Goal: Task Accomplishment & Management: Use online tool/utility

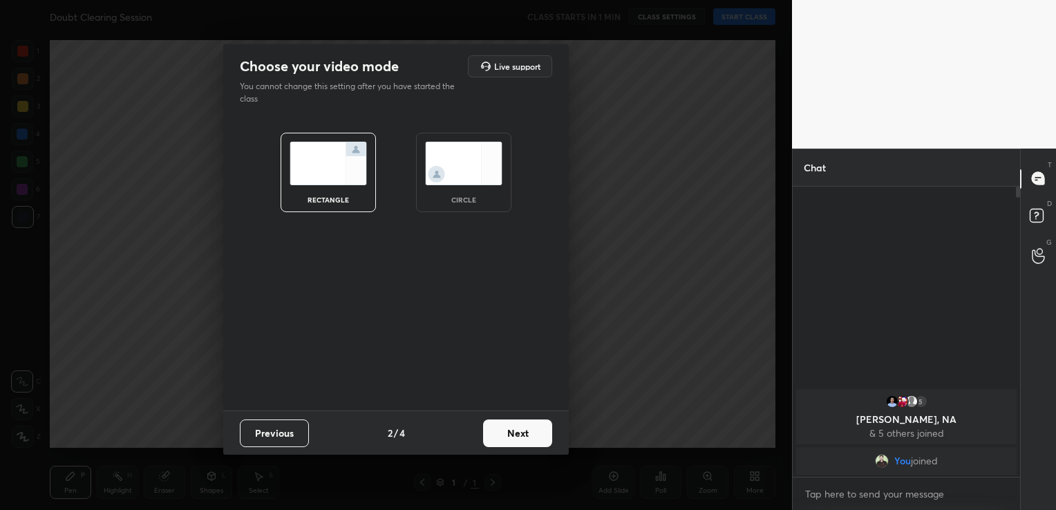
scroll to position [320, 223]
click at [527, 430] on button "Next" at bounding box center [517, 433] width 69 height 28
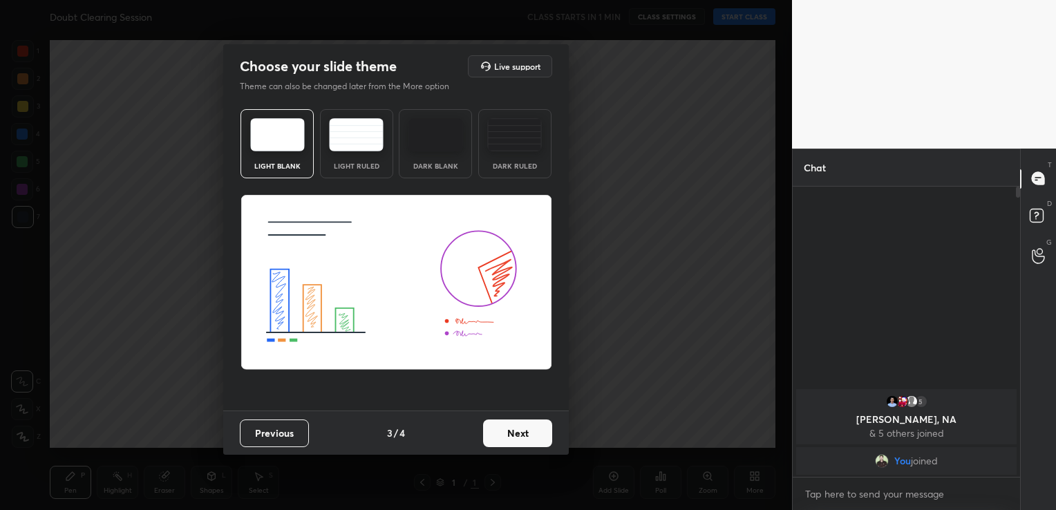
click at [448, 114] on div "Dark Blank" at bounding box center [435, 143] width 73 height 69
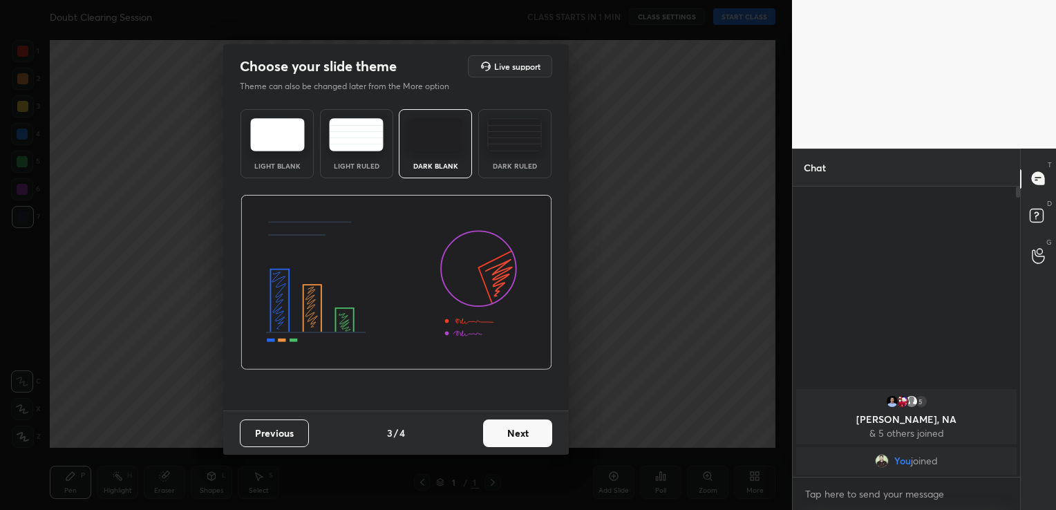
click at [518, 437] on button "Next" at bounding box center [517, 433] width 69 height 28
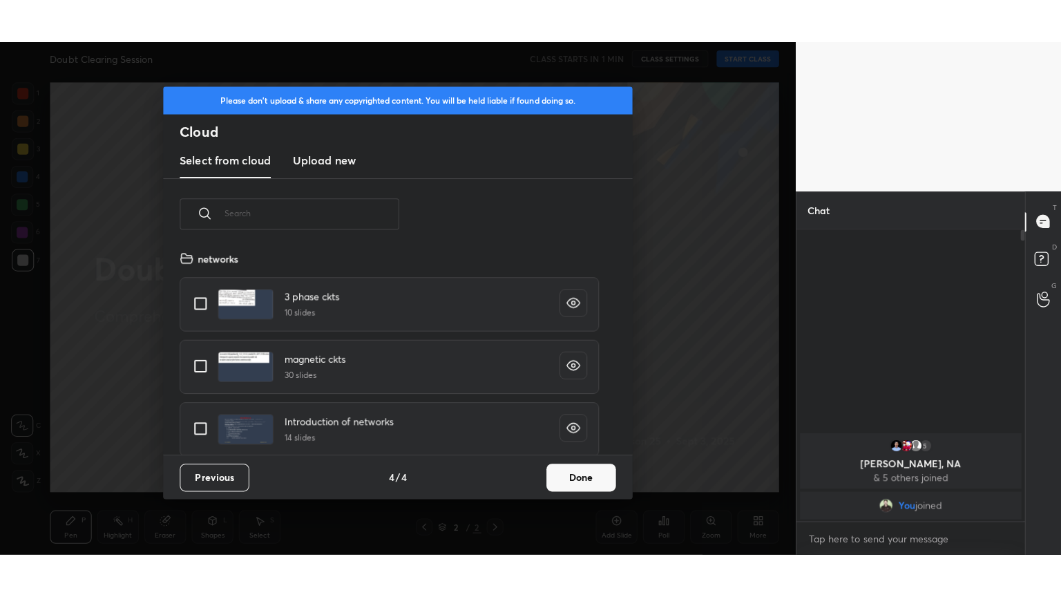
scroll to position [205, 444]
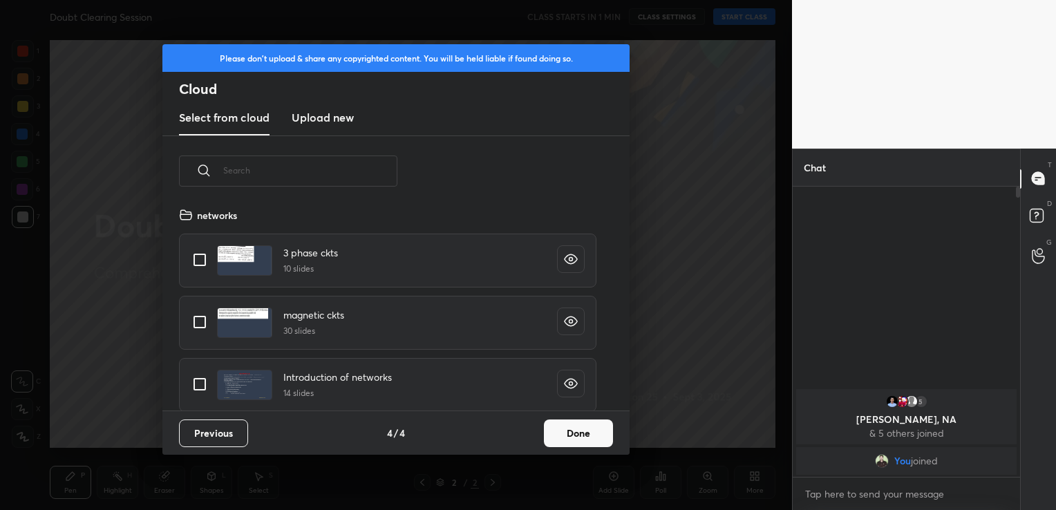
click at [301, 117] on h3 "Upload new" at bounding box center [323, 117] width 62 height 17
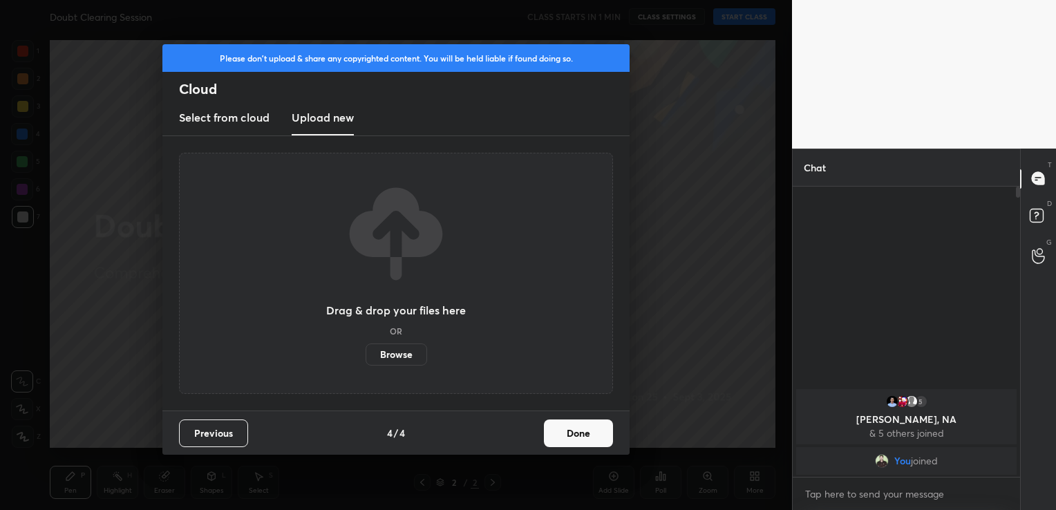
click at [414, 354] on label "Browse" at bounding box center [396, 354] width 61 height 22
click at [366, 354] on input "Browse" at bounding box center [366, 354] width 0 height 22
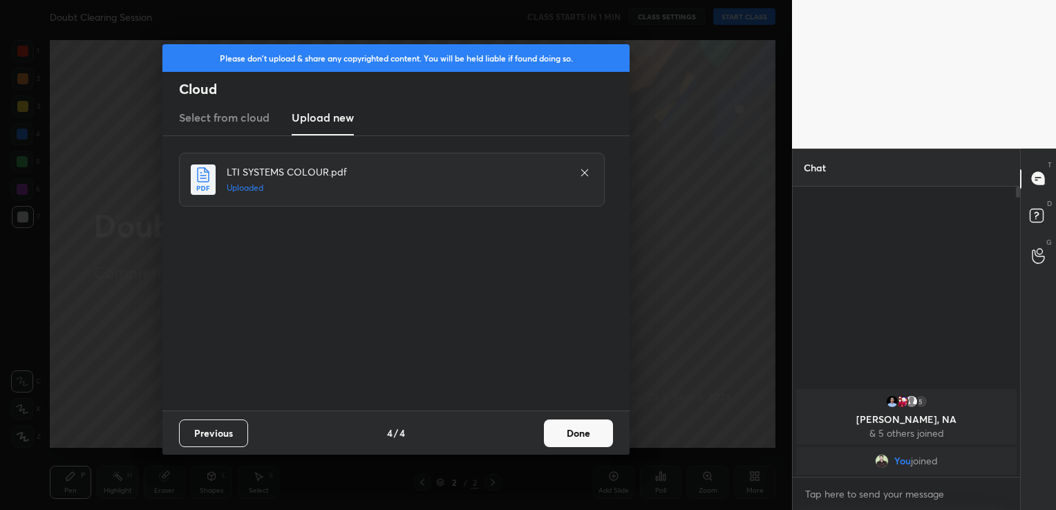
click at [609, 433] on button "Done" at bounding box center [578, 433] width 69 height 28
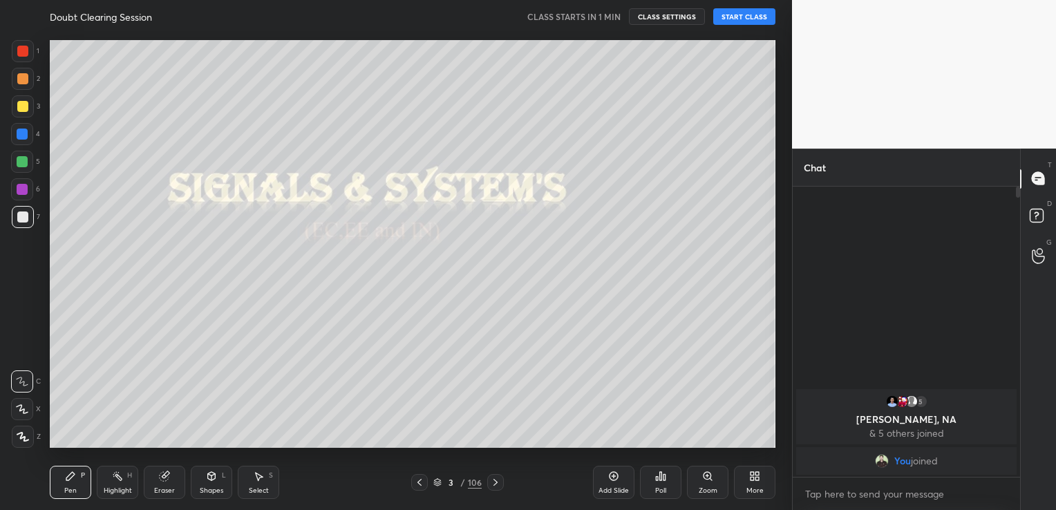
click at [754, 17] on button "START CLASS" at bounding box center [744, 16] width 62 height 17
click at [766, 485] on div "More" at bounding box center [754, 482] width 41 height 33
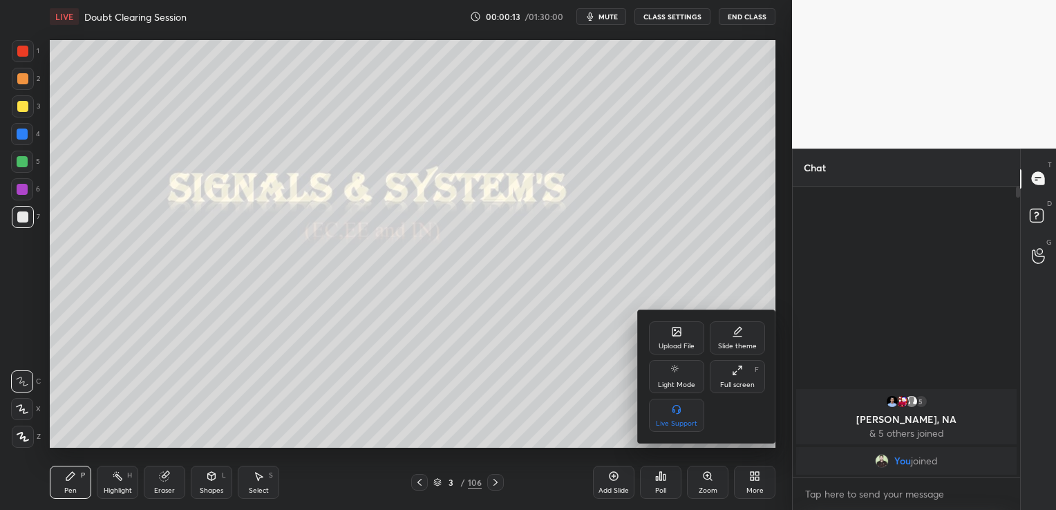
click at [742, 366] on icon at bounding box center [737, 370] width 11 height 11
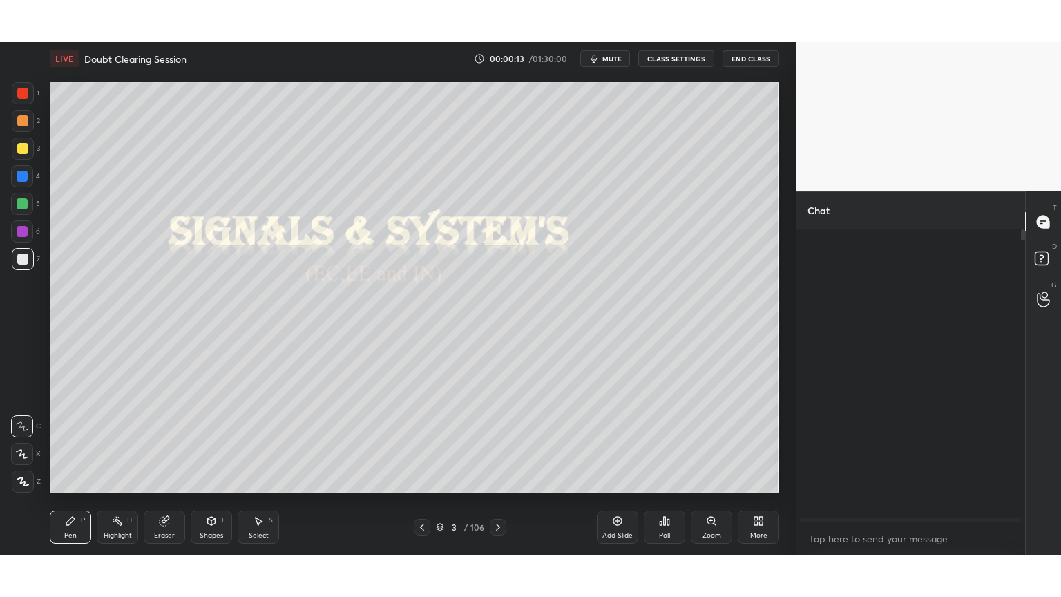
scroll to position [406, 225]
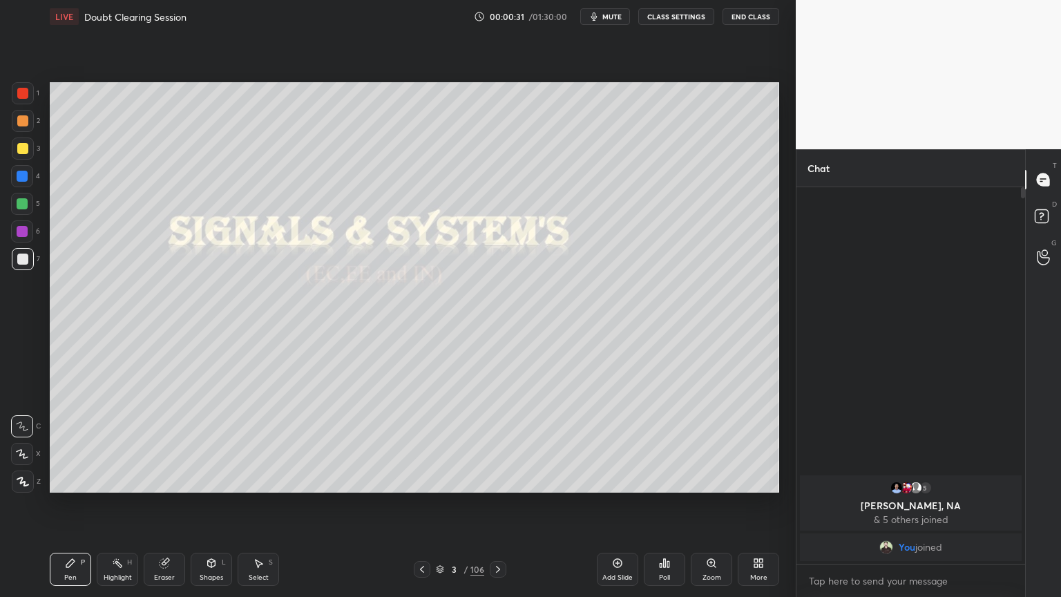
click at [444, 509] on icon at bounding box center [440, 569] width 8 height 8
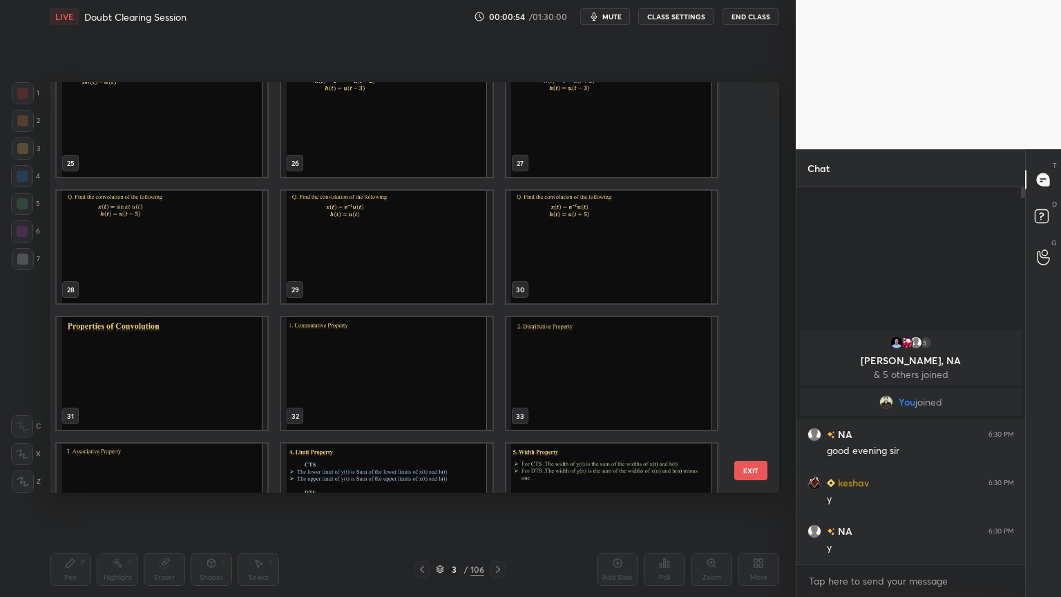
scroll to position [967, 0]
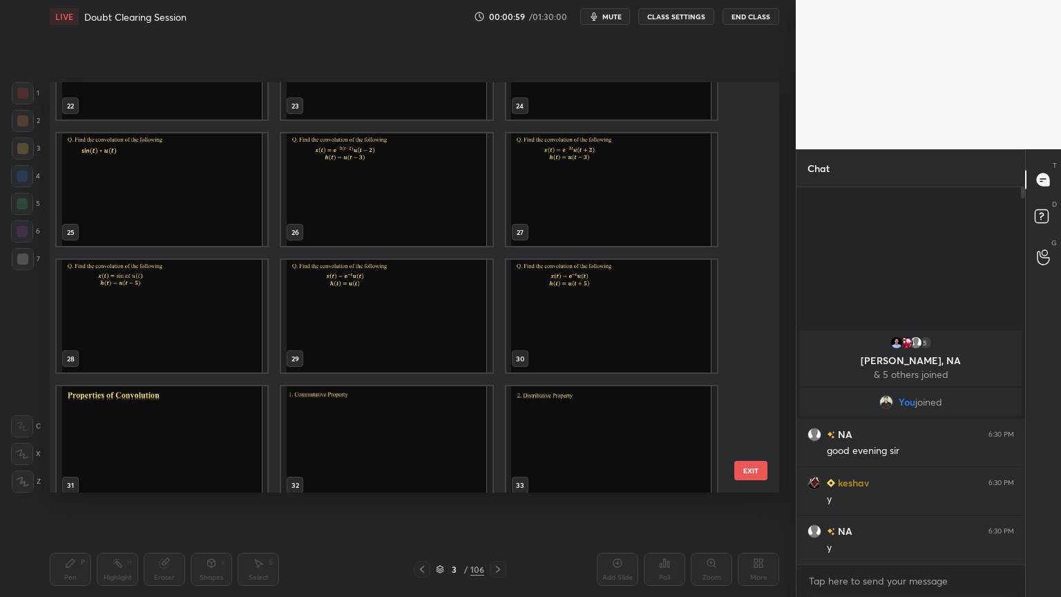
click at [359, 307] on img "grid" at bounding box center [386, 316] width 211 height 113
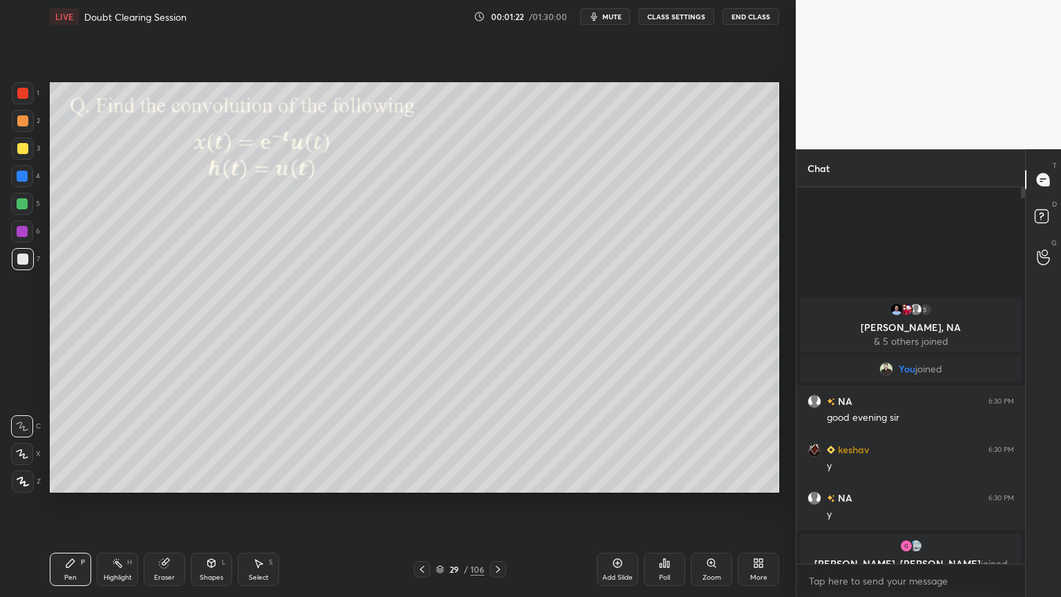
scroll to position [372, 225]
click at [23, 486] on div at bounding box center [23, 482] width 22 height 22
click at [24, 124] on div at bounding box center [22, 120] width 11 height 11
click at [162, 509] on icon at bounding box center [164, 563] width 9 height 9
click at [17, 459] on div at bounding box center [22, 454] width 22 height 22
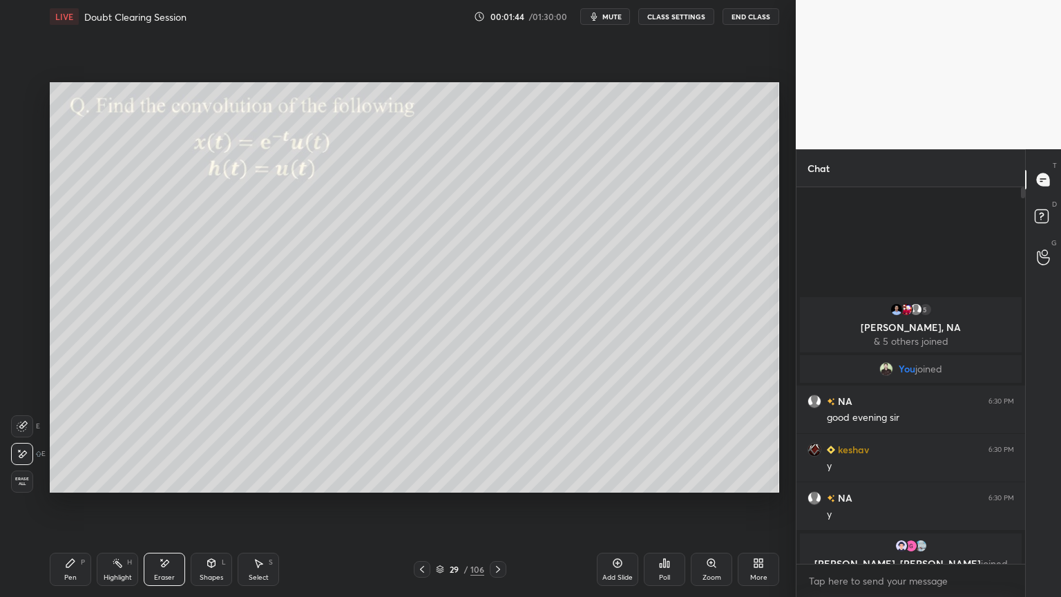
click at [62, 509] on div "Pen P" at bounding box center [70, 569] width 41 height 33
click at [26, 263] on div at bounding box center [22, 259] width 11 height 11
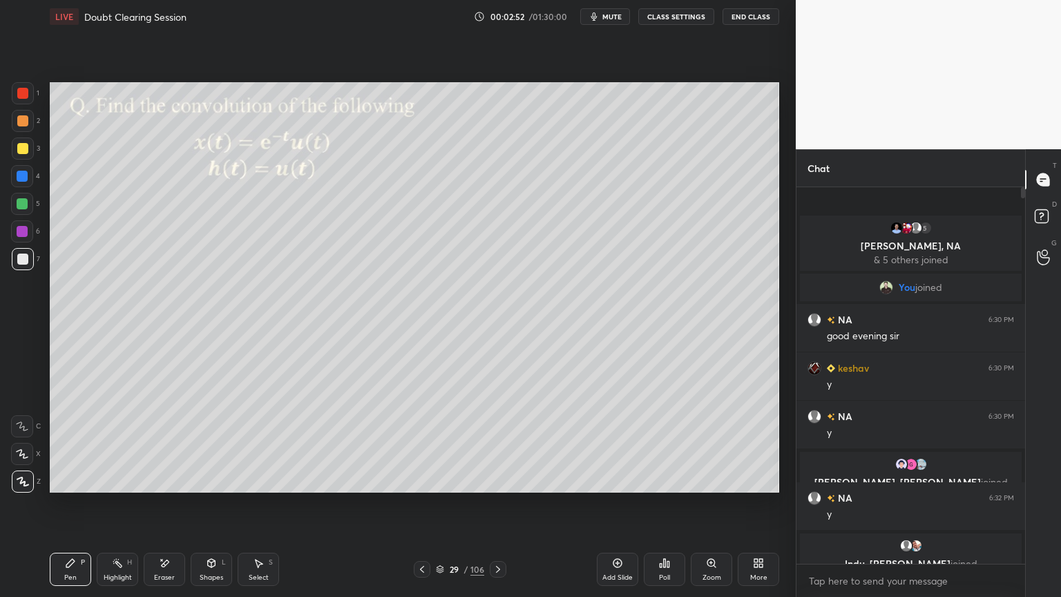
click at [216, 509] on div "Shapes L" at bounding box center [211, 569] width 41 height 33
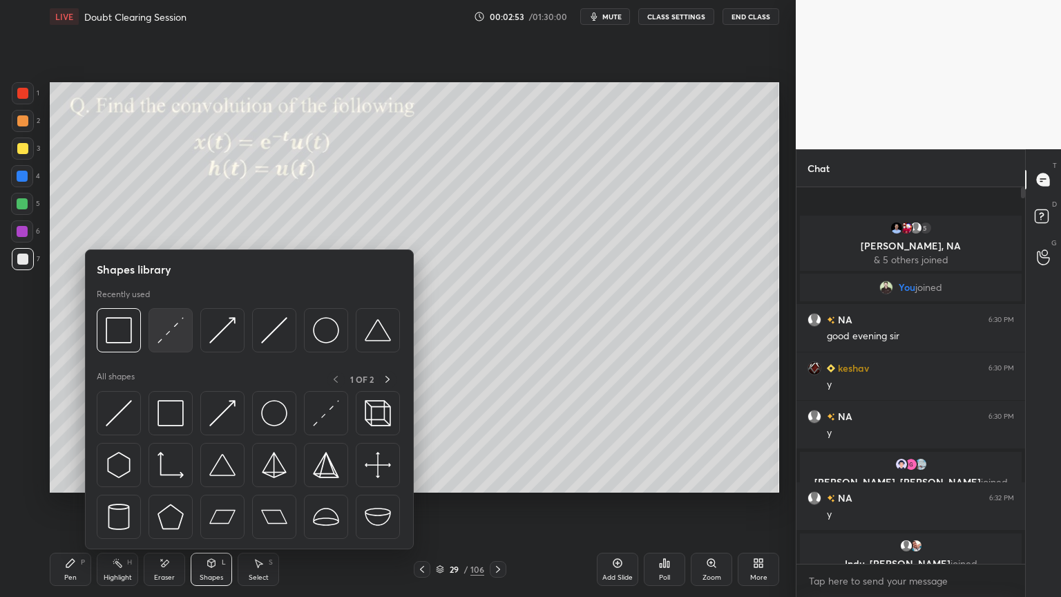
click at [169, 341] on img at bounding box center [171, 330] width 26 height 26
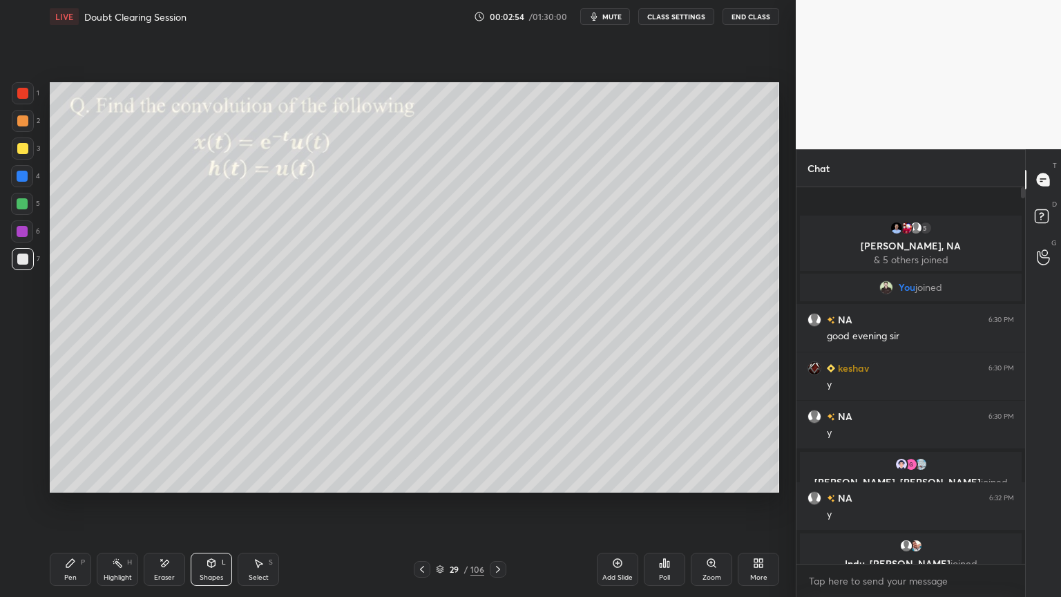
click at [22, 151] on div at bounding box center [22, 148] width 11 height 11
click at [64, 509] on div "Pen P" at bounding box center [70, 569] width 41 height 33
click at [26, 182] on div at bounding box center [22, 176] width 22 height 22
click at [207, 509] on div "Shapes" at bounding box center [211, 577] width 23 height 7
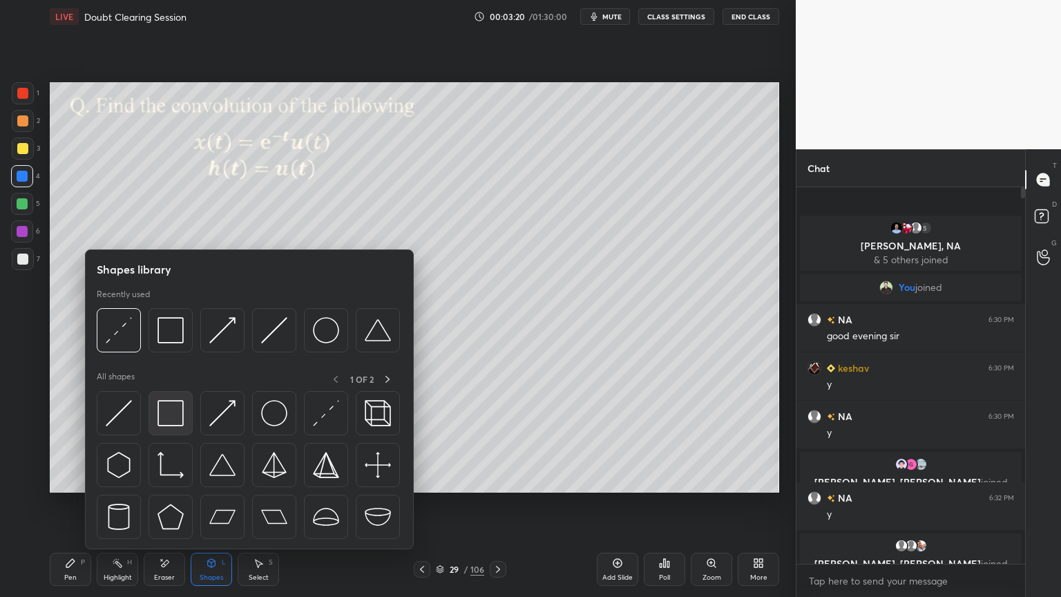
click at [175, 419] on img at bounding box center [171, 413] width 26 height 26
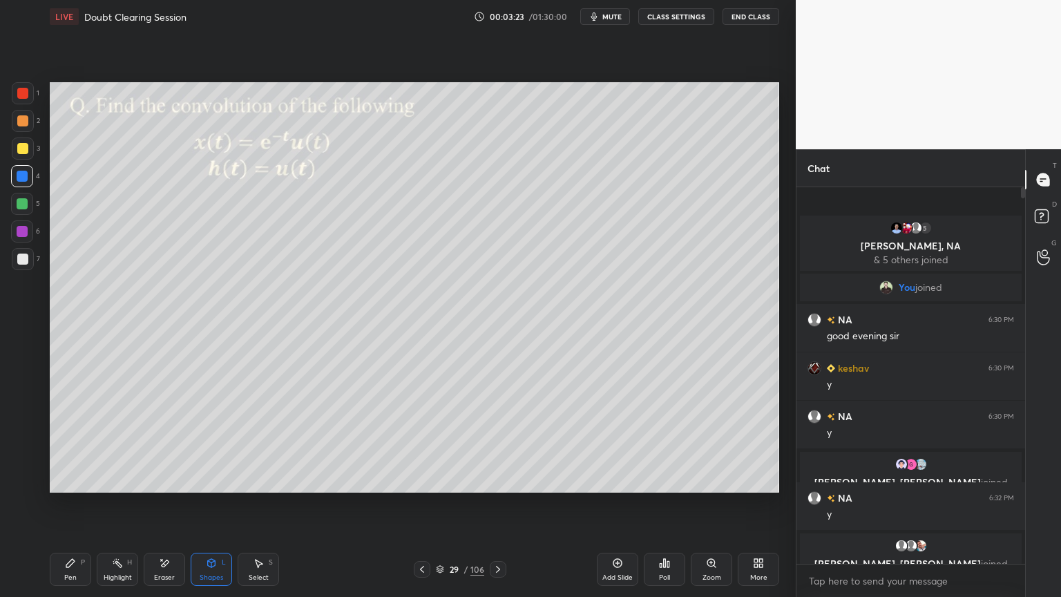
click at [71, 509] on div "Pen" at bounding box center [70, 577] width 12 height 7
click at [22, 204] on div at bounding box center [22, 203] width 11 height 11
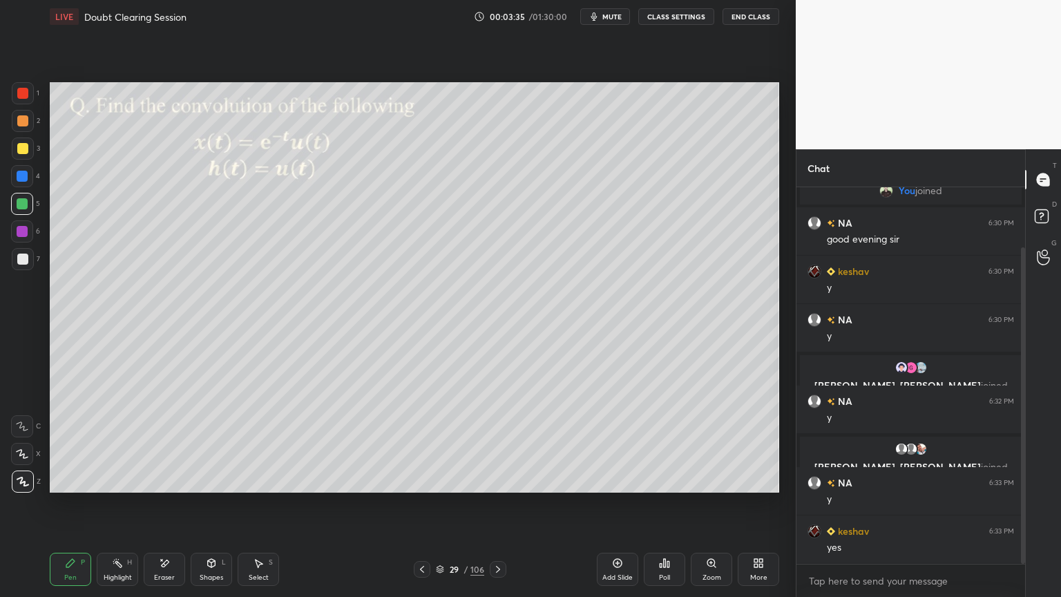
scroll to position [345, 225]
click at [500, 509] on icon at bounding box center [498, 569] width 11 height 11
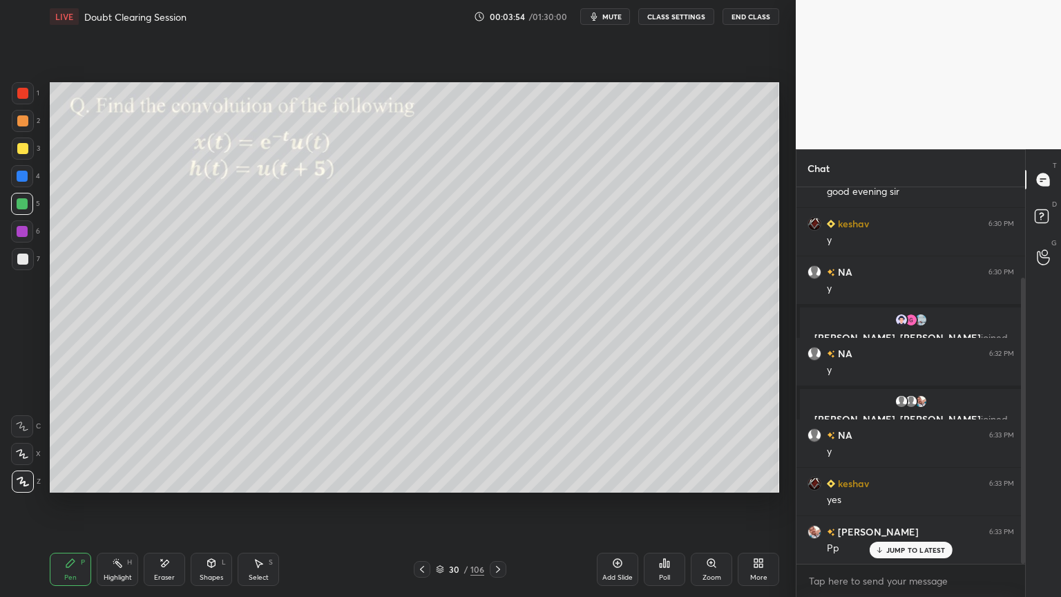
click at [426, 509] on icon at bounding box center [422, 569] width 11 height 11
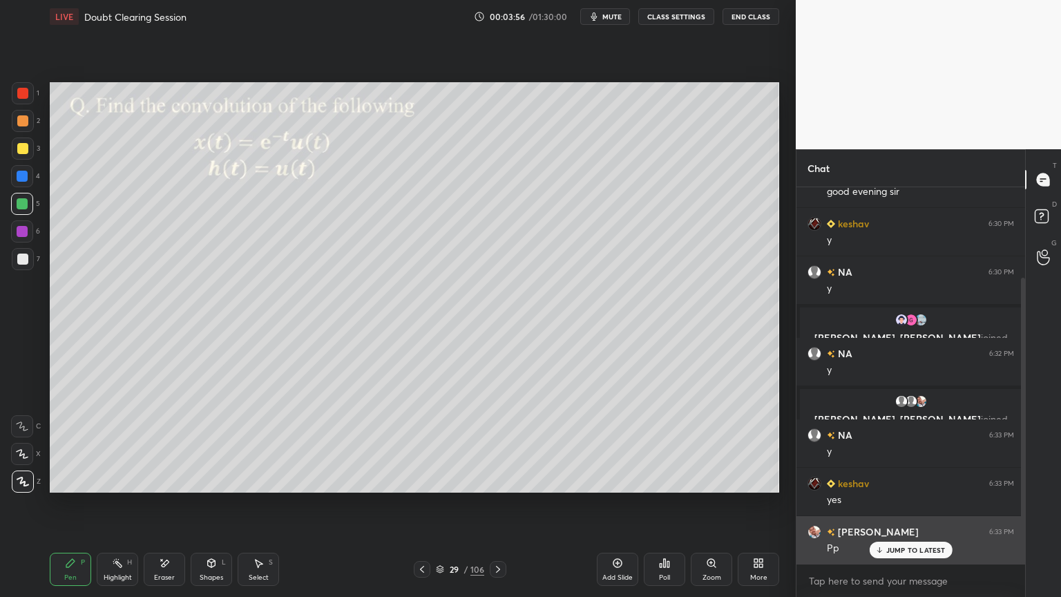
click at [898, 509] on p "JUMP TO LATEST" at bounding box center [916, 550] width 59 height 8
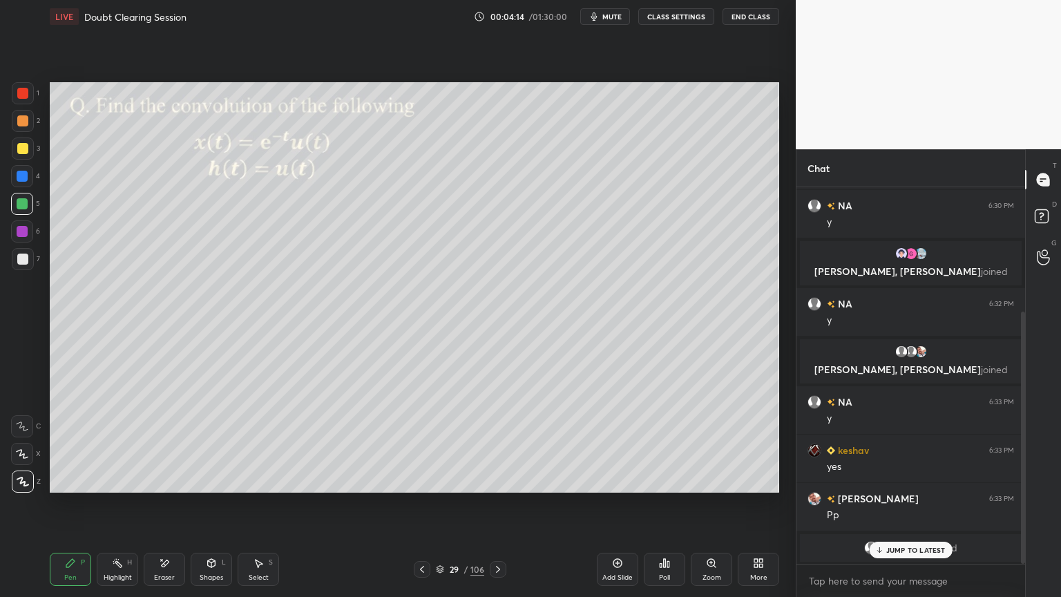
click at [891, 509] on p "JUMP TO LATEST" at bounding box center [916, 550] width 59 height 8
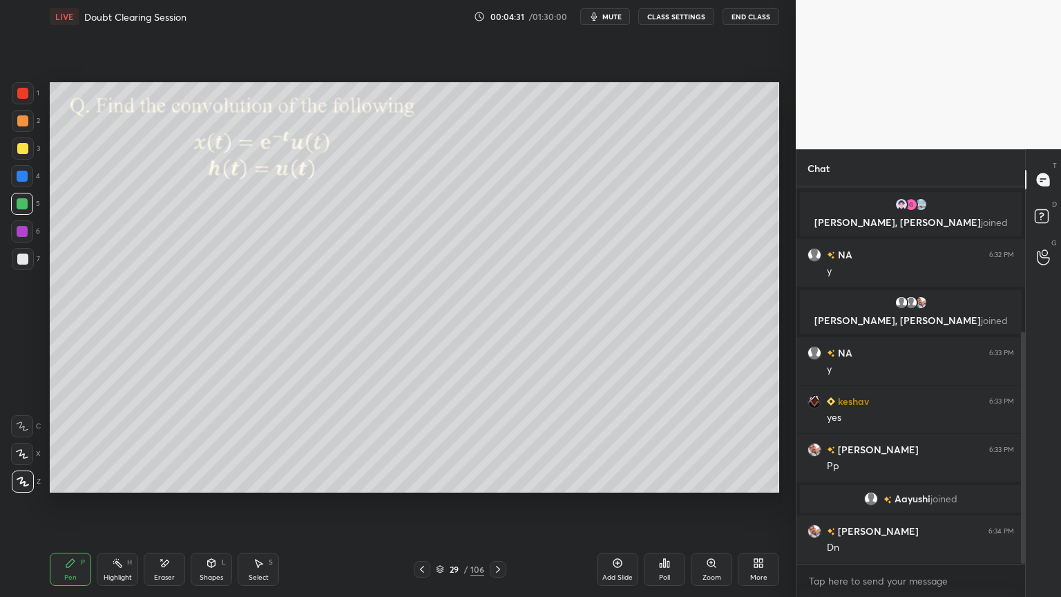
click at [497, 509] on icon at bounding box center [498, 569] width 11 height 11
click at [19, 141] on div at bounding box center [23, 149] width 22 height 22
click at [21, 488] on div at bounding box center [23, 482] width 22 height 22
click at [23, 261] on div at bounding box center [22, 259] width 11 height 11
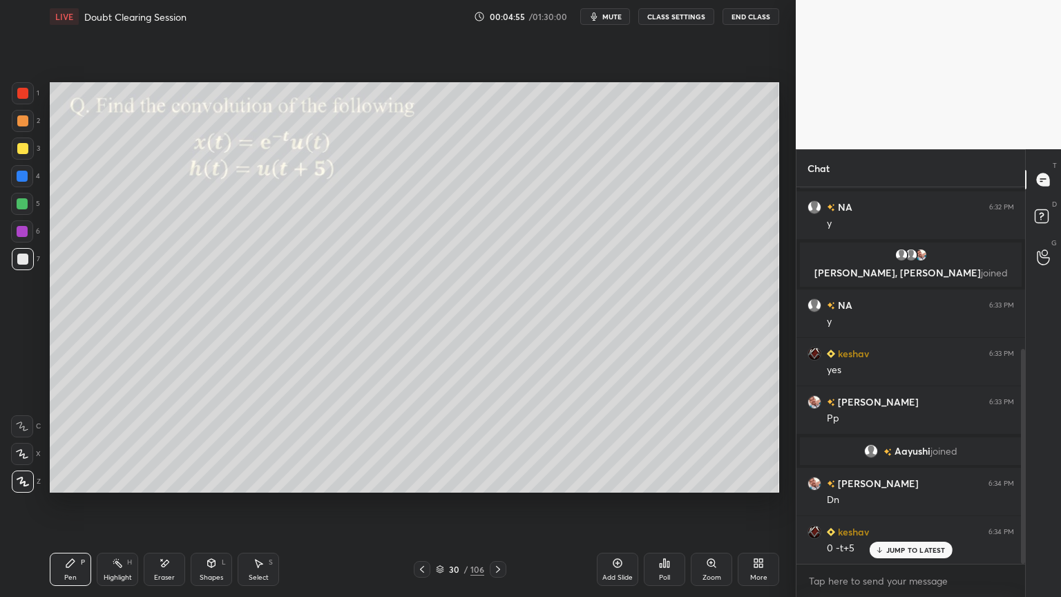
click at [895, 509] on p "JUMP TO LATEST" at bounding box center [916, 550] width 59 height 8
click at [21, 201] on div at bounding box center [22, 203] width 11 height 11
click at [117, 509] on rect at bounding box center [118, 564] width 7 height 7
click at [70, 509] on icon at bounding box center [70, 563] width 11 height 11
click at [20, 154] on div at bounding box center [23, 149] width 22 height 22
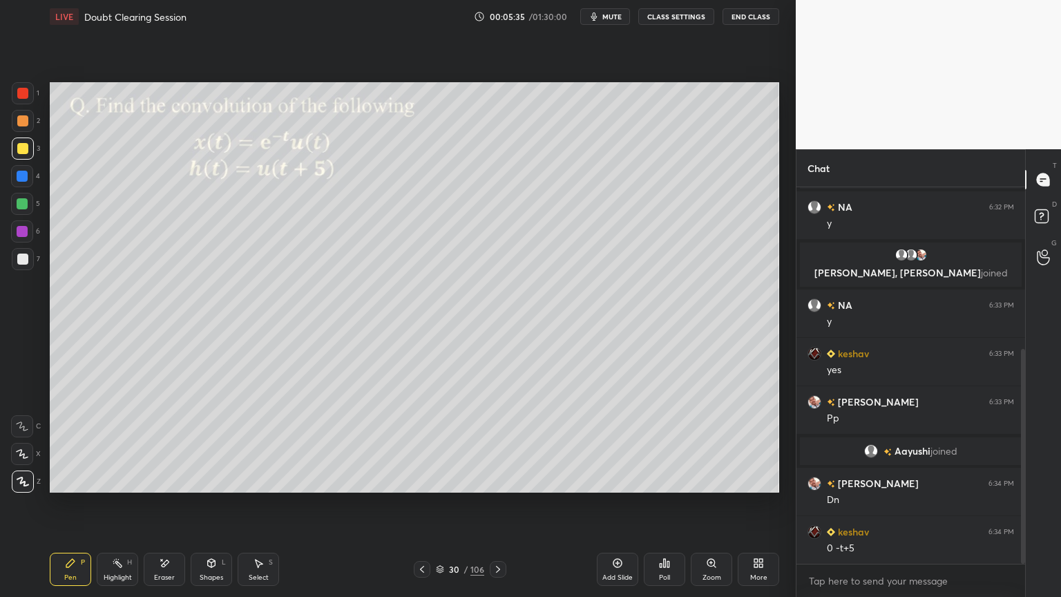
click at [28, 455] on icon at bounding box center [22, 454] width 12 height 10
click at [19, 486] on icon at bounding box center [23, 482] width 12 height 10
click at [26, 207] on div at bounding box center [22, 203] width 11 height 11
click at [441, 509] on icon at bounding box center [440, 569] width 8 height 8
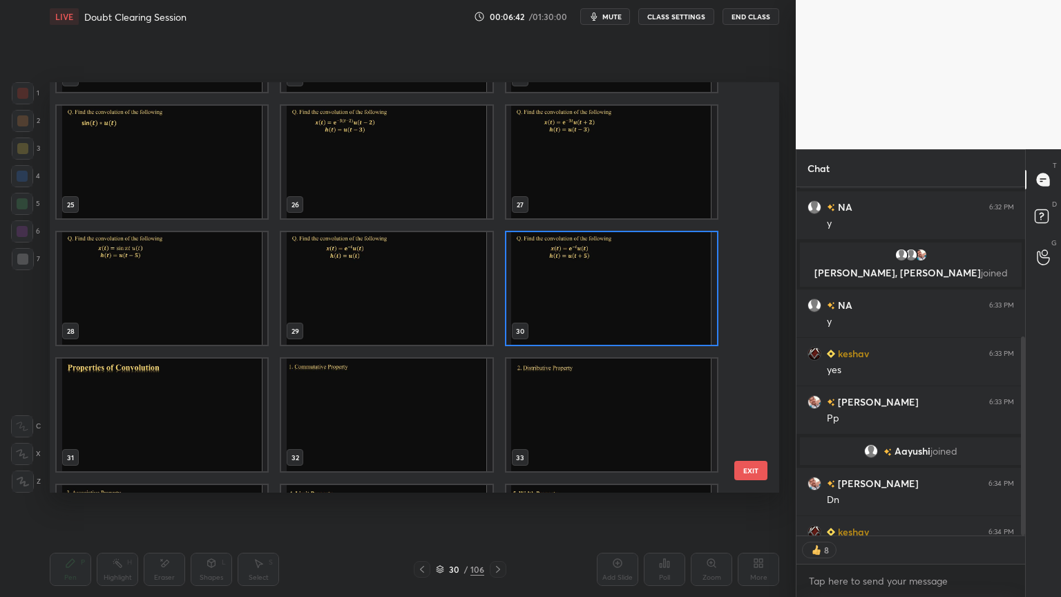
scroll to position [283, 0]
click at [192, 411] on img "grid" at bounding box center [162, 415] width 211 height 113
click at [192, 410] on img "grid" at bounding box center [162, 415] width 211 height 113
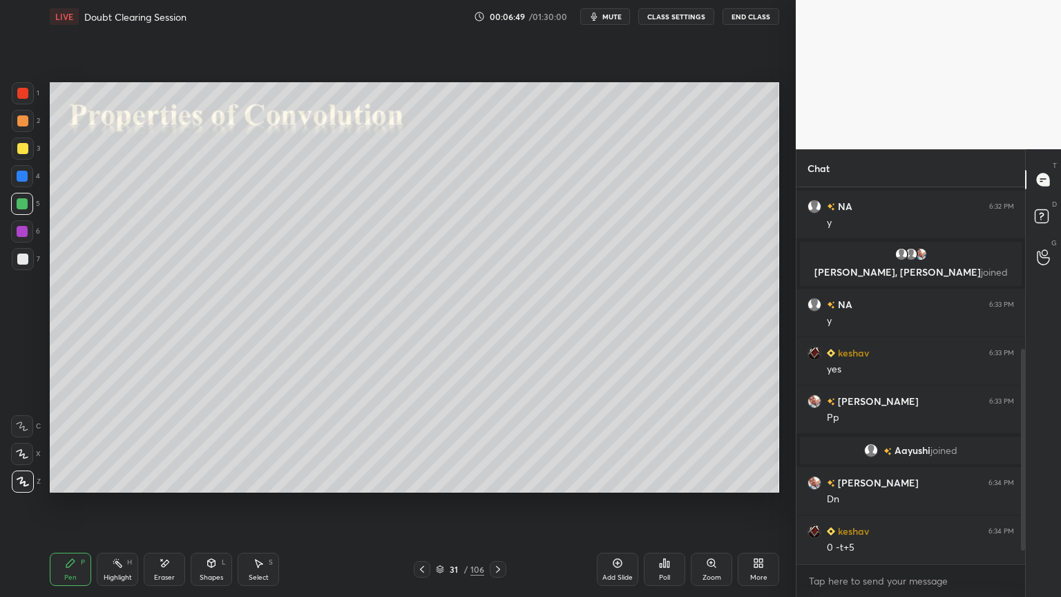
click at [191, 412] on img "grid" at bounding box center [162, 415] width 211 height 113
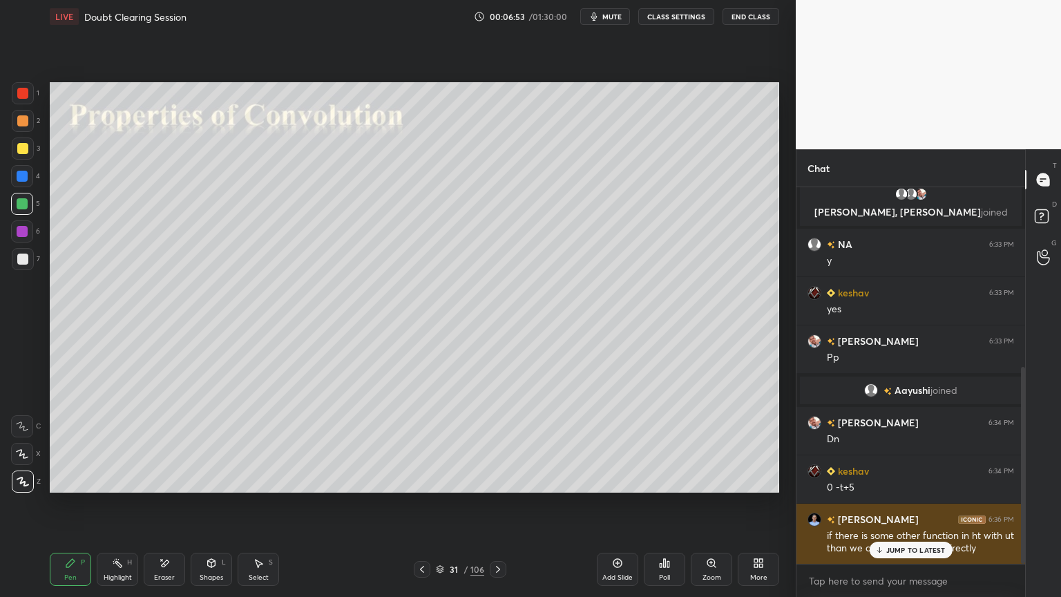
click at [907, 509] on p "JUMP TO LATEST" at bounding box center [916, 550] width 59 height 8
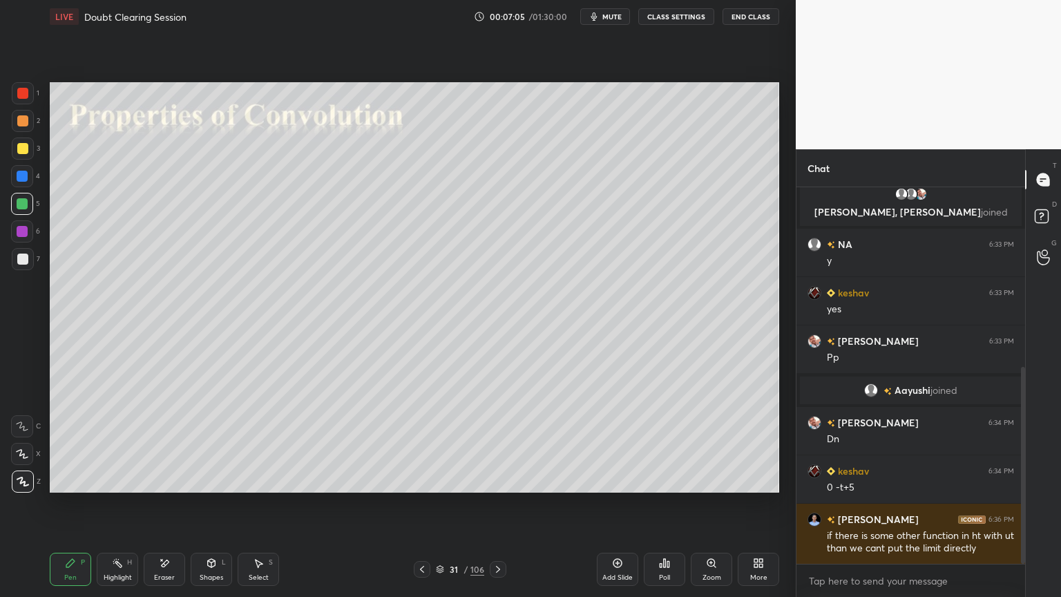
click at [426, 509] on icon at bounding box center [422, 569] width 11 height 11
click at [423, 509] on icon at bounding box center [422, 569] width 11 height 11
click at [442, 509] on icon at bounding box center [440, 569] width 8 height 8
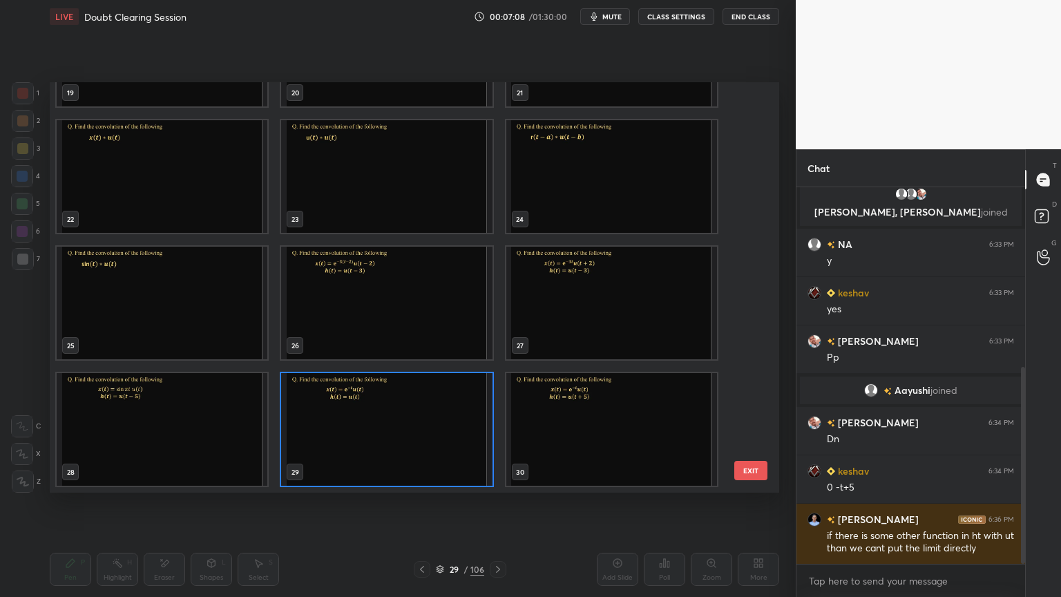
scroll to position [406, 723]
click at [365, 292] on img "grid" at bounding box center [386, 303] width 211 height 113
click at [366, 292] on img "grid" at bounding box center [386, 303] width 211 height 113
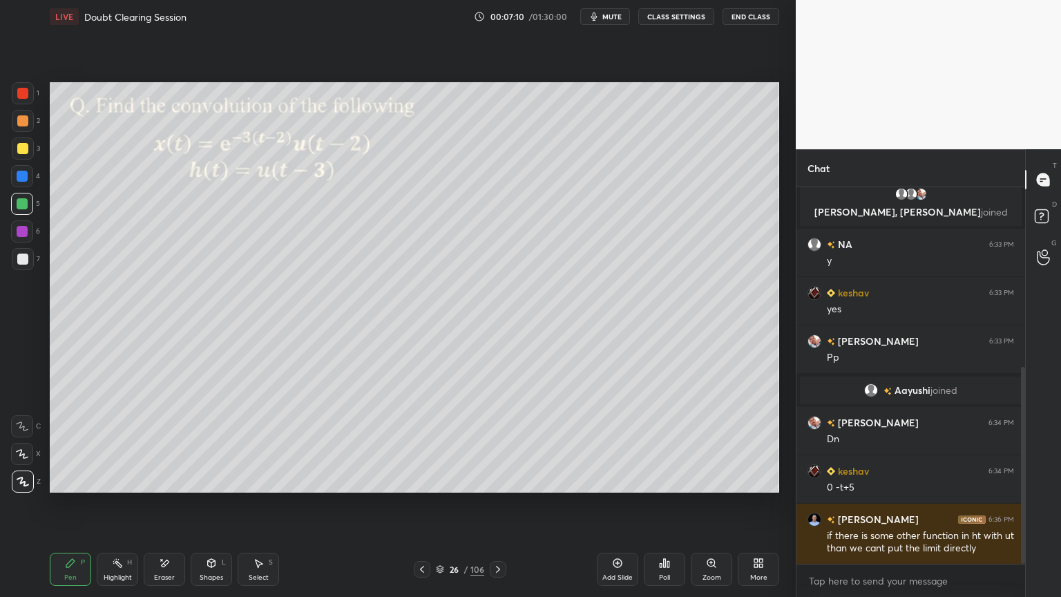
click at [367, 293] on img "grid" at bounding box center [386, 303] width 211 height 113
click at [423, 509] on icon at bounding box center [422, 569] width 11 height 11
click at [421, 509] on icon at bounding box center [422, 569] width 11 height 11
click at [500, 509] on icon at bounding box center [498, 569] width 11 height 11
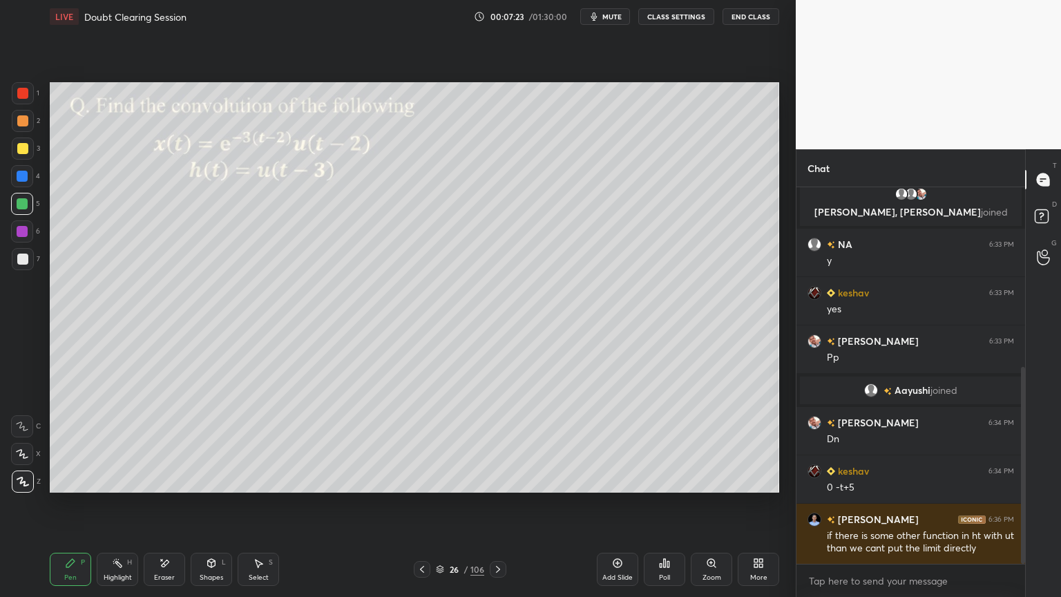
click at [499, 509] on icon at bounding box center [498, 569] width 4 height 7
click at [495, 509] on icon at bounding box center [498, 569] width 11 height 11
click at [500, 509] on icon at bounding box center [498, 569] width 11 height 11
click at [425, 509] on icon at bounding box center [422, 569] width 11 height 11
click at [428, 509] on div at bounding box center [422, 569] width 17 height 17
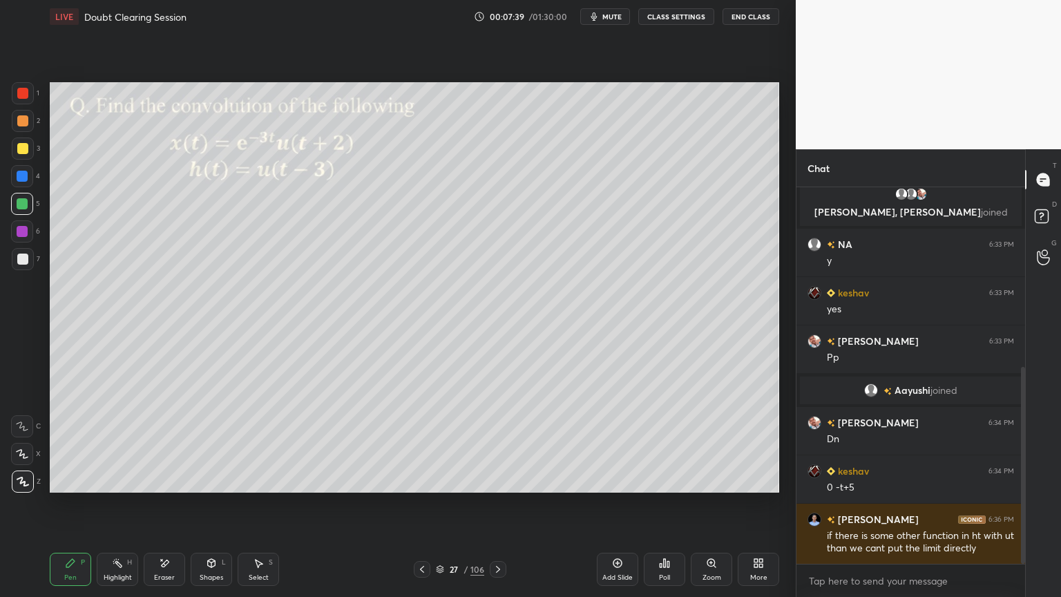
click at [497, 509] on icon at bounding box center [498, 569] width 11 height 11
click at [496, 509] on icon at bounding box center [498, 569] width 11 height 11
click at [493, 509] on icon at bounding box center [498, 569] width 11 height 11
click at [495, 509] on icon at bounding box center [498, 569] width 11 height 11
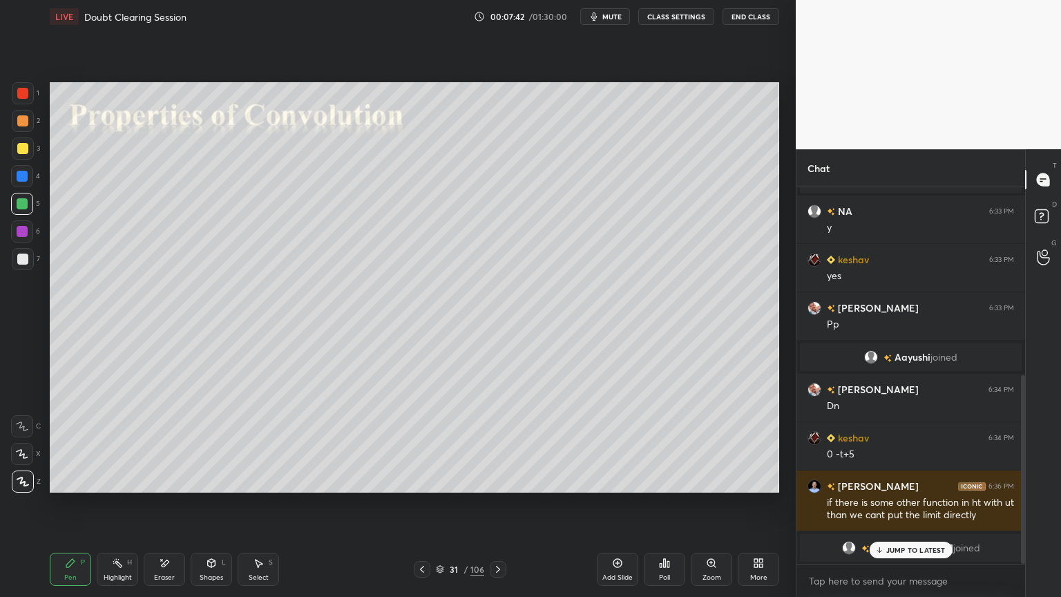
click at [420, 509] on icon at bounding box center [422, 569] width 11 height 11
click at [902, 509] on p "JUMP TO LATEST" at bounding box center [916, 550] width 59 height 8
click at [619, 509] on icon at bounding box center [618, 563] width 9 height 9
click at [19, 151] on div at bounding box center [22, 148] width 11 height 11
click at [23, 117] on div at bounding box center [22, 120] width 11 height 11
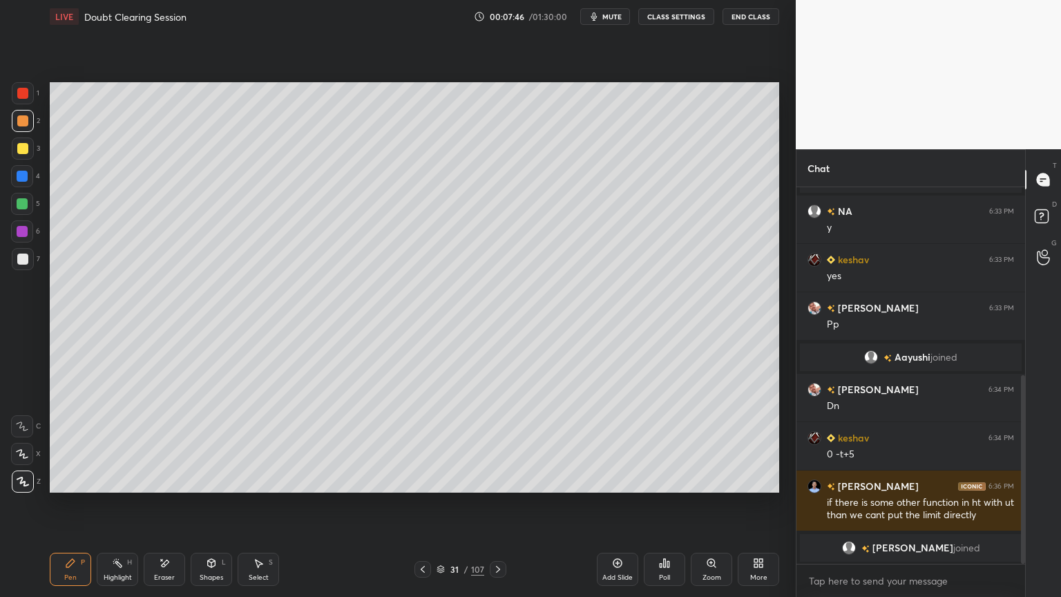
click at [19, 455] on icon at bounding box center [22, 454] width 12 height 10
click at [20, 153] on div at bounding box center [22, 148] width 11 height 11
click at [26, 484] on icon at bounding box center [23, 482] width 12 height 10
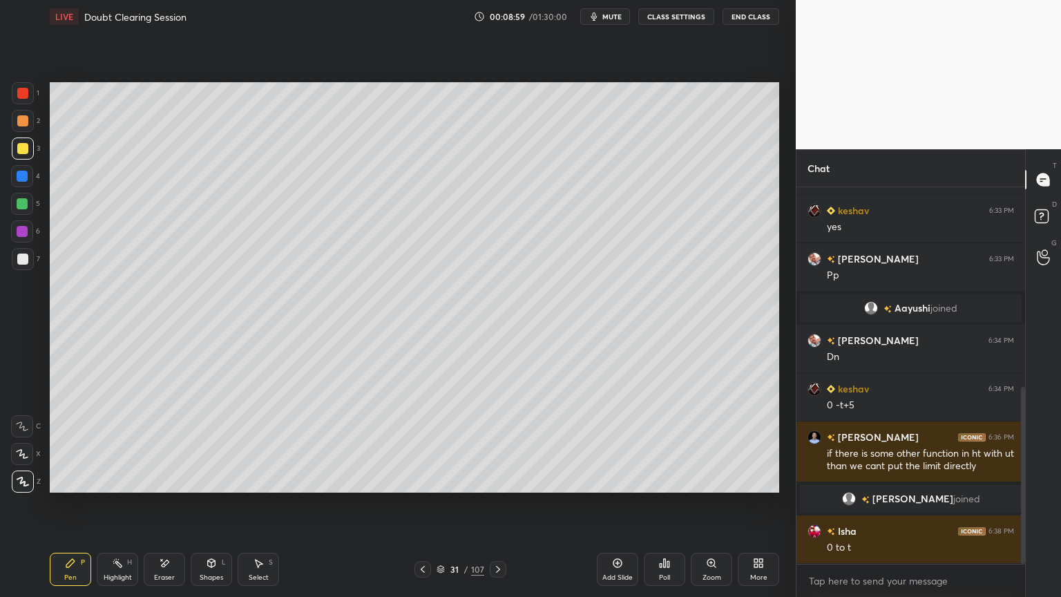
click at [173, 509] on div "Eraser" at bounding box center [164, 577] width 21 height 7
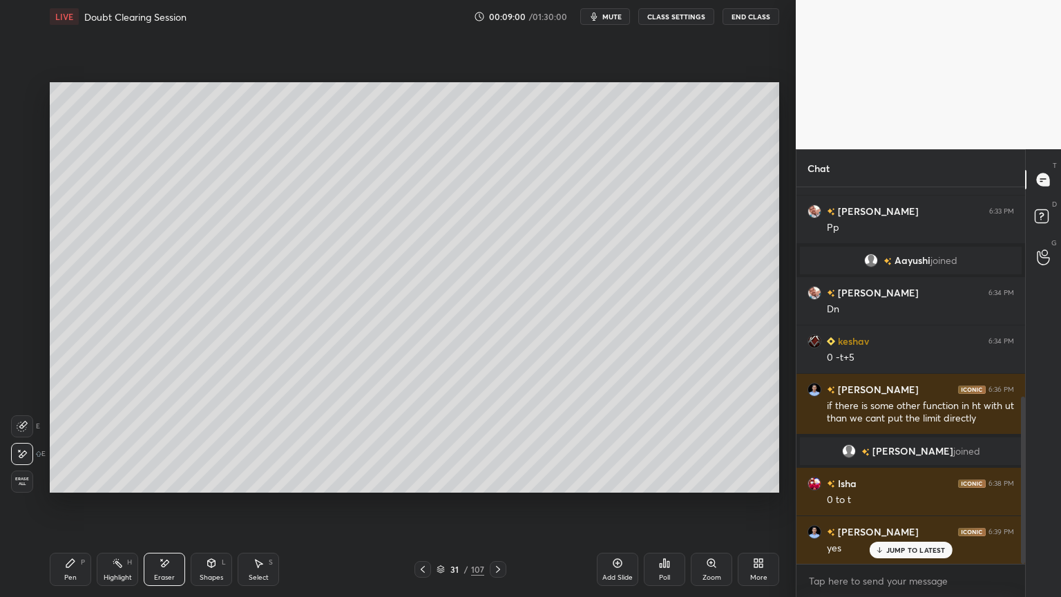
click at [28, 484] on span "Erase all" at bounding box center [22, 482] width 21 height 10
click at [72, 509] on div "Pen P" at bounding box center [70, 569] width 41 height 33
click at [16, 206] on div at bounding box center [22, 204] width 22 height 22
click at [496, 509] on icon at bounding box center [498, 569] width 11 height 11
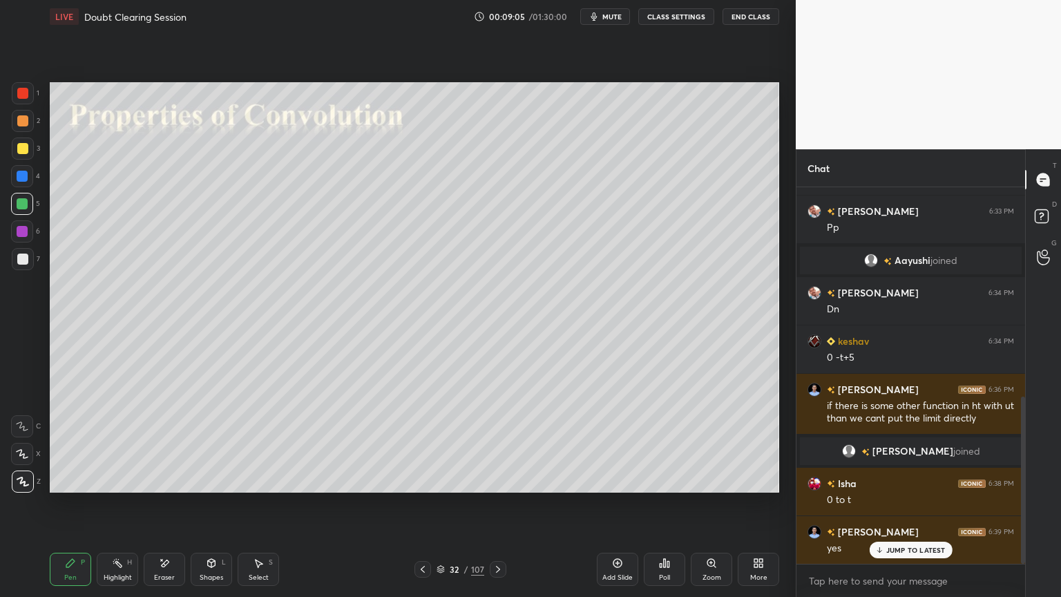
click at [23, 260] on div at bounding box center [22, 259] width 11 height 11
click at [914, 509] on p "JUMP TO LATEST" at bounding box center [916, 550] width 59 height 8
click at [206, 509] on div "Shapes L" at bounding box center [211, 569] width 41 height 33
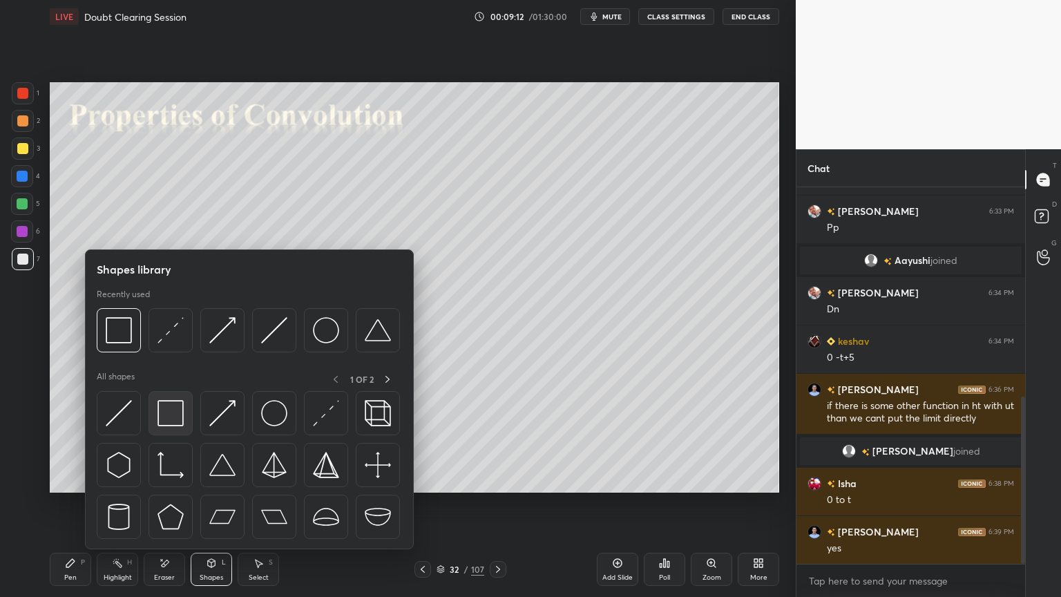
click at [174, 417] on img at bounding box center [171, 413] width 26 height 26
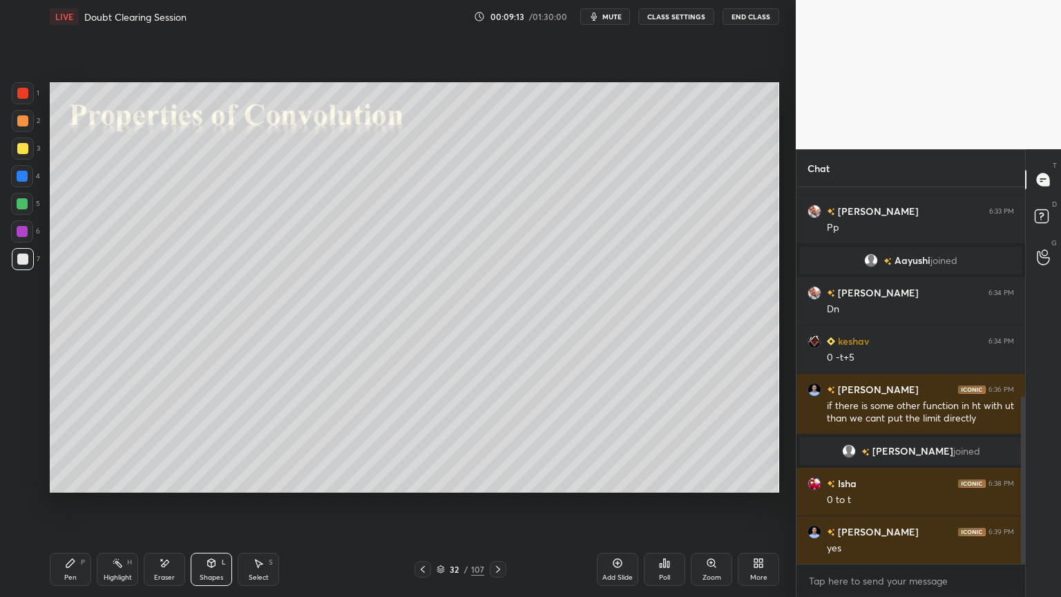
click at [18, 207] on div at bounding box center [22, 203] width 11 height 11
click at [209, 509] on div "Shapes" at bounding box center [211, 577] width 23 height 7
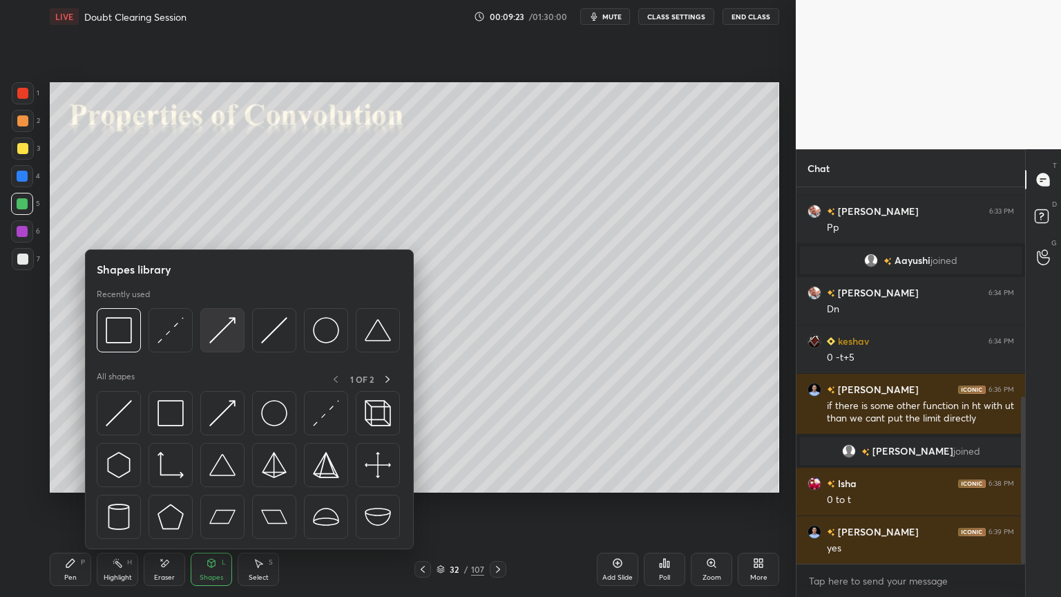
click at [224, 334] on img at bounding box center [222, 330] width 26 height 26
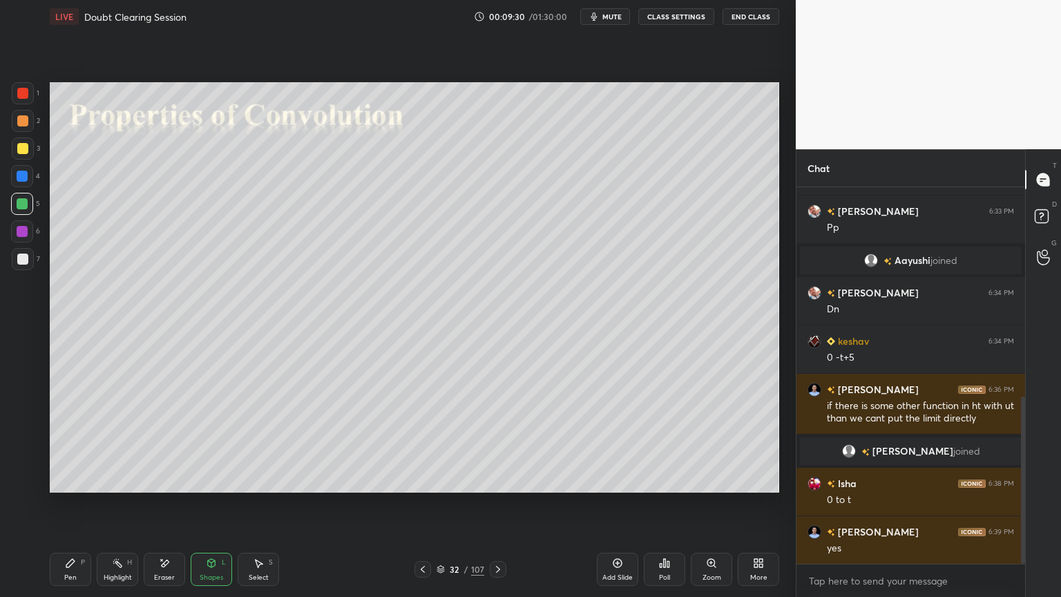
click at [26, 264] on div at bounding box center [22, 259] width 11 height 11
click at [77, 509] on div "Pen P" at bounding box center [70, 569] width 41 height 33
click at [250, 509] on div "Select S" at bounding box center [258, 569] width 41 height 33
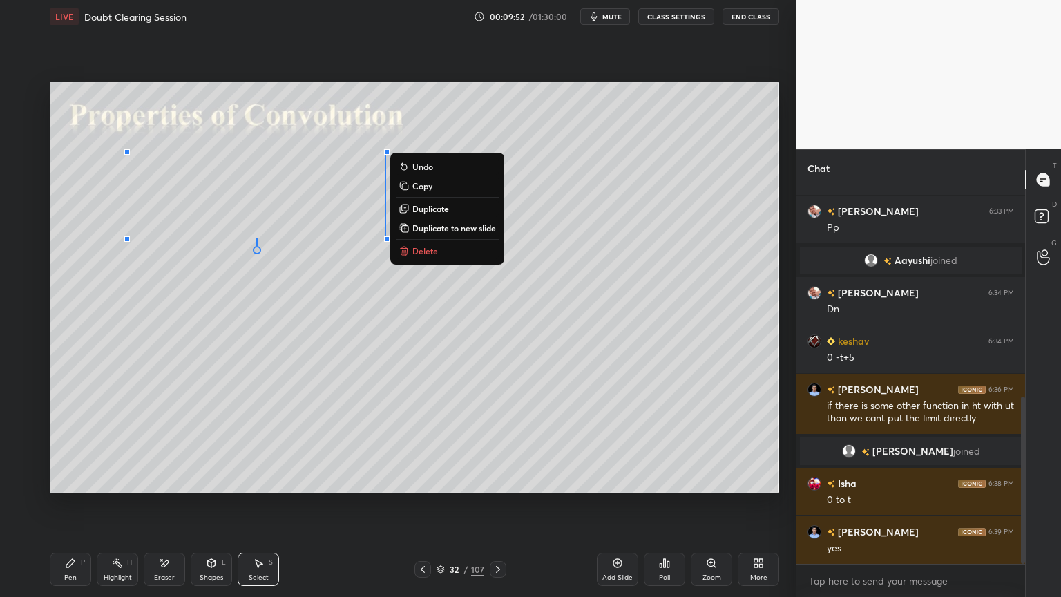
click at [436, 211] on p "Duplicate" at bounding box center [431, 208] width 37 height 11
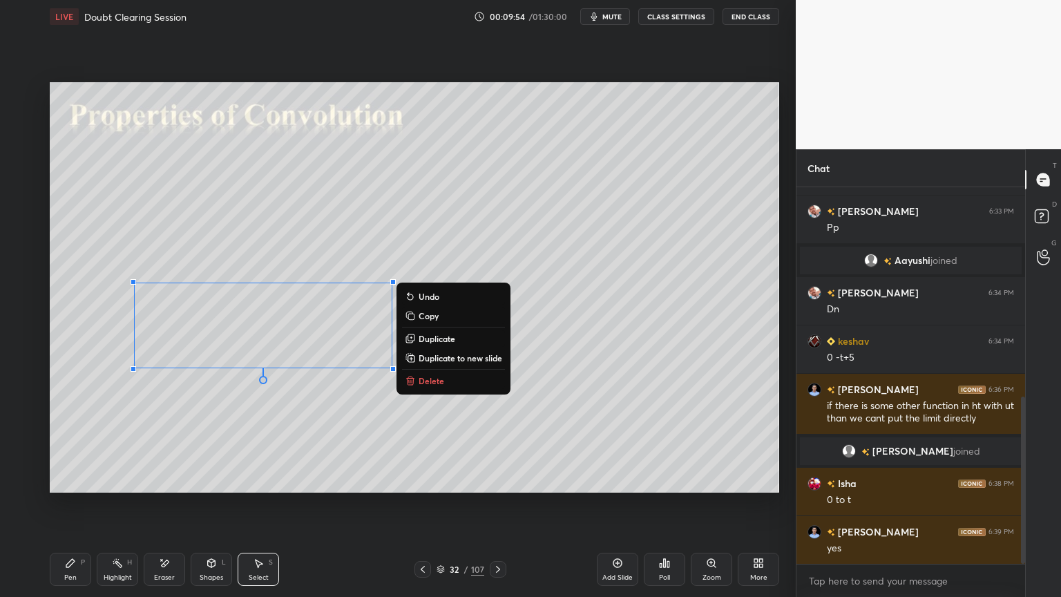
click at [260, 442] on div "0 ° Undo Copy Duplicate Duplicate to new slide Delete" at bounding box center [415, 287] width 730 height 410
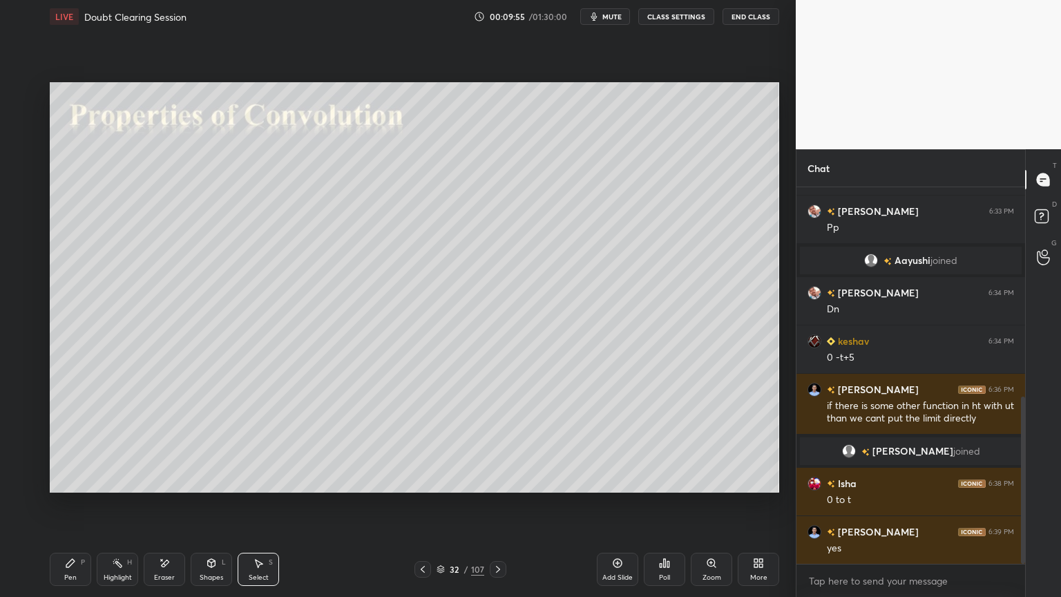
click at [152, 509] on div "Eraser" at bounding box center [164, 569] width 41 height 33
click at [75, 509] on div "Pen" at bounding box center [70, 577] width 12 height 7
click at [23, 261] on div at bounding box center [22, 259] width 11 height 11
click at [25, 151] on div at bounding box center [22, 148] width 11 height 11
click at [19, 205] on div at bounding box center [22, 203] width 11 height 11
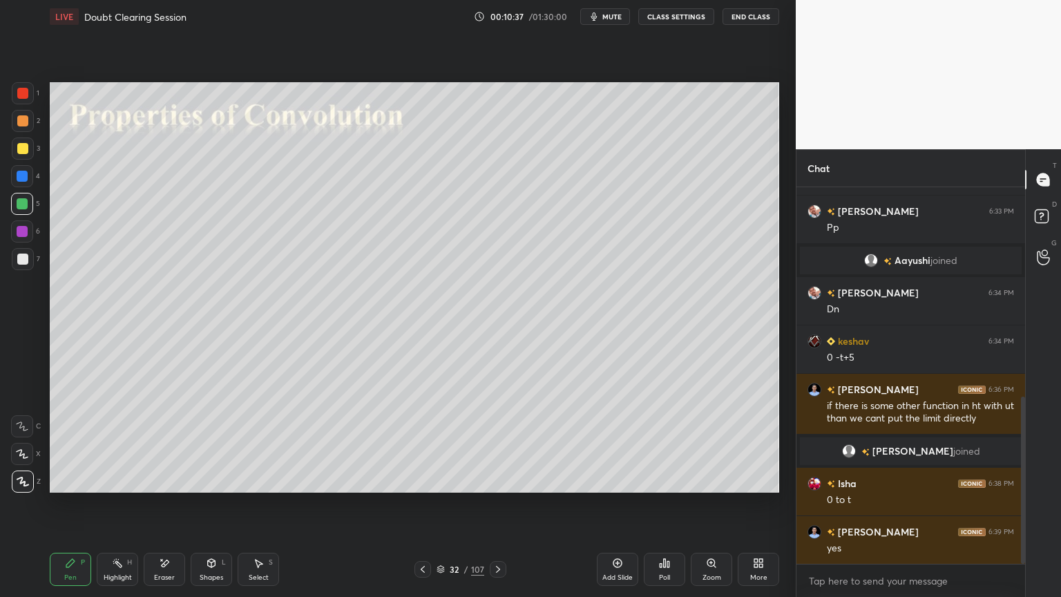
scroll to position [522, 0]
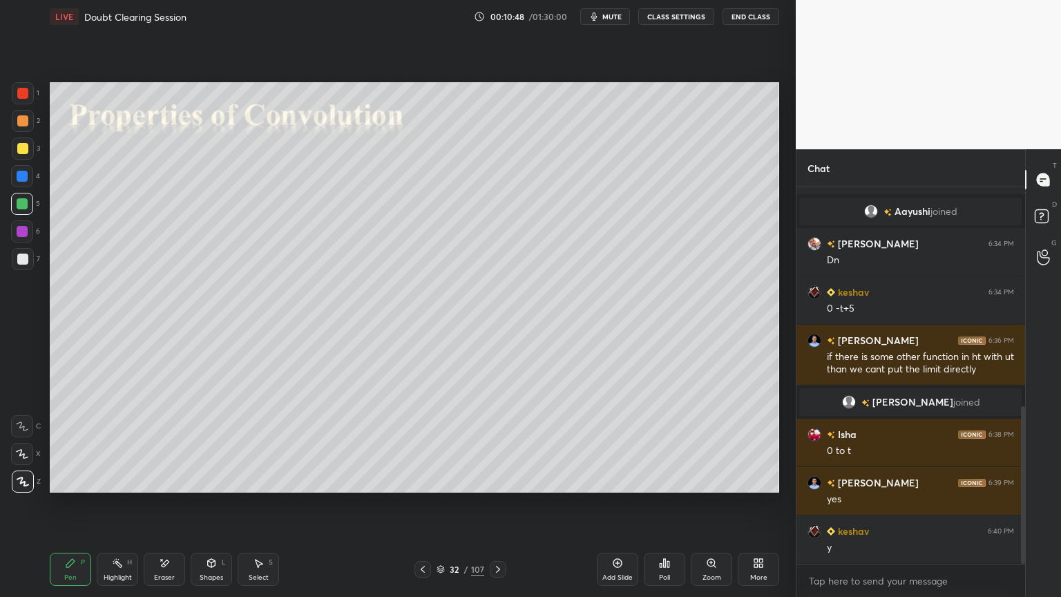
click at [497, 509] on icon at bounding box center [498, 569] width 11 height 11
click at [18, 153] on div at bounding box center [22, 148] width 11 height 11
click at [210, 509] on div "Shapes" at bounding box center [211, 577] width 23 height 7
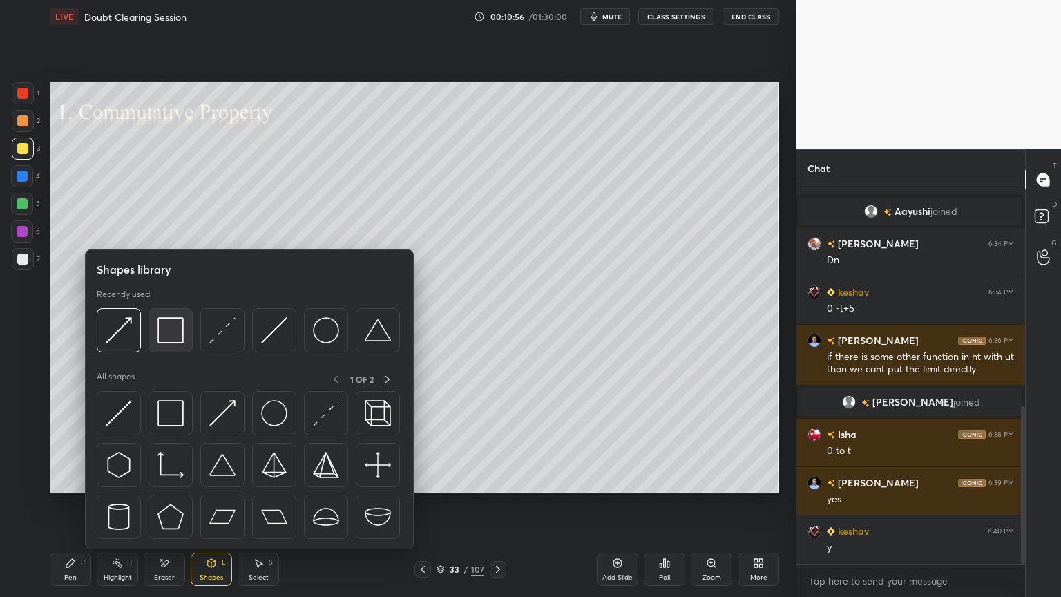
click at [169, 338] on img at bounding box center [171, 330] width 26 height 26
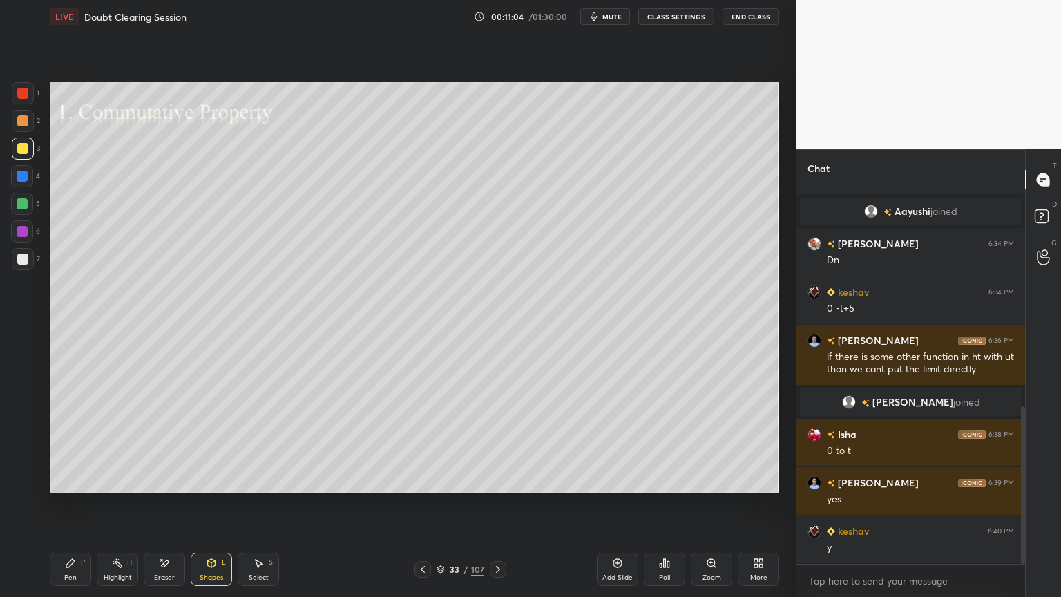
click at [216, 509] on div "Shapes L" at bounding box center [211, 569] width 41 height 33
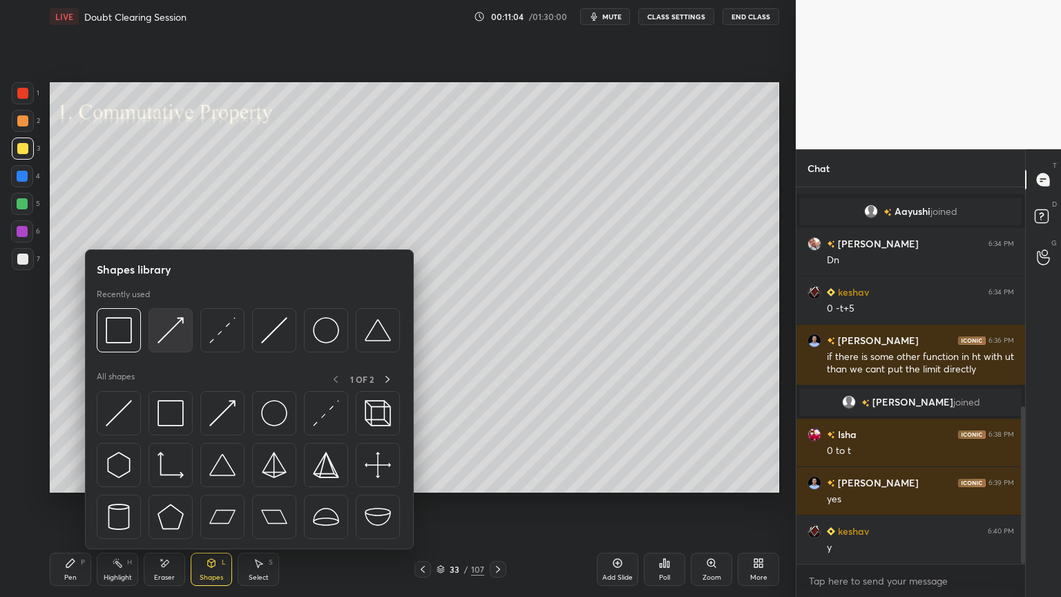
click at [174, 332] on img at bounding box center [171, 330] width 26 height 26
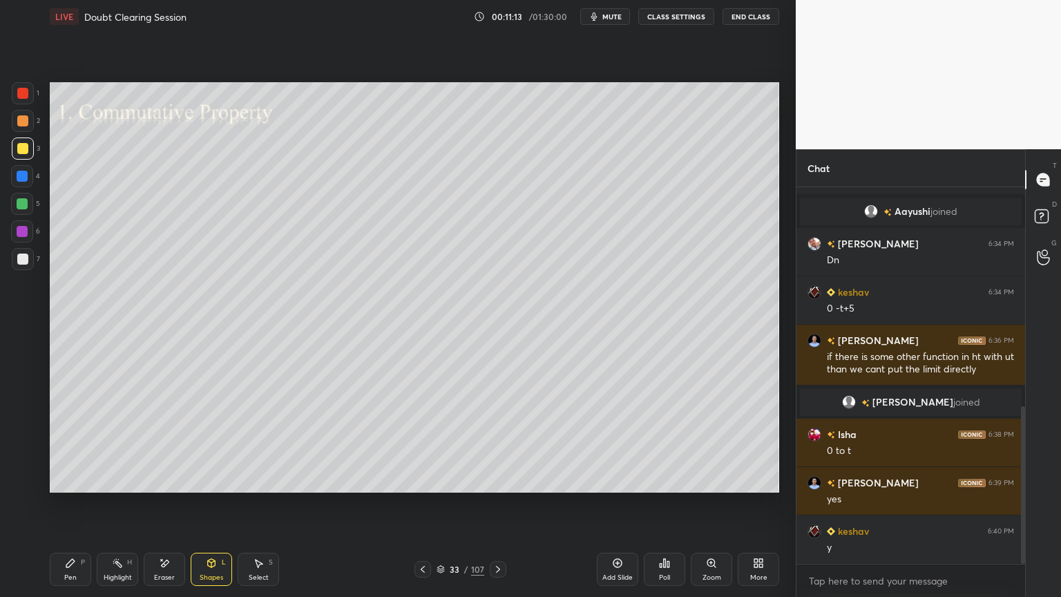
click at [62, 509] on div "Pen P" at bounding box center [70, 569] width 41 height 33
click at [22, 258] on div at bounding box center [22, 259] width 11 height 11
click at [20, 205] on div at bounding box center [22, 203] width 11 height 11
click at [26, 482] on icon at bounding box center [23, 482] width 12 height 10
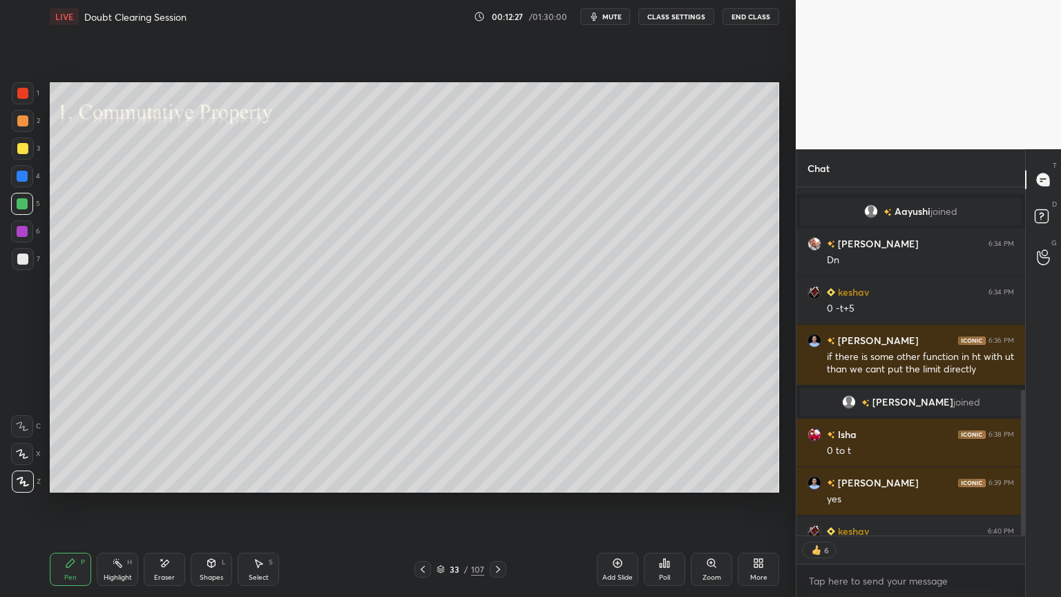
click at [497, 509] on icon at bounding box center [498, 569] width 4 height 7
click at [20, 151] on div at bounding box center [22, 148] width 11 height 11
click at [207, 509] on div "Shapes L" at bounding box center [211, 569] width 41 height 33
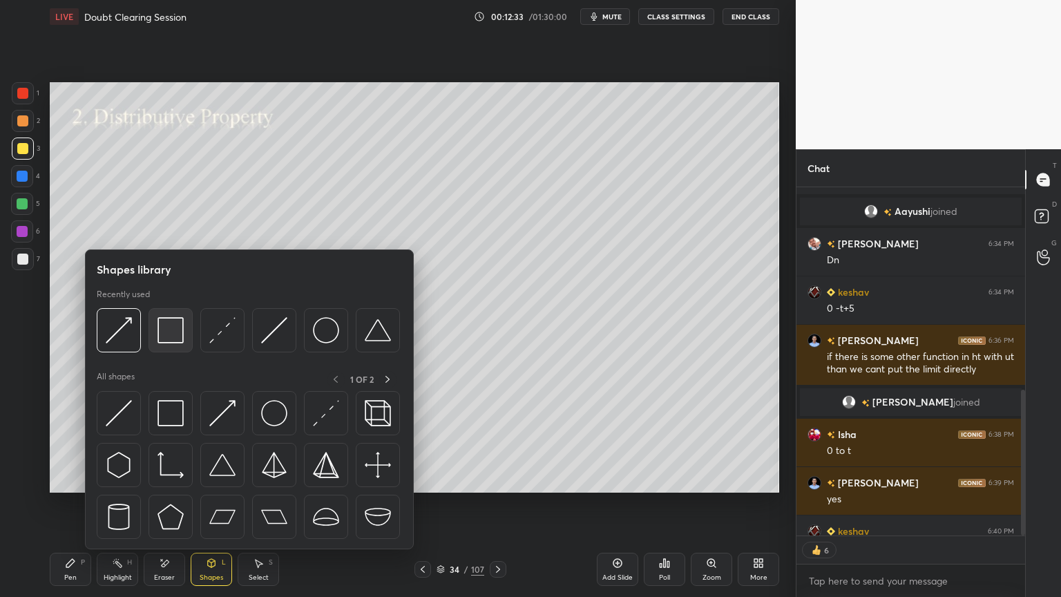
click at [173, 336] on img at bounding box center [171, 330] width 26 height 26
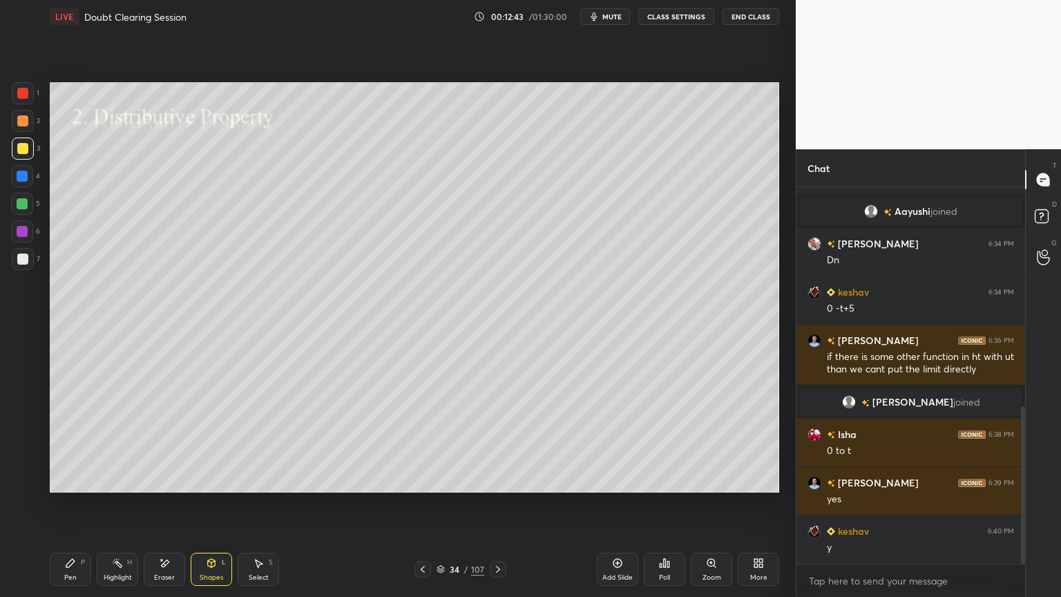
scroll to position [569, 0]
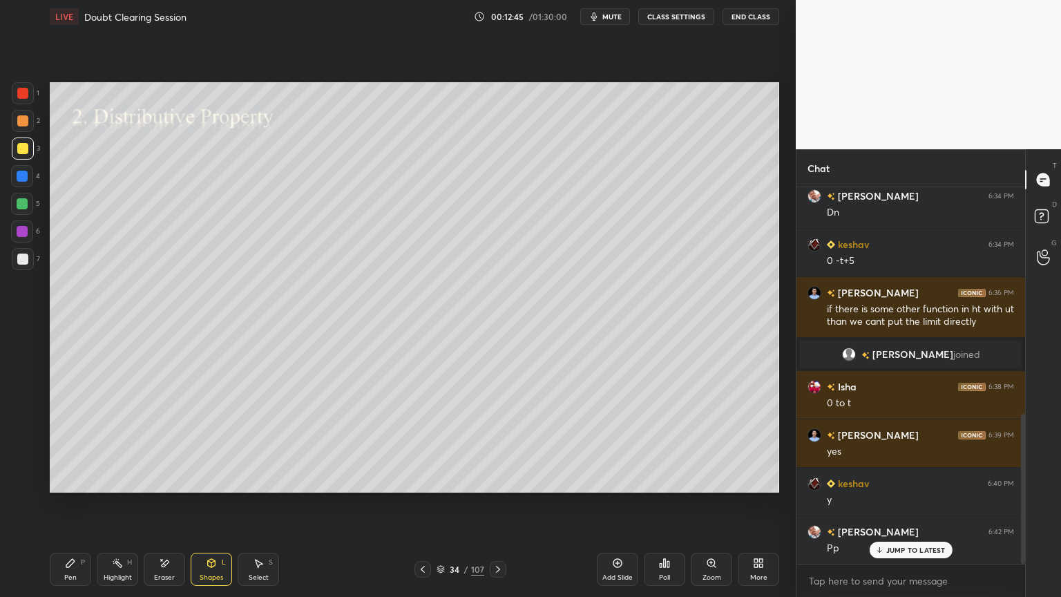
click at [884, 509] on div "JUMP TO LATEST" at bounding box center [910, 550] width 83 height 17
click at [423, 509] on icon at bounding box center [422, 569] width 11 height 11
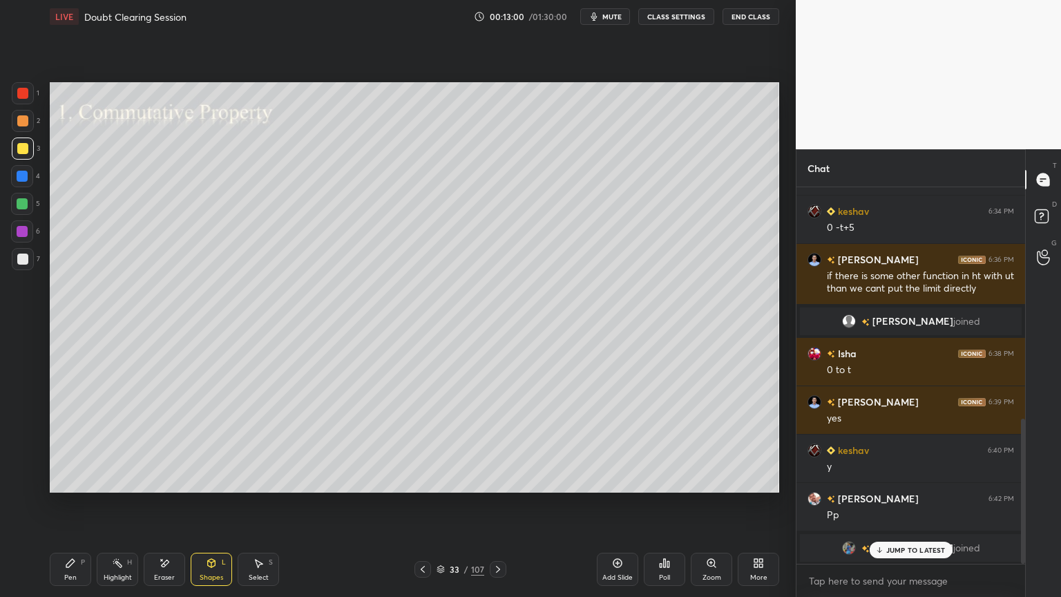
click at [902, 509] on p "JUMP TO LATEST" at bounding box center [916, 550] width 59 height 8
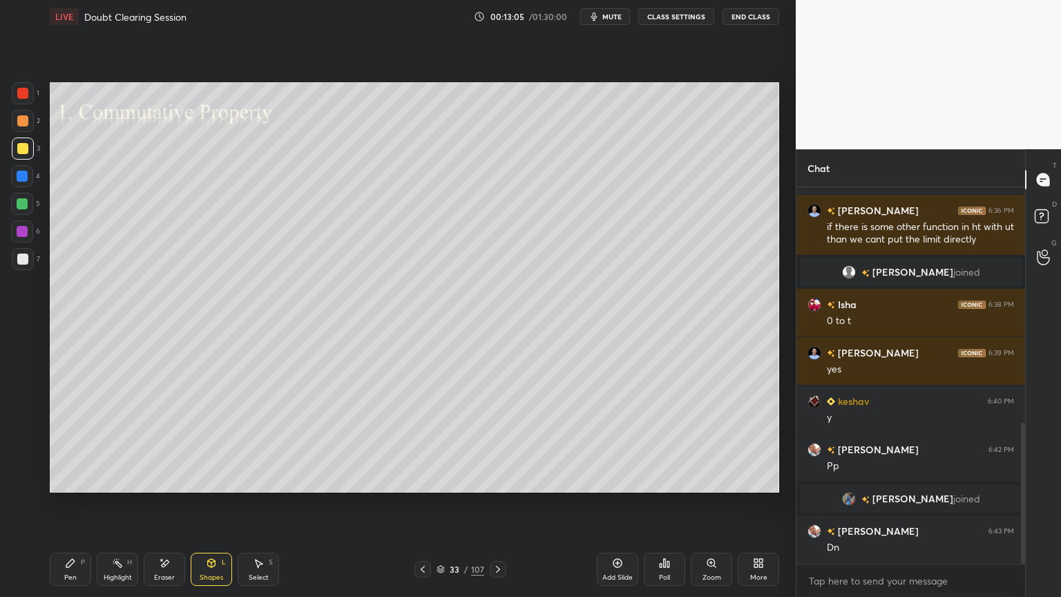
click at [502, 509] on icon at bounding box center [498, 569] width 11 height 11
click at [211, 509] on div "Shapes" at bounding box center [211, 577] width 23 height 7
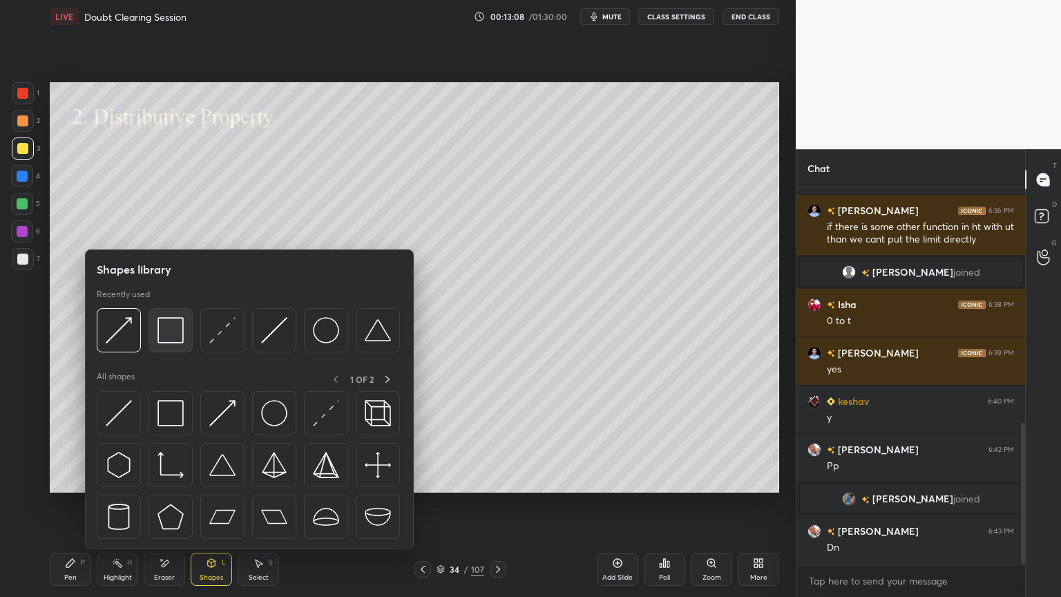
click at [169, 337] on img at bounding box center [171, 330] width 26 height 26
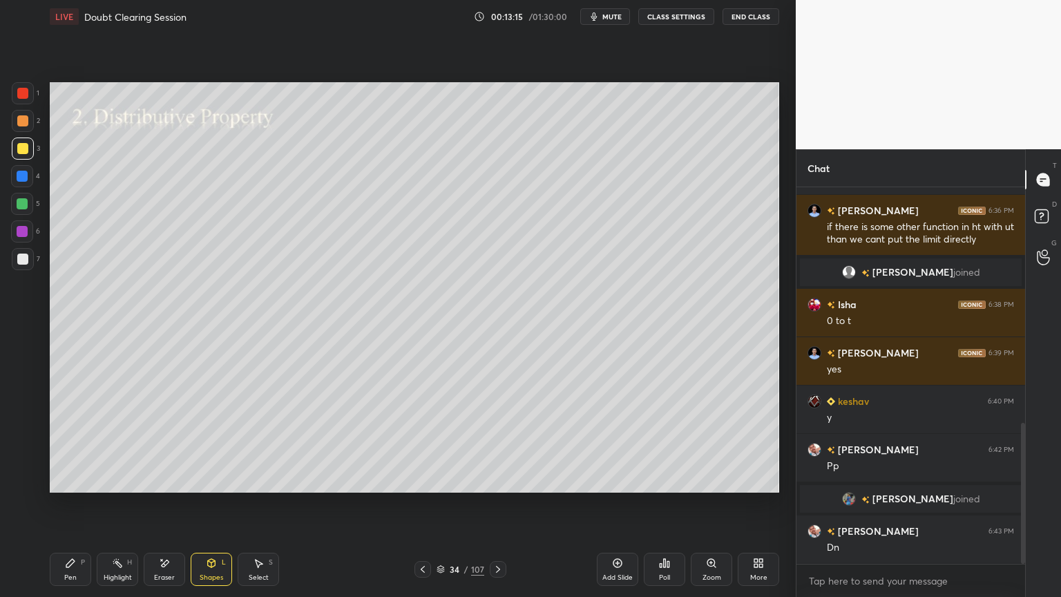
click at [72, 509] on div "Pen P" at bounding box center [70, 569] width 41 height 33
click at [22, 207] on div at bounding box center [22, 203] width 11 height 11
click at [163, 509] on icon at bounding box center [164, 564] width 11 height 12
click at [74, 509] on div "Pen" at bounding box center [70, 577] width 12 height 7
click at [260, 509] on div "Select" at bounding box center [259, 577] width 20 height 7
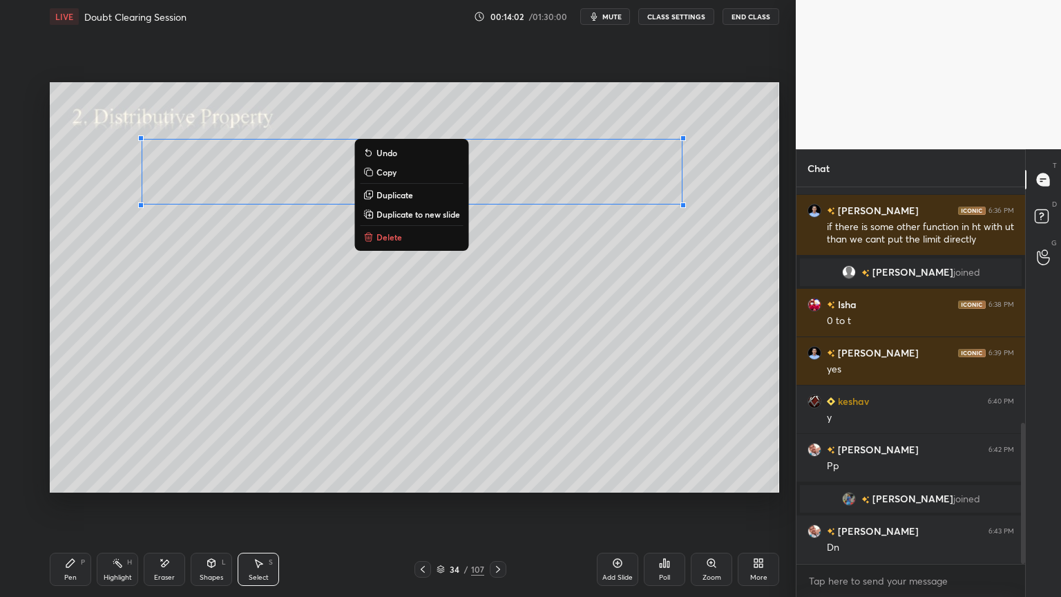
click at [518, 274] on div "0 ° Undo Copy Duplicate Duplicate to new slide Delete" at bounding box center [415, 287] width 730 height 410
click at [720, 196] on div "0 ° Undo Copy Duplicate Duplicate to new slide Delete" at bounding box center [415, 287] width 730 height 410
click at [626, 274] on div "0 ° Undo Copy Duplicate Duplicate to new slide Delete" at bounding box center [415, 287] width 730 height 410
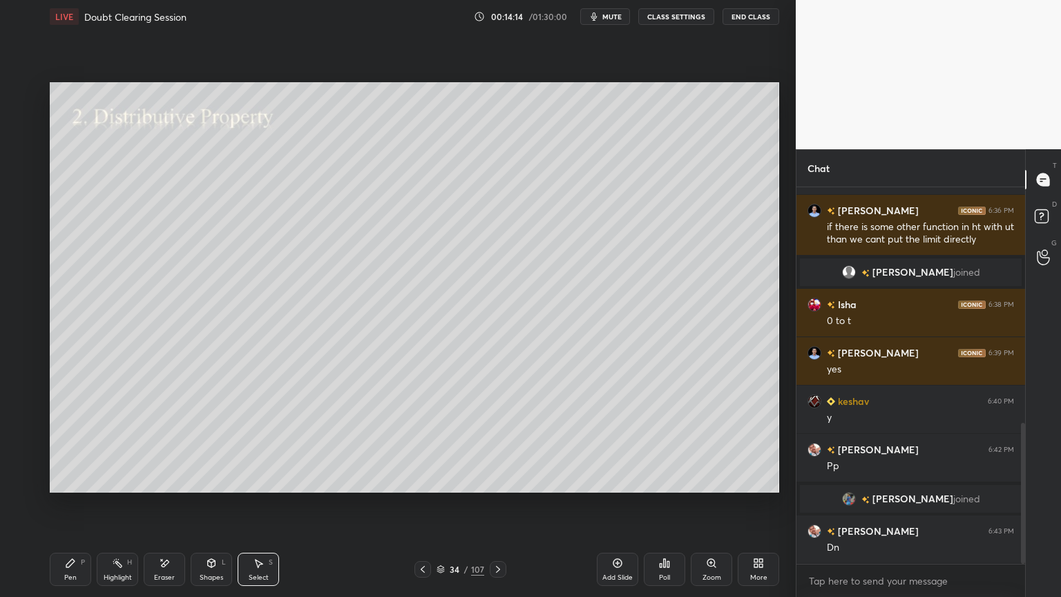
click at [68, 509] on div "Pen" at bounding box center [70, 577] width 12 height 7
click at [22, 150] on div at bounding box center [22, 148] width 11 height 11
click at [213, 509] on div "Shapes" at bounding box center [211, 577] width 23 height 7
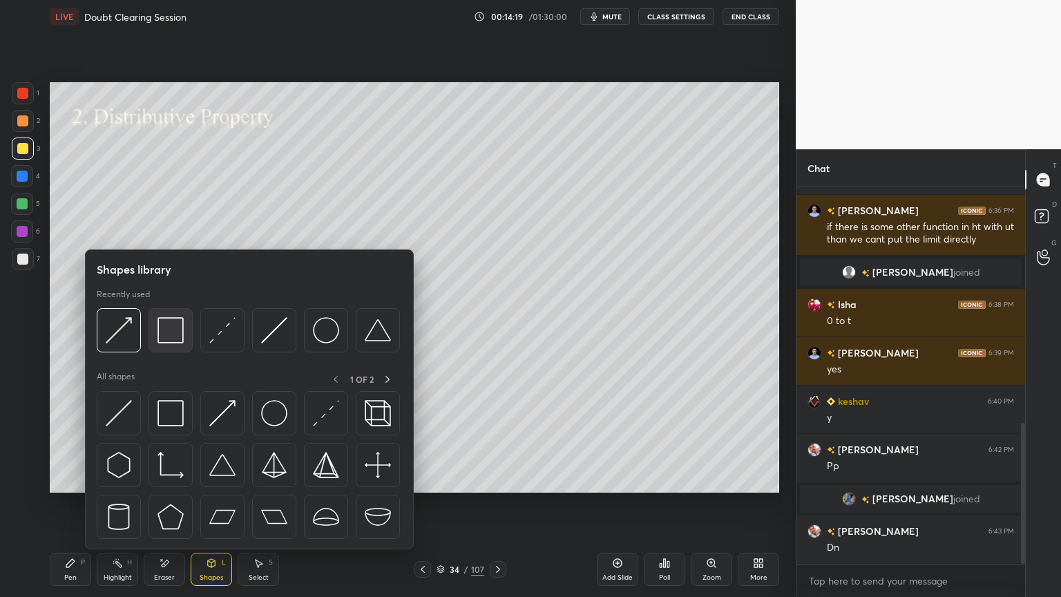
click at [173, 338] on img at bounding box center [171, 330] width 26 height 26
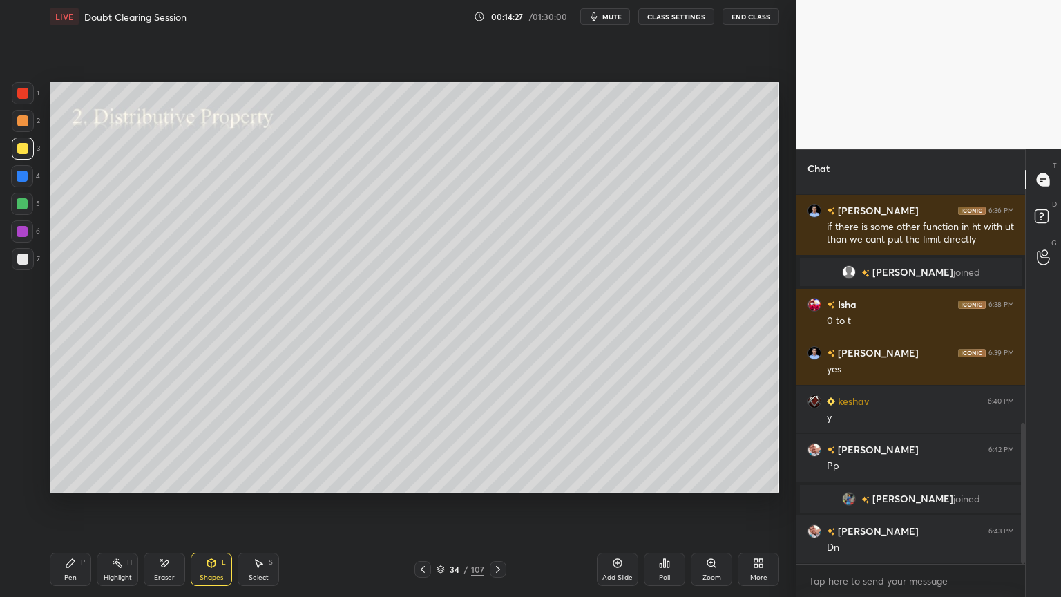
click at [82, 509] on div "Pen P" at bounding box center [70, 569] width 41 height 33
click at [207, 509] on div "Shapes L" at bounding box center [211, 569] width 41 height 33
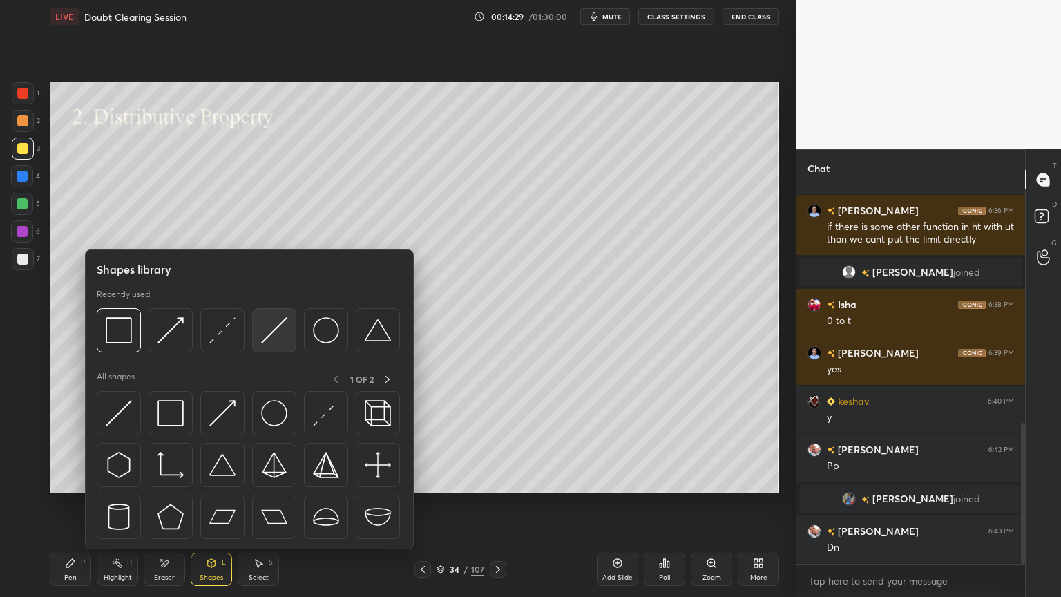
click at [268, 334] on img at bounding box center [274, 330] width 26 height 26
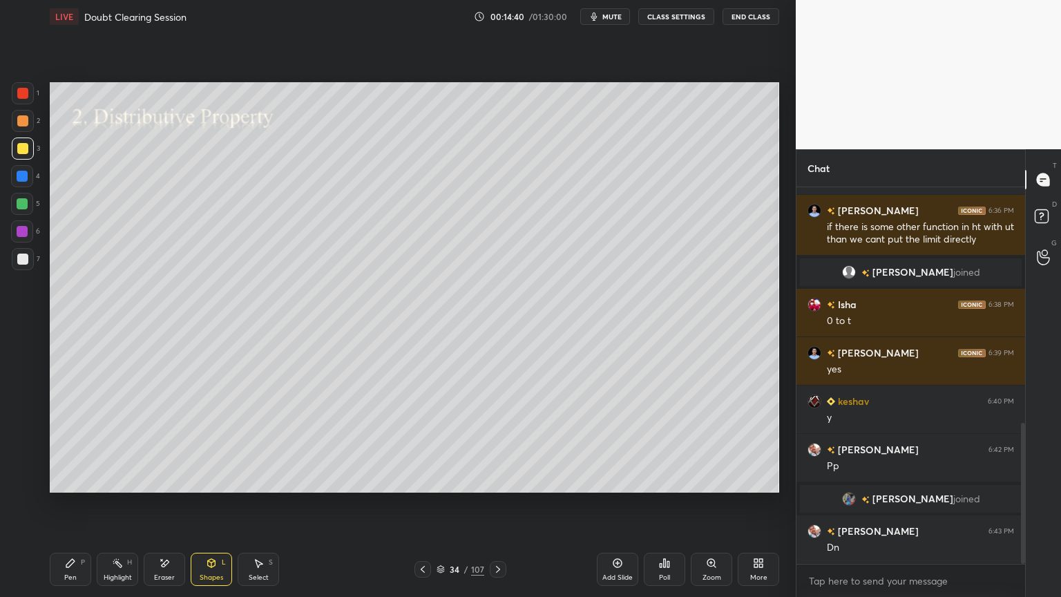
click at [211, 509] on div "Shapes L" at bounding box center [211, 569] width 41 height 33
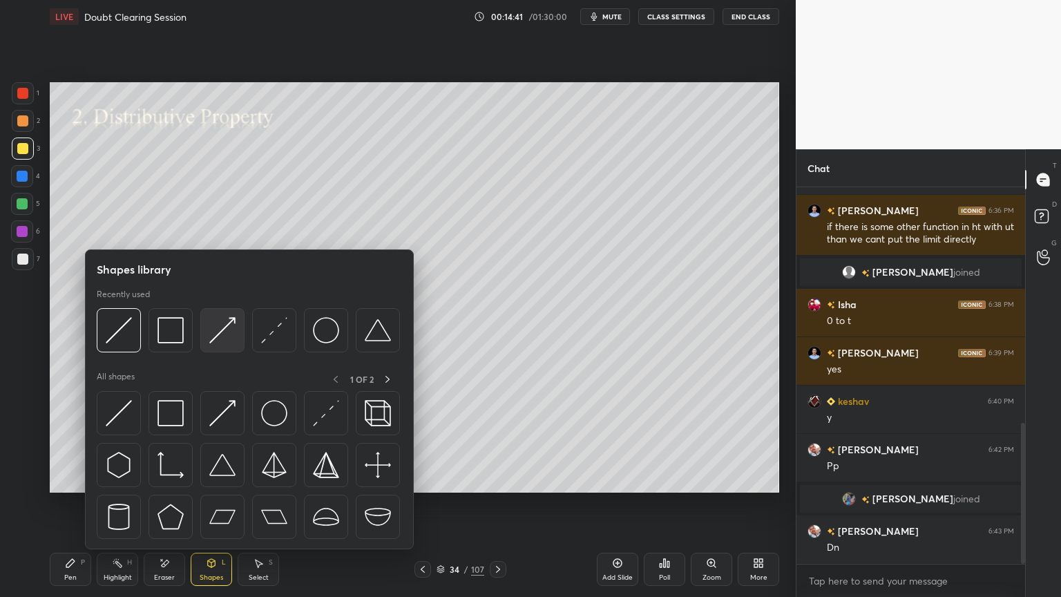
click at [225, 332] on img at bounding box center [222, 330] width 26 height 26
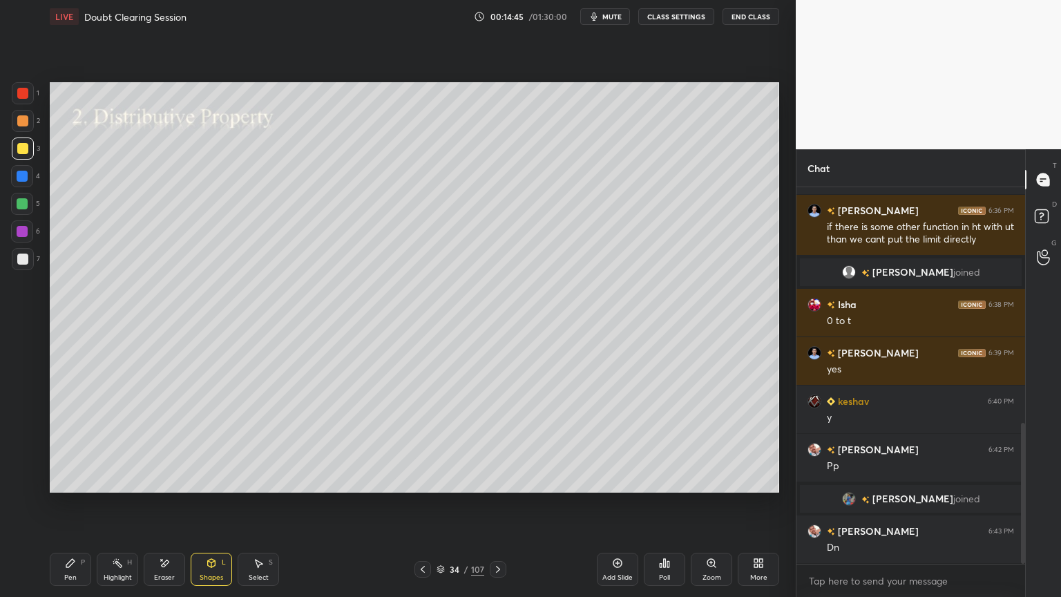
click at [65, 509] on div "Pen P" at bounding box center [70, 569] width 41 height 33
click at [210, 509] on div "Shapes" at bounding box center [211, 577] width 23 height 7
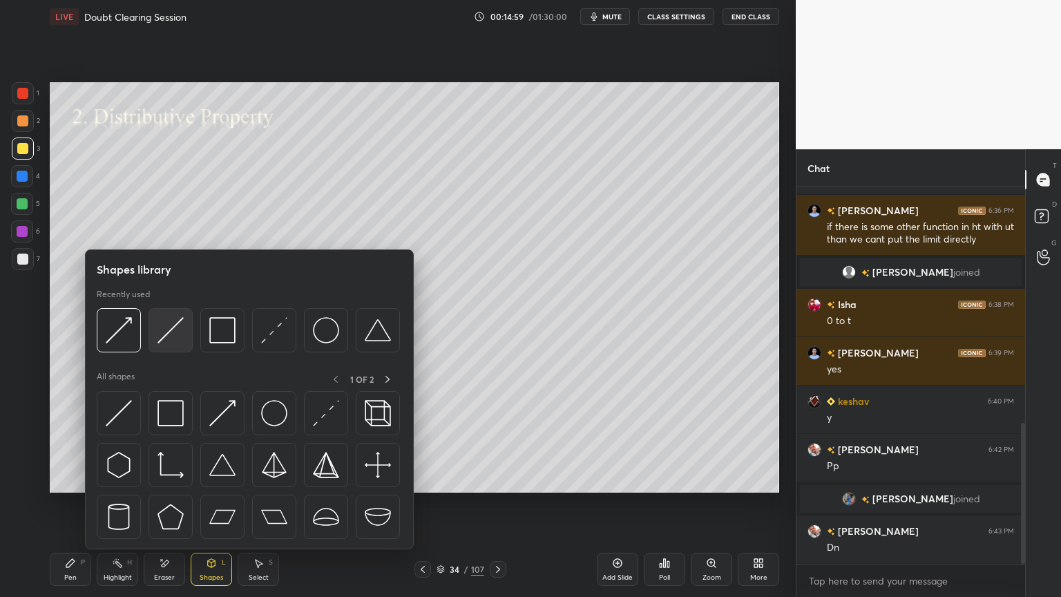
click at [163, 333] on img at bounding box center [171, 330] width 26 height 26
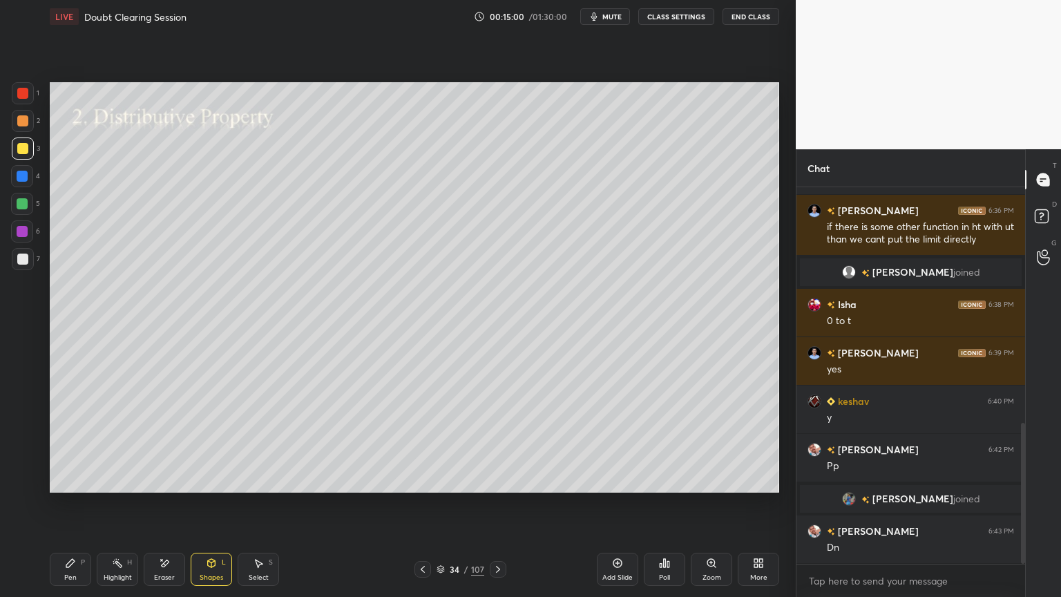
click at [209, 509] on div "Shapes L" at bounding box center [211, 569] width 41 height 33
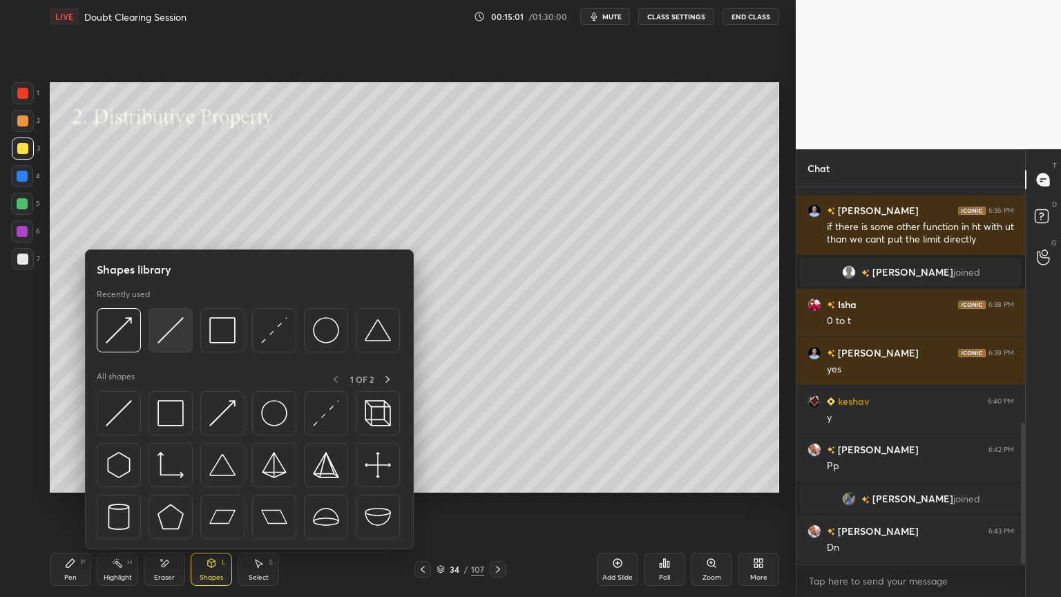
click at [169, 337] on img at bounding box center [171, 330] width 26 height 26
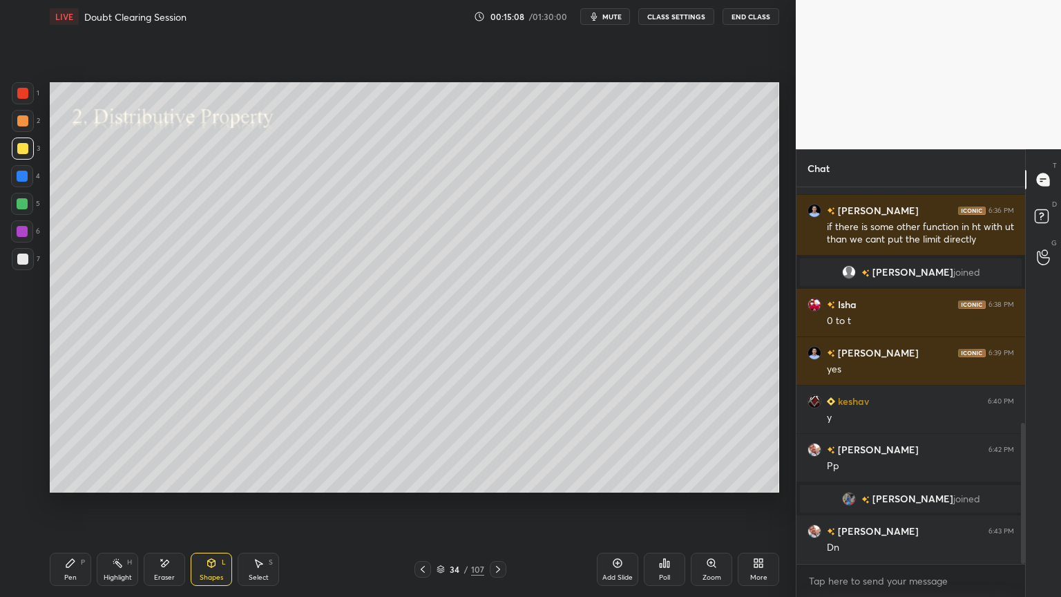
click at [215, 509] on div "Shapes" at bounding box center [211, 577] width 23 height 7
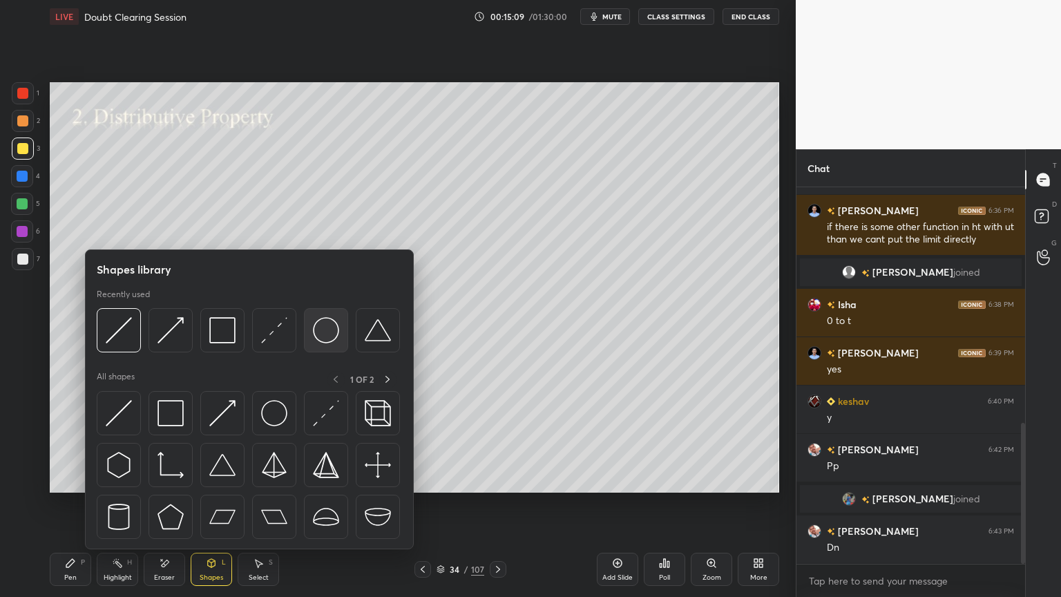
click at [321, 332] on img at bounding box center [326, 330] width 26 height 26
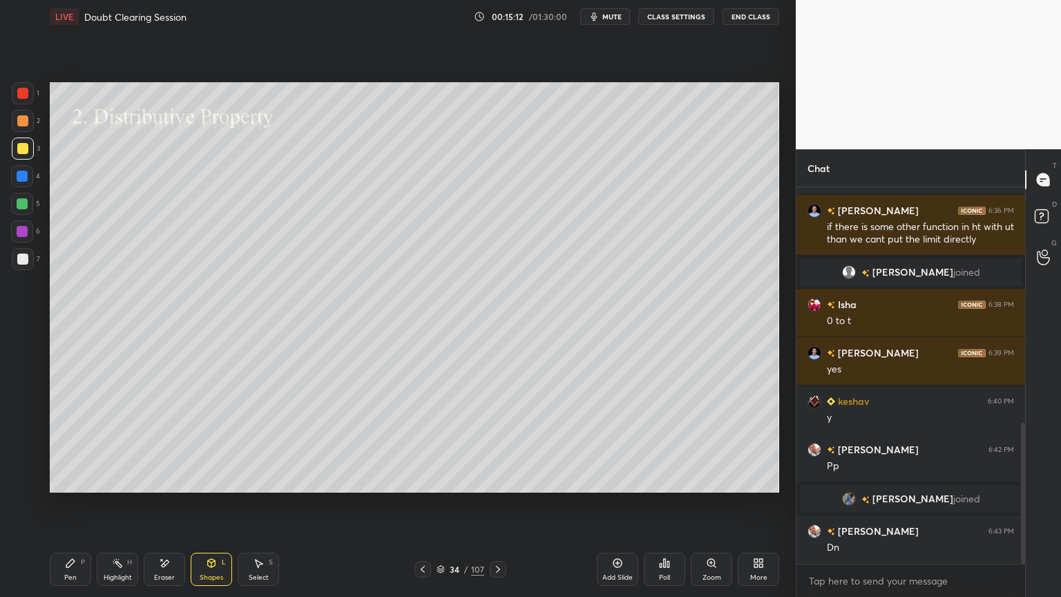
click at [216, 509] on div "Shapes L" at bounding box center [211, 569] width 41 height 33
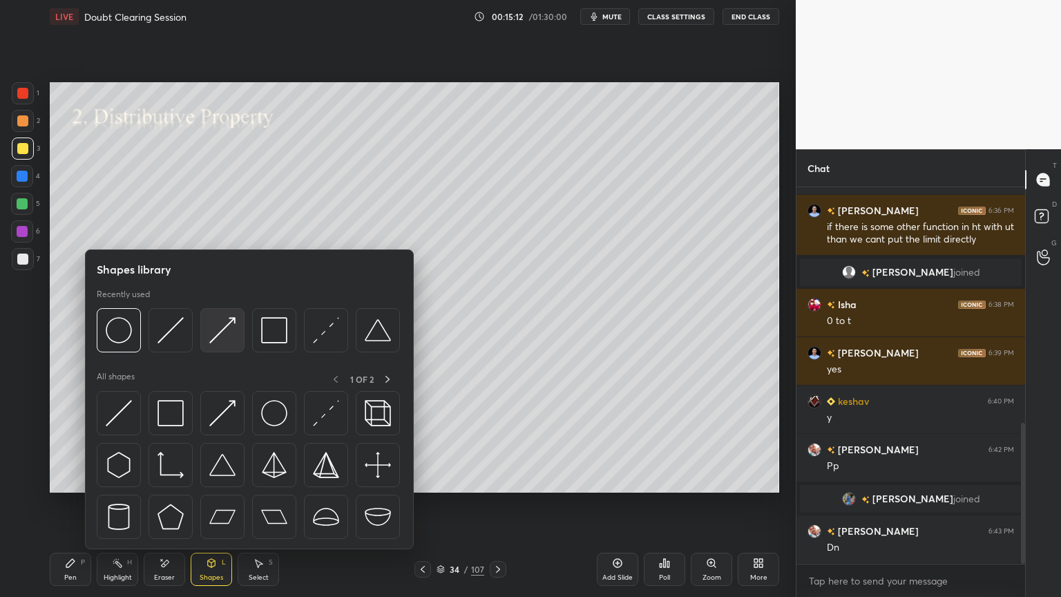
click at [221, 331] on img at bounding box center [222, 330] width 26 height 26
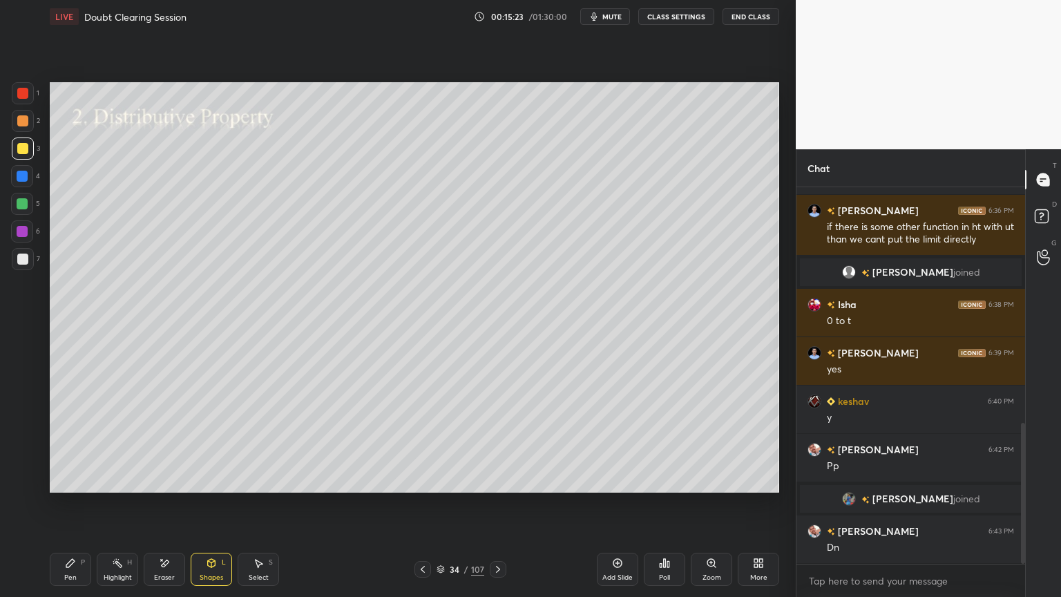
click at [74, 509] on div "Pen" at bounding box center [70, 577] width 12 height 7
click at [26, 260] on div at bounding box center [22, 259] width 11 height 11
click at [26, 460] on div at bounding box center [22, 454] width 22 height 22
click at [21, 482] on icon at bounding box center [22, 481] width 11 height 8
click at [22, 154] on div at bounding box center [23, 149] width 22 height 22
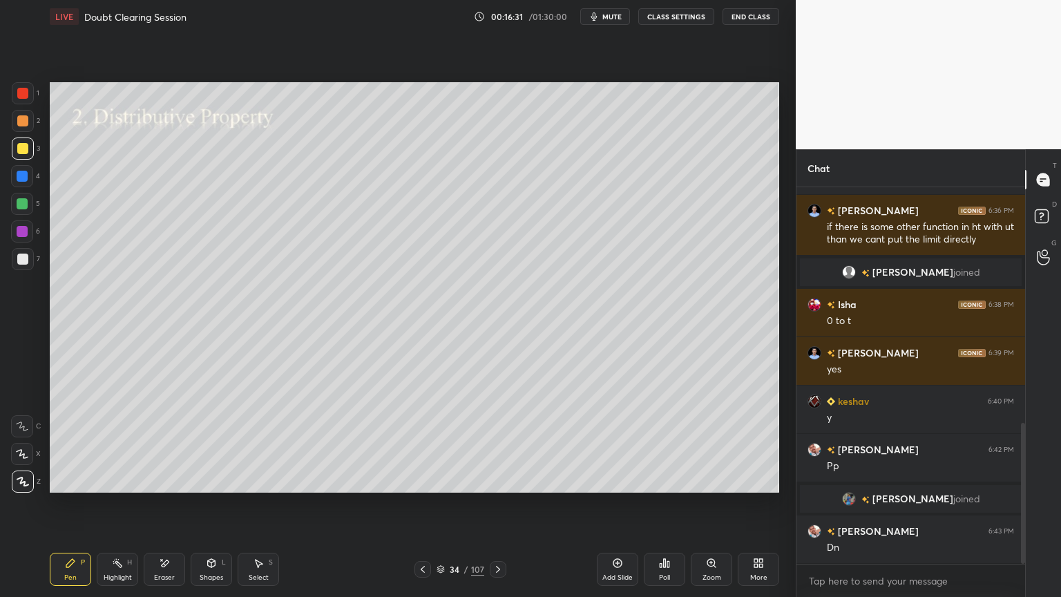
click at [499, 509] on icon at bounding box center [498, 569] width 11 height 11
click at [19, 151] on div at bounding box center [22, 148] width 11 height 11
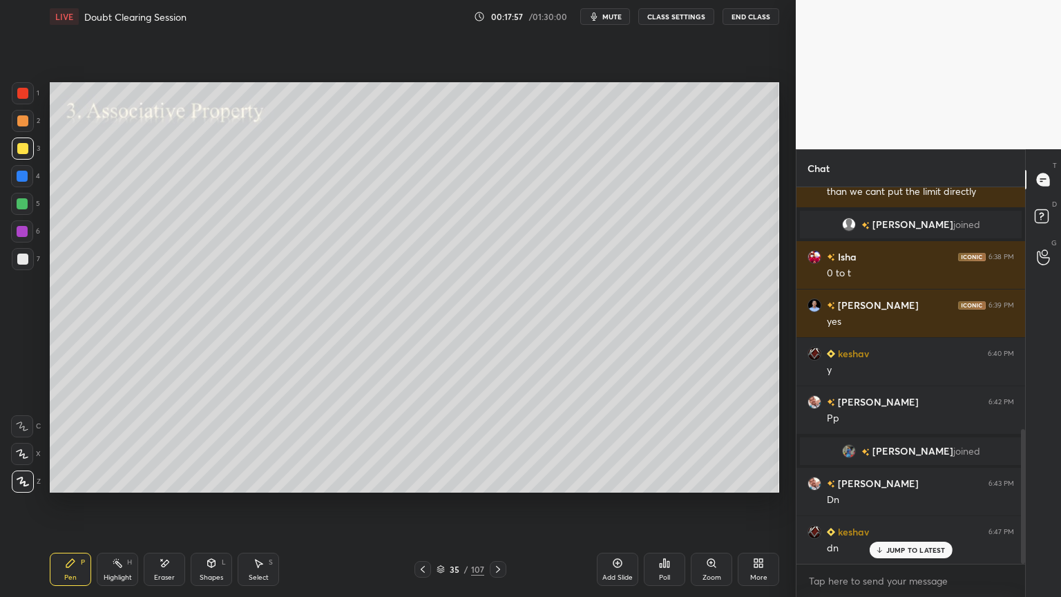
click at [499, 509] on icon at bounding box center [498, 569] width 11 height 11
click at [19, 235] on div at bounding box center [22, 231] width 11 height 11
click at [116, 509] on div "Highlight" at bounding box center [118, 577] width 28 height 7
click at [215, 509] on div "Shapes" at bounding box center [211, 577] width 23 height 7
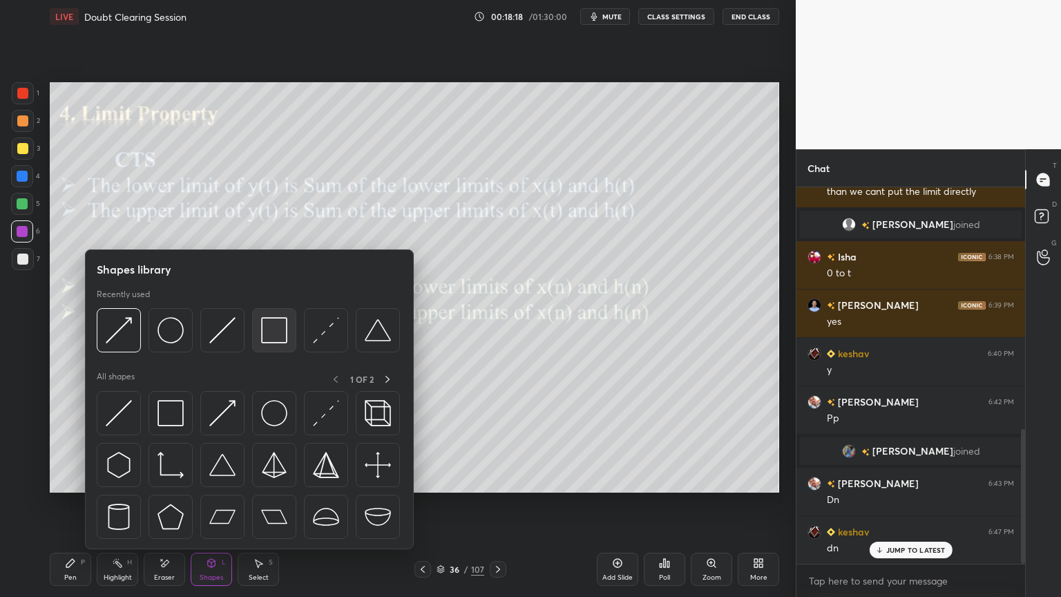
click at [271, 334] on img at bounding box center [274, 330] width 26 height 26
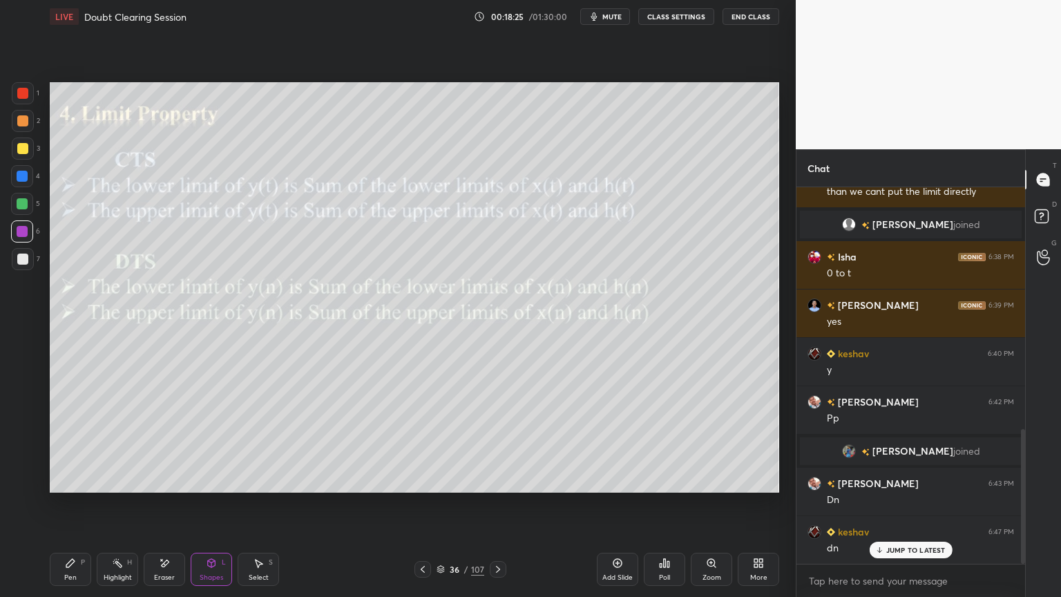
click at [24, 126] on div at bounding box center [22, 120] width 11 height 11
click at [213, 509] on div "Shapes L" at bounding box center [211, 569] width 41 height 33
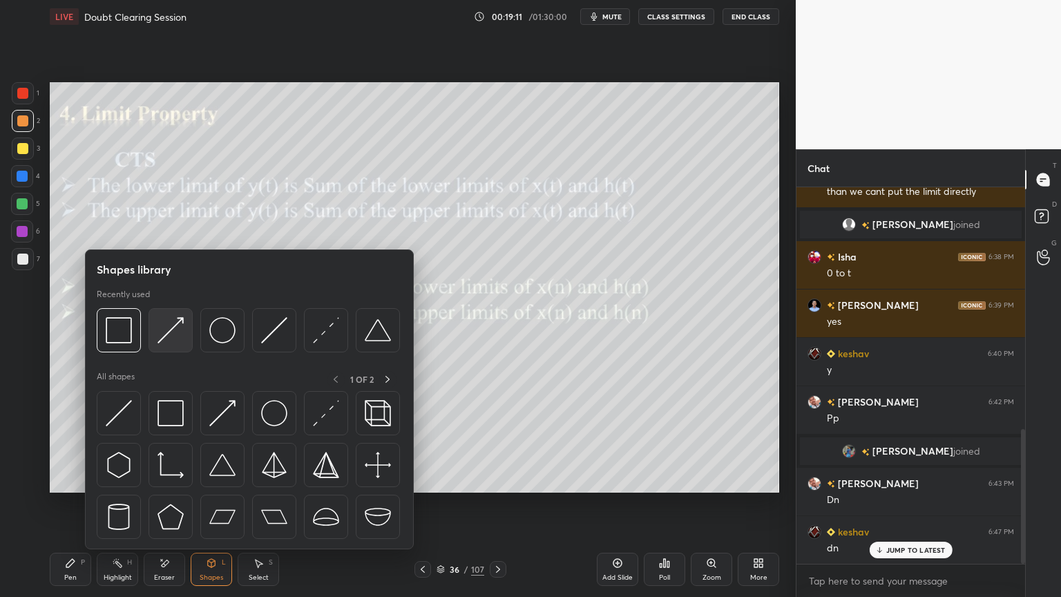
click at [168, 337] on img at bounding box center [171, 330] width 26 height 26
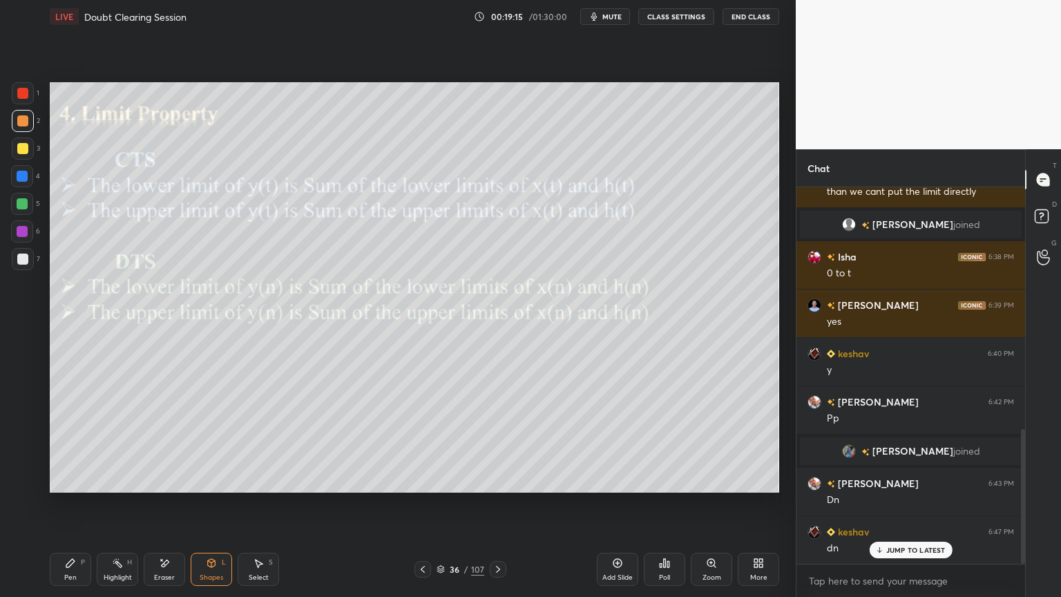
click at [65, 509] on icon at bounding box center [70, 563] width 11 height 11
click at [21, 261] on div at bounding box center [22, 259] width 11 height 11
click at [23, 453] on icon at bounding box center [22, 454] width 11 height 8
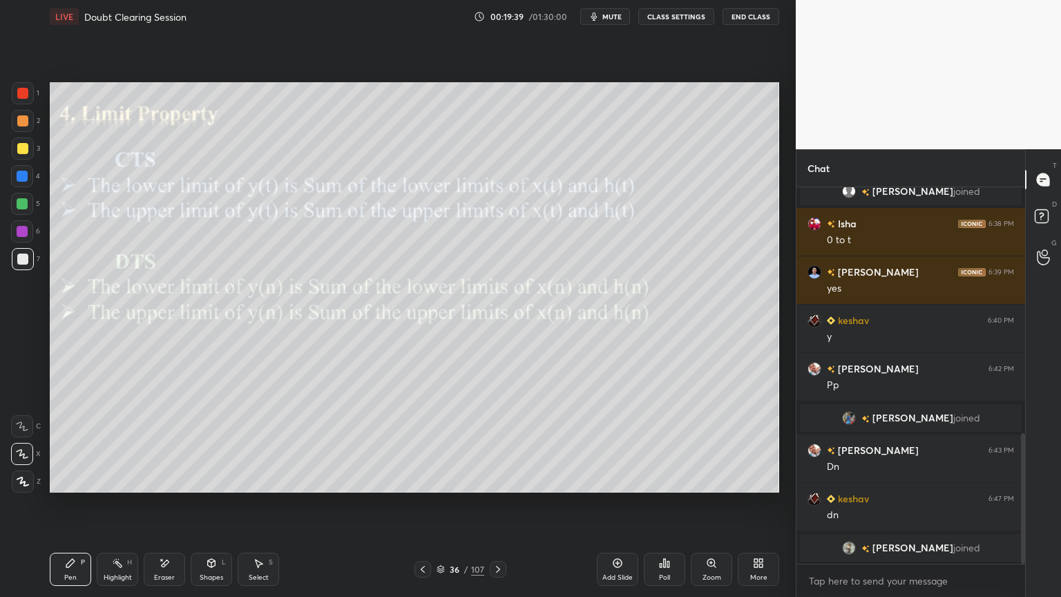
click at [215, 509] on div "Shapes" at bounding box center [211, 577] width 23 height 7
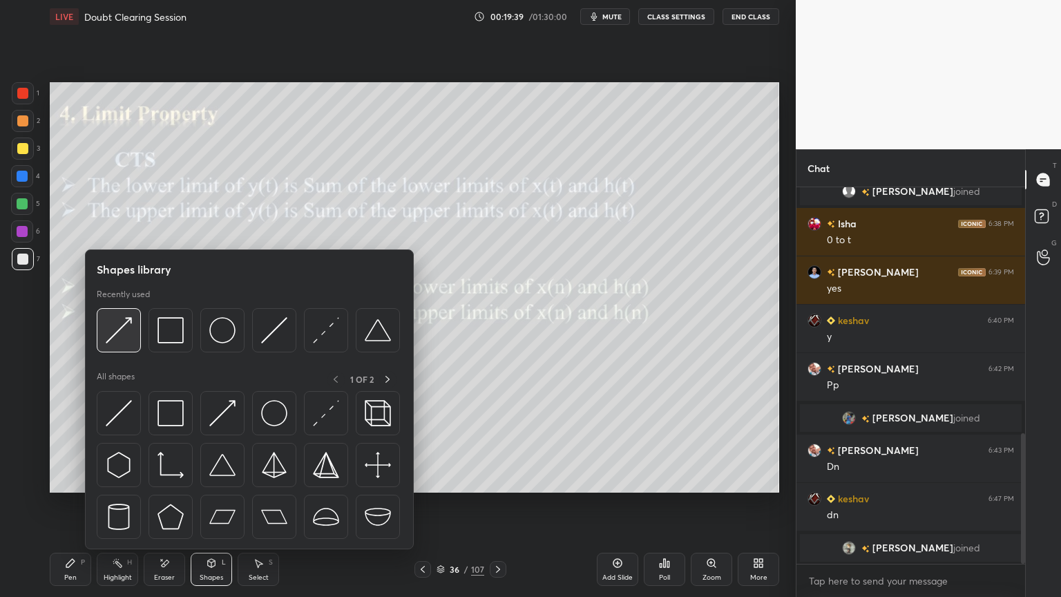
click at [126, 334] on img at bounding box center [119, 330] width 26 height 26
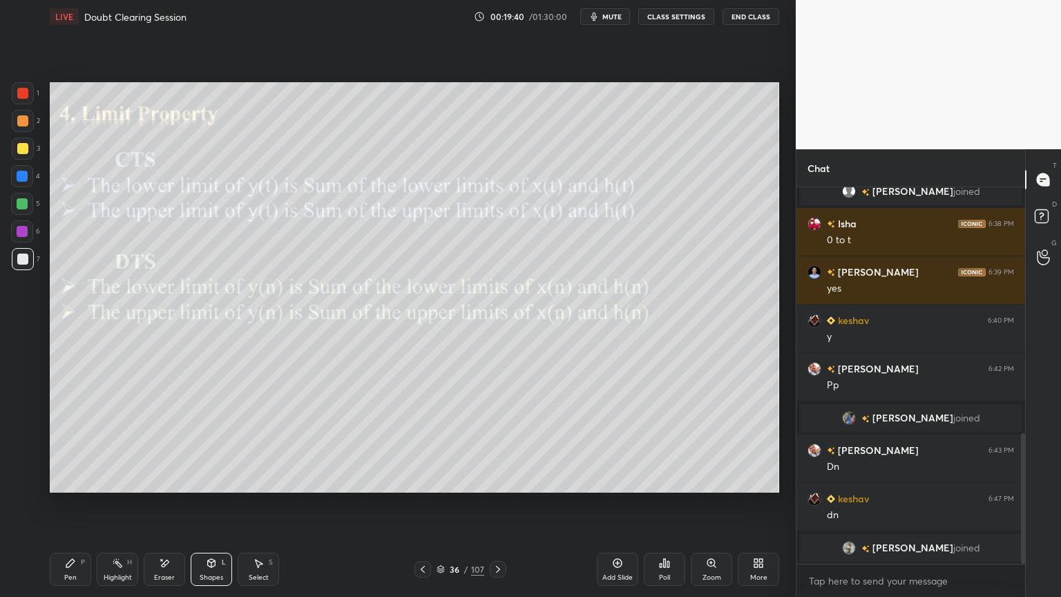
click at [24, 124] on div at bounding box center [22, 120] width 11 height 11
click at [77, 509] on div "Pen P" at bounding box center [70, 569] width 41 height 33
click at [18, 231] on div at bounding box center [22, 231] width 11 height 11
click at [20, 157] on div at bounding box center [23, 149] width 22 height 22
click at [217, 509] on div "Shapes L" at bounding box center [211, 569] width 41 height 33
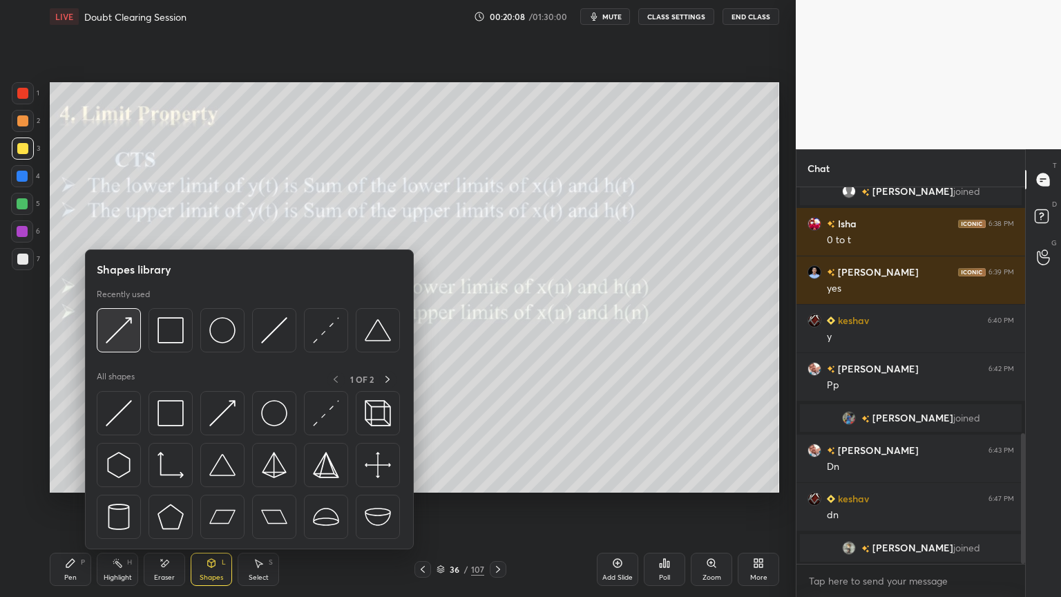
click at [122, 327] on img at bounding box center [119, 330] width 26 height 26
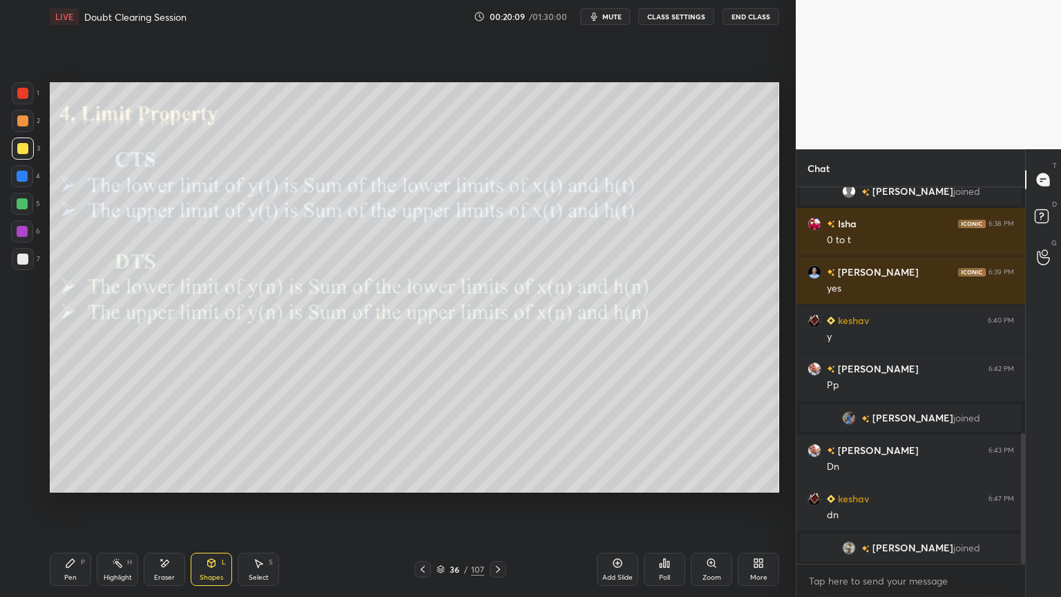
click at [18, 129] on div at bounding box center [23, 121] width 22 height 22
click at [75, 509] on div "Pen" at bounding box center [70, 577] width 12 height 7
click at [24, 207] on div at bounding box center [22, 203] width 11 height 11
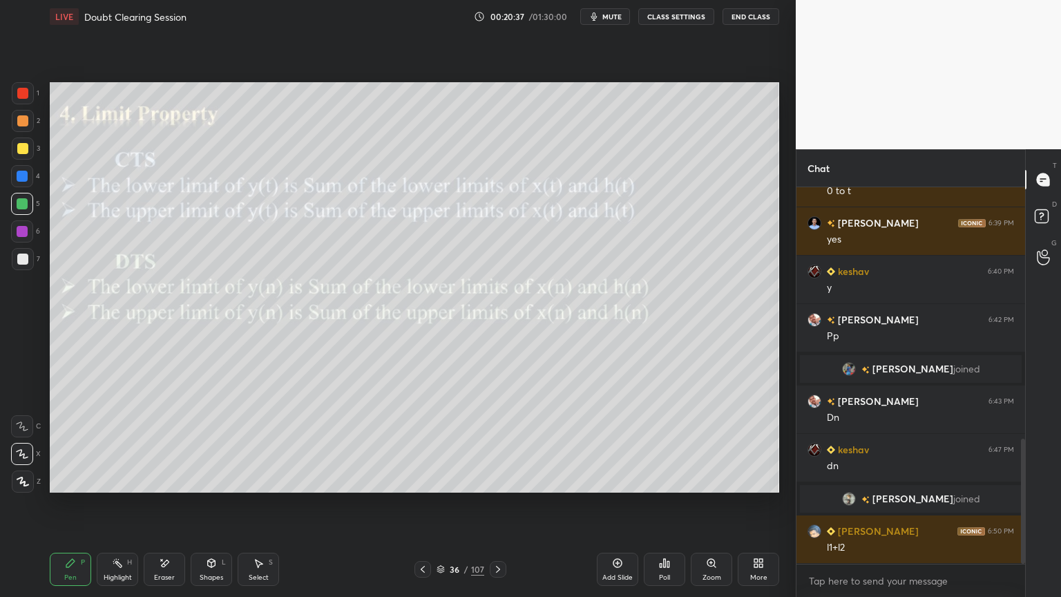
scroll to position [773, 0]
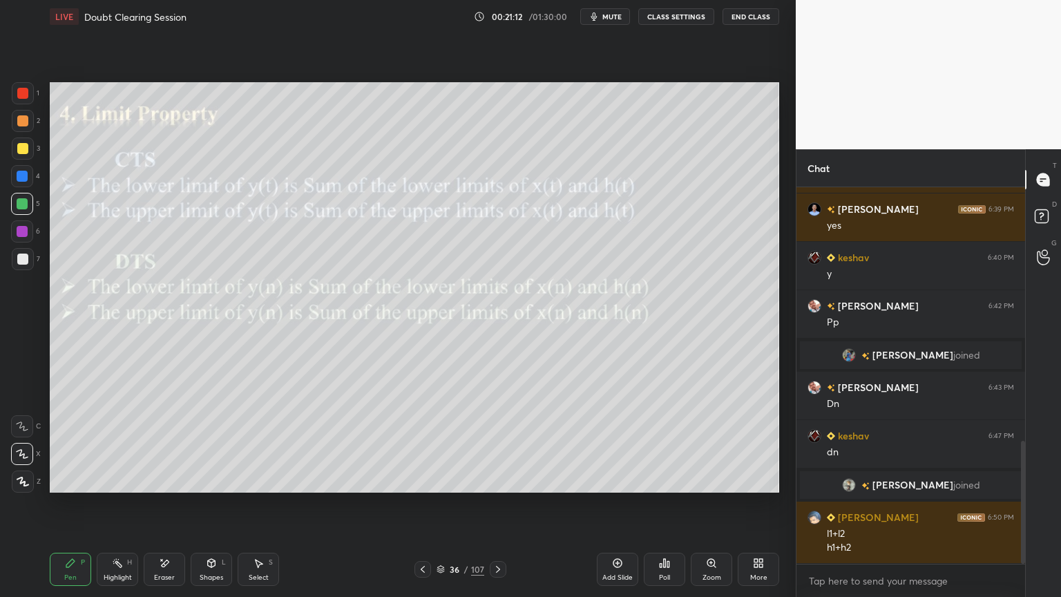
click at [499, 509] on icon at bounding box center [498, 569] width 11 height 11
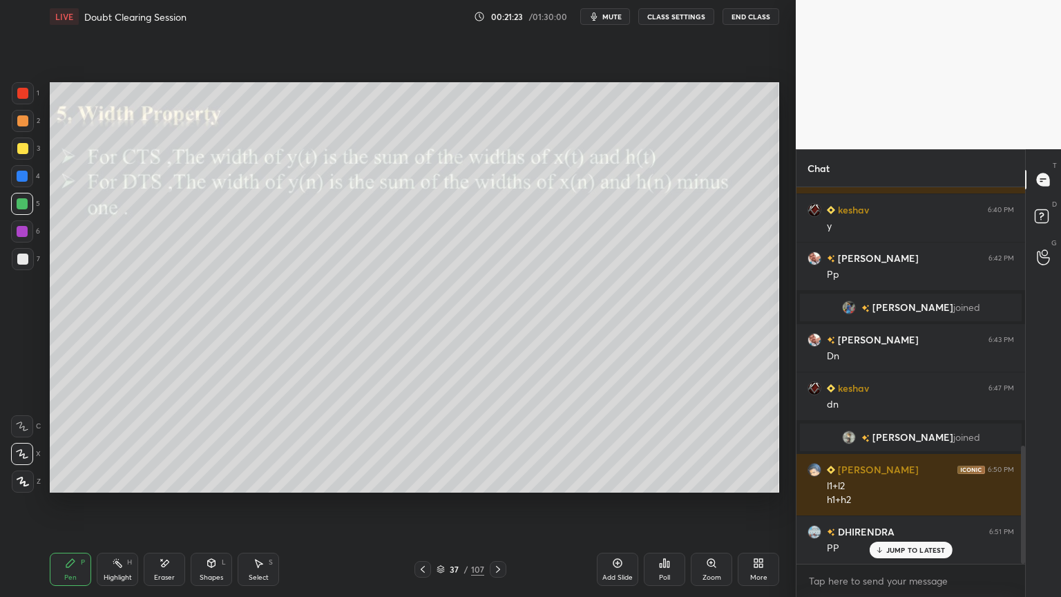
click at [423, 509] on icon at bounding box center [423, 569] width 4 height 7
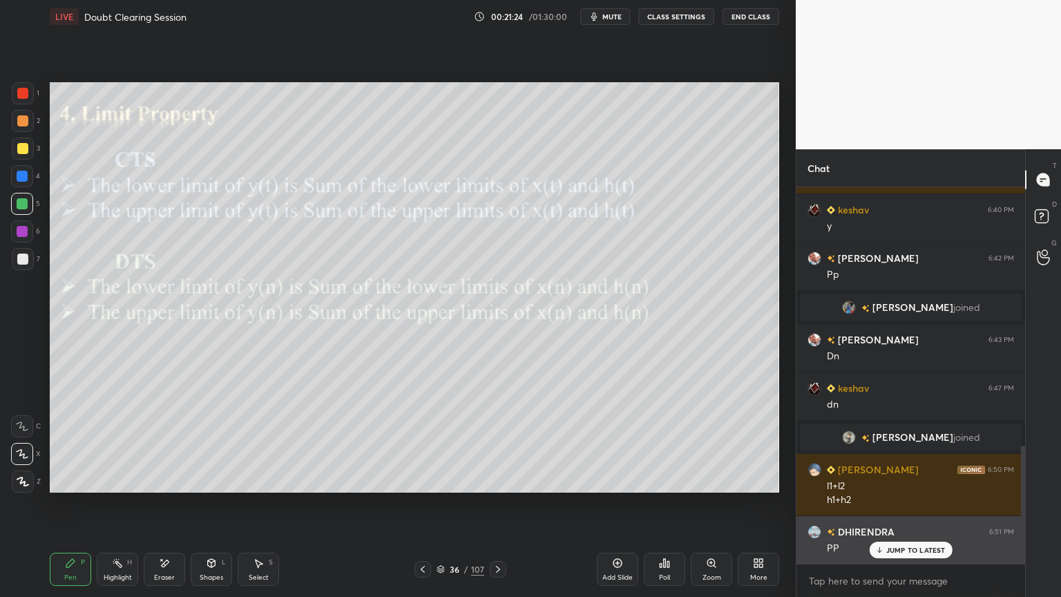
click at [906, 509] on p "JUMP TO LATEST" at bounding box center [916, 550] width 59 height 8
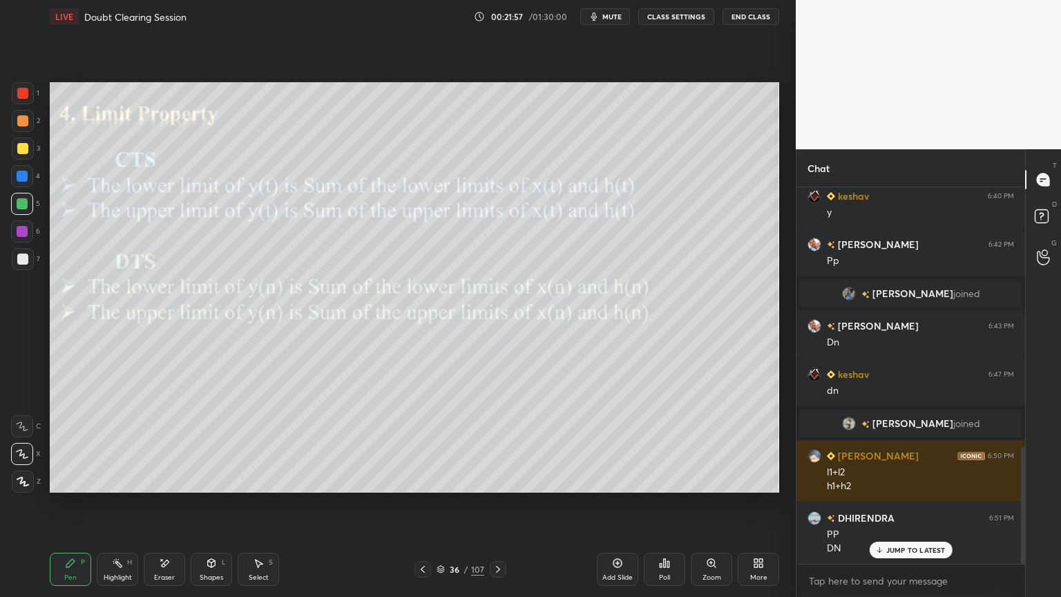
click at [905, 509] on p "JUMP TO LATEST" at bounding box center [916, 550] width 59 height 8
click at [497, 509] on icon at bounding box center [498, 569] width 11 height 11
click at [25, 122] on div at bounding box center [22, 120] width 11 height 11
click at [423, 509] on icon at bounding box center [422, 569] width 11 height 11
click at [258, 509] on div "Select S" at bounding box center [258, 569] width 41 height 33
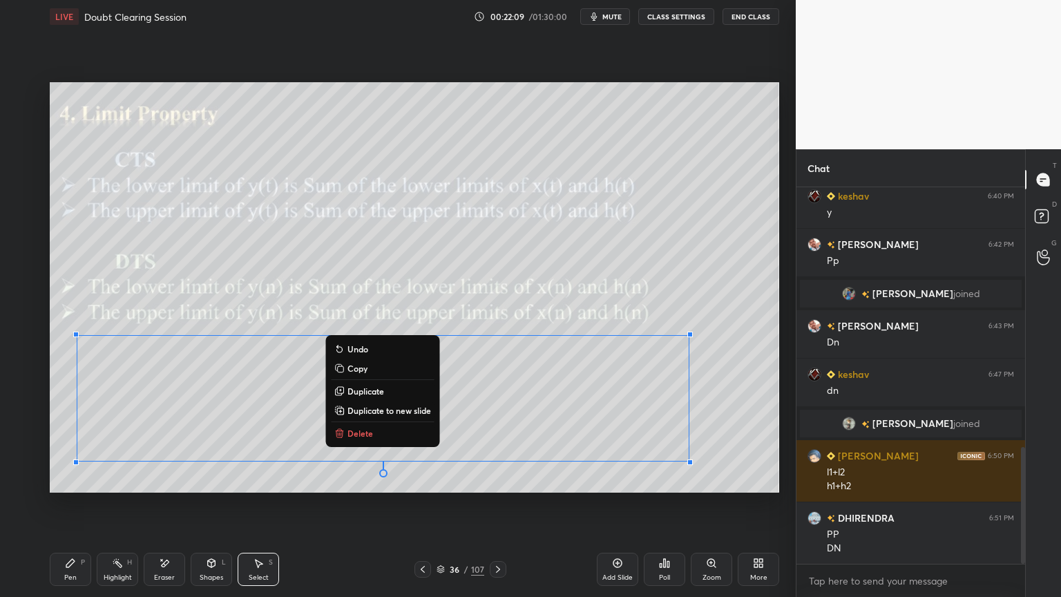
click at [359, 371] on p "Copy" at bounding box center [358, 368] width 20 height 11
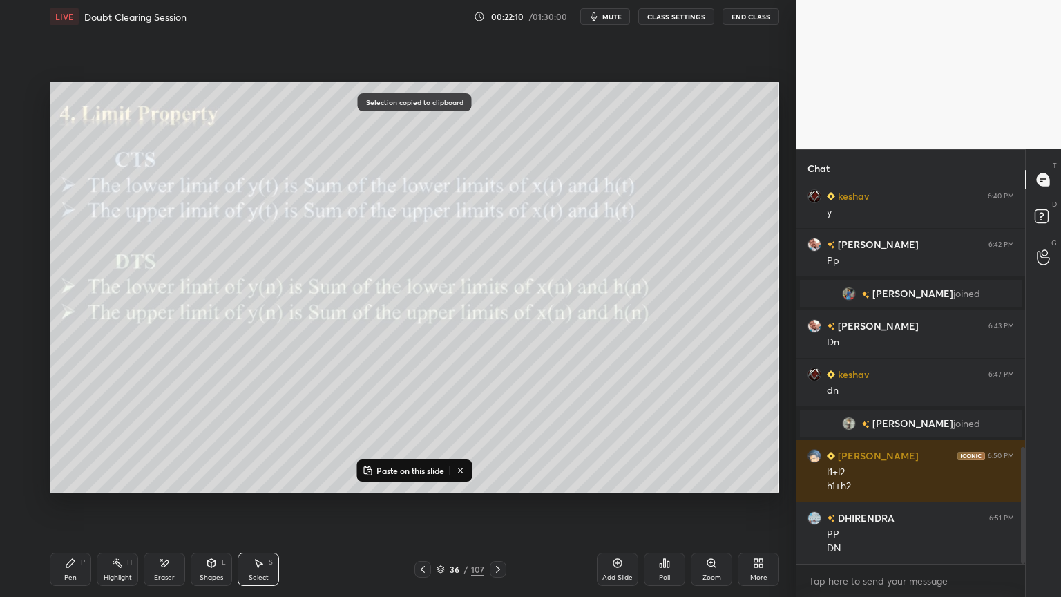
click at [496, 509] on icon at bounding box center [498, 569] width 11 height 11
click at [385, 470] on p "Paste on this slide" at bounding box center [411, 470] width 68 height 11
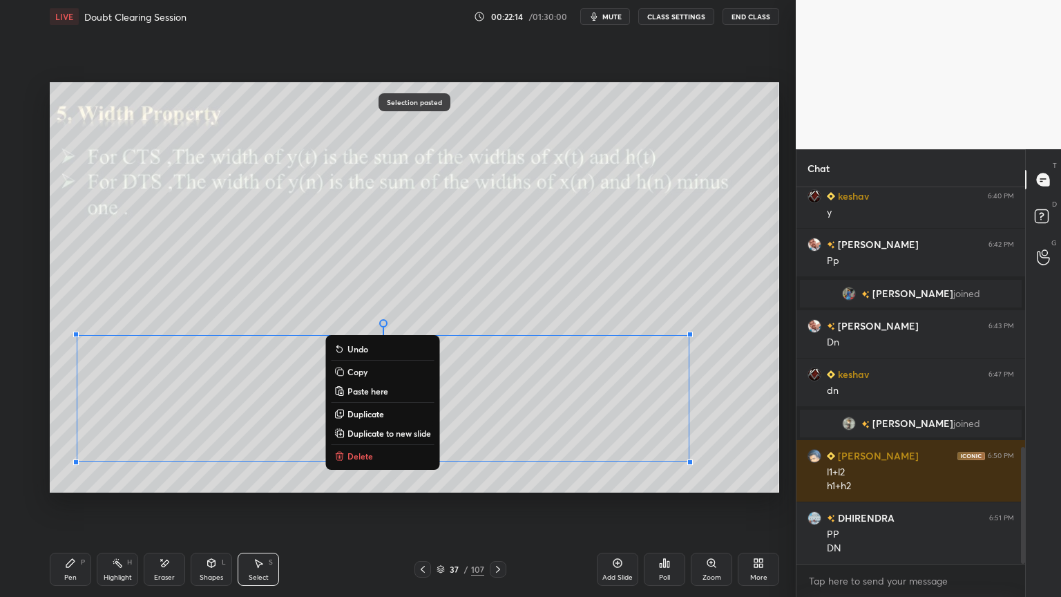
click at [576, 417] on div "0 ° Undo Copy Paste here Duplicate Duplicate to new slide Delete" at bounding box center [415, 287] width 730 height 410
click at [746, 414] on div "0 ° Undo Copy Paste here Duplicate Duplicate to new slide Delete" at bounding box center [415, 287] width 730 height 410
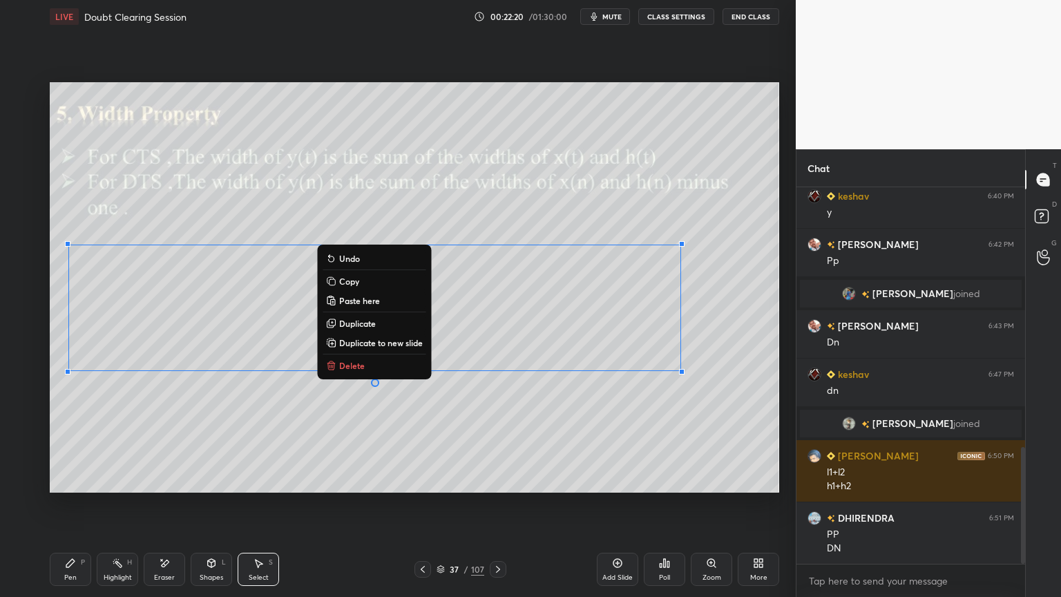
click at [478, 442] on div "0 ° Undo Copy Paste here Duplicate Duplicate to new slide Delete" at bounding box center [415, 287] width 730 height 410
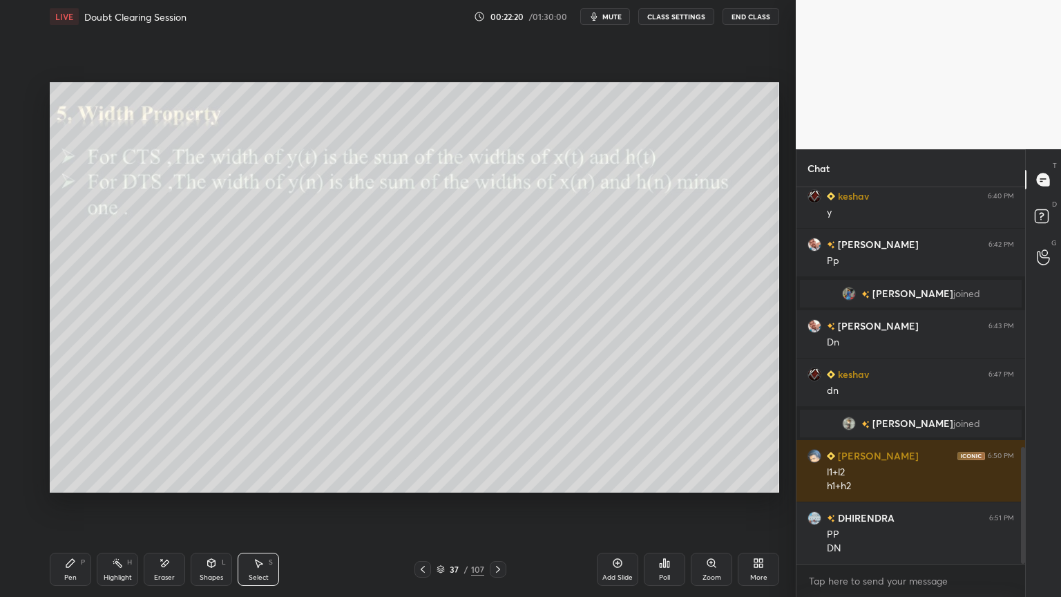
click at [73, 509] on icon at bounding box center [70, 563] width 11 height 11
click at [21, 209] on div at bounding box center [22, 203] width 11 height 11
click at [18, 457] on icon at bounding box center [22, 454] width 12 height 10
click at [218, 509] on div "Shapes" at bounding box center [211, 577] width 23 height 7
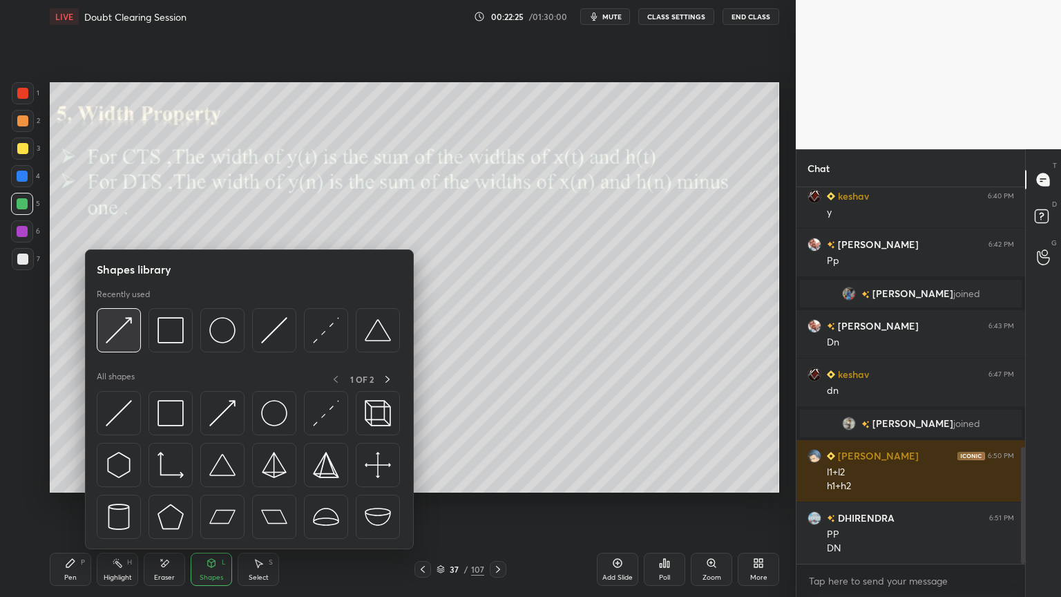
click at [117, 332] on img at bounding box center [119, 330] width 26 height 26
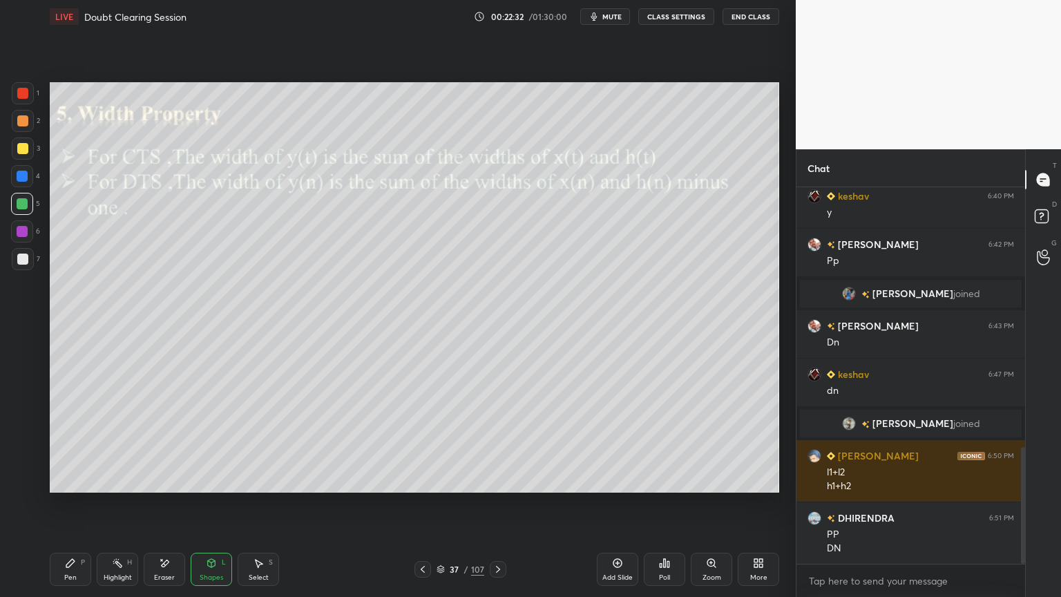
click at [68, 509] on div "Pen" at bounding box center [70, 577] width 12 height 7
click at [208, 509] on div "Shapes" at bounding box center [211, 577] width 23 height 7
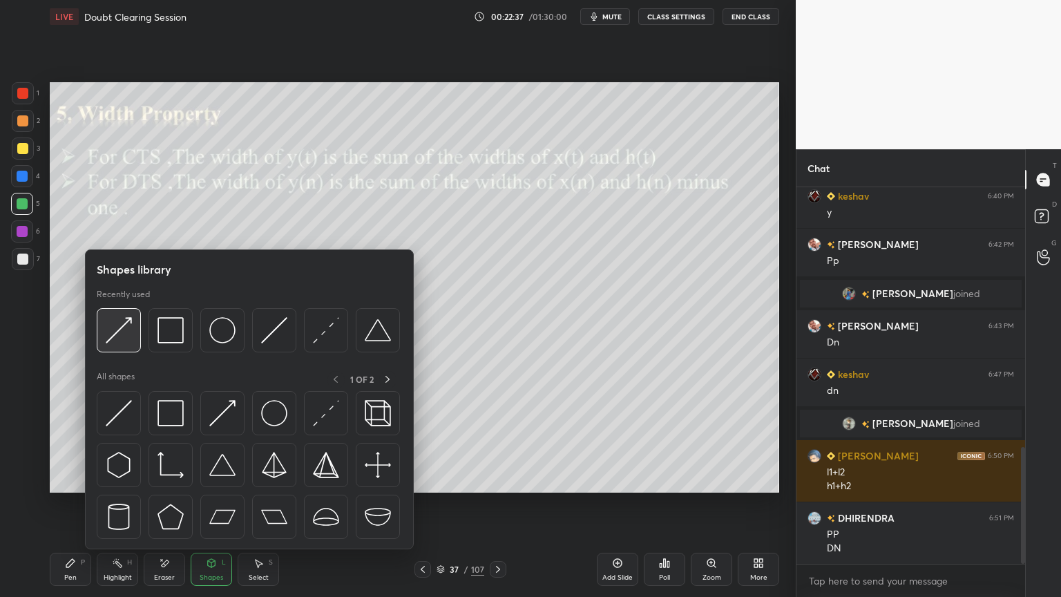
click at [120, 337] on img at bounding box center [119, 330] width 26 height 26
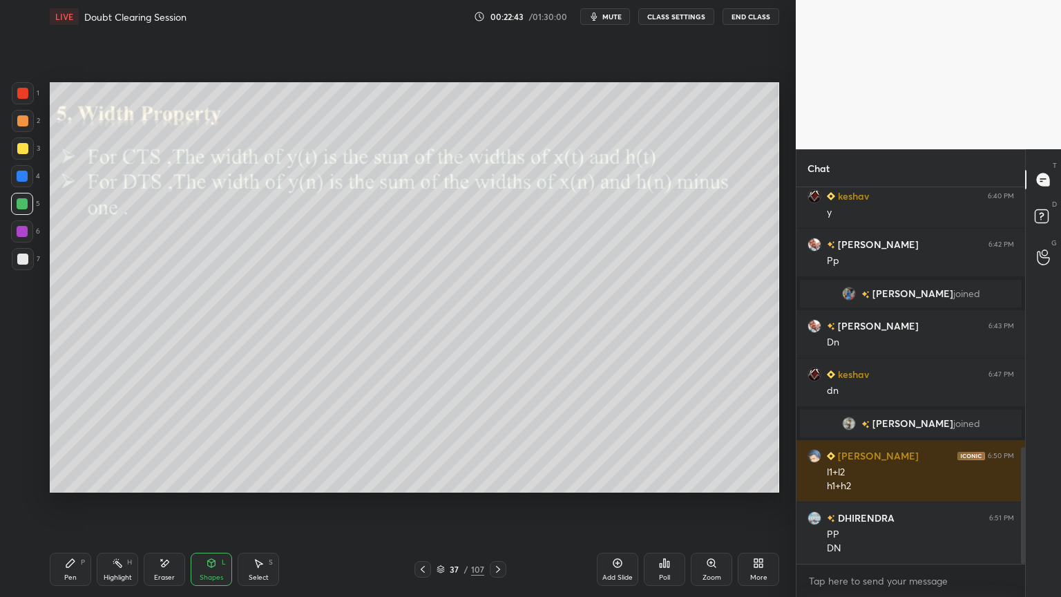
click at [70, 509] on div "Pen P" at bounding box center [70, 569] width 41 height 33
click at [19, 265] on div at bounding box center [23, 259] width 22 height 22
click at [218, 509] on div "Shapes" at bounding box center [211, 577] width 23 height 7
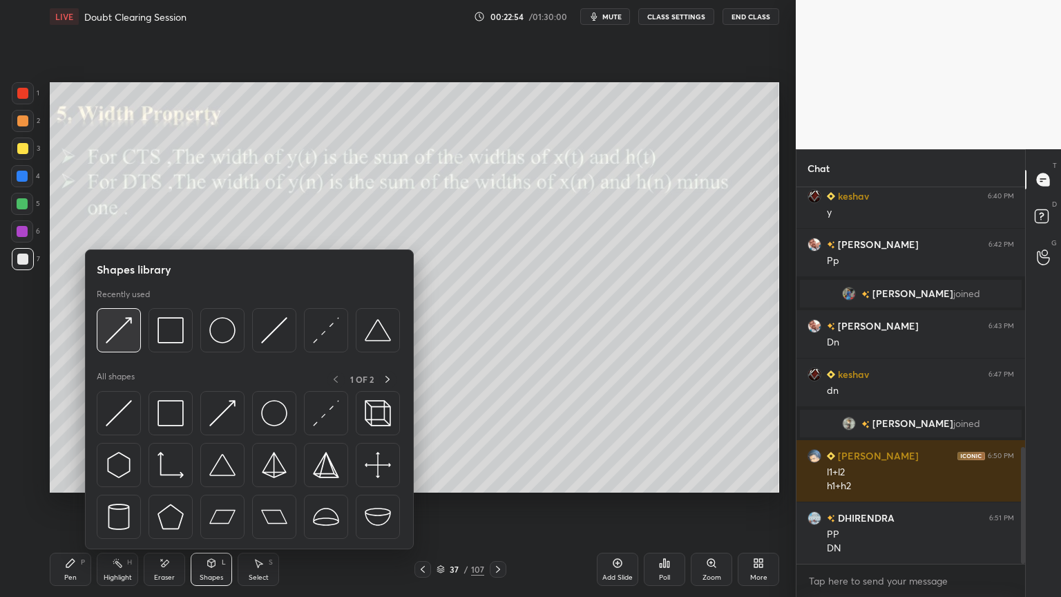
click at [124, 340] on img at bounding box center [119, 330] width 26 height 26
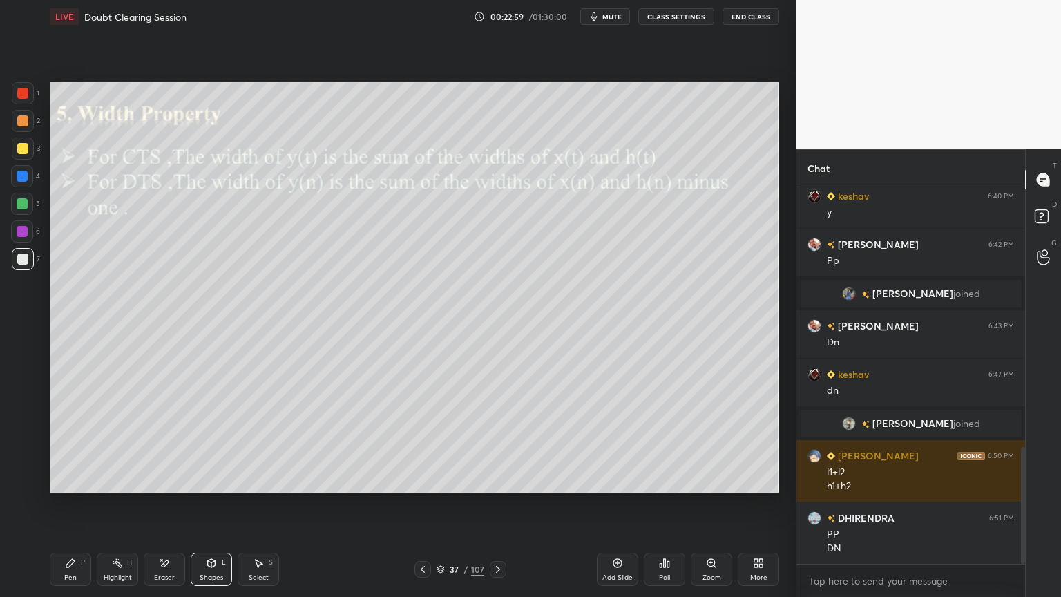
click at [66, 509] on div "Pen" at bounding box center [70, 577] width 12 height 7
click at [22, 428] on icon at bounding box center [22, 426] width 12 height 10
click at [129, 509] on div "Highlight" at bounding box center [118, 577] width 28 height 7
click at [440, 509] on icon at bounding box center [440, 570] width 7 height 2
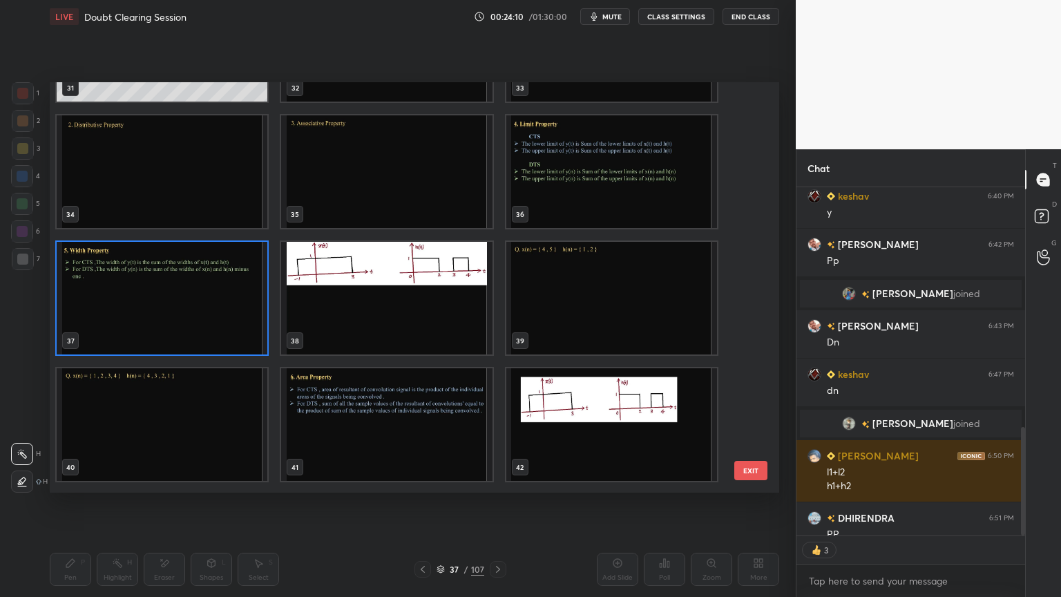
scroll to position [1372, 0]
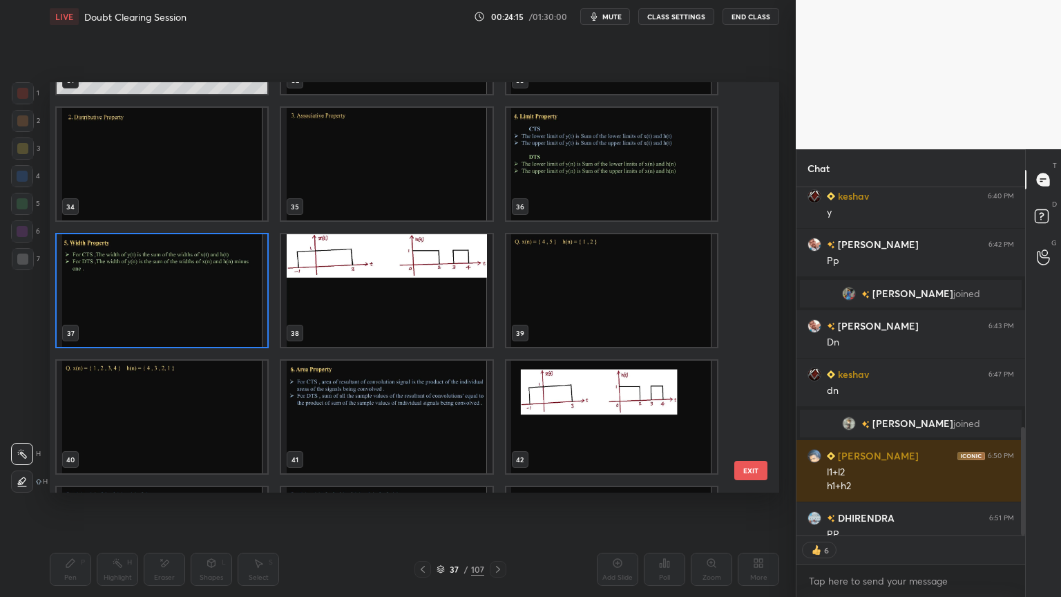
click at [387, 305] on img "grid" at bounding box center [386, 290] width 211 height 113
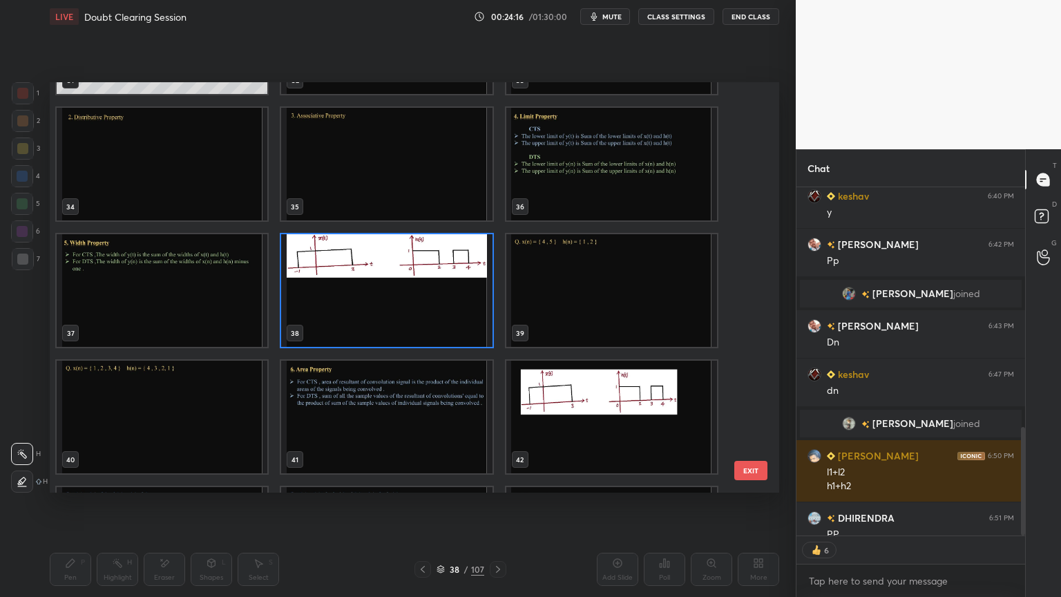
click at [389, 306] on img "grid" at bounding box center [386, 290] width 211 height 113
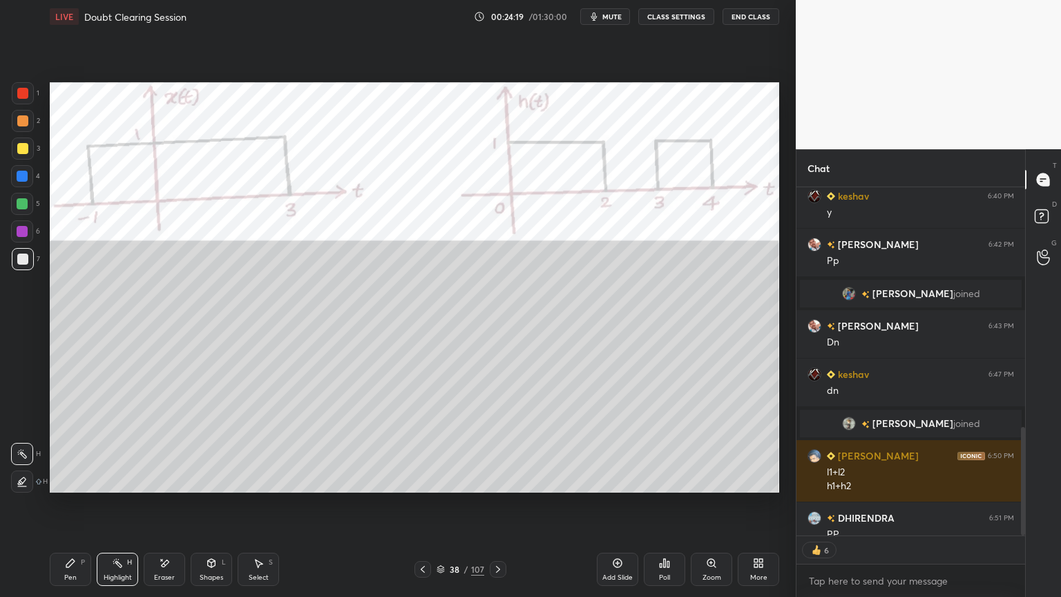
click at [22, 176] on div at bounding box center [22, 176] width 11 height 11
click at [64, 509] on div "Pen P" at bounding box center [70, 569] width 41 height 33
click at [24, 457] on icon at bounding box center [22, 454] width 11 height 8
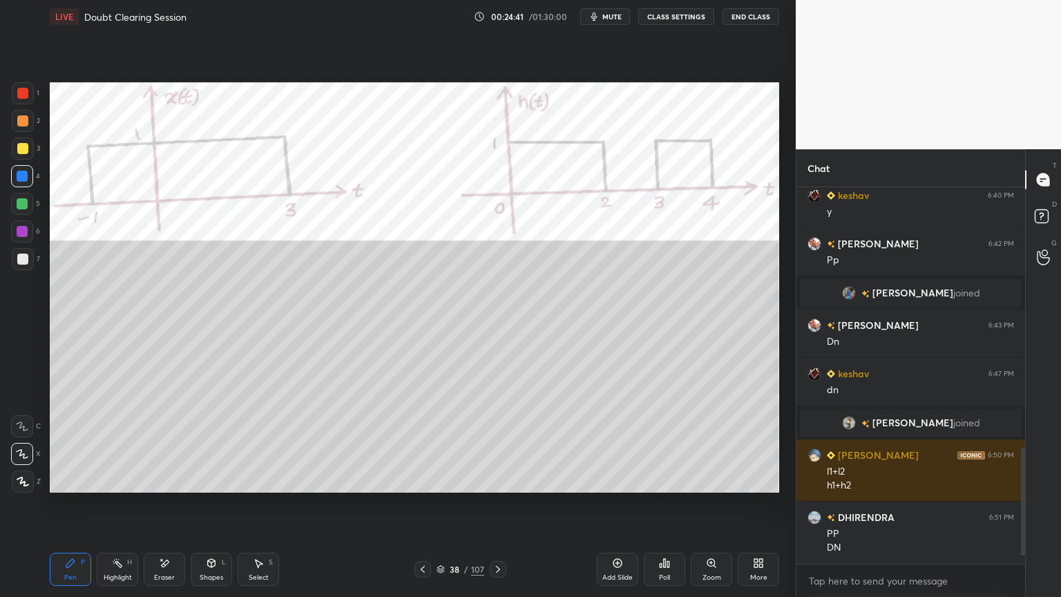
click at [19, 481] on icon at bounding box center [23, 482] width 12 height 10
click at [20, 153] on div at bounding box center [22, 148] width 11 height 11
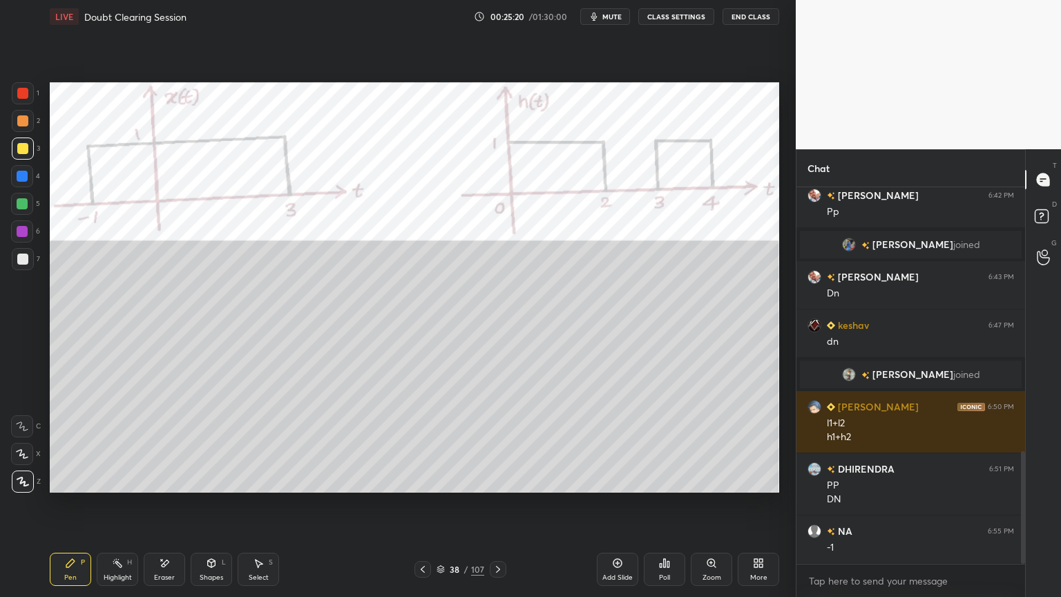
click at [159, 509] on icon at bounding box center [164, 564] width 11 height 12
click at [83, 509] on div "Pen P" at bounding box center [70, 569] width 41 height 33
click at [25, 262] on div at bounding box center [22, 259] width 11 height 11
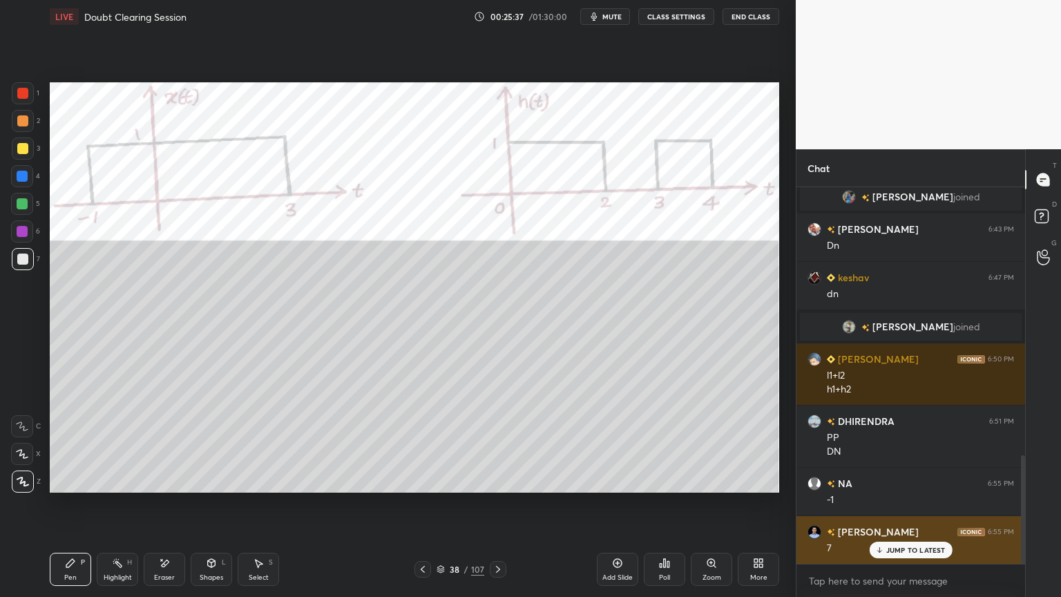
click at [901, 509] on p "JUMP TO LATEST" at bounding box center [916, 550] width 59 height 8
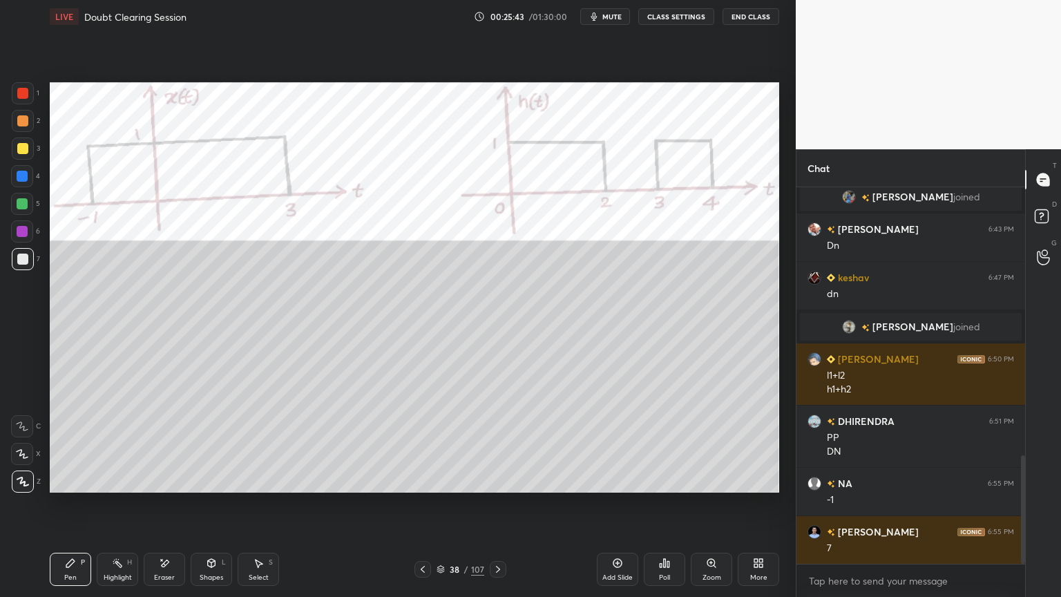
click at [114, 509] on div "Highlight" at bounding box center [118, 577] width 28 height 7
click at [33, 227] on div "6" at bounding box center [25, 231] width 29 height 22
click at [70, 509] on div "Pen" at bounding box center [70, 577] width 12 height 7
click at [27, 264] on div at bounding box center [22, 259] width 11 height 11
click at [23, 231] on div at bounding box center [22, 231] width 11 height 11
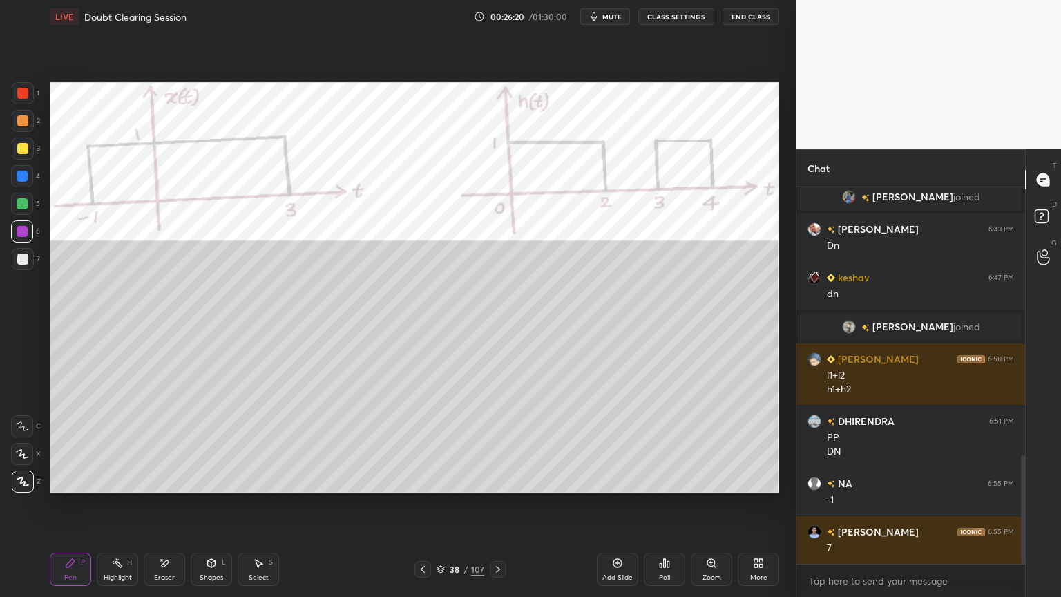
scroll to position [980, 0]
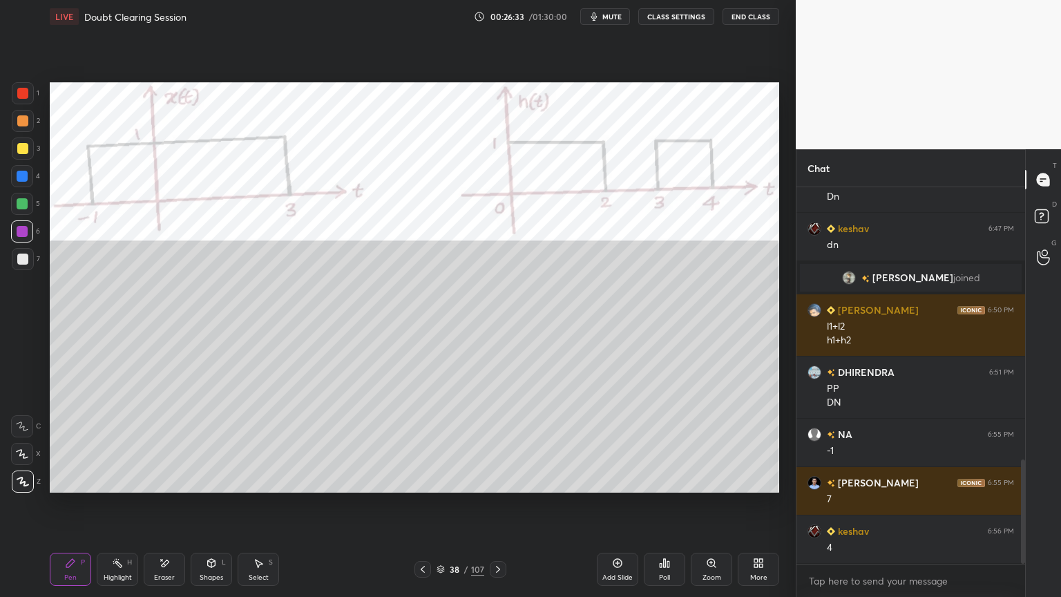
click at [16, 152] on div at bounding box center [23, 149] width 22 height 22
click at [498, 509] on icon at bounding box center [498, 569] width 11 height 11
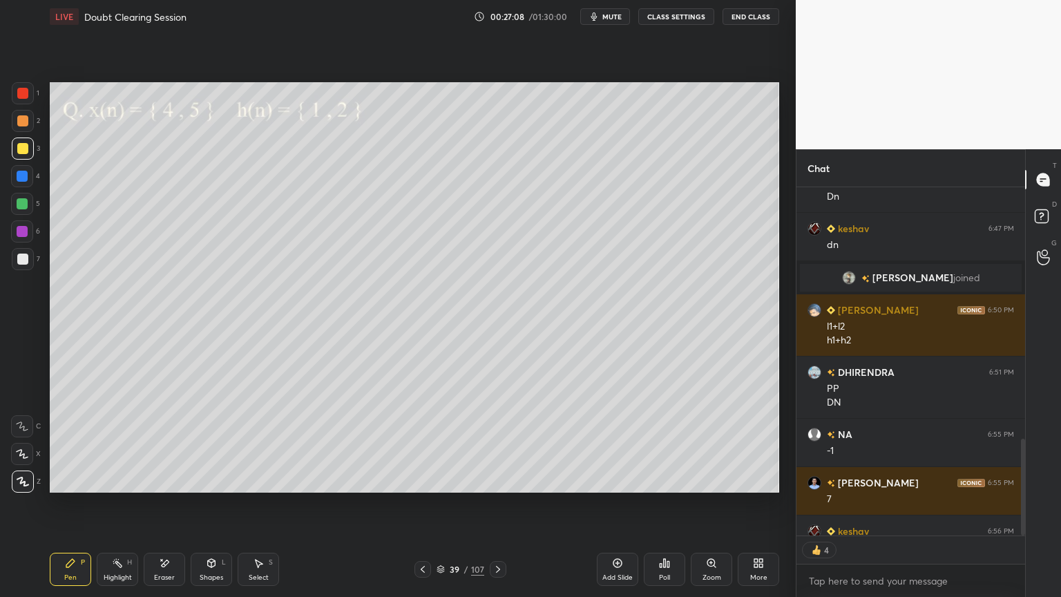
click at [22, 129] on div at bounding box center [23, 121] width 22 height 22
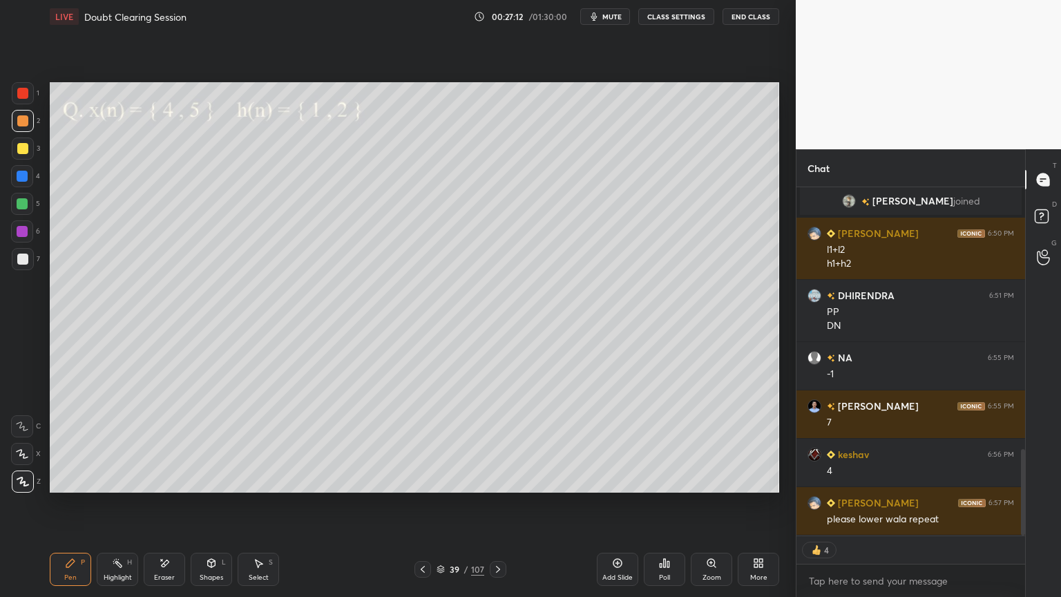
click at [23, 155] on div at bounding box center [23, 149] width 22 height 22
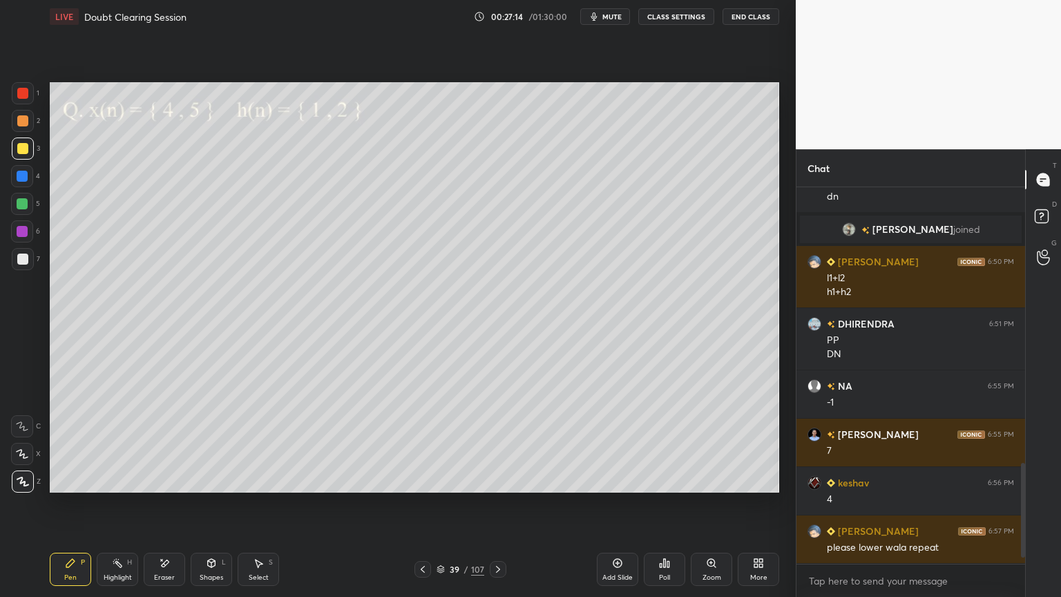
scroll to position [372, 225]
click at [423, 509] on icon at bounding box center [423, 569] width 4 height 7
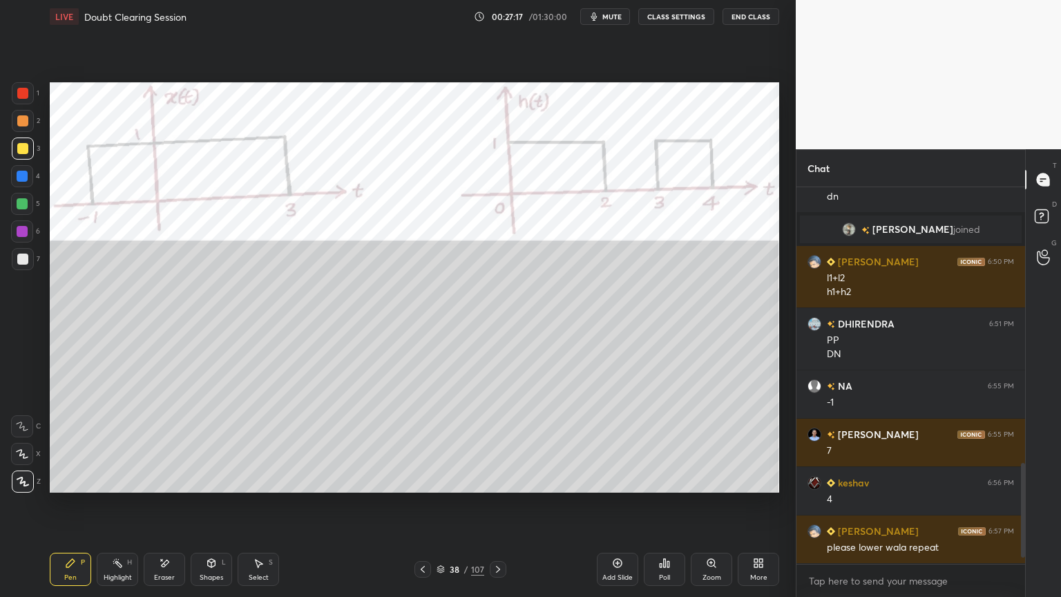
click at [113, 509] on div "Highlight" at bounding box center [118, 577] width 28 height 7
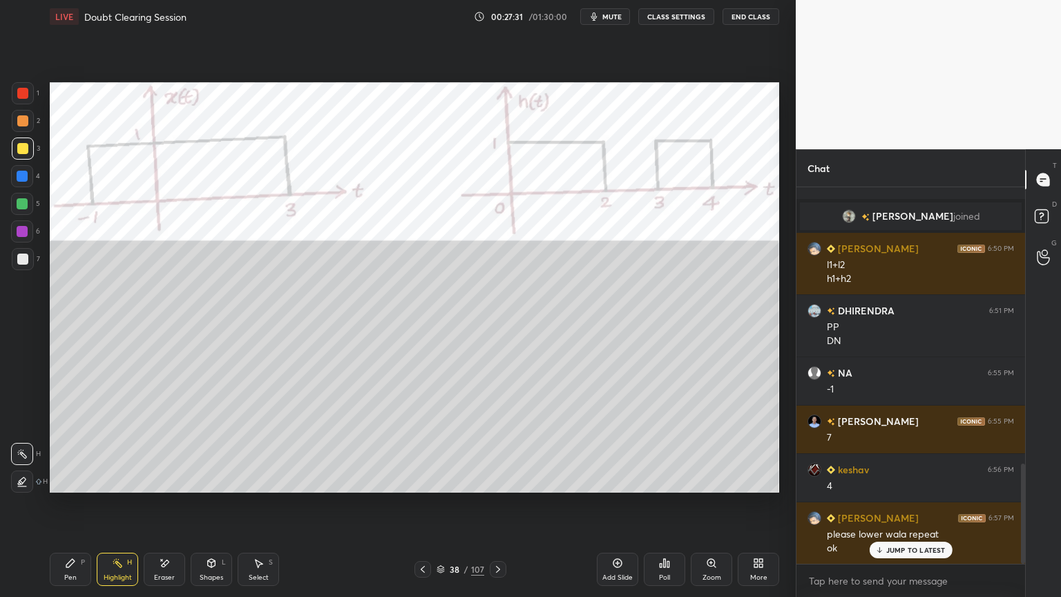
click at [67, 509] on div "Pen" at bounding box center [70, 577] width 12 height 7
click at [502, 509] on icon at bounding box center [498, 569] width 11 height 11
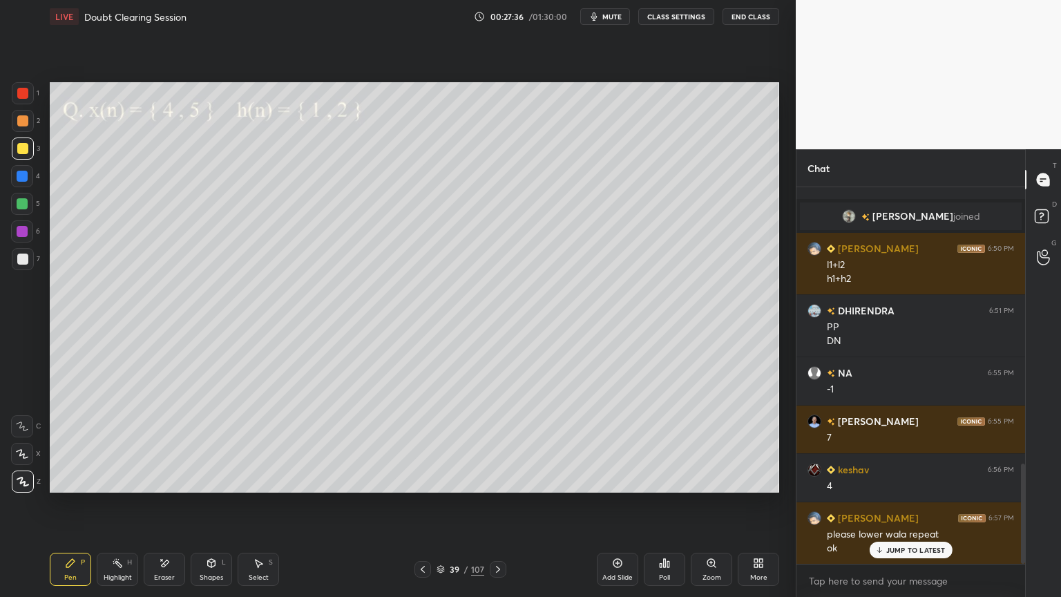
click at [23, 273] on div "7" at bounding box center [26, 262] width 28 height 28
click at [23, 454] on icon at bounding box center [22, 454] width 11 height 8
click at [20, 482] on icon at bounding box center [22, 481] width 11 height 8
click at [23, 152] on div at bounding box center [22, 148] width 11 height 11
click at [21, 260] on div at bounding box center [22, 259] width 11 height 11
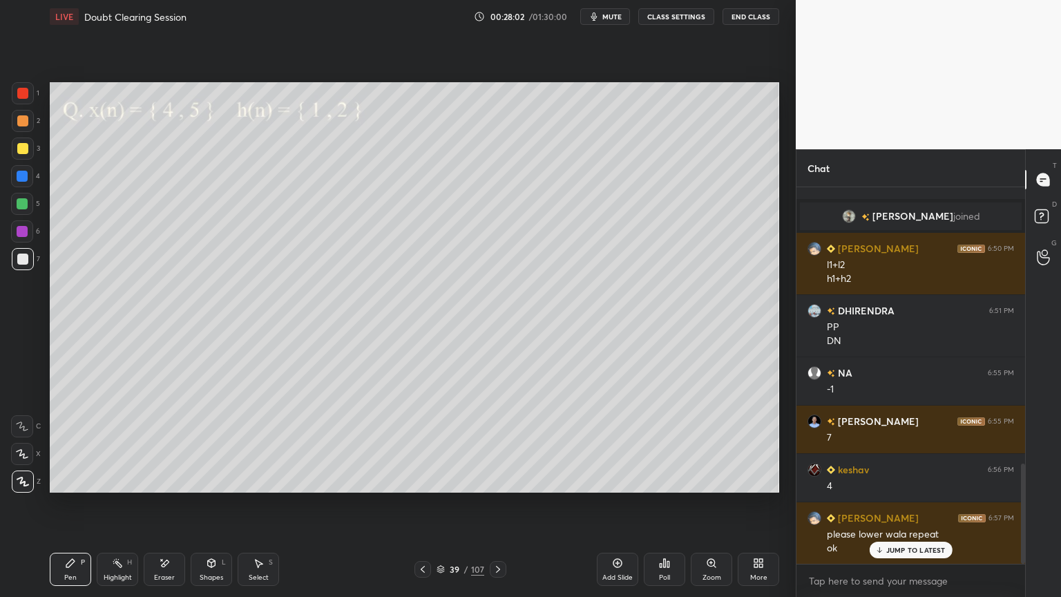
scroll to position [1091, 0]
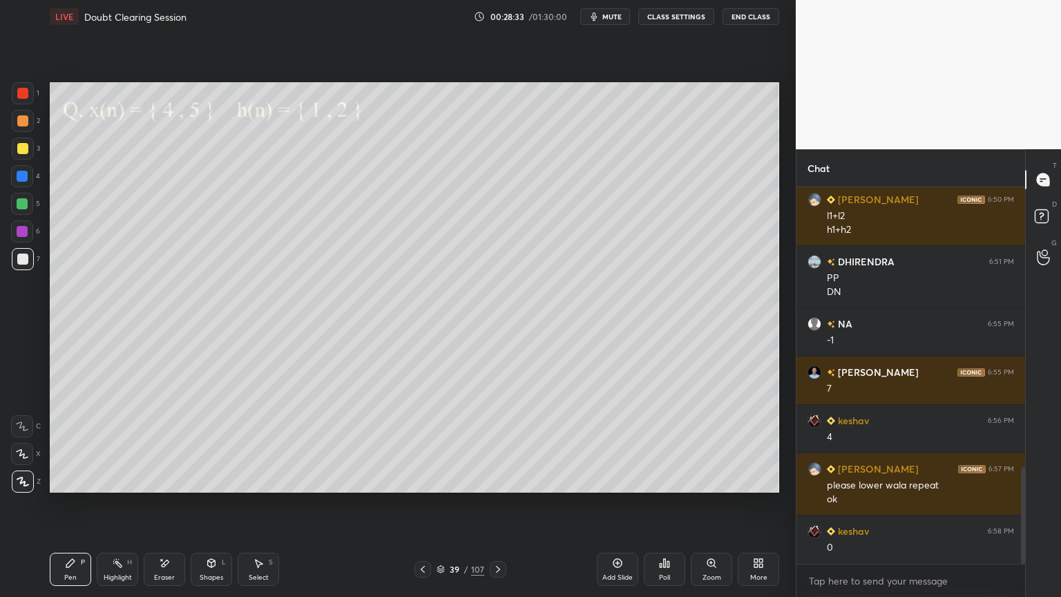
click at [19, 148] on div at bounding box center [22, 148] width 11 height 11
click at [25, 423] on icon at bounding box center [22, 426] width 12 height 10
click at [23, 203] on div at bounding box center [22, 203] width 11 height 11
click at [23, 483] on icon at bounding box center [23, 482] width 12 height 10
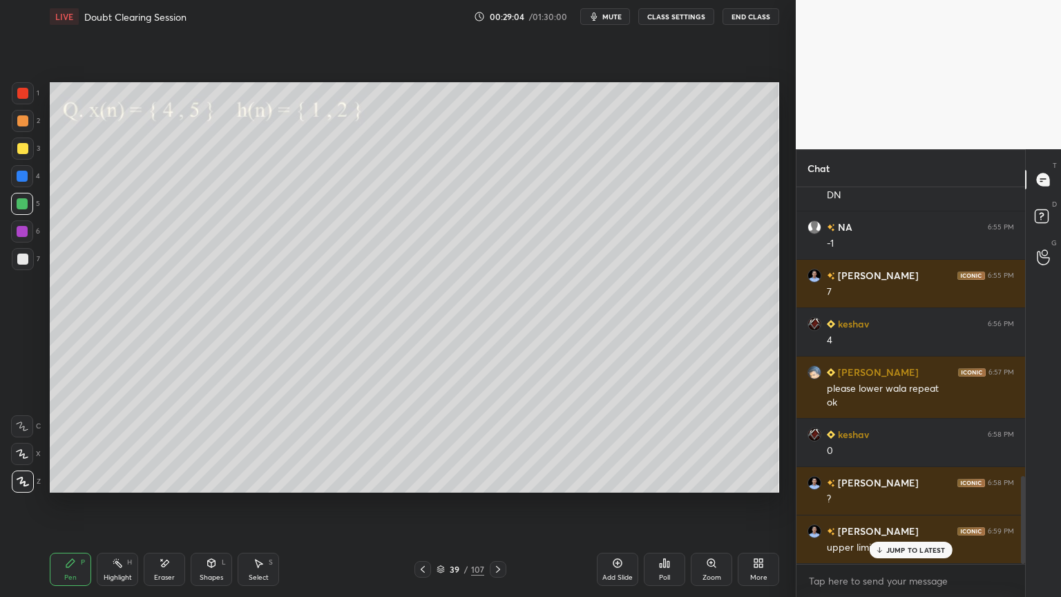
scroll to position [1235, 0]
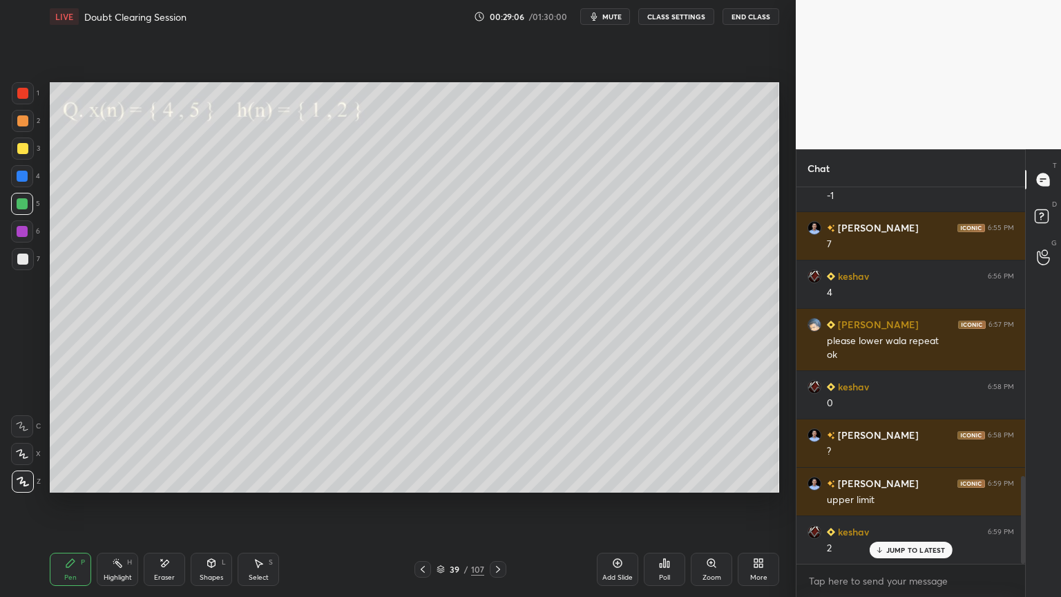
click at [119, 509] on rect at bounding box center [118, 564] width 7 height 7
click at [76, 509] on div "Pen" at bounding box center [70, 577] width 12 height 7
click at [66, 509] on icon at bounding box center [70, 563] width 8 height 8
click at [20, 259] on div at bounding box center [22, 259] width 11 height 11
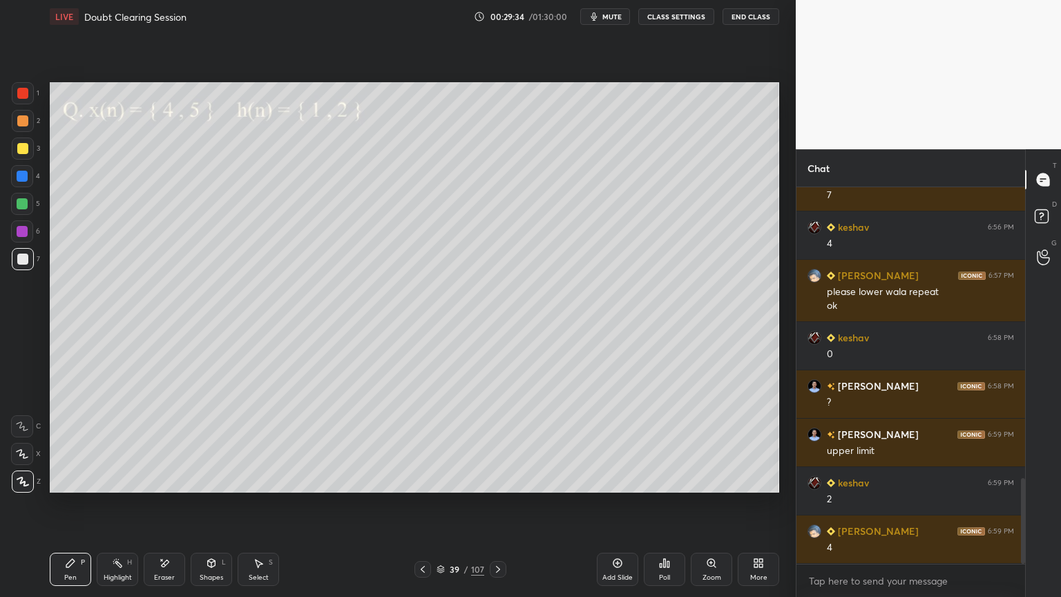
click at [421, 509] on icon at bounding box center [422, 569] width 11 height 11
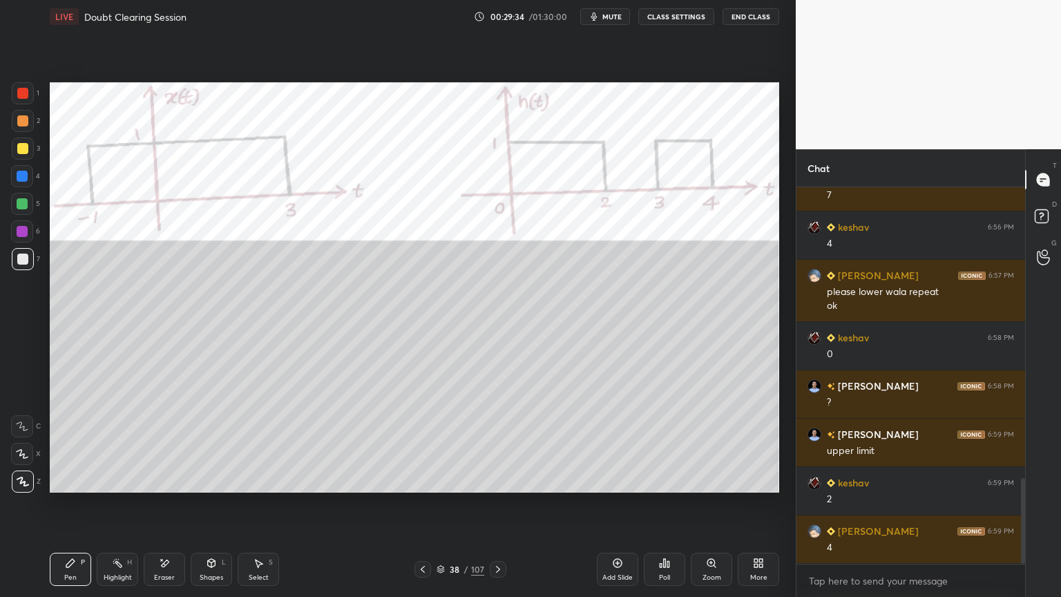
click at [424, 509] on div at bounding box center [423, 569] width 17 height 17
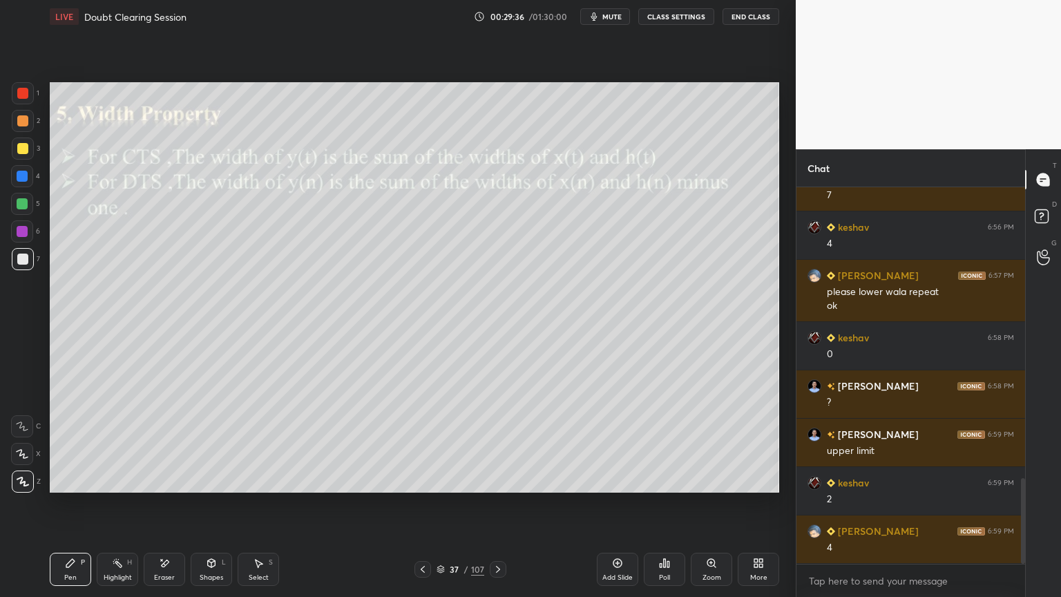
click at [127, 509] on div "Highlight H" at bounding box center [117, 569] width 41 height 33
click at [501, 509] on icon at bounding box center [498, 569] width 11 height 11
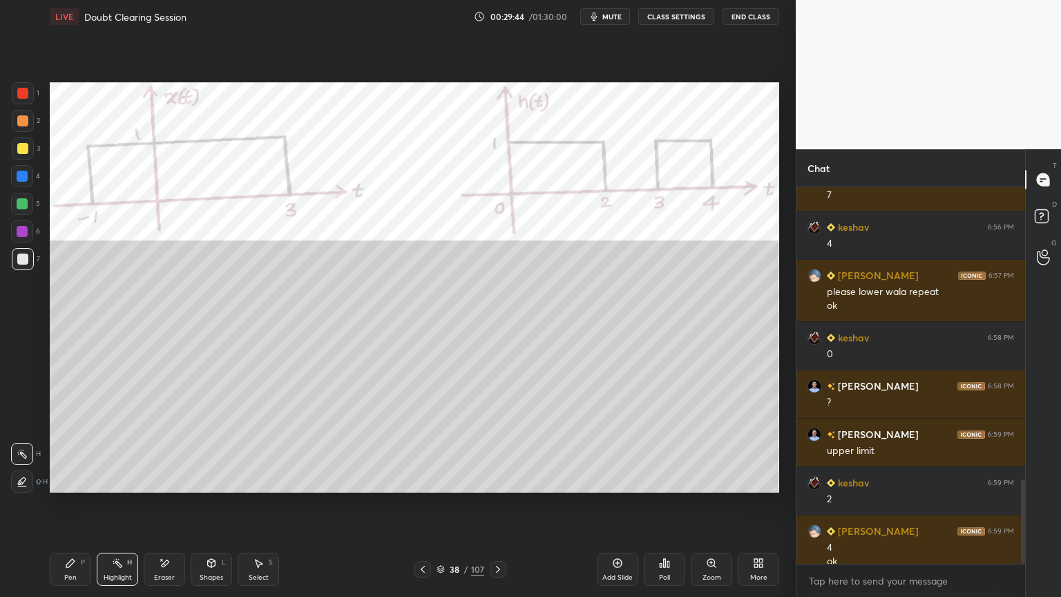
scroll to position [1298, 0]
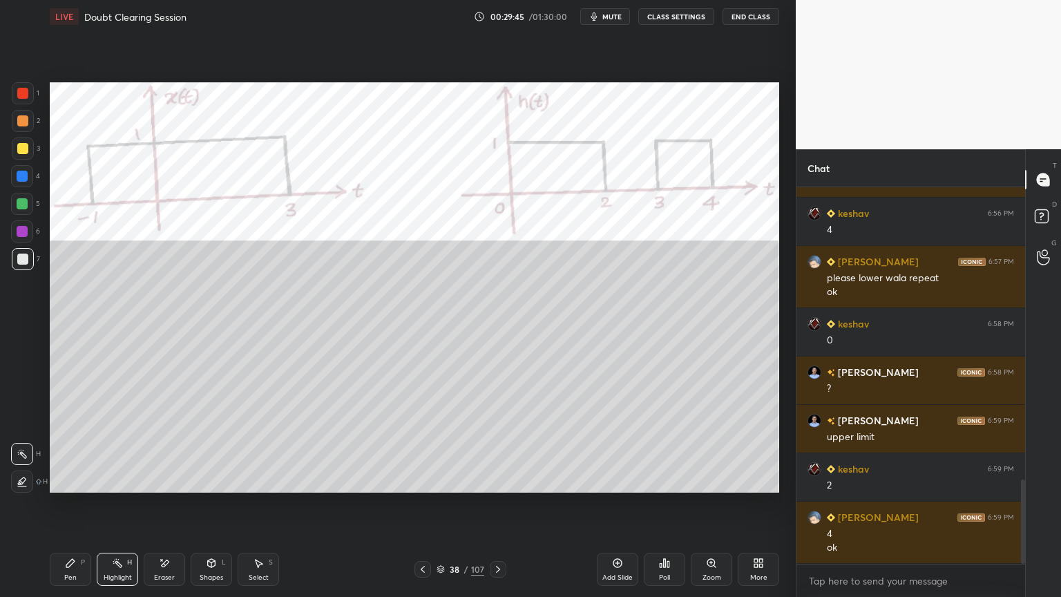
click at [503, 509] on div at bounding box center [498, 569] width 17 height 17
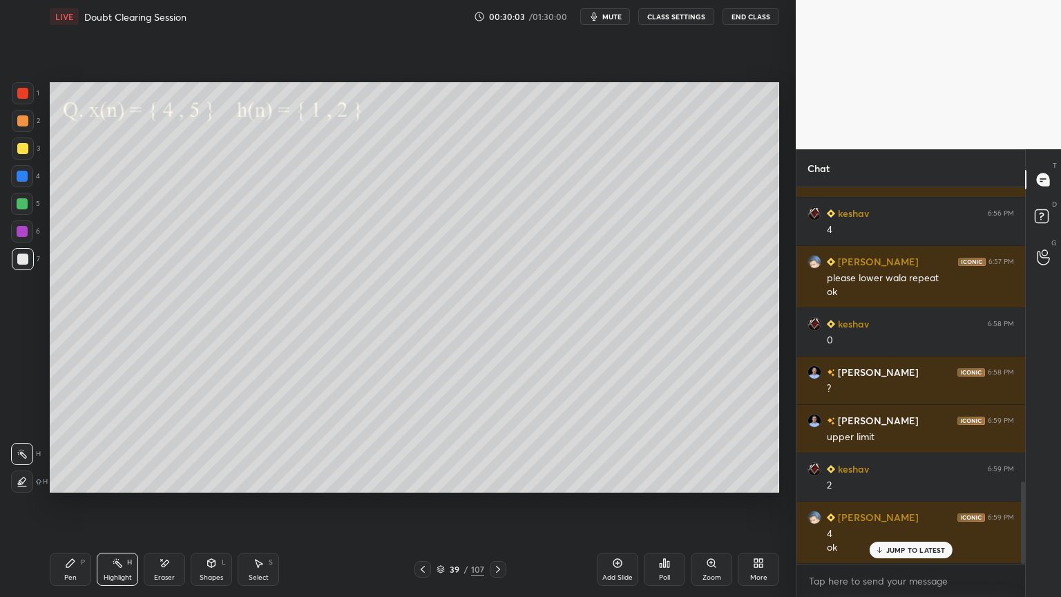
scroll to position [1346, 0]
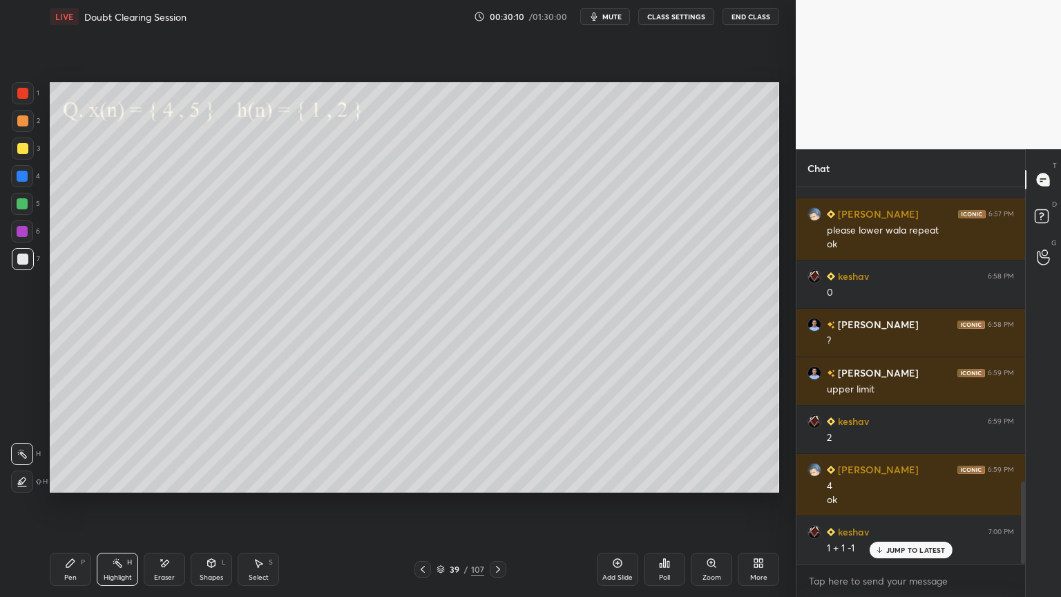
click at [108, 509] on div "Highlight H" at bounding box center [117, 569] width 41 height 33
click at [211, 509] on icon at bounding box center [211, 563] width 11 height 11
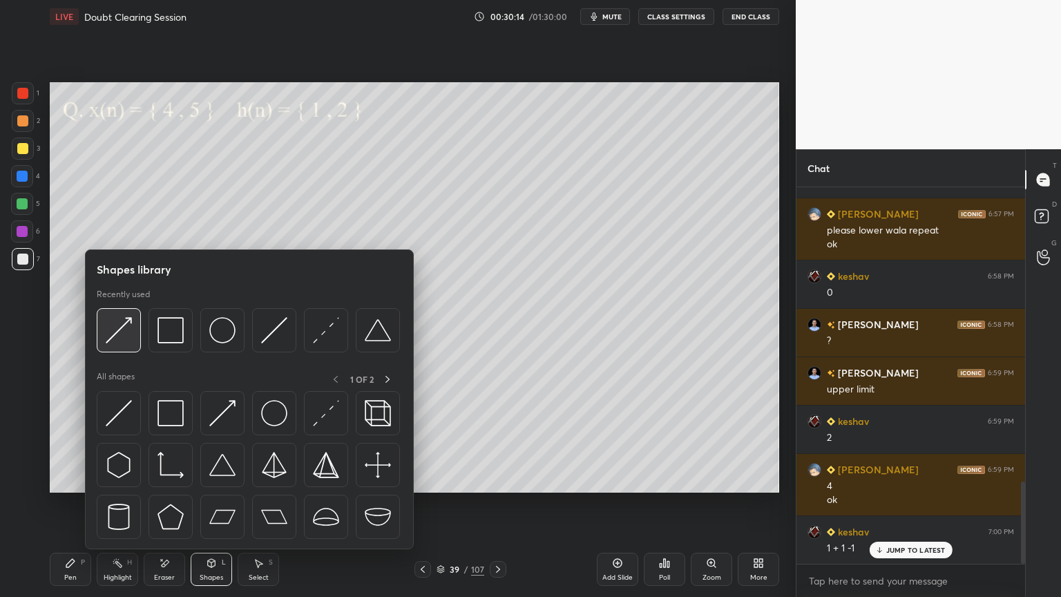
click at [116, 333] on img at bounding box center [119, 330] width 26 height 26
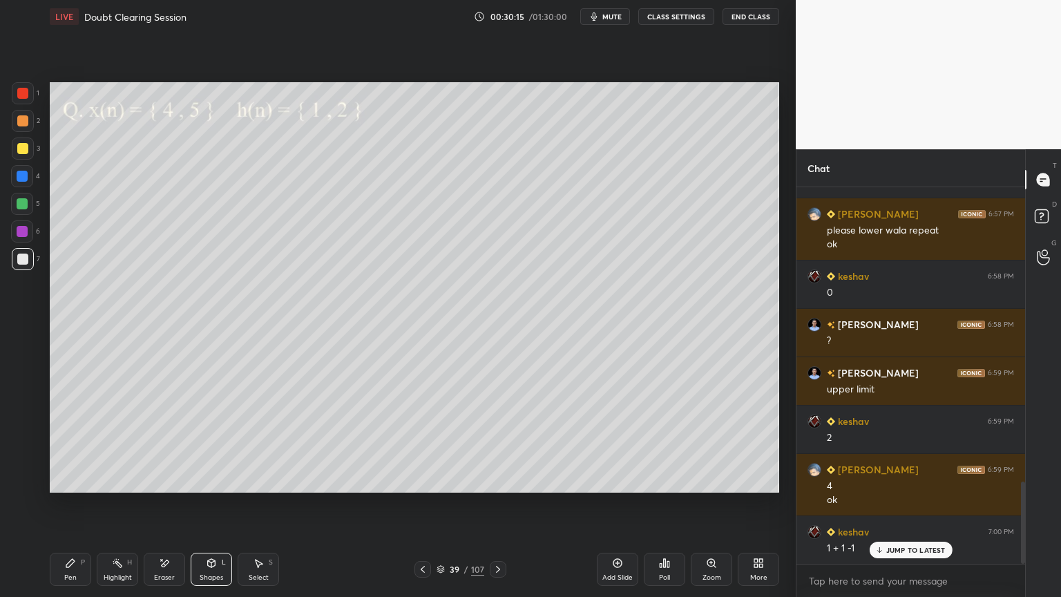
click at [28, 125] on div at bounding box center [23, 121] width 22 height 22
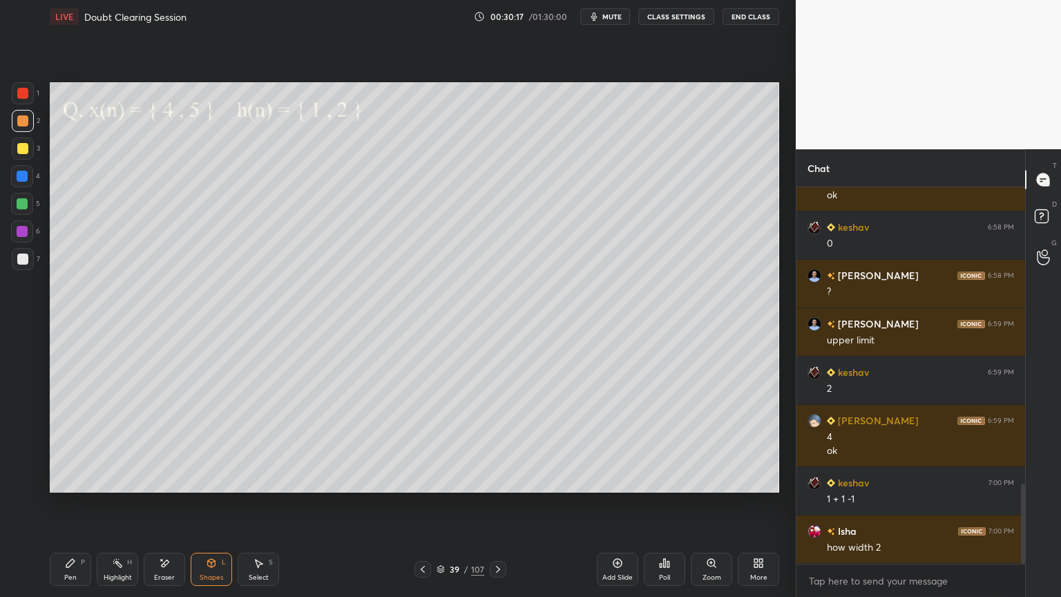
click at [213, 509] on div "Shapes" at bounding box center [211, 577] width 23 height 7
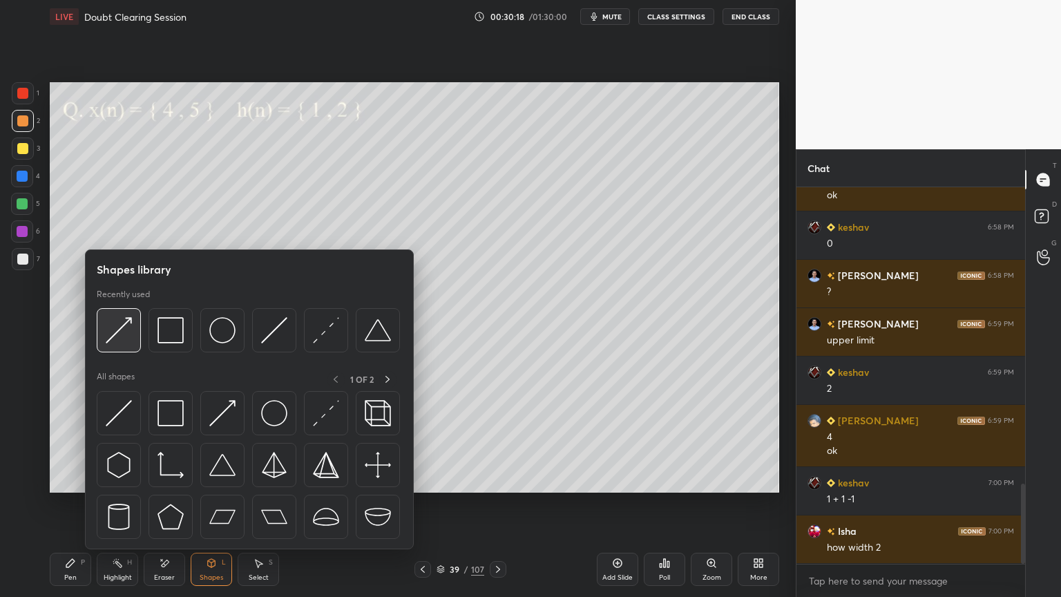
click at [124, 332] on img at bounding box center [119, 330] width 26 height 26
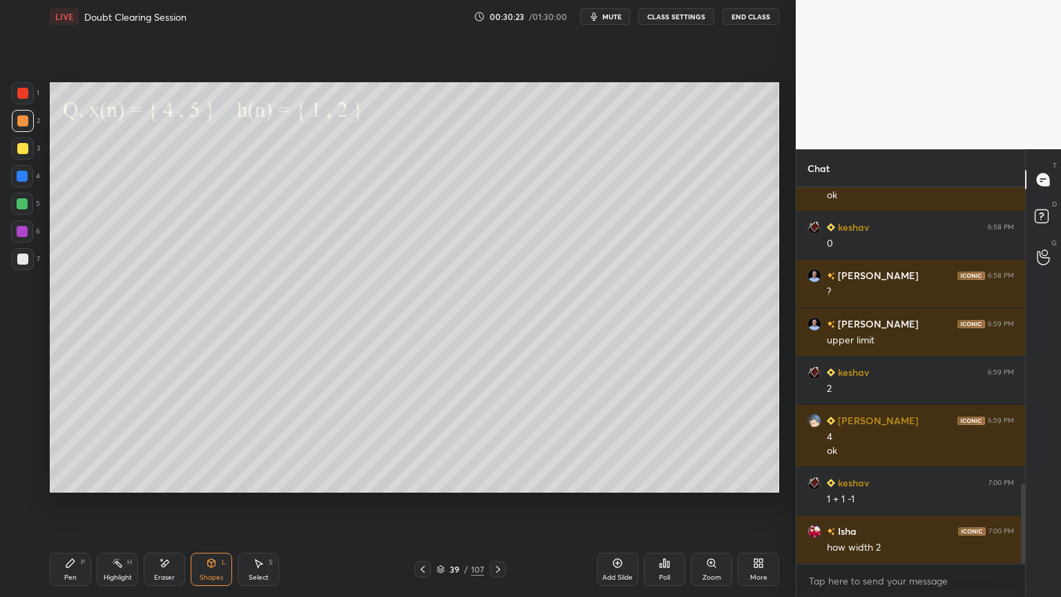
click at [75, 509] on div "Pen" at bounding box center [70, 577] width 12 height 7
click at [21, 258] on div at bounding box center [22, 259] width 11 height 11
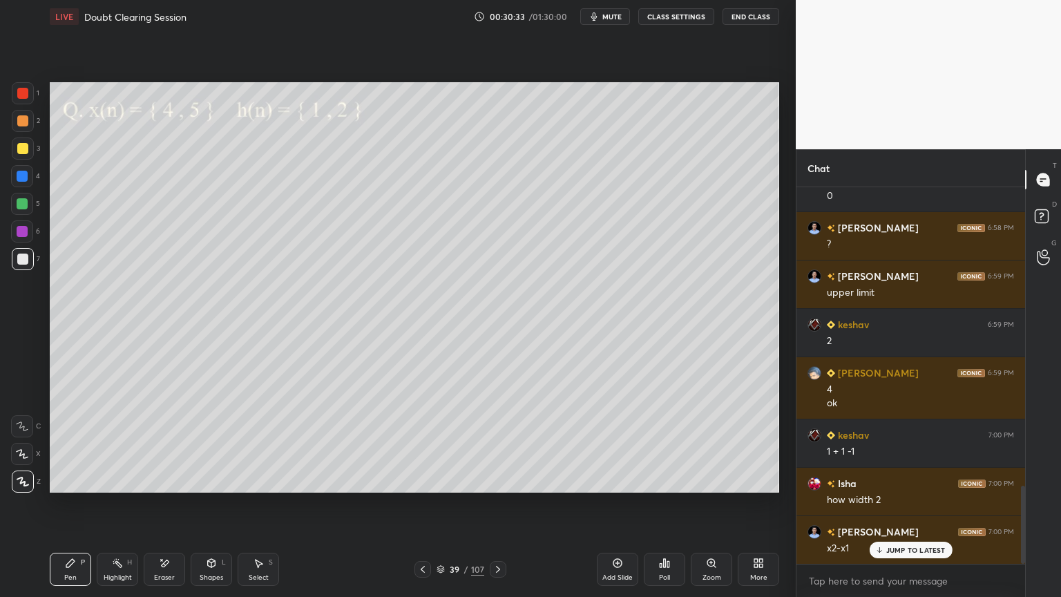
click at [196, 509] on div "Shapes L" at bounding box center [211, 569] width 41 height 33
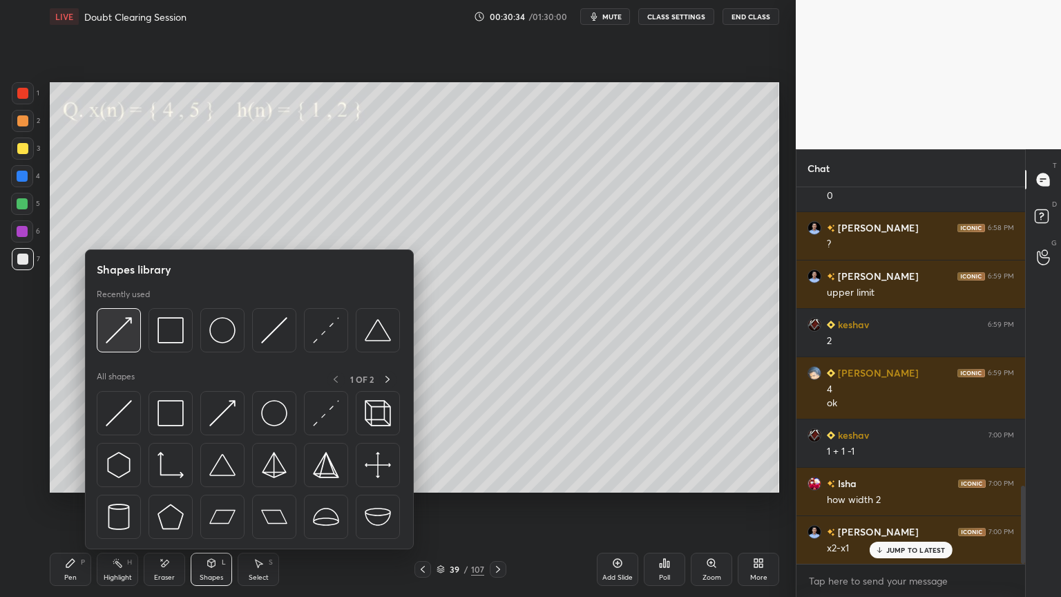
click at [126, 334] on img at bounding box center [119, 330] width 26 height 26
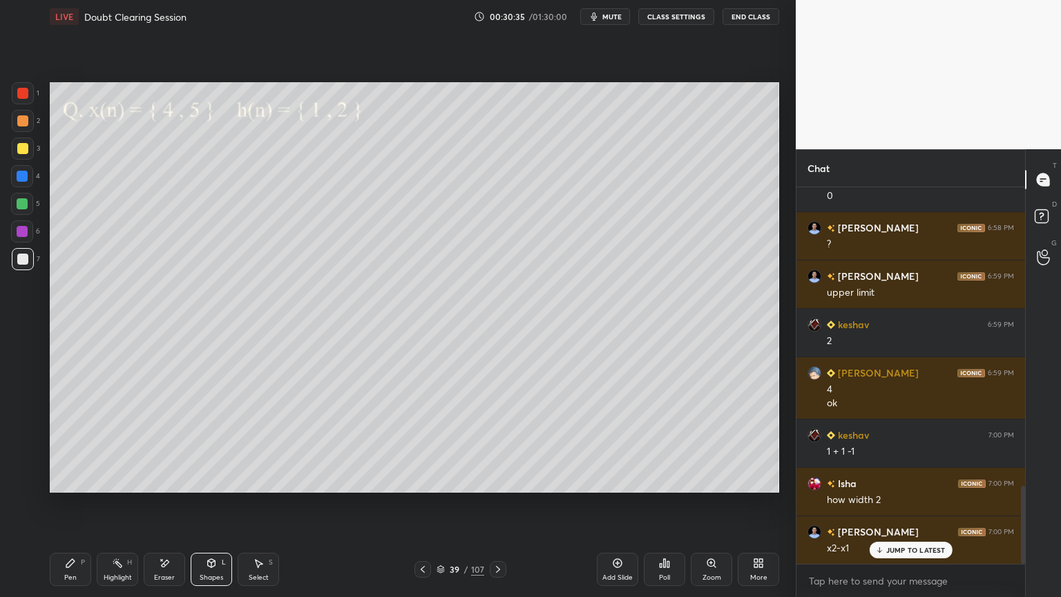
click at [21, 152] on div at bounding box center [22, 148] width 11 height 11
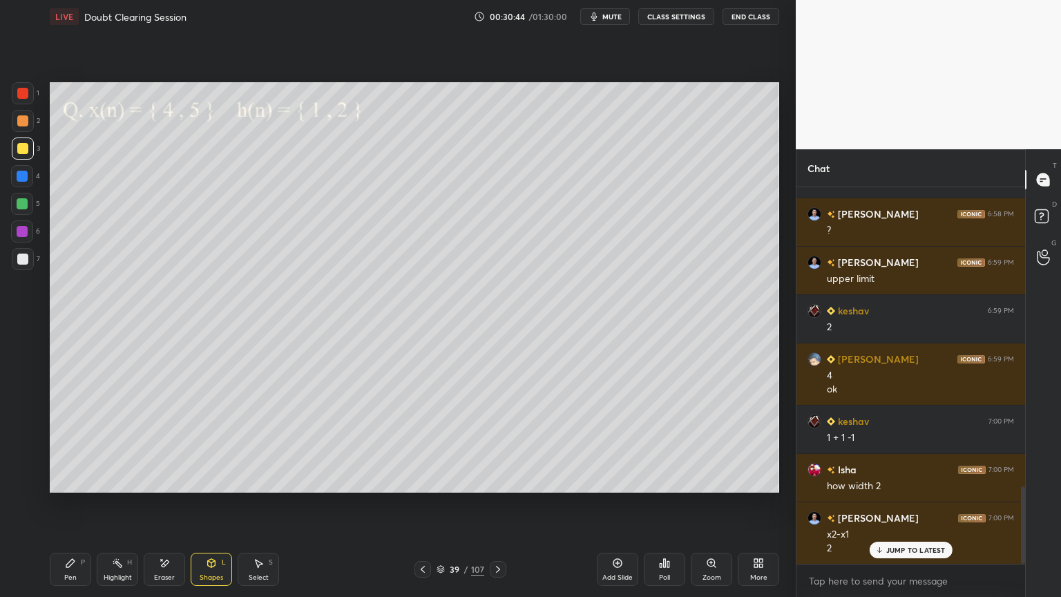
click at [67, 509] on div "Pen" at bounding box center [70, 577] width 12 height 7
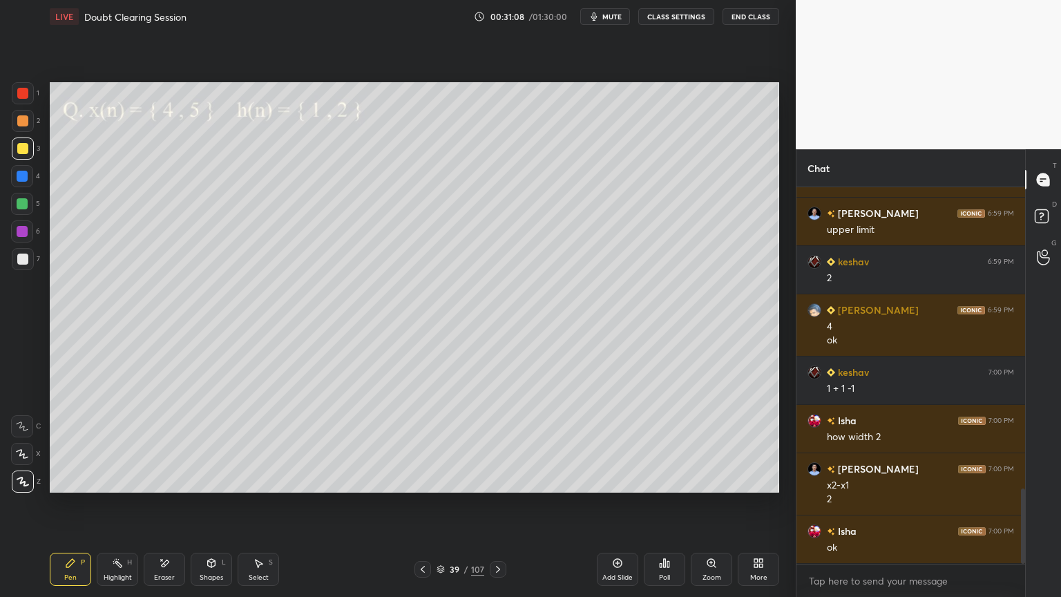
scroll to position [1553, 0]
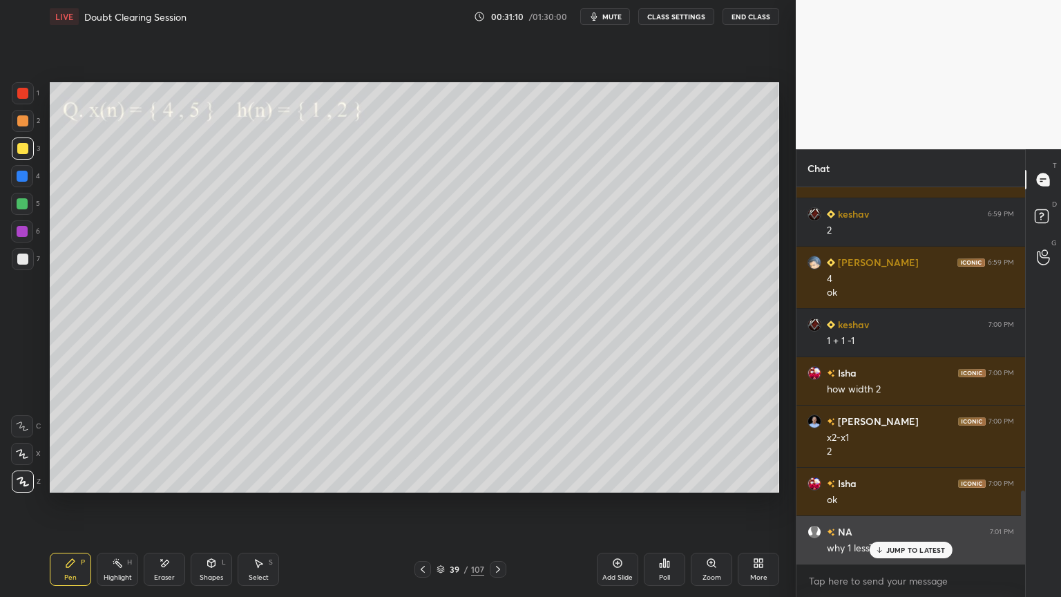
click at [900, 509] on p "JUMP TO LATEST" at bounding box center [916, 550] width 59 height 8
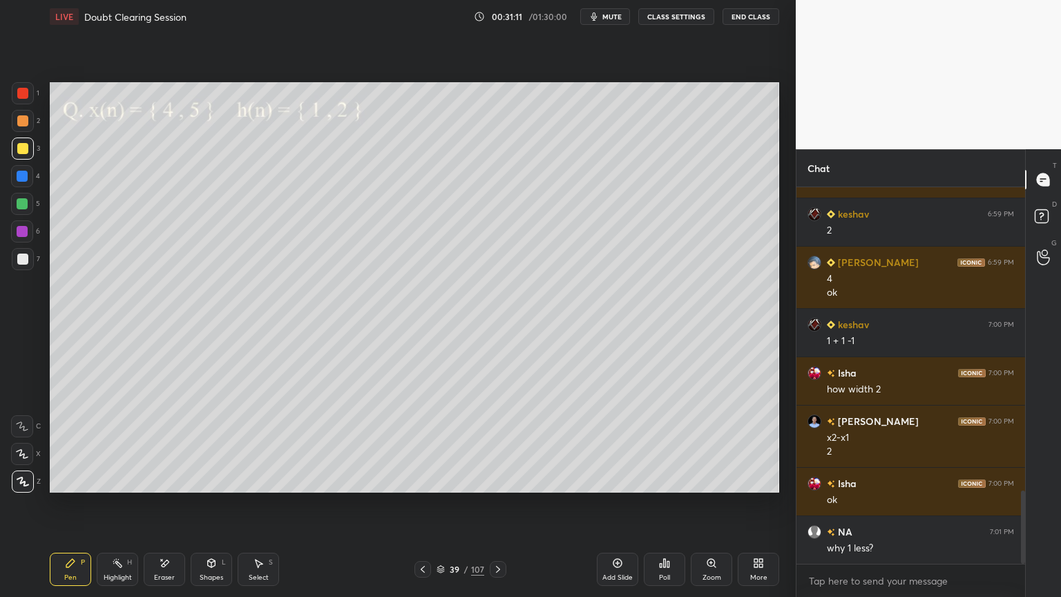
click at [124, 509] on div "Highlight H" at bounding box center [117, 569] width 41 height 33
click at [126, 509] on div "Highlight H" at bounding box center [117, 569] width 41 height 33
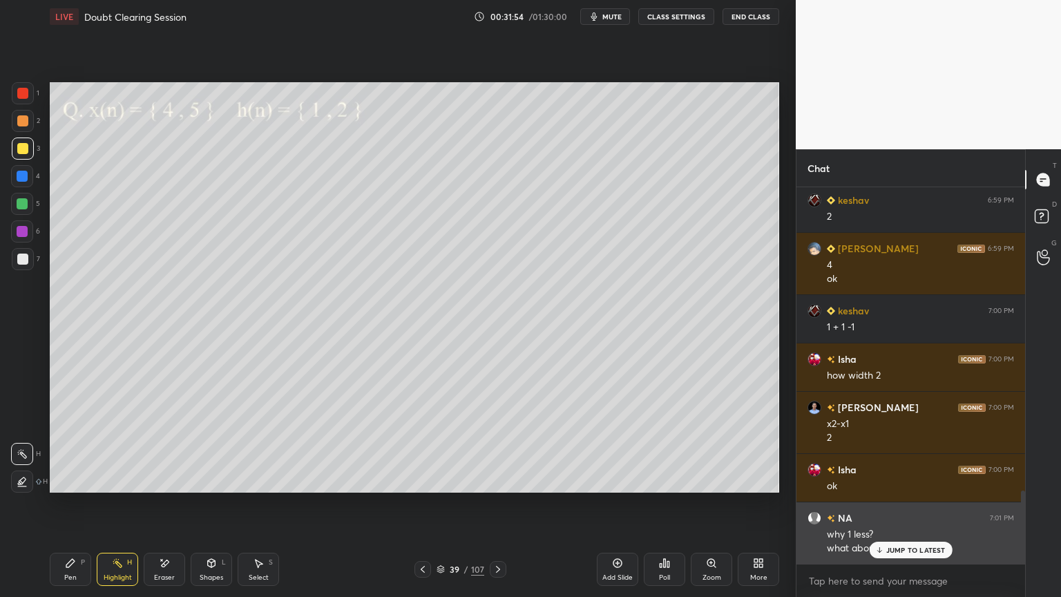
click at [902, 509] on p "JUMP TO LATEST" at bounding box center [916, 550] width 59 height 8
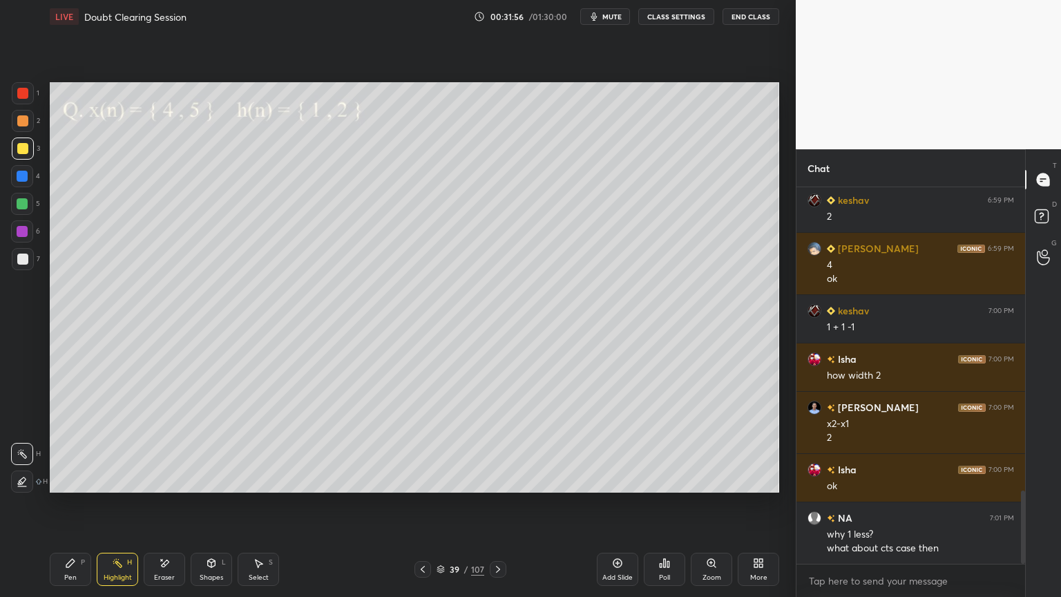
click at [423, 509] on icon at bounding box center [422, 569] width 11 height 11
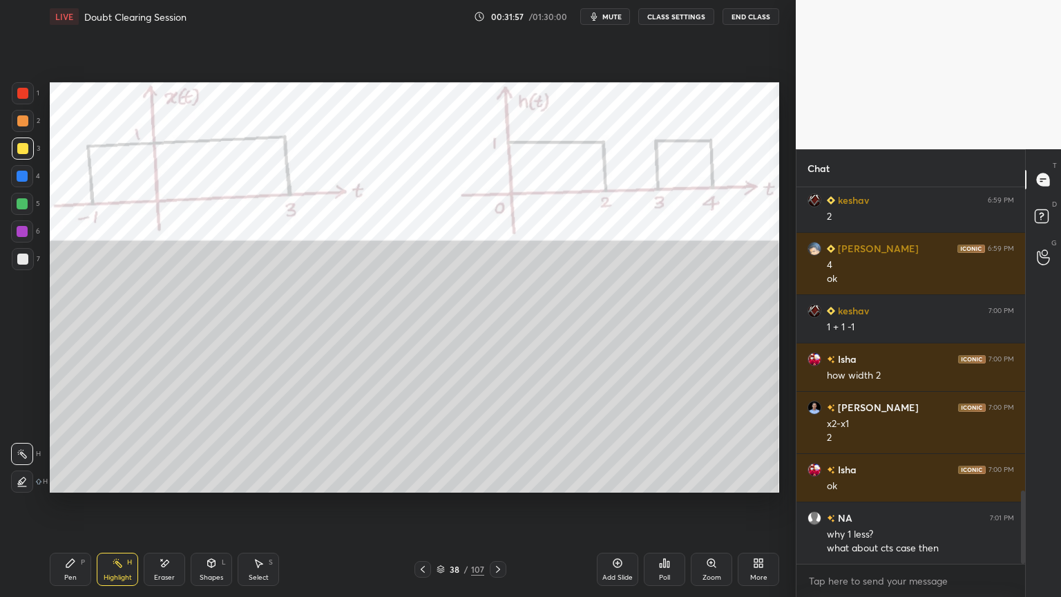
click at [421, 509] on icon at bounding box center [422, 569] width 11 height 11
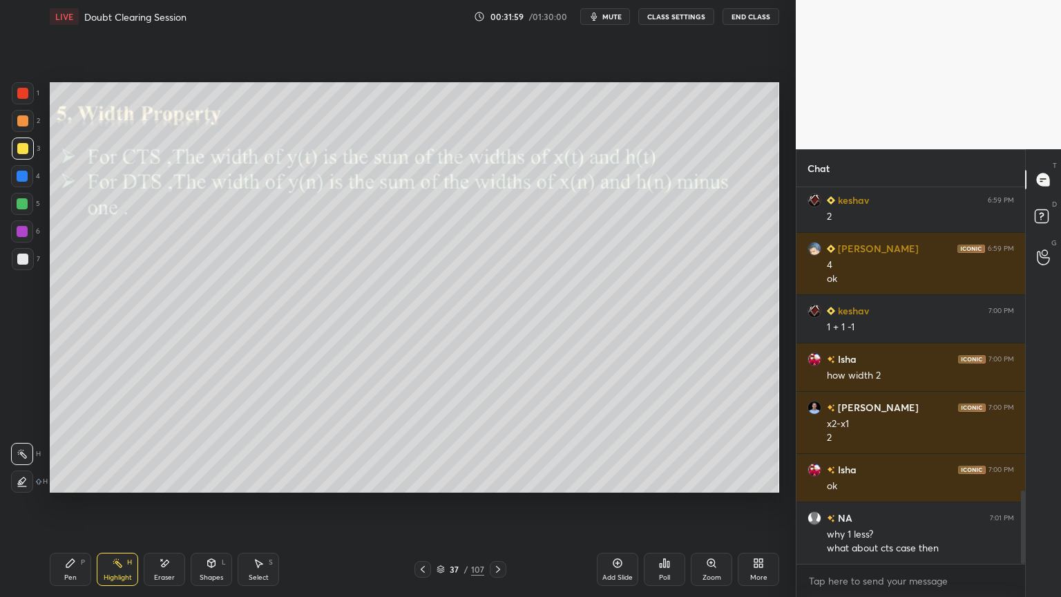
click at [497, 509] on icon at bounding box center [498, 569] width 11 height 11
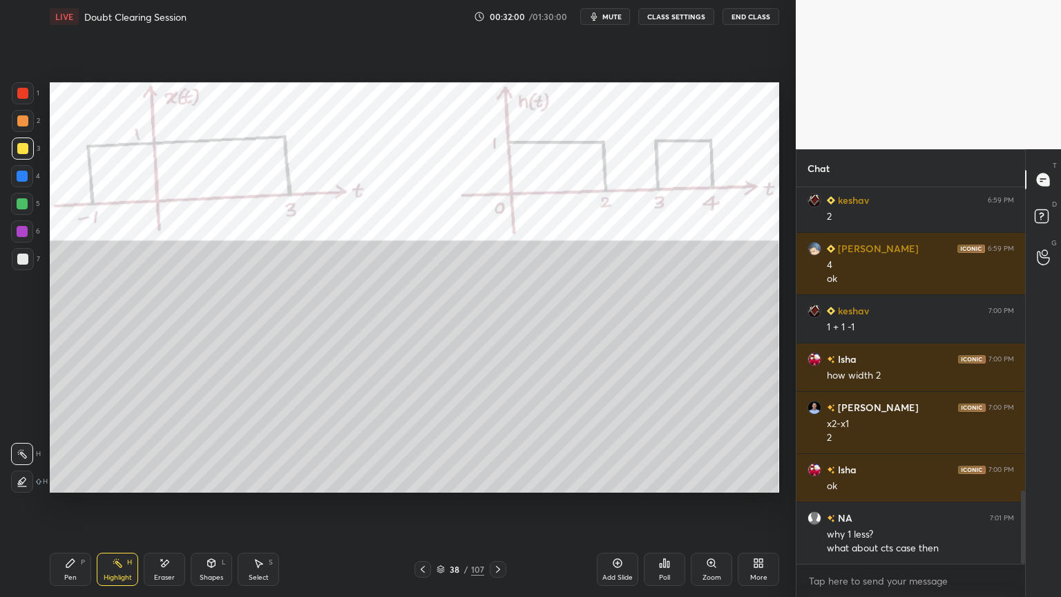
click at [119, 509] on div "Highlight H" at bounding box center [117, 569] width 41 height 33
click at [25, 235] on div at bounding box center [22, 231] width 11 height 11
click at [69, 509] on icon at bounding box center [70, 563] width 11 height 11
click at [501, 509] on icon at bounding box center [498, 569] width 11 height 11
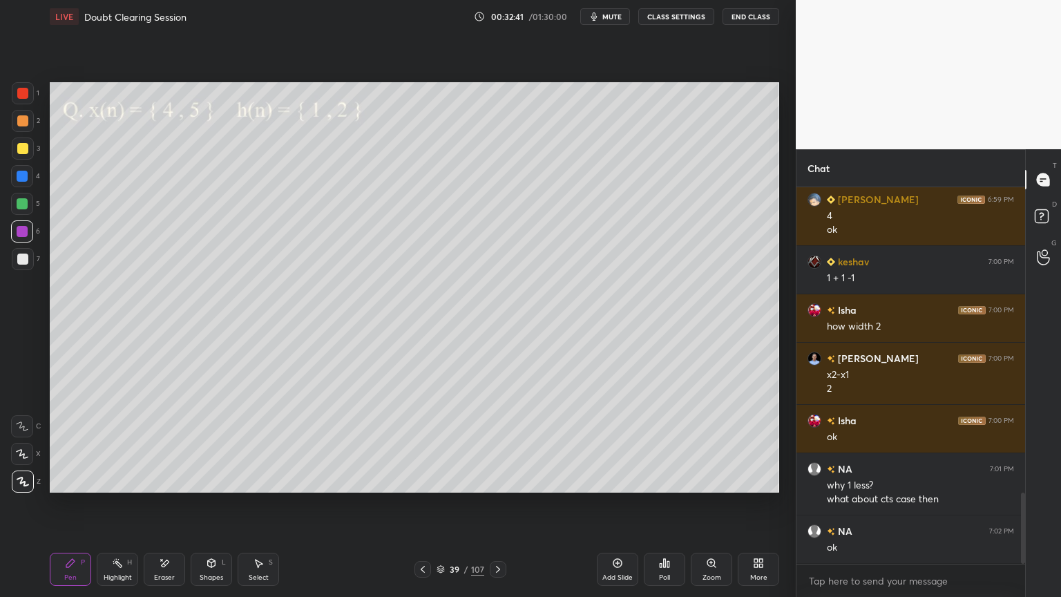
scroll to position [1664, 0]
click at [498, 509] on icon at bounding box center [498, 569] width 11 height 11
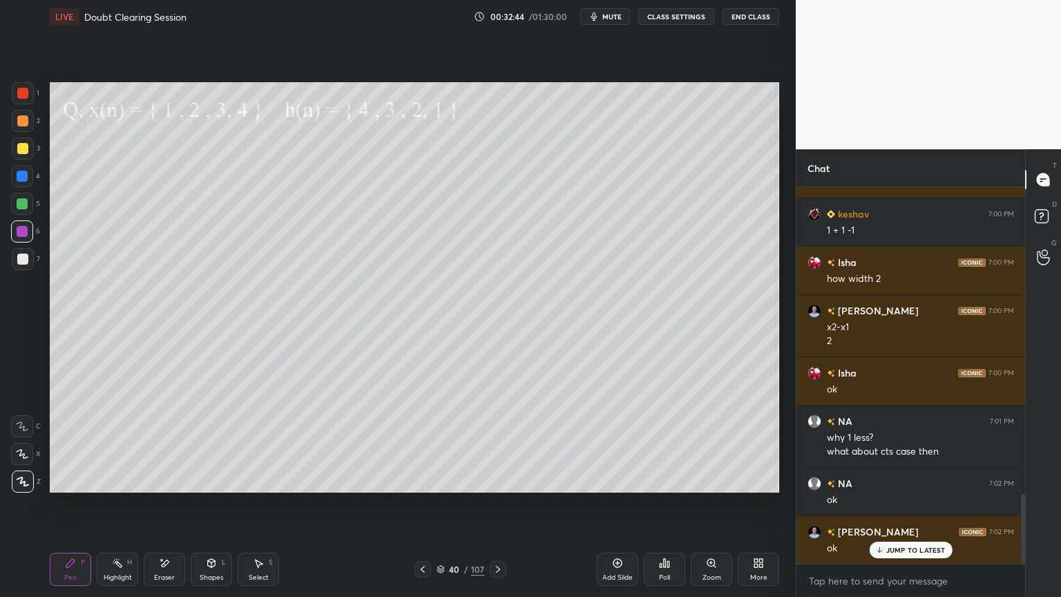
click at [26, 118] on div at bounding box center [22, 120] width 11 height 11
click at [16, 151] on div at bounding box center [23, 149] width 22 height 22
click at [17, 489] on div at bounding box center [23, 482] width 22 height 22
click at [24, 429] on icon at bounding box center [22, 426] width 12 height 10
click at [20, 258] on div at bounding box center [22, 259] width 11 height 11
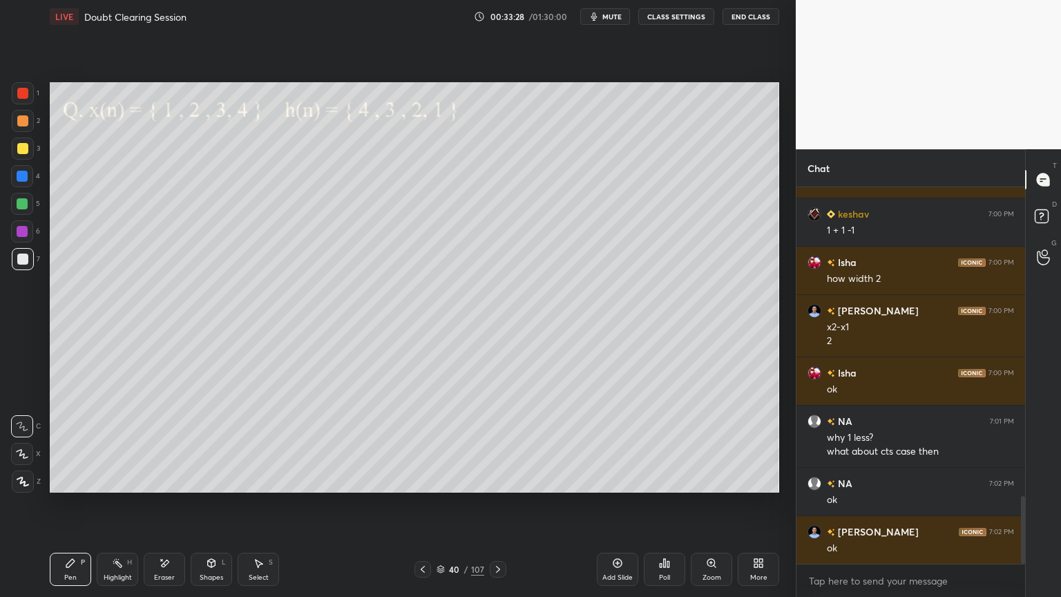
scroll to position [1713, 0]
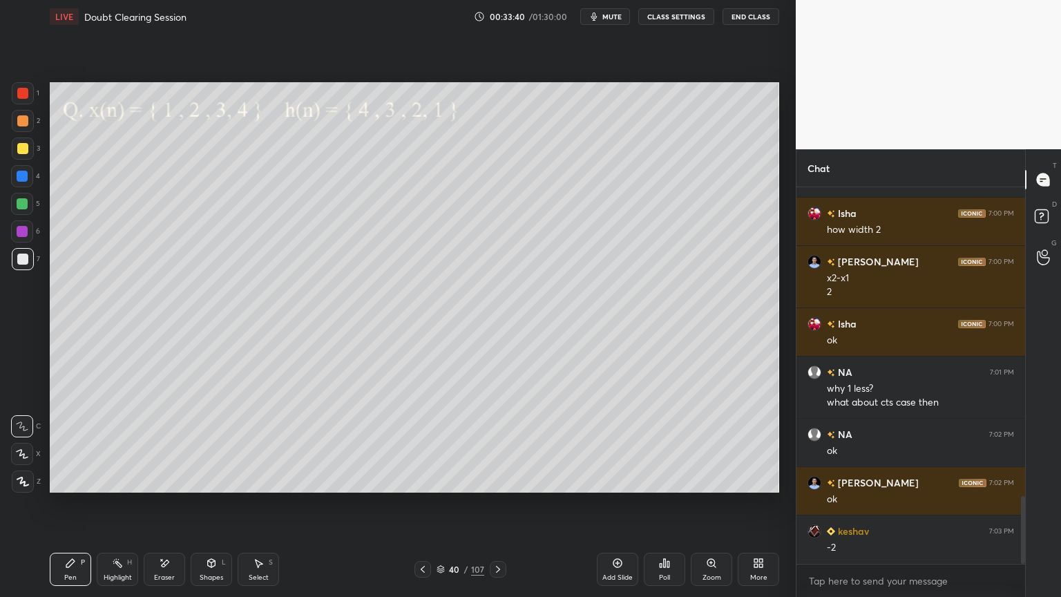
click at [22, 487] on div at bounding box center [23, 482] width 22 height 22
click at [22, 153] on div at bounding box center [22, 148] width 11 height 11
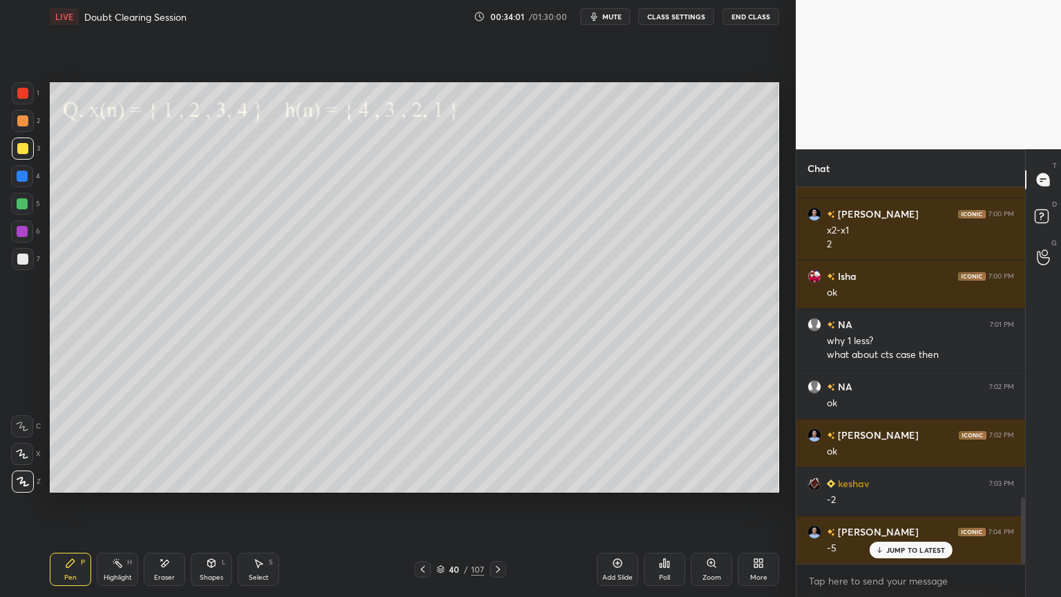
click at [24, 206] on div at bounding box center [22, 203] width 11 height 11
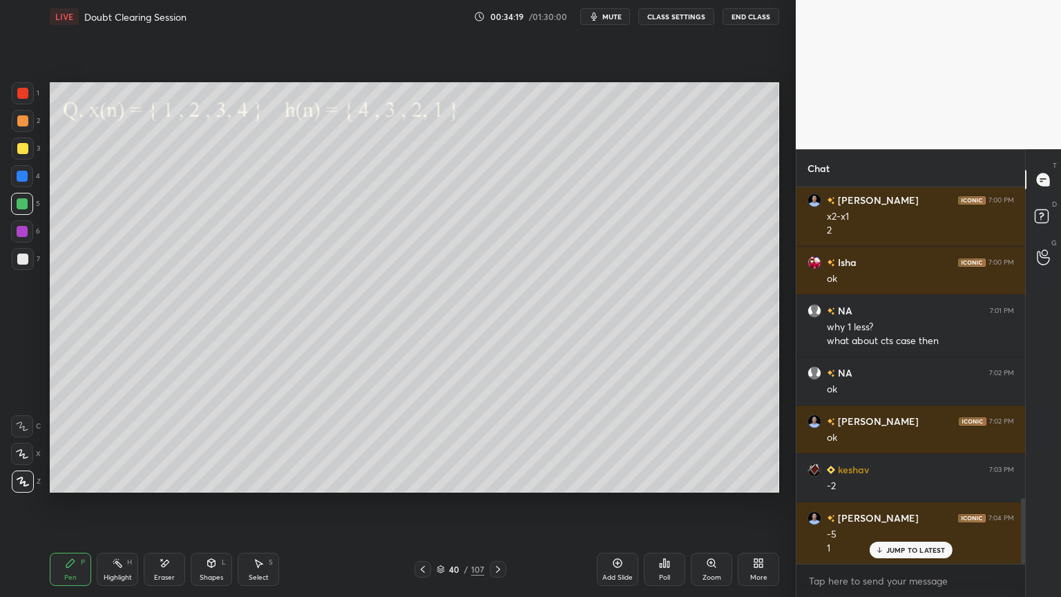
click at [17, 263] on div at bounding box center [22, 259] width 11 height 11
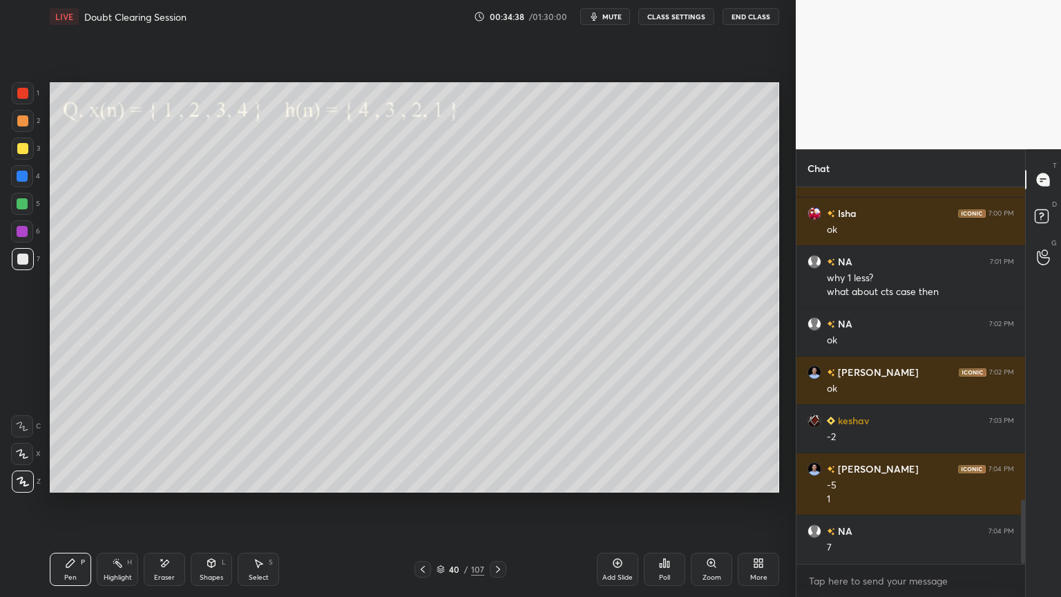
scroll to position [1871, 0]
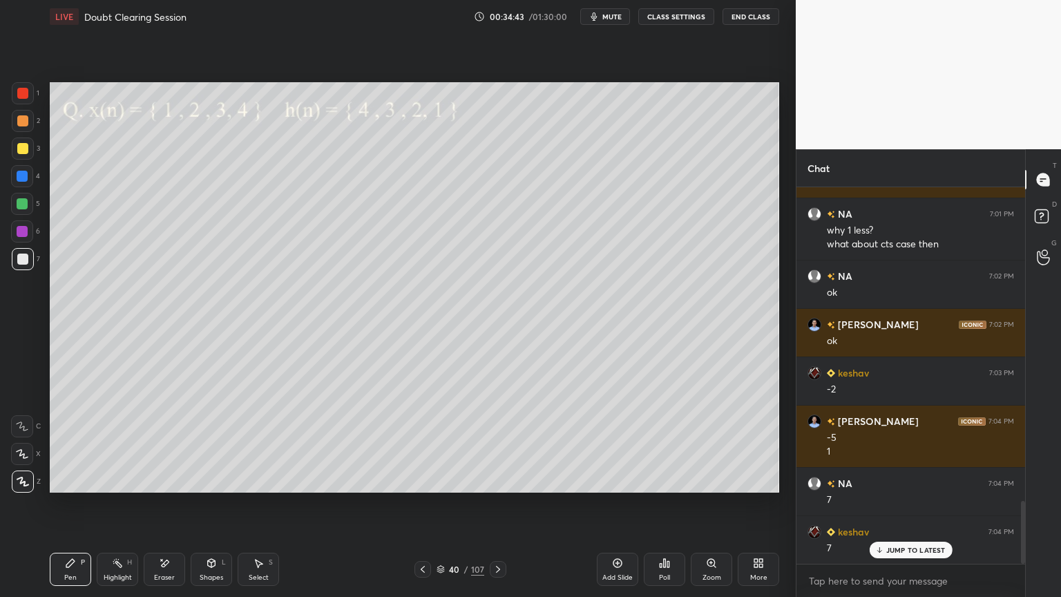
click at [896, 509] on p "JUMP TO LATEST" at bounding box center [916, 550] width 59 height 8
click at [23, 127] on div at bounding box center [23, 121] width 22 height 22
click at [440, 509] on icon at bounding box center [441, 569] width 8 height 8
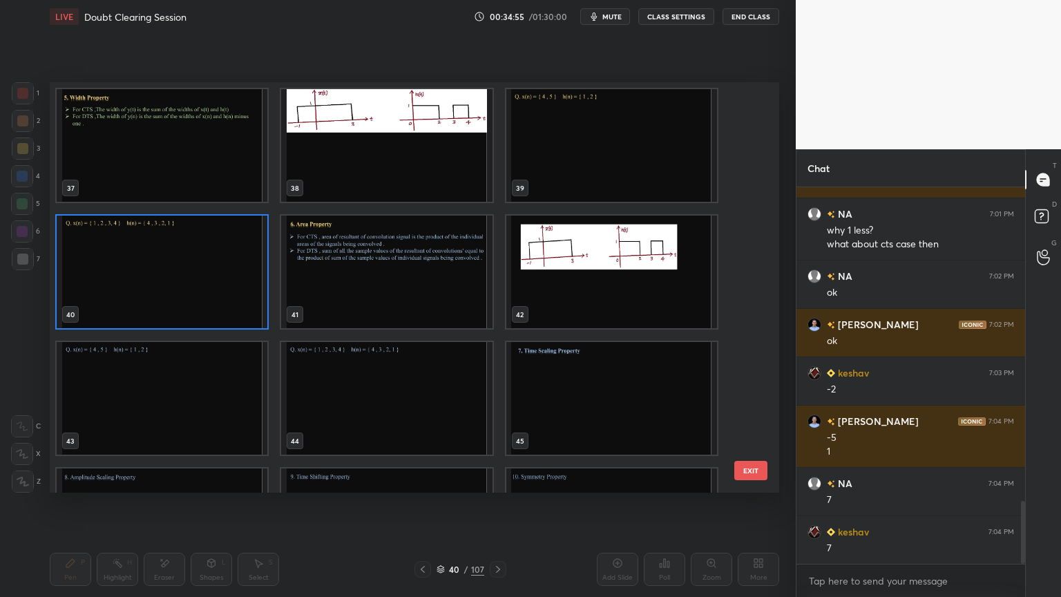
scroll to position [1920, 0]
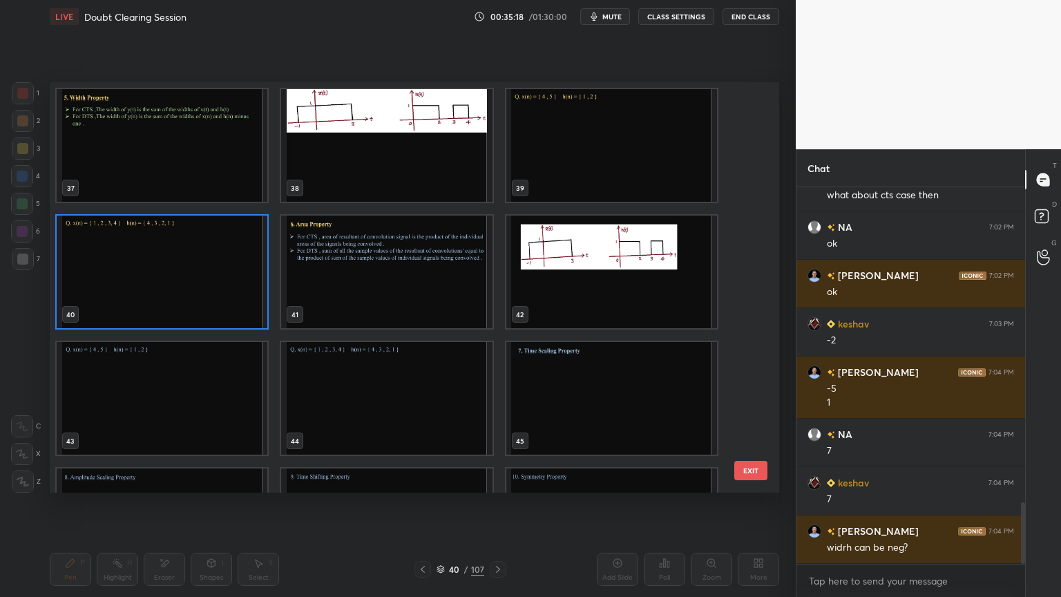
click at [196, 281] on img "grid" at bounding box center [162, 272] width 211 height 113
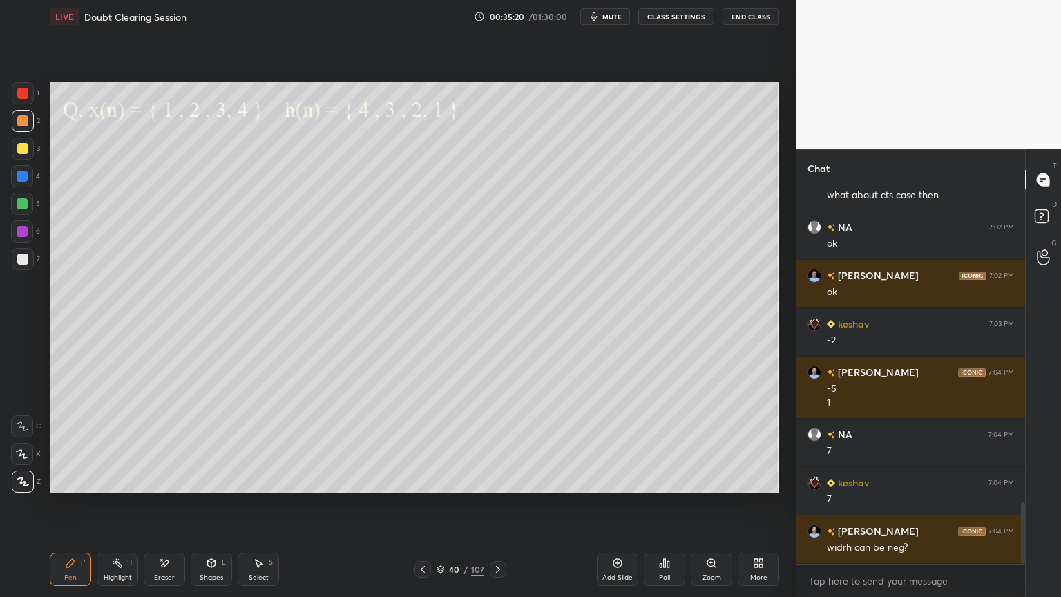
click at [116, 509] on div "Highlight H" at bounding box center [117, 569] width 41 height 33
click at [502, 509] on icon at bounding box center [498, 569] width 11 height 11
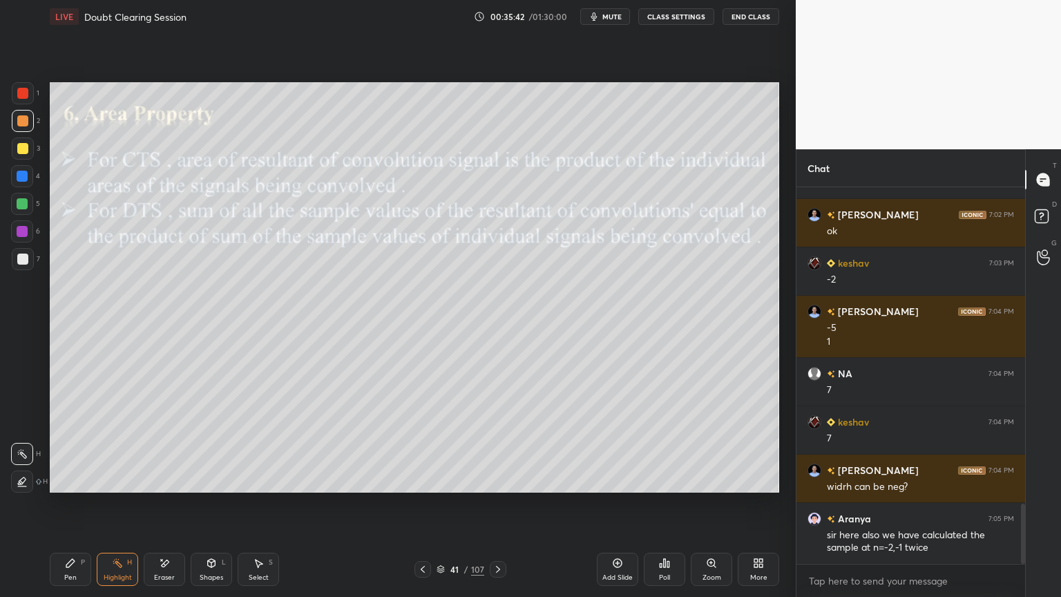
click at [428, 509] on div at bounding box center [423, 569] width 17 height 17
click at [76, 509] on div "Pen P" at bounding box center [70, 569] width 41 height 33
click at [22, 153] on div at bounding box center [22, 148] width 11 height 11
click at [21, 260] on div at bounding box center [22, 259] width 11 height 11
click at [23, 234] on div at bounding box center [22, 231] width 11 height 11
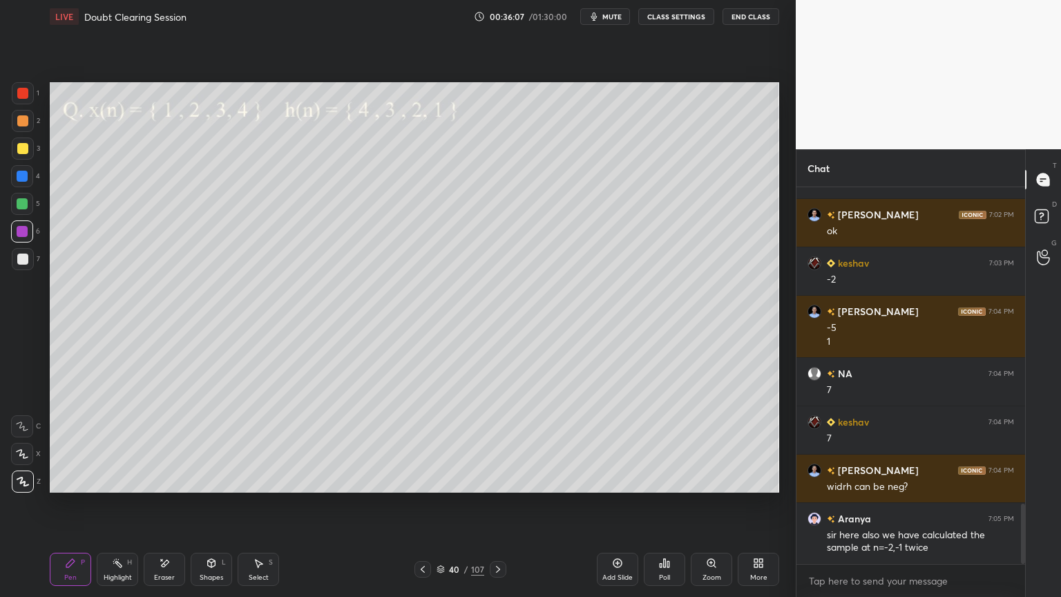
click at [17, 265] on div at bounding box center [23, 259] width 22 height 22
click at [25, 153] on div at bounding box center [22, 148] width 11 height 11
click at [24, 122] on div at bounding box center [22, 120] width 11 height 11
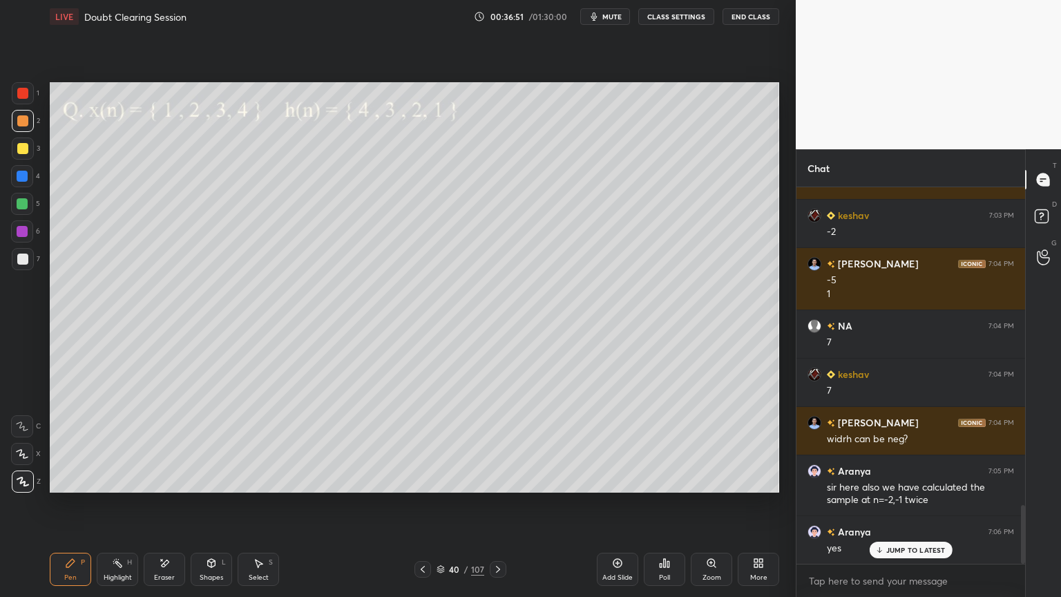
click at [117, 509] on div "Highlight" at bounding box center [118, 577] width 28 height 7
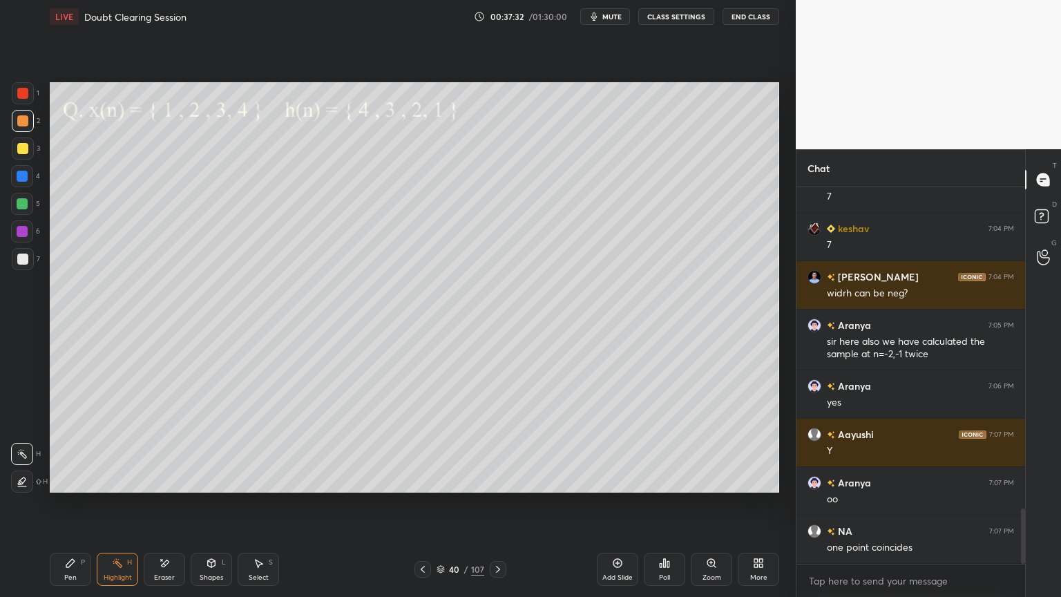
scroll to position [2235, 0]
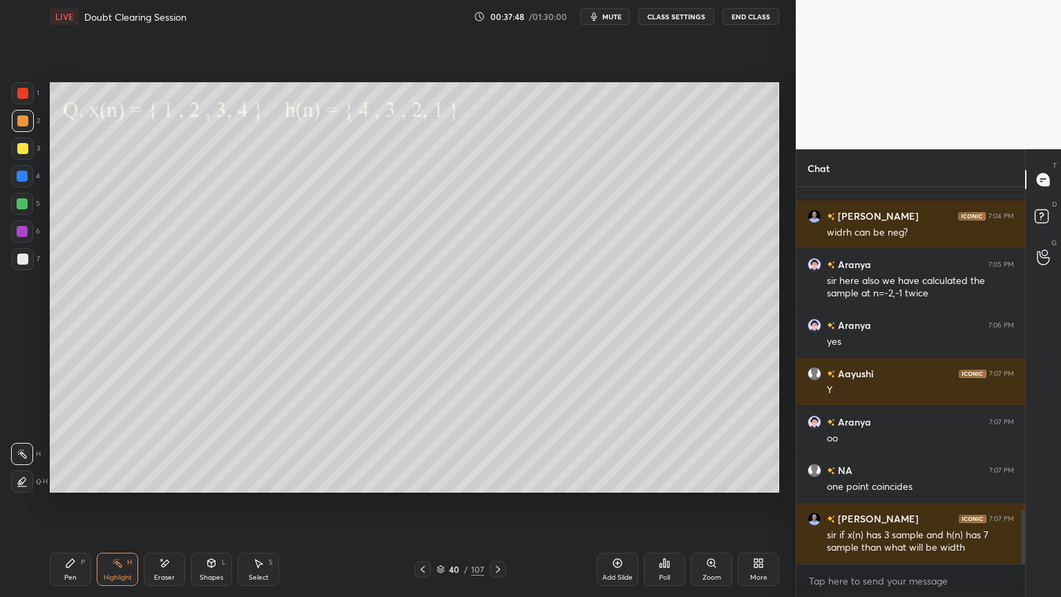
click at [81, 509] on div "Pen P" at bounding box center [70, 569] width 41 height 33
click at [23, 151] on div at bounding box center [22, 148] width 11 height 11
click at [108, 509] on div "Highlight" at bounding box center [118, 577] width 28 height 7
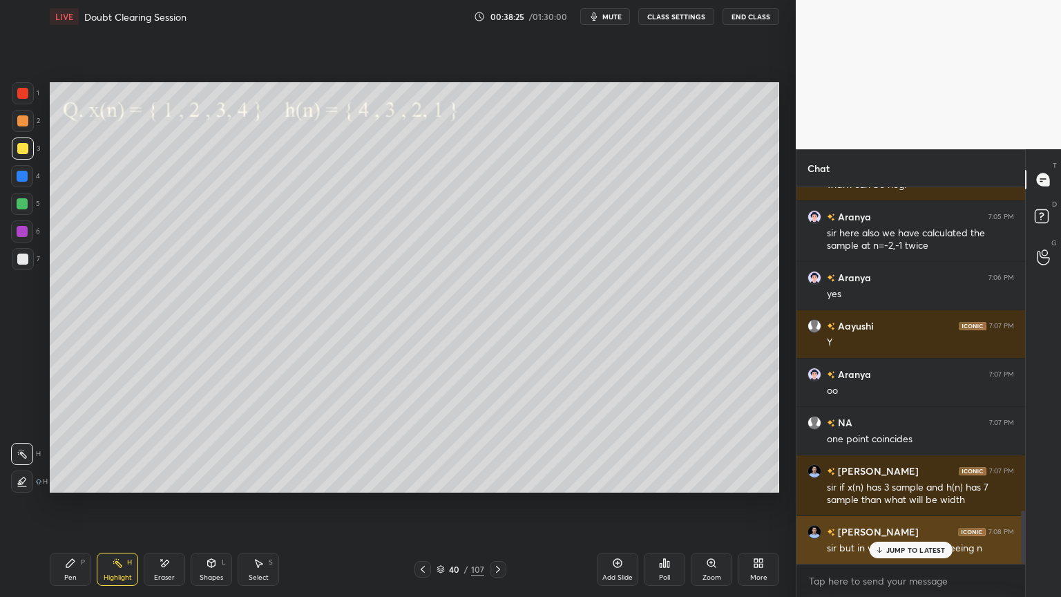
click at [878, 509] on icon at bounding box center [879, 550] width 9 height 8
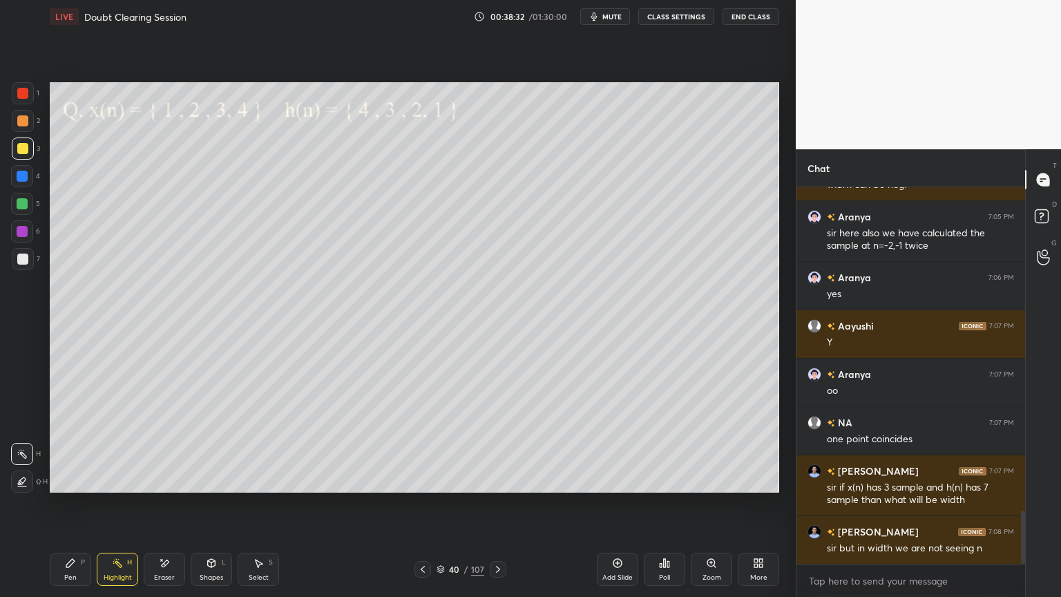
click at [133, 509] on div "Highlight H" at bounding box center [117, 569] width 41 height 33
click at [67, 509] on div "Pen P" at bounding box center [70, 569] width 41 height 33
click at [19, 265] on div at bounding box center [23, 259] width 22 height 22
click at [24, 203] on div at bounding box center [22, 203] width 11 height 11
click at [25, 234] on div at bounding box center [22, 231] width 11 height 11
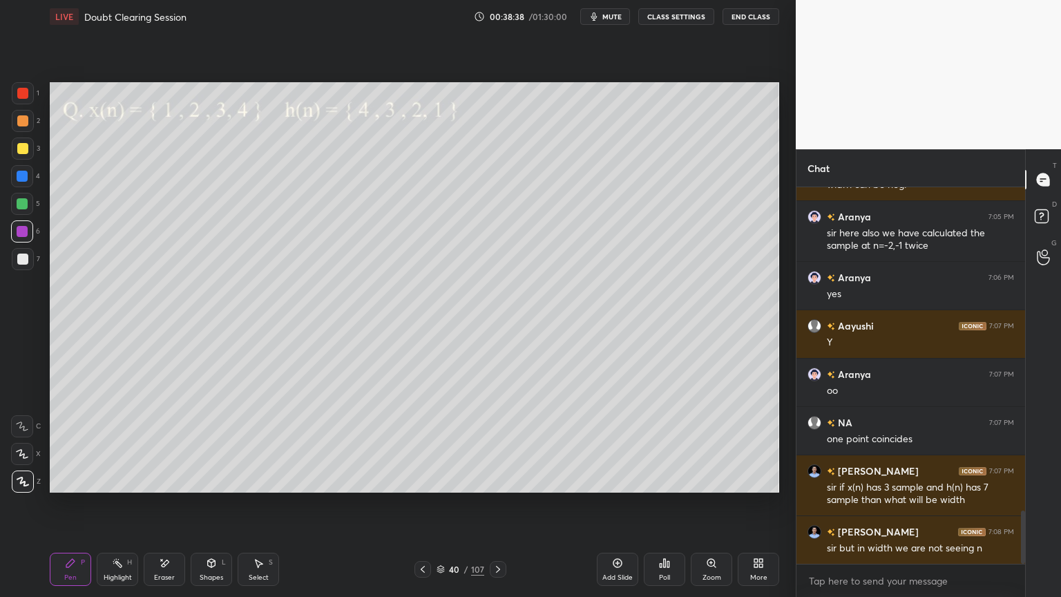
click at [26, 155] on div at bounding box center [23, 149] width 22 height 22
click at [20, 459] on div at bounding box center [22, 454] width 22 height 22
click at [119, 509] on div "Highlight" at bounding box center [118, 577] width 28 height 7
click at [166, 509] on div "Eraser" at bounding box center [164, 577] width 21 height 7
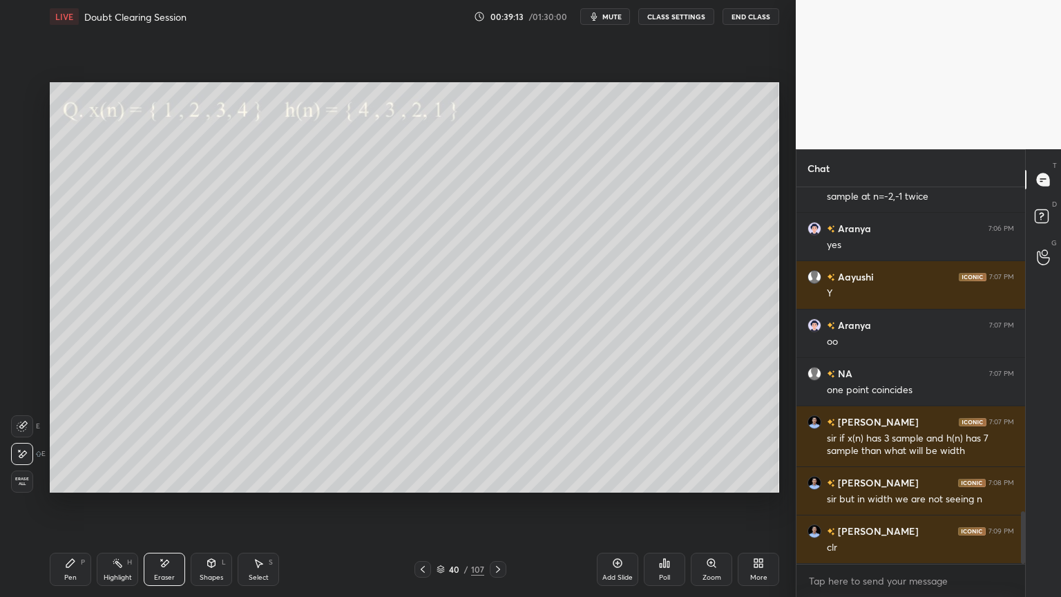
click at [497, 509] on icon at bounding box center [498, 569] width 11 height 11
click at [68, 509] on div "Pen" at bounding box center [70, 577] width 12 height 7
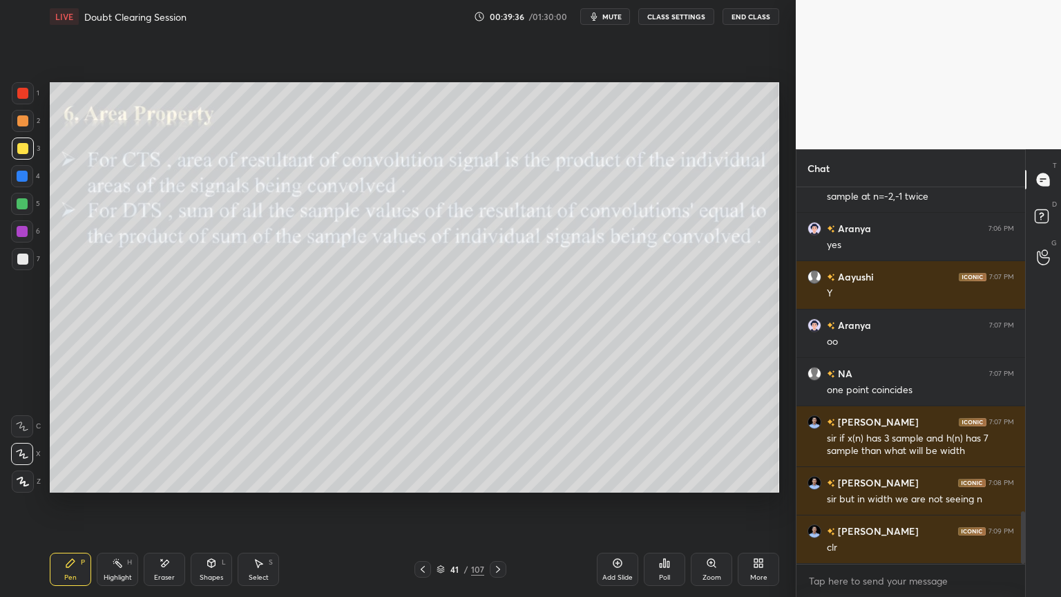
click at [19, 147] on div at bounding box center [22, 148] width 11 height 11
click at [18, 484] on icon at bounding box center [23, 482] width 12 height 10
click at [25, 260] on div at bounding box center [22, 259] width 11 height 11
click at [18, 126] on div at bounding box center [22, 120] width 11 height 11
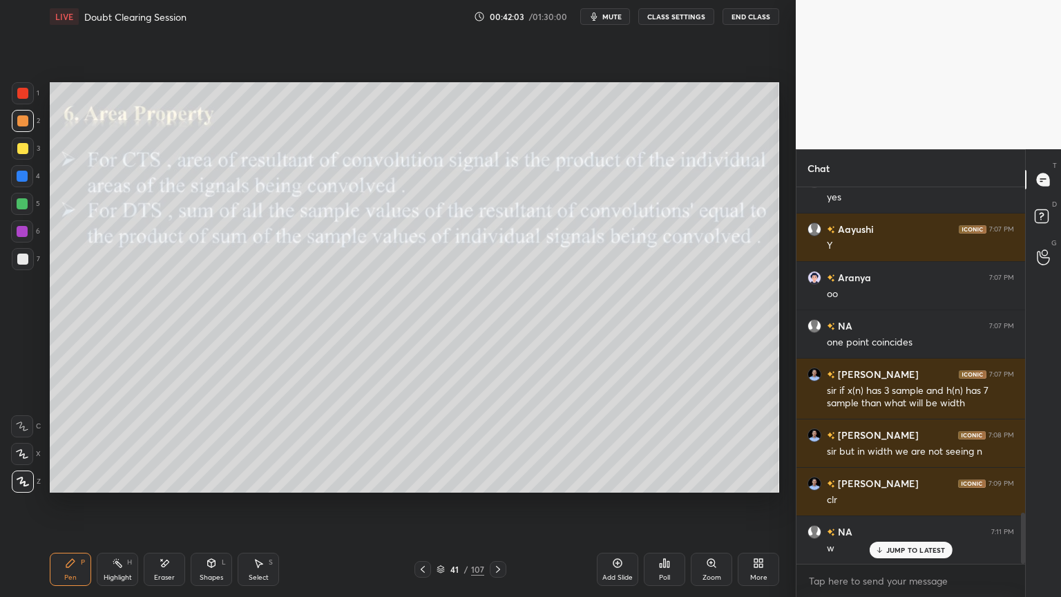
scroll to position [2429, 0]
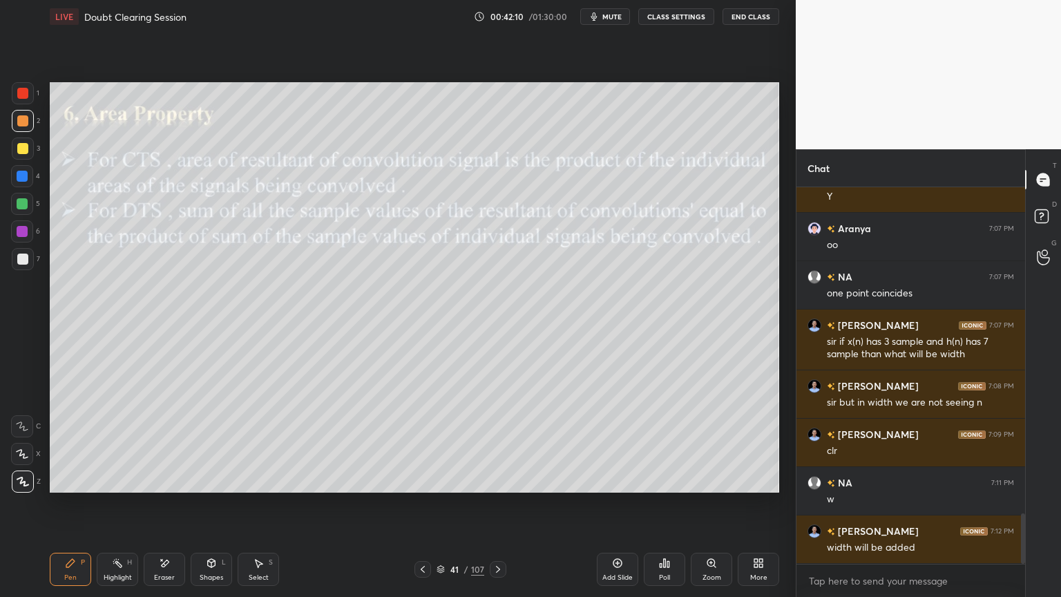
click at [23, 238] on div at bounding box center [22, 231] width 22 height 22
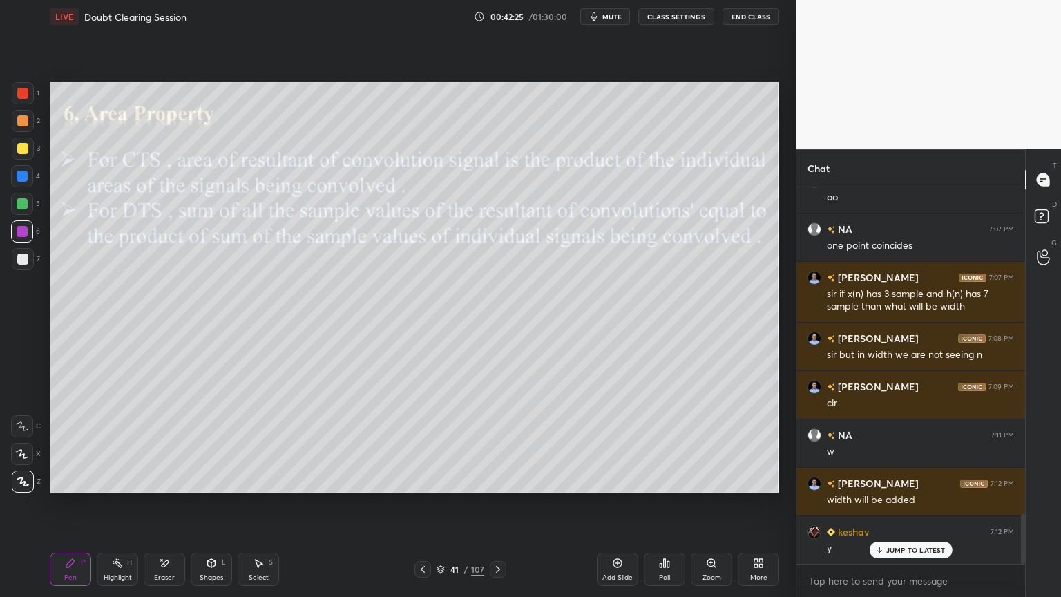
click at [616, 509] on icon at bounding box center [618, 563] width 9 height 9
click at [19, 124] on div at bounding box center [22, 120] width 11 height 11
click at [22, 154] on div at bounding box center [23, 149] width 22 height 22
click at [22, 475] on div at bounding box center [23, 482] width 22 height 22
click at [27, 205] on div at bounding box center [22, 203] width 11 height 11
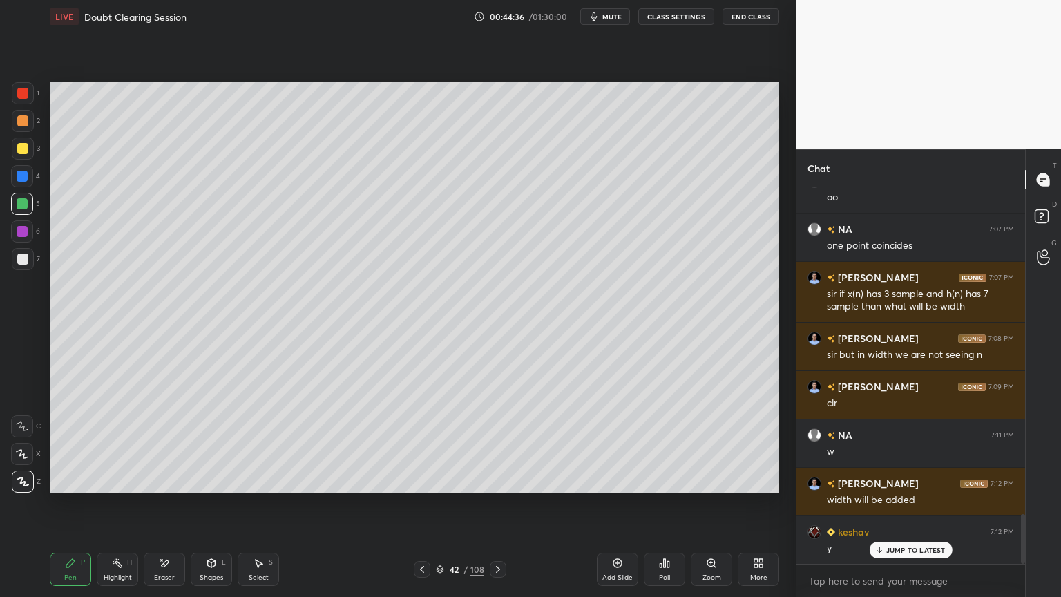
click at [214, 509] on div "Shapes L" at bounding box center [211, 569] width 41 height 33
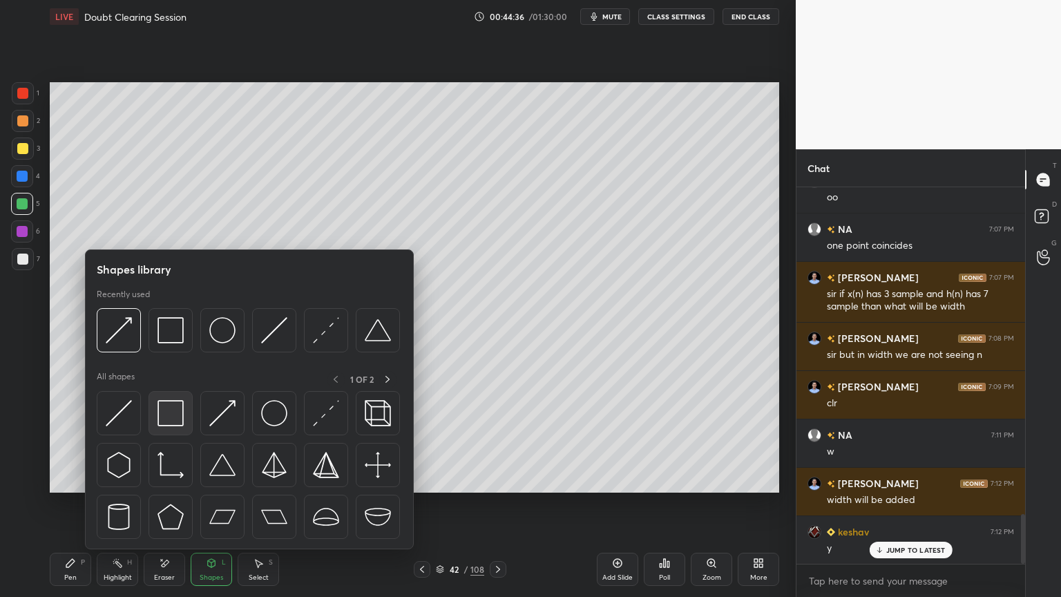
click at [170, 413] on img at bounding box center [171, 413] width 26 height 26
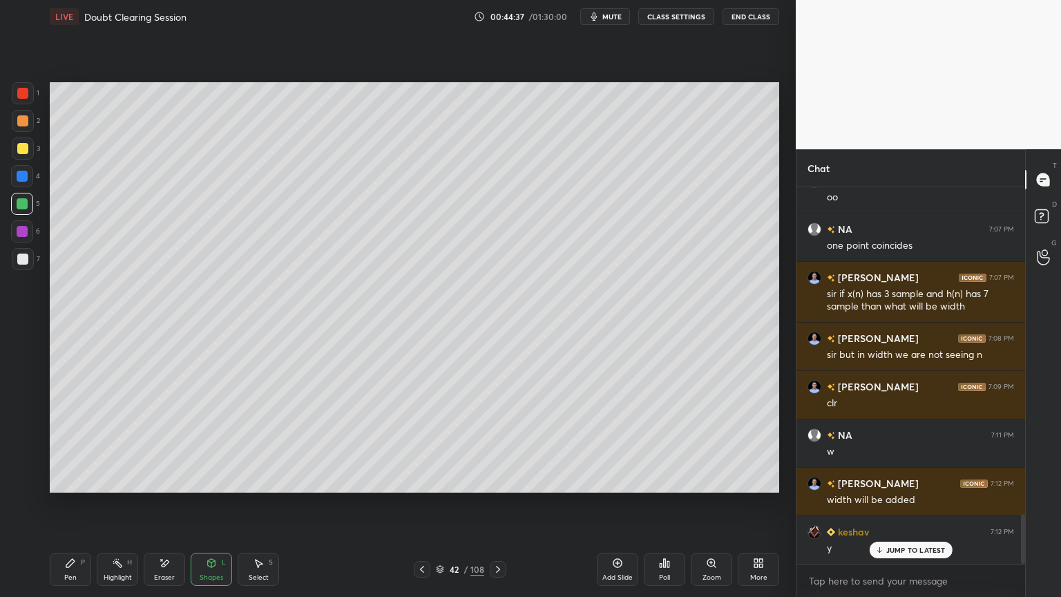
click at [22, 254] on div at bounding box center [22, 259] width 11 height 11
click at [80, 509] on div "Pen P" at bounding box center [70, 569] width 41 height 33
click at [20, 152] on div at bounding box center [22, 148] width 11 height 11
click at [21, 128] on div at bounding box center [23, 121] width 22 height 22
click at [901, 509] on p "JUMP TO LATEST" at bounding box center [916, 550] width 59 height 8
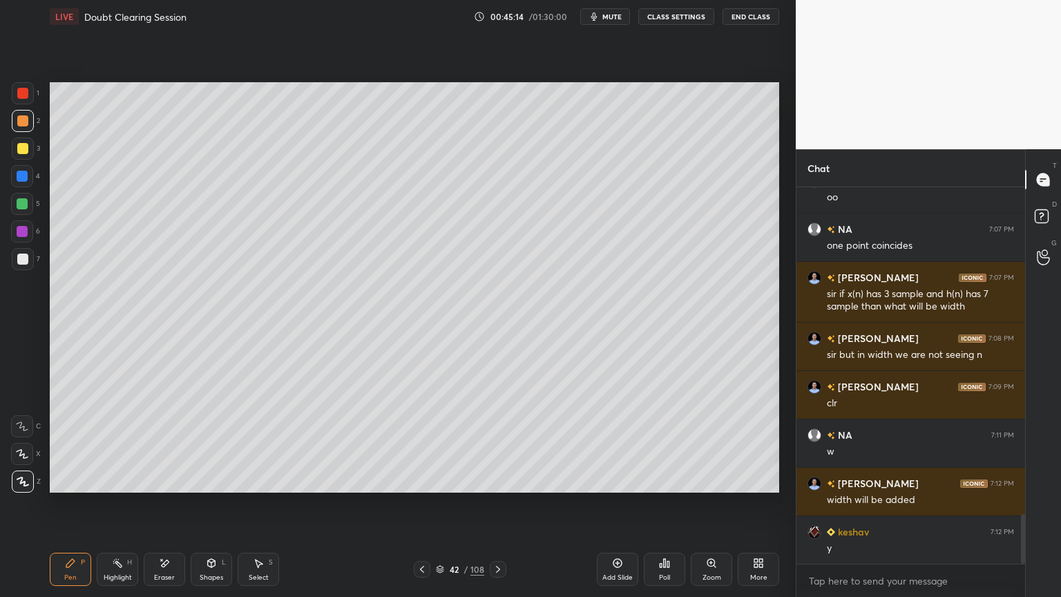
click at [21, 180] on div at bounding box center [22, 176] width 11 height 11
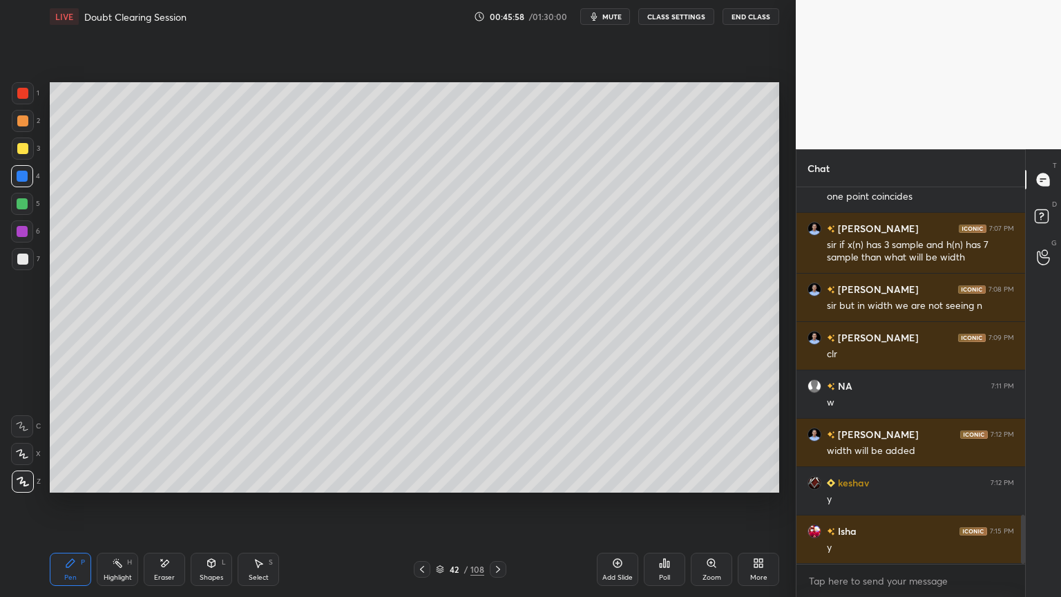
click at [500, 509] on icon at bounding box center [498, 569] width 11 height 11
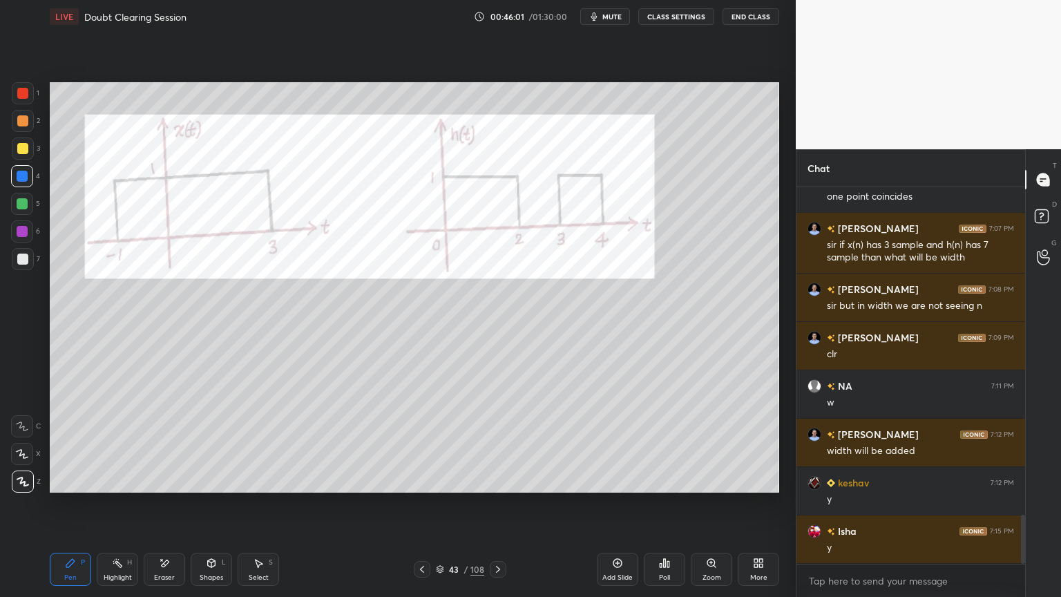
click at [26, 231] on div at bounding box center [22, 231] width 11 height 11
click at [22, 153] on div at bounding box center [22, 148] width 11 height 11
click at [23, 237] on div at bounding box center [22, 231] width 22 height 22
click at [19, 149] on div at bounding box center [22, 148] width 11 height 11
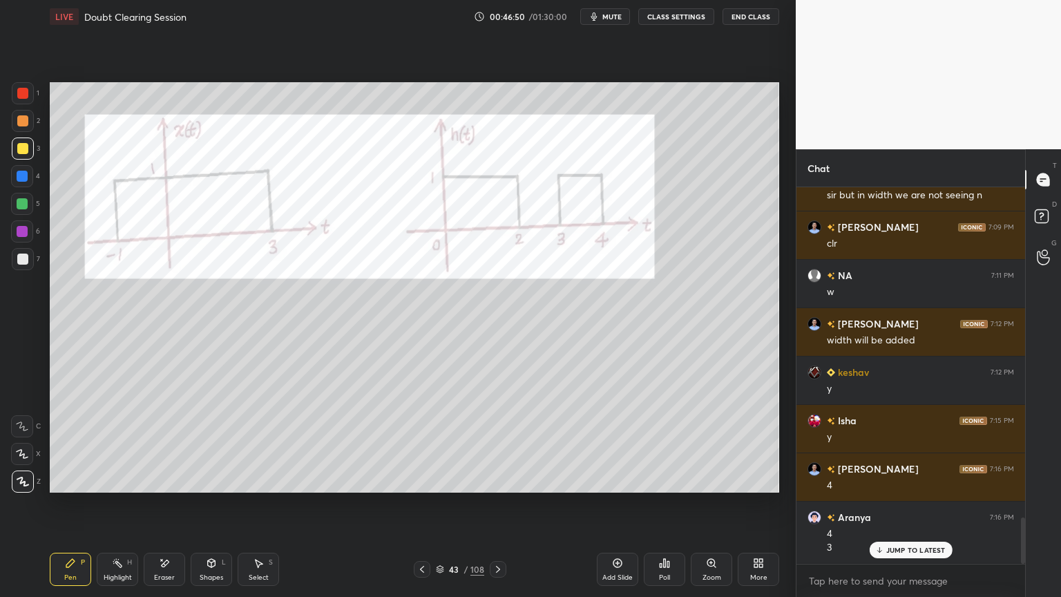
scroll to position [2684, 0]
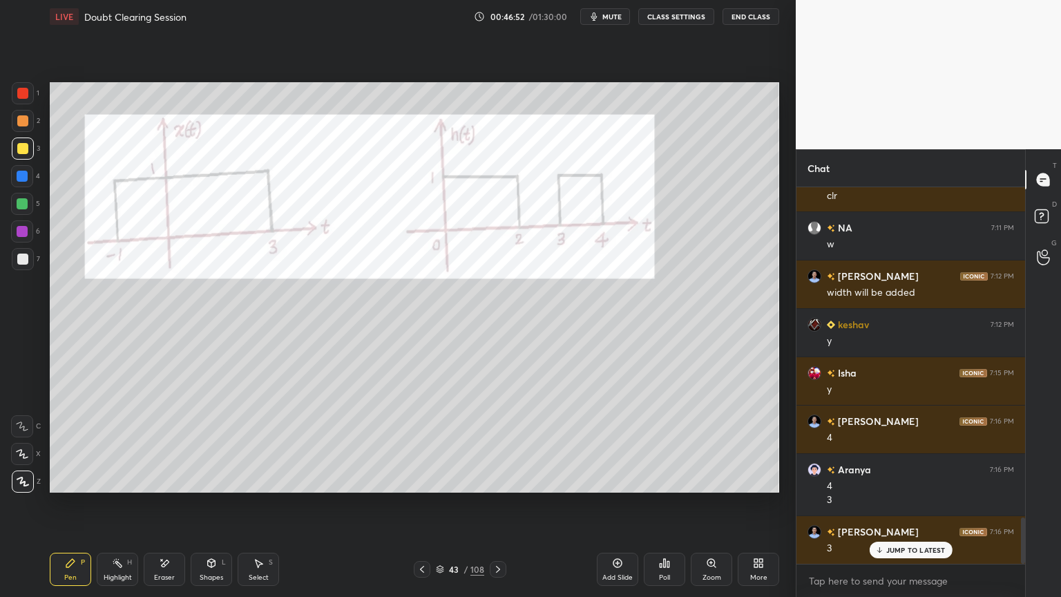
click at [125, 509] on div "Highlight H" at bounding box center [117, 569] width 41 height 33
click at [64, 509] on div "Pen" at bounding box center [70, 577] width 12 height 7
click at [21, 261] on div at bounding box center [22, 259] width 11 height 11
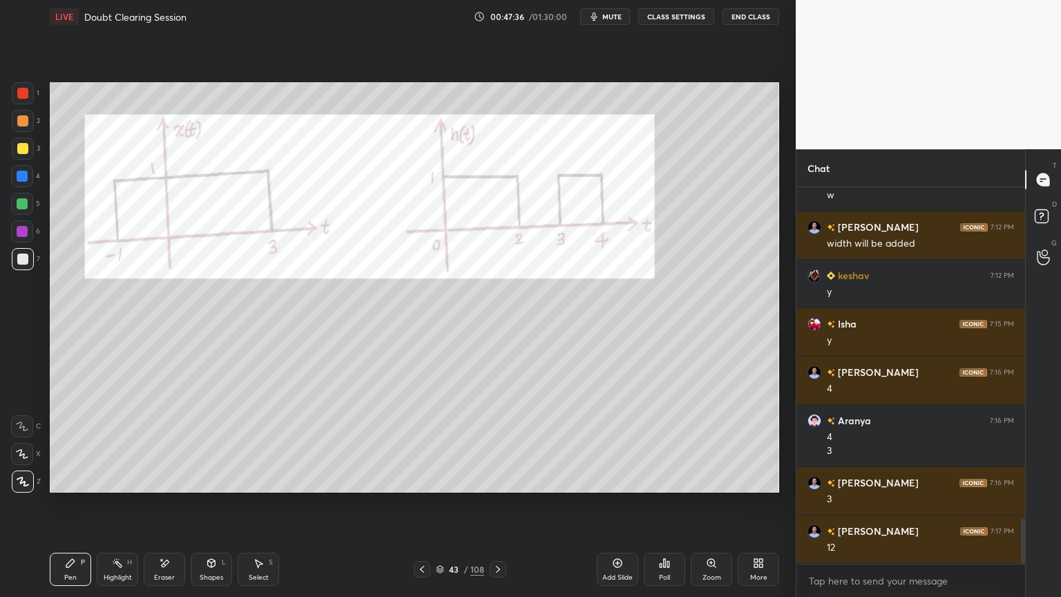
click at [503, 509] on icon at bounding box center [498, 569] width 11 height 11
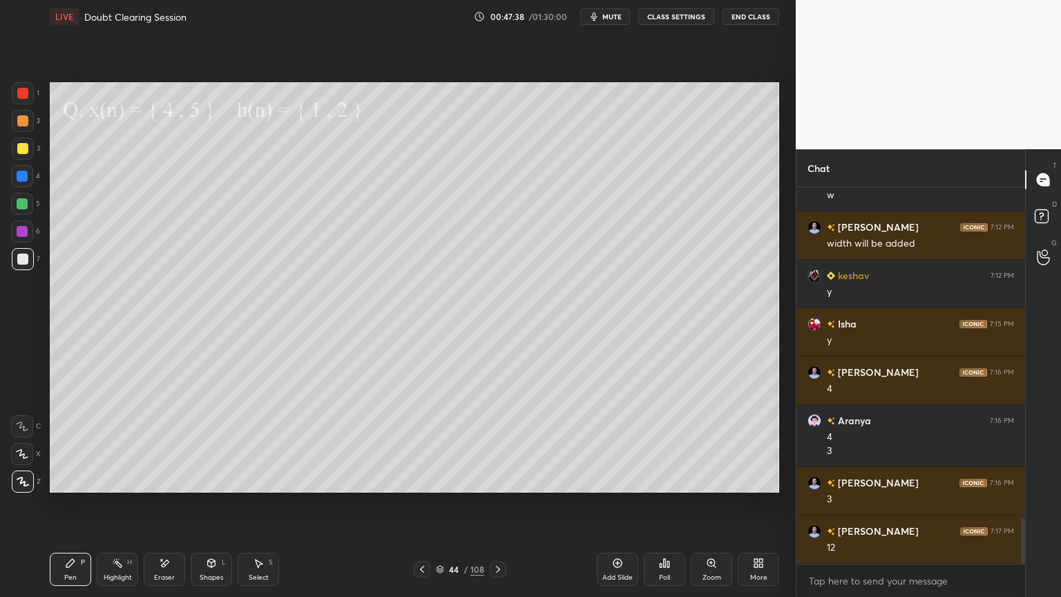
click at [21, 144] on div at bounding box center [22, 148] width 11 height 11
click at [22, 122] on div at bounding box center [22, 120] width 11 height 11
click at [22, 458] on icon at bounding box center [22, 454] width 12 height 10
click at [23, 484] on icon at bounding box center [23, 482] width 12 height 10
click at [168, 509] on icon at bounding box center [164, 564] width 11 height 12
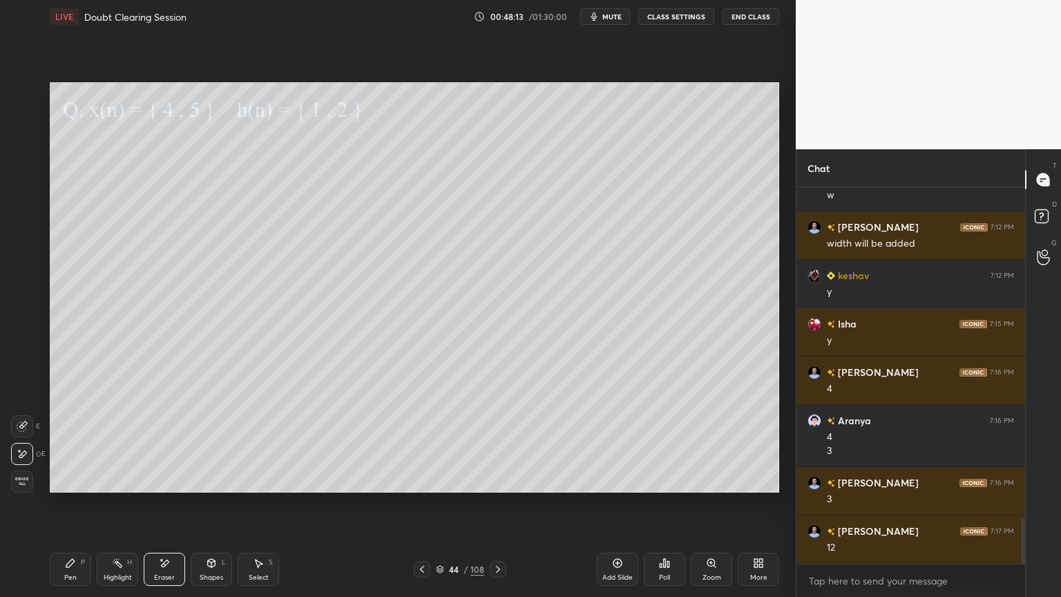
click at [73, 509] on icon at bounding box center [70, 563] width 11 height 11
click at [19, 154] on div at bounding box center [23, 149] width 22 height 22
click at [500, 509] on icon at bounding box center [498, 569] width 11 height 11
click at [26, 262] on div at bounding box center [22, 259] width 11 height 11
click at [169, 509] on div "Eraser" at bounding box center [164, 569] width 41 height 33
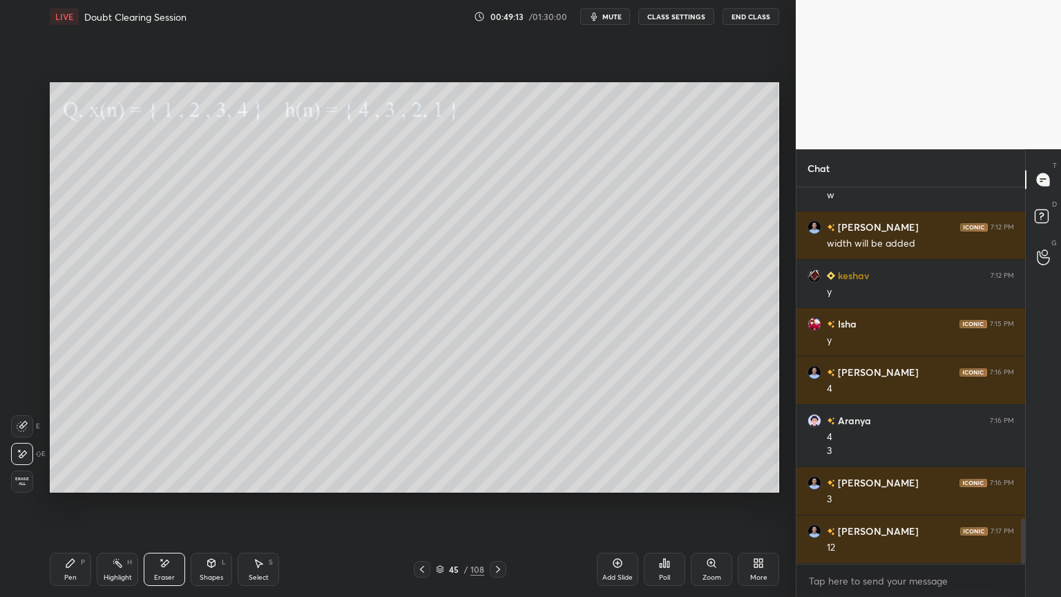
click at [68, 509] on div "Pen P" at bounding box center [70, 569] width 41 height 33
click at [19, 148] on div at bounding box center [22, 148] width 11 height 11
click at [23, 265] on div at bounding box center [23, 259] width 22 height 22
click at [25, 125] on div at bounding box center [22, 120] width 11 height 11
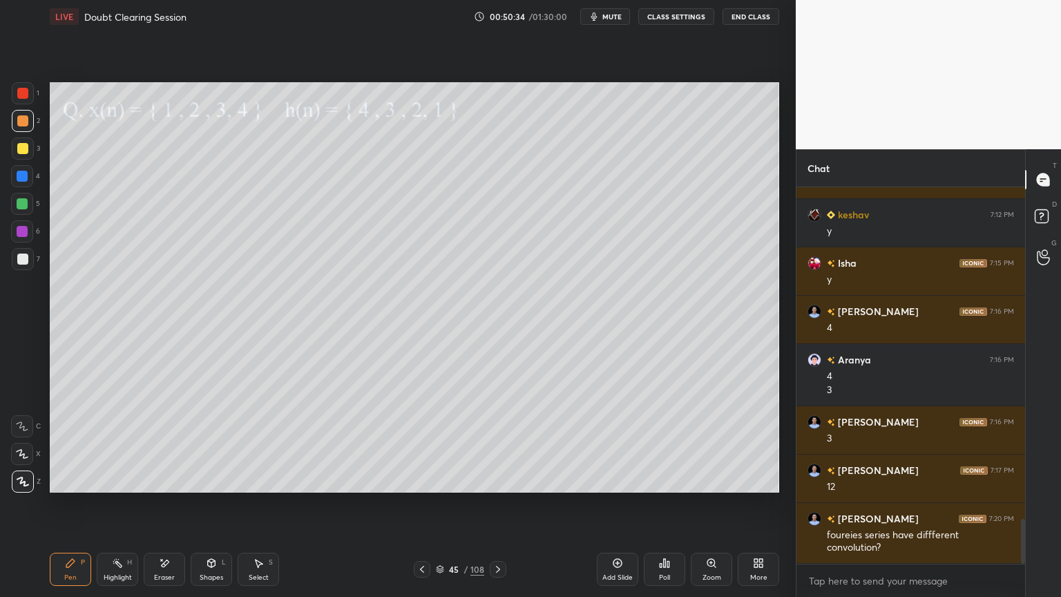
click at [500, 509] on icon at bounding box center [498, 569] width 11 height 11
click at [26, 152] on div at bounding box center [22, 148] width 11 height 11
click at [21, 487] on div at bounding box center [23, 482] width 22 height 22
click at [21, 127] on div at bounding box center [23, 121] width 22 height 22
click at [22, 475] on div at bounding box center [23, 482] width 22 height 22
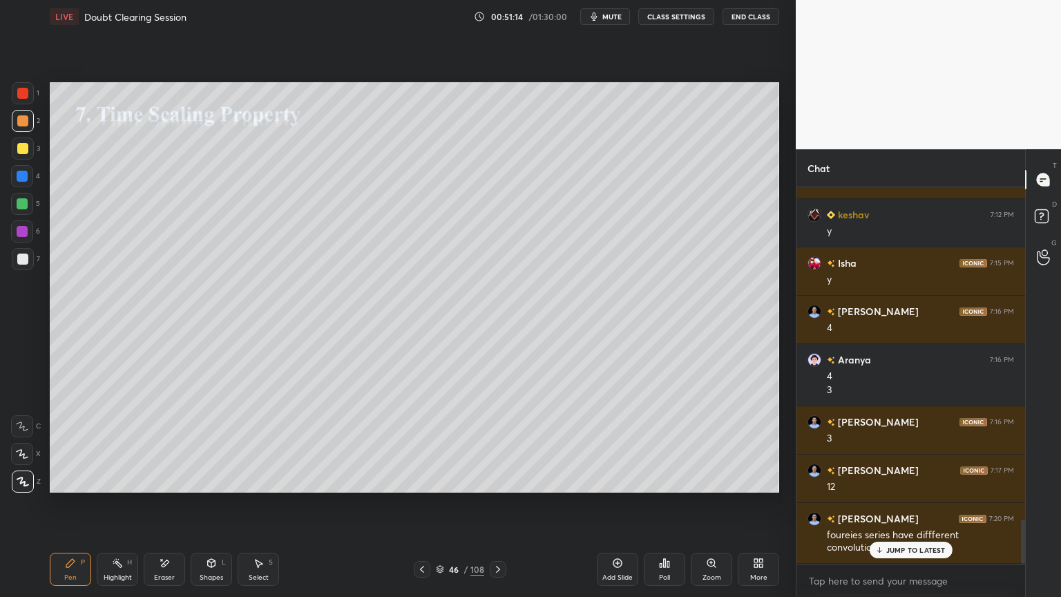
scroll to position [2841, 0]
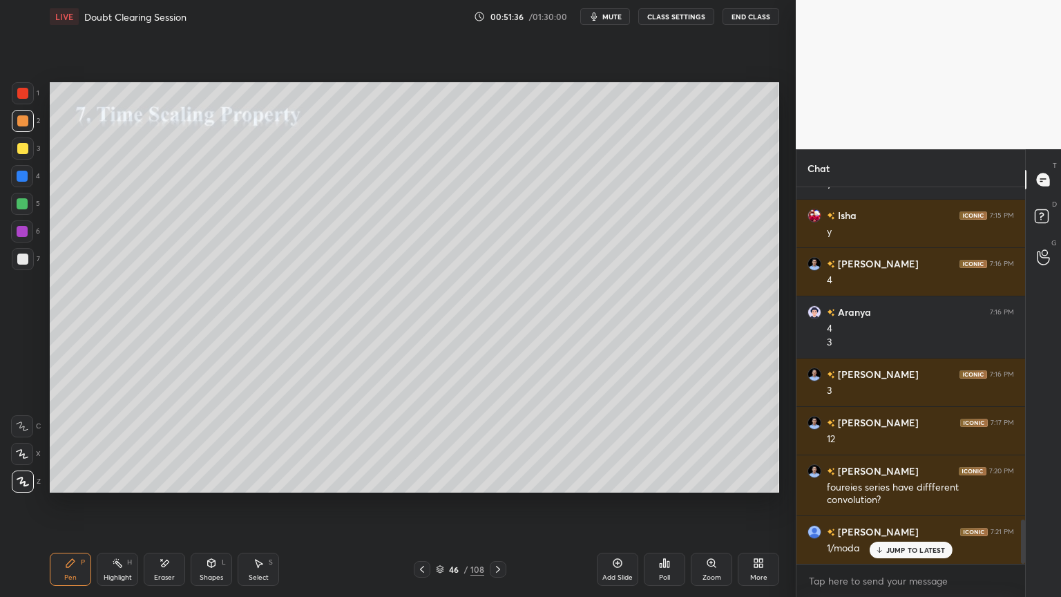
click at [22, 209] on div at bounding box center [22, 203] width 11 height 11
click at [160, 509] on div "Eraser" at bounding box center [164, 569] width 41 height 33
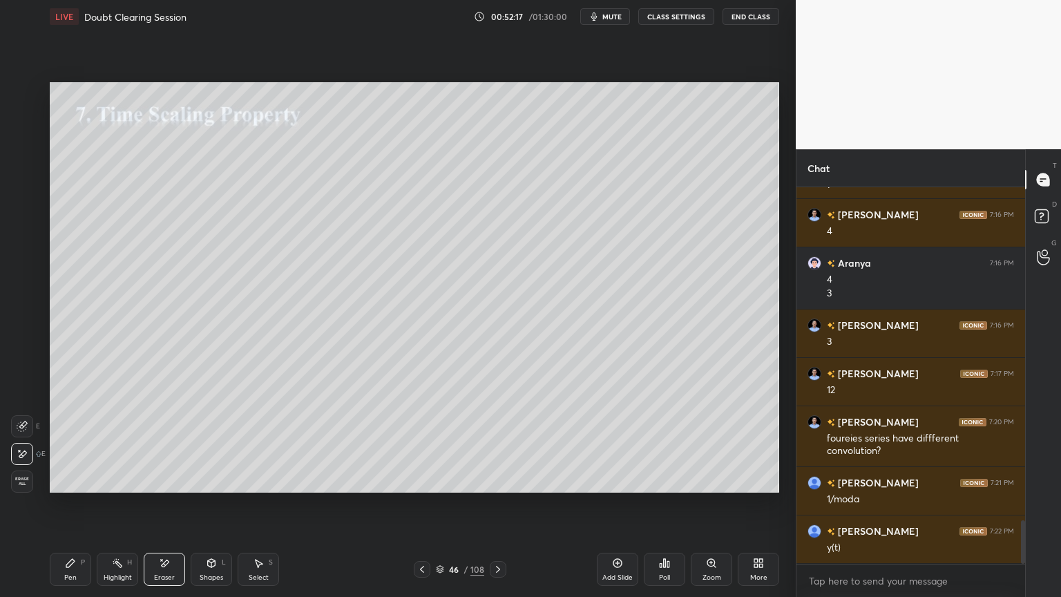
scroll to position [2938, 0]
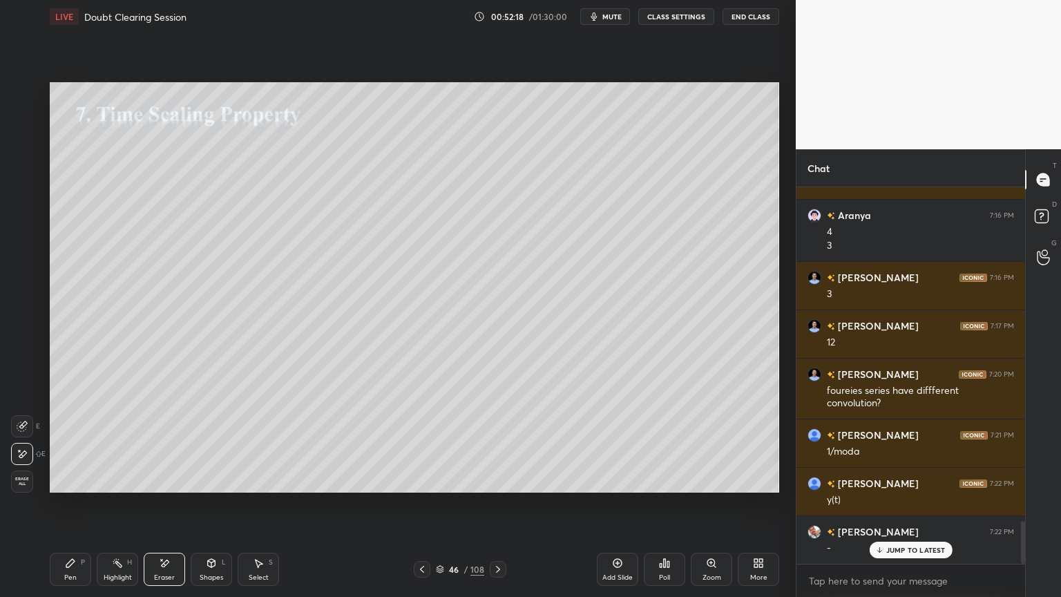
click at [73, 509] on icon at bounding box center [70, 563] width 11 height 11
click at [22, 149] on div at bounding box center [22, 148] width 11 height 11
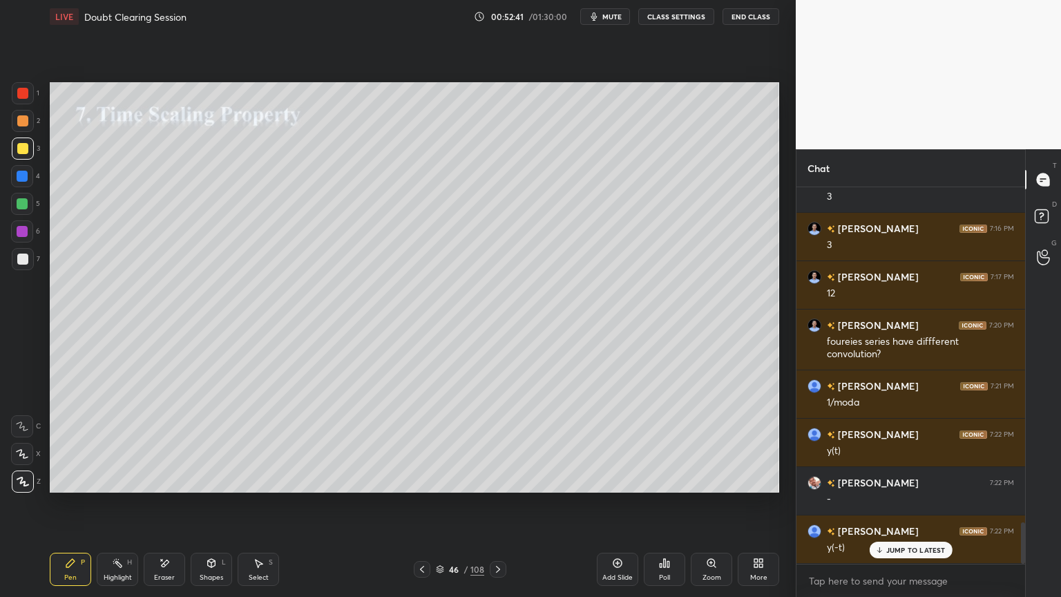
scroll to position [3035, 0]
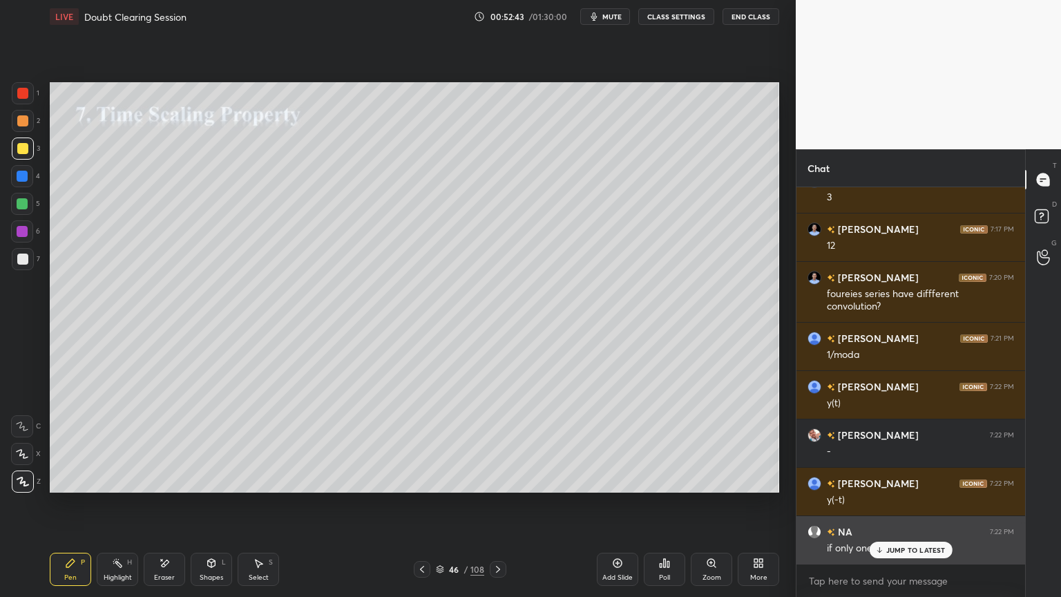
click at [887, 509] on p "JUMP TO LATEST" at bounding box center [916, 550] width 59 height 8
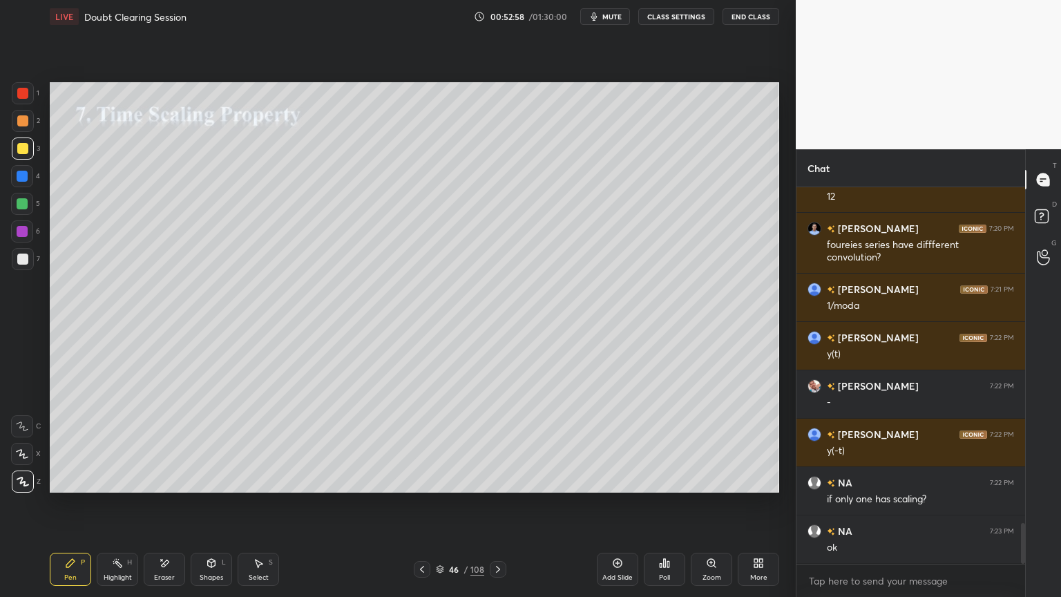
click at [500, 509] on icon at bounding box center [498, 569] width 11 height 11
click at [28, 260] on div at bounding box center [22, 259] width 11 height 11
click at [28, 151] on div at bounding box center [22, 148] width 11 height 11
click at [116, 509] on div "Highlight" at bounding box center [118, 577] width 28 height 7
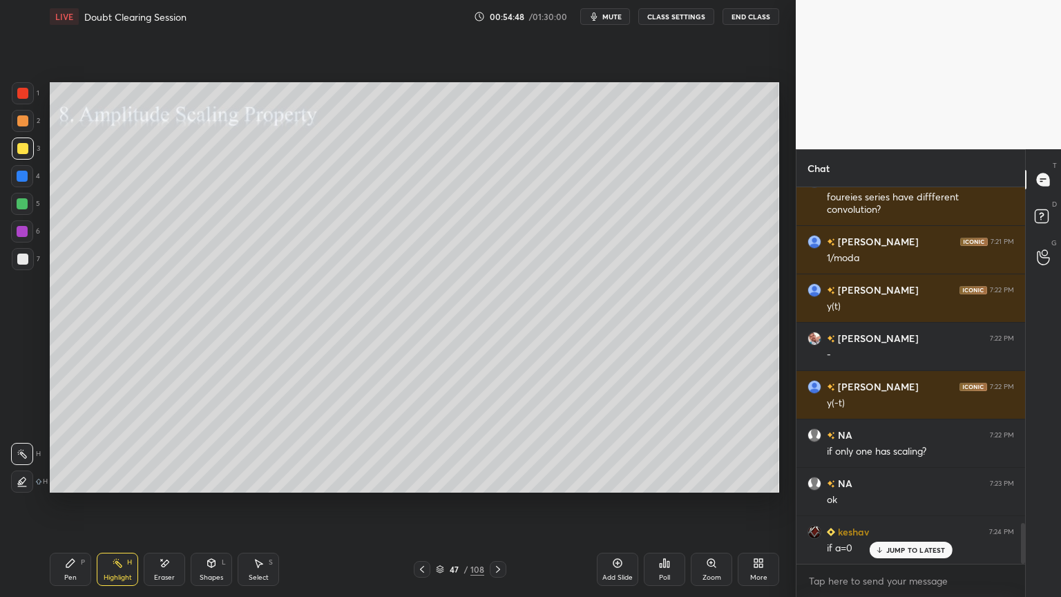
click at [128, 509] on div "Highlight H" at bounding box center [117, 569] width 41 height 33
click at [499, 509] on icon at bounding box center [498, 569] width 4 height 7
click at [65, 509] on icon at bounding box center [70, 563] width 11 height 11
click at [26, 207] on div at bounding box center [22, 203] width 11 height 11
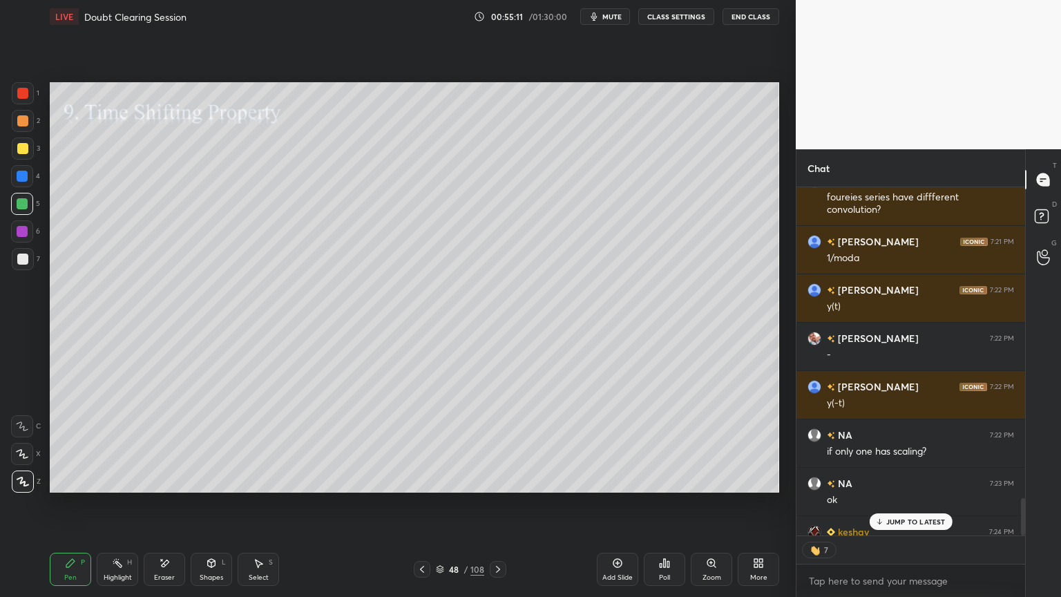
scroll to position [3132, 0]
click at [21, 152] on div at bounding box center [22, 148] width 11 height 11
click at [22, 126] on div at bounding box center [23, 121] width 22 height 22
click at [497, 509] on icon at bounding box center [498, 569] width 4 height 7
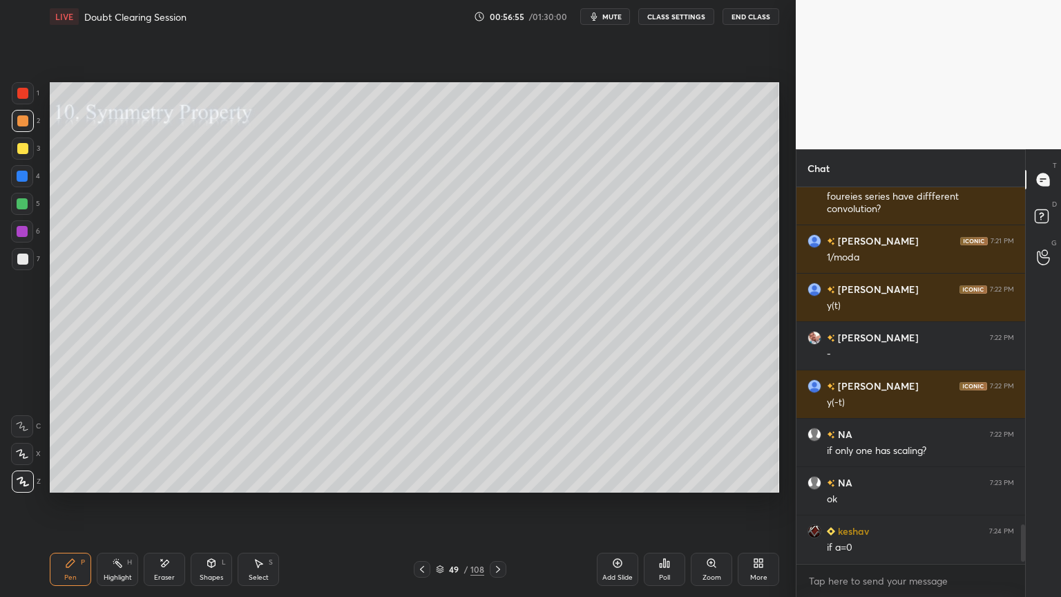
scroll to position [3132, 0]
click at [23, 151] on div at bounding box center [22, 148] width 11 height 11
click at [23, 489] on div at bounding box center [23, 482] width 22 height 22
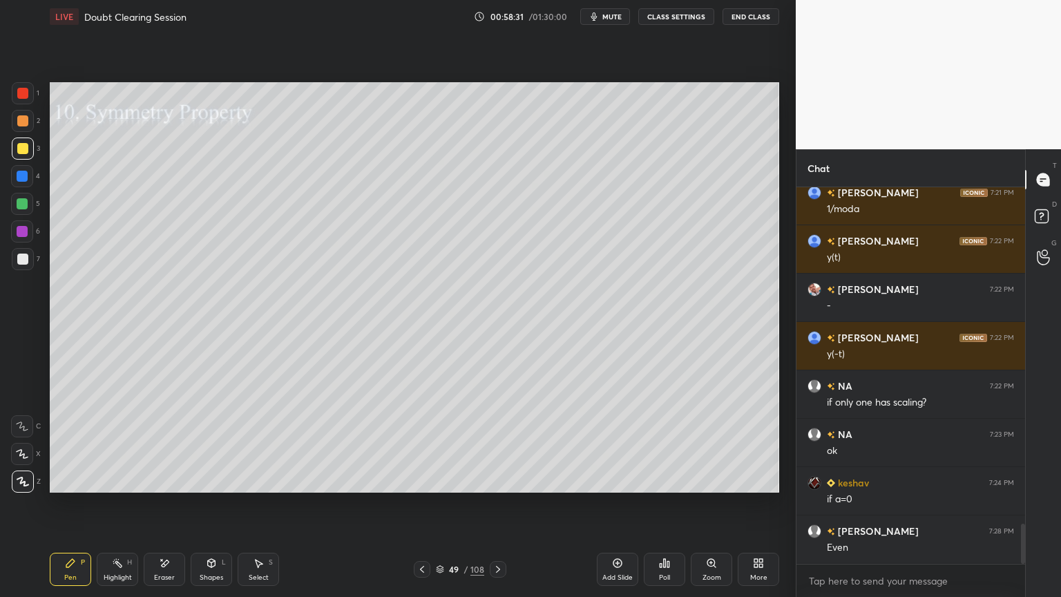
click at [22, 121] on div at bounding box center [22, 120] width 11 height 11
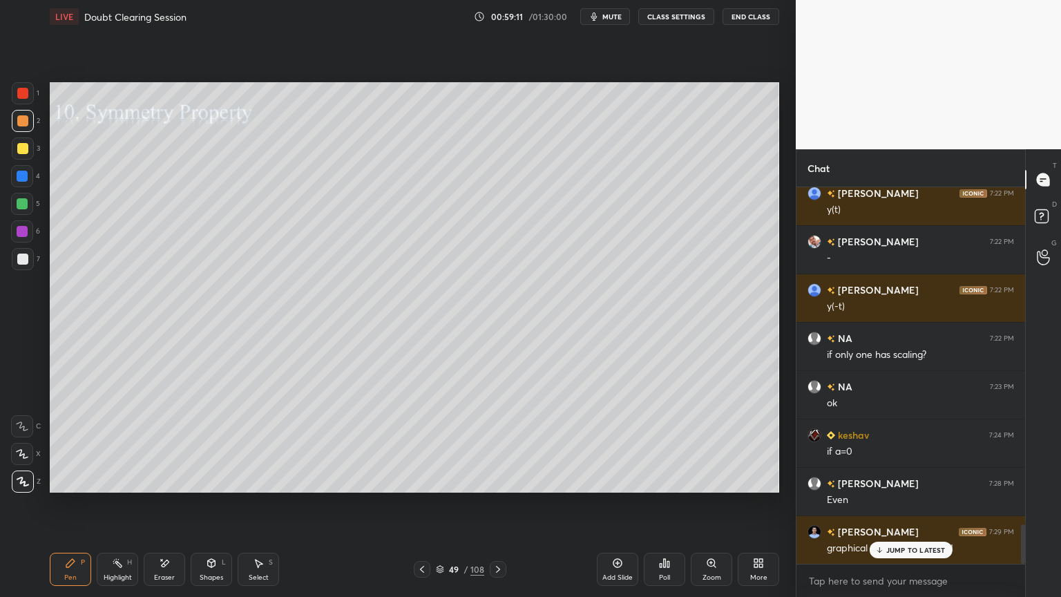
click at [500, 509] on icon at bounding box center [498, 569] width 11 height 11
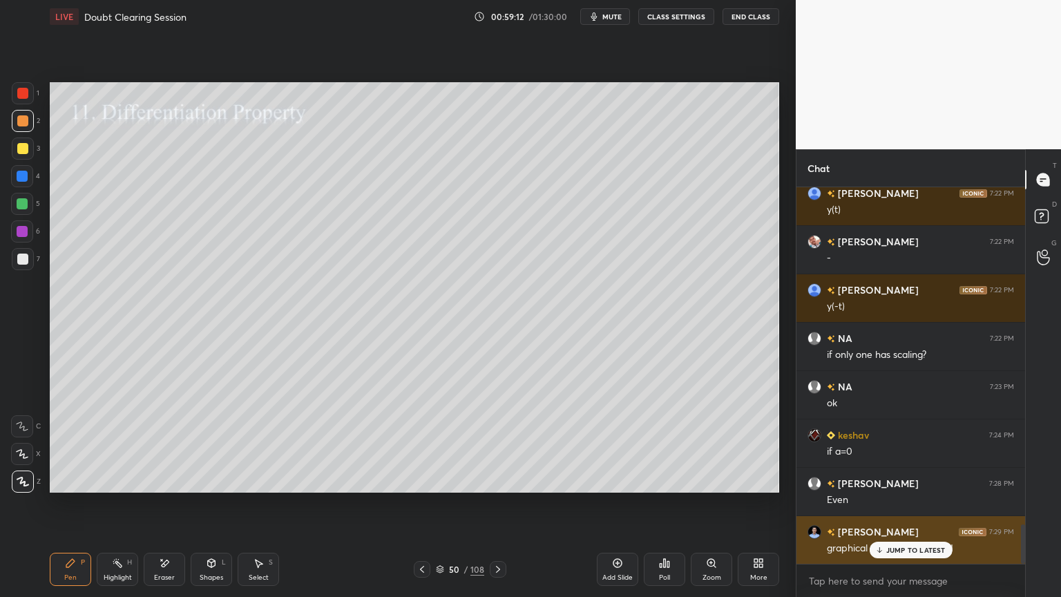
click at [890, 509] on p "JUMP TO LATEST" at bounding box center [916, 550] width 59 height 8
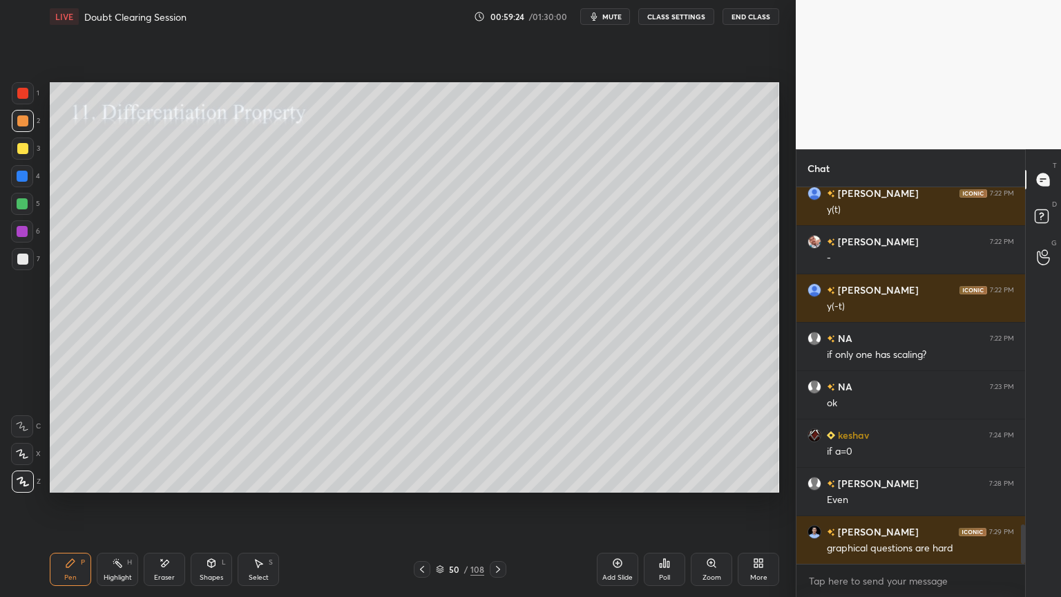
click at [25, 155] on div at bounding box center [23, 149] width 22 height 22
click at [21, 205] on div at bounding box center [22, 203] width 11 height 11
click at [22, 260] on div at bounding box center [22, 259] width 11 height 11
click at [265, 509] on div "Select" at bounding box center [259, 577] width 20 height 7
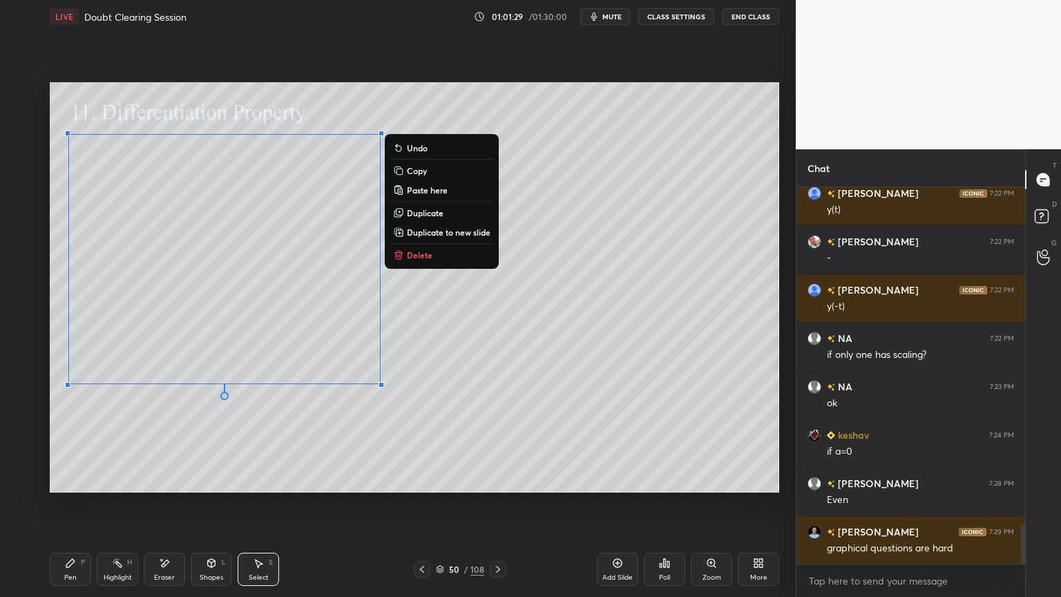
click at [222, 428] on div "0 ° Undo Copy Paste here Duplicate Duplicate to new slide Delete" at bounding box center [415, 287] width 730 height 410
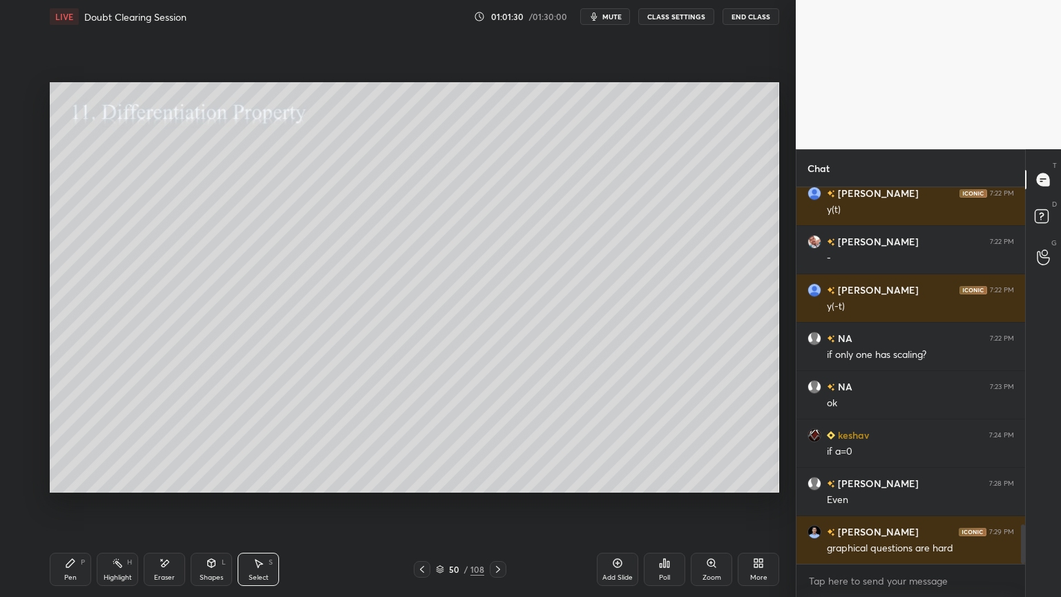
click at [216, 509] on div "Shapes L" at bounding box center [211, 569] width 41 height 33
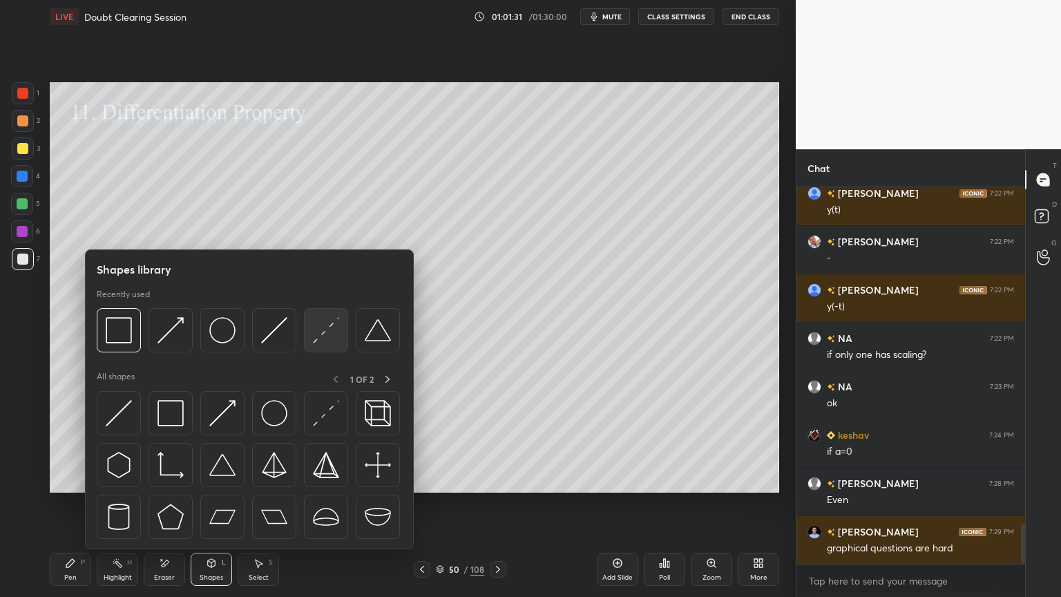
click at [321, 337] on img at bounding box center [326, 330] width 26 height 26
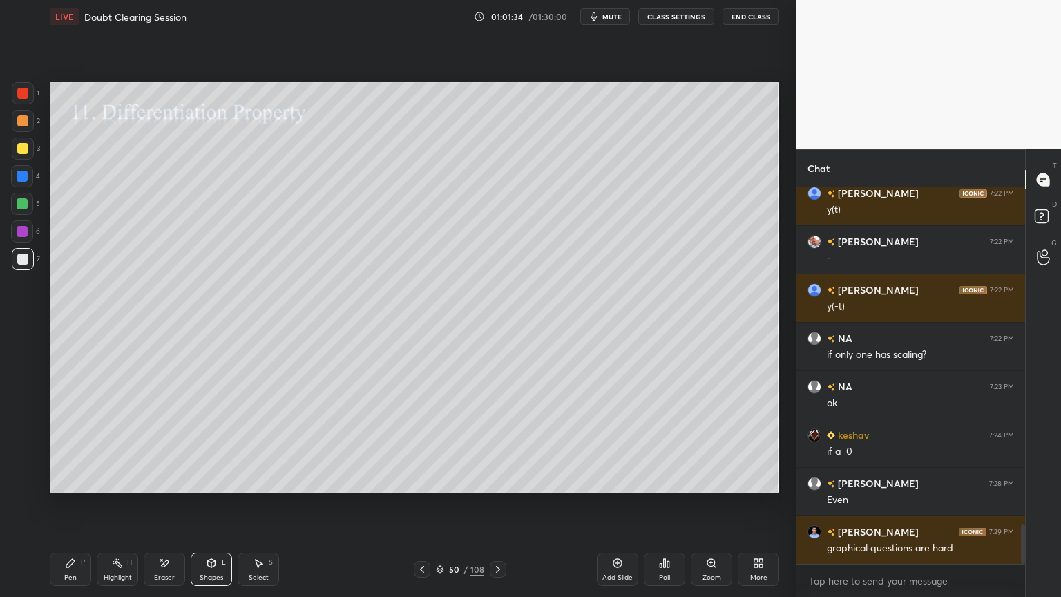
click at [69, 509] on icon at bounding box center [70, 563] width 8 height 8
click at [22, 126] on div at bounding box center [23, 121] width 22 height 22
click at [15, 482] on div at bounding box center [23, 482] width 22 height 22
click at [19, 258] on div at bounding box center [22, 259] width 11 height 11
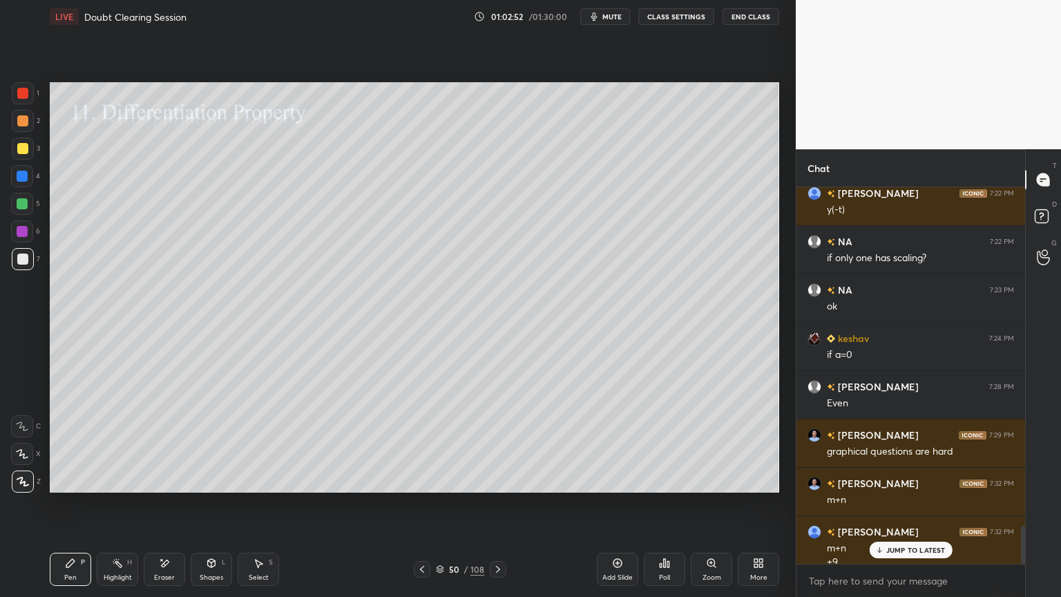
scroll to position [3339, 0]
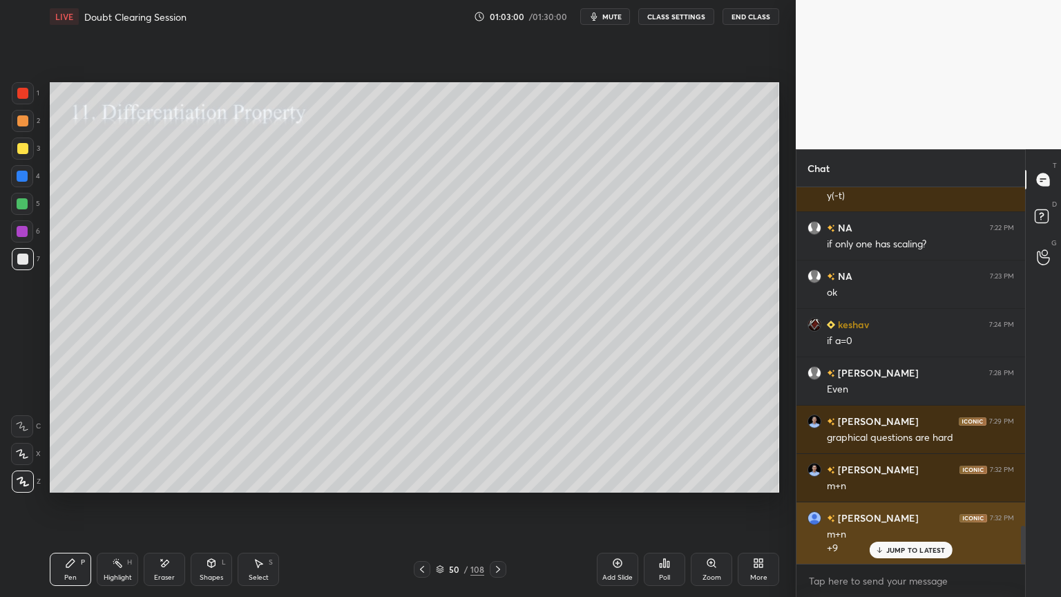
click at [904, 509] on p "JUMP TO LATEST" at bounding box center [916, 550] width 59 height 8
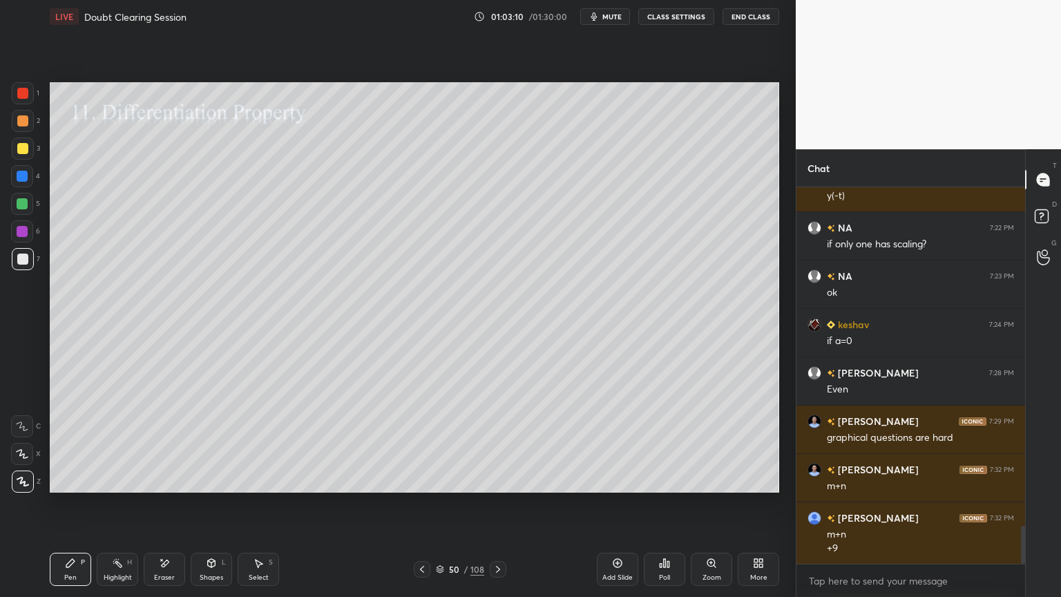
click at [155, 509] on div "Eraser" at bounding box center [164, 577] width 21 height 7
click at [67, 509] on div "Pen P" at bounding box center [70, 569] width 41 height 33
click at [19, 125] on div at bounding box center [22, 120] width 11 height 11
click at [498, 509] on icon at bounding box center [498, 569] width 11 height 11
click at [20, 152] on div at bounding box center [22, 148] width 11 height 11
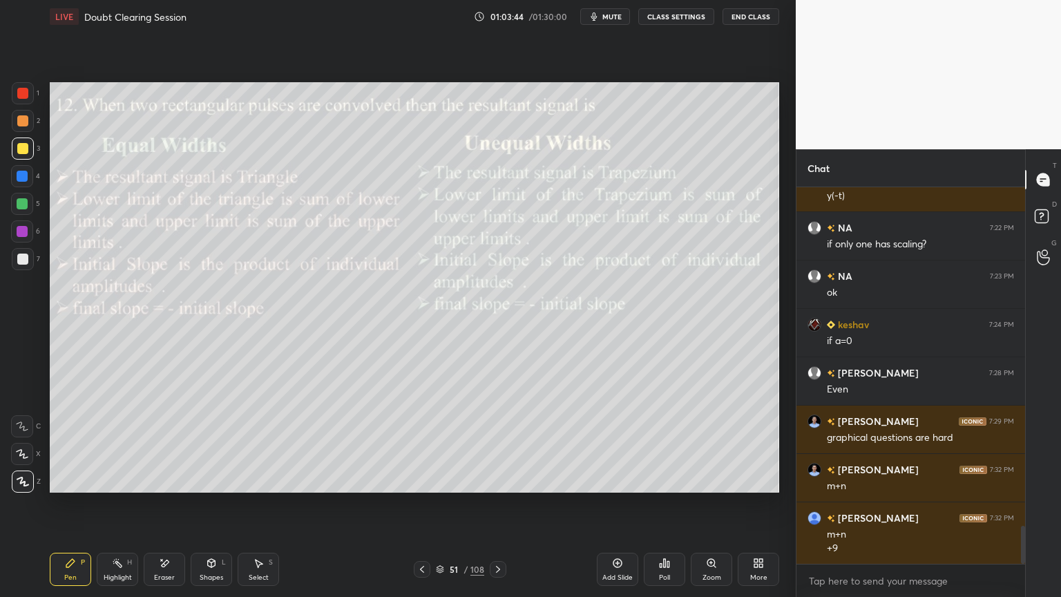
click at [23, 489] on div at bounding box center [23, 482] width 22 height 22
click at [209, 509] on div "Shapes L" at bounding box center [211, 569] width 41 height 33
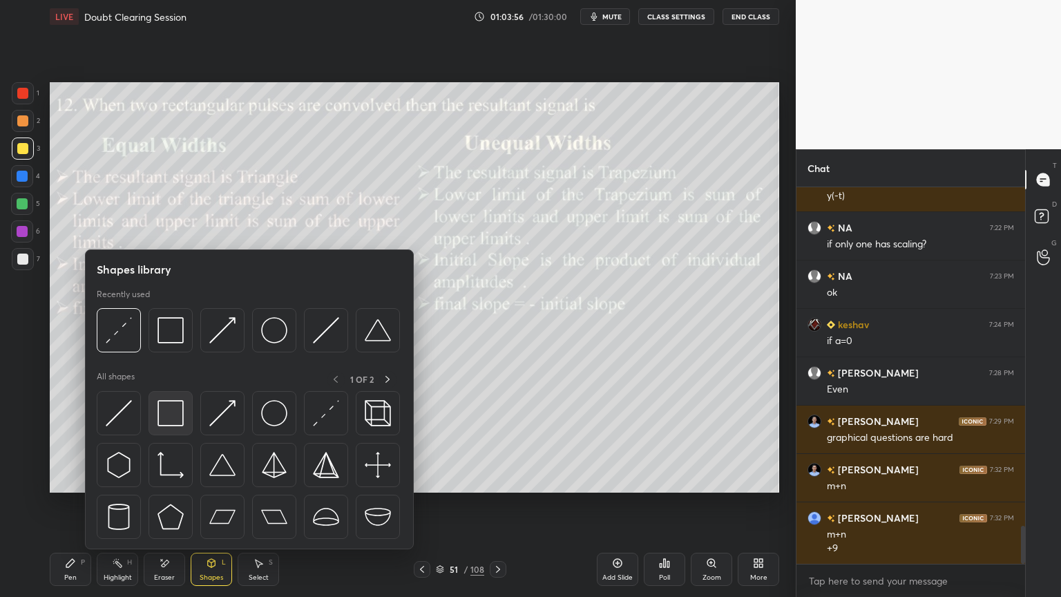
click at [171, 415] on img at bounding box center [171, 413] width 26 height 26
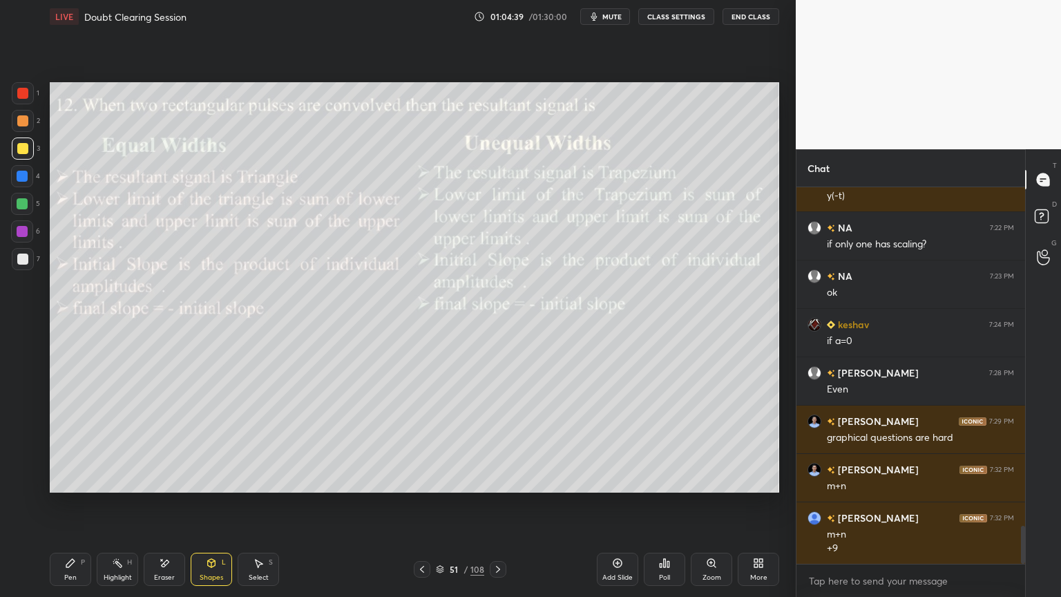
click at [26, 231] on div at bounding box center [22, 231] width 11 height 11
click at [66, 509] on div "Pen" at bounding box center [70, 577] width 12 height 7
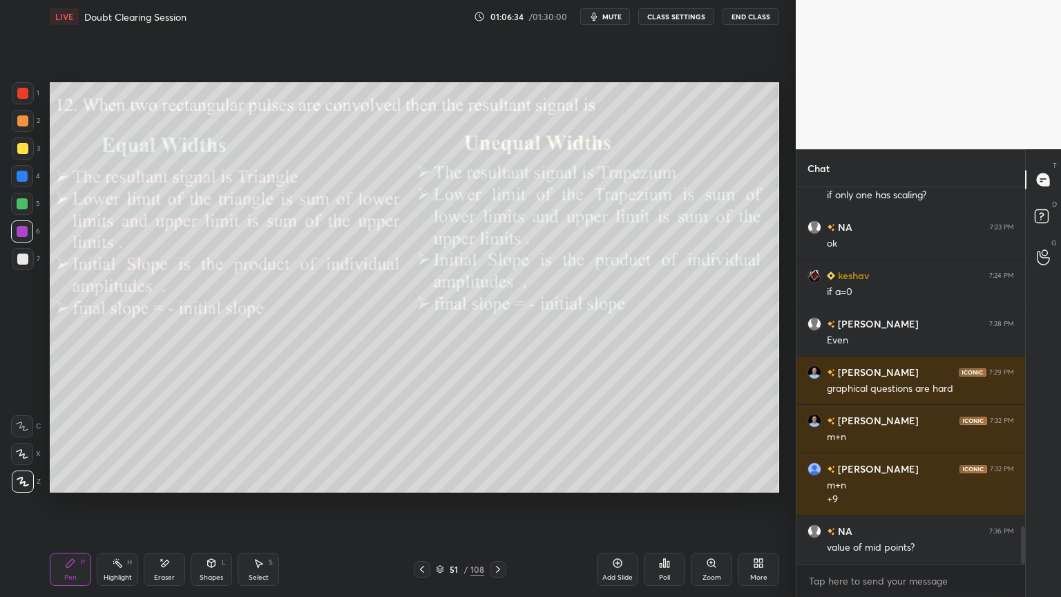
click at [437, 509] on icon at bounding box center [440, 567] width 7 height 3
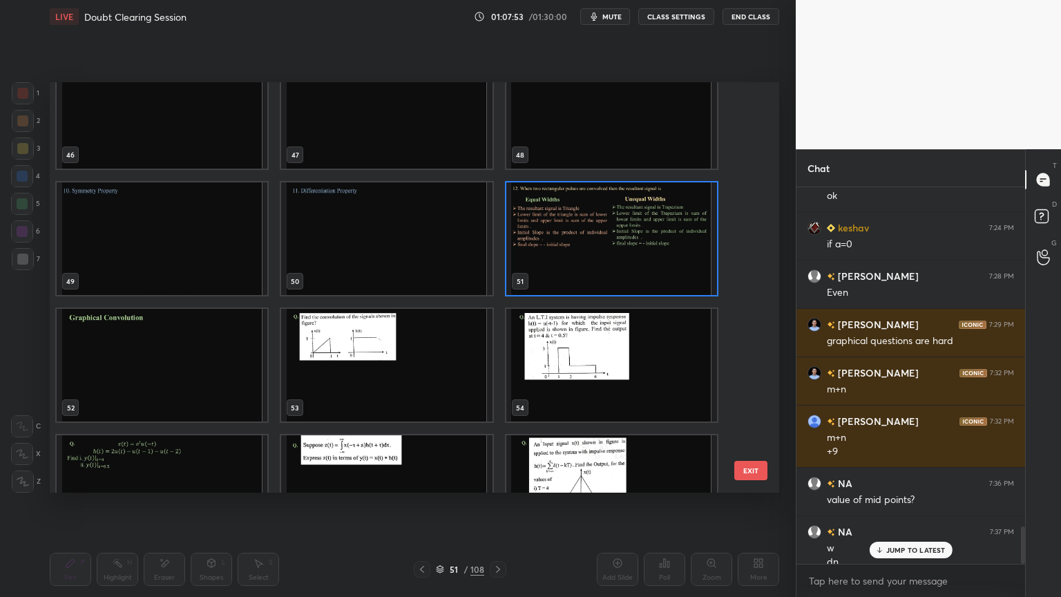
scroll to position [3449, 0]
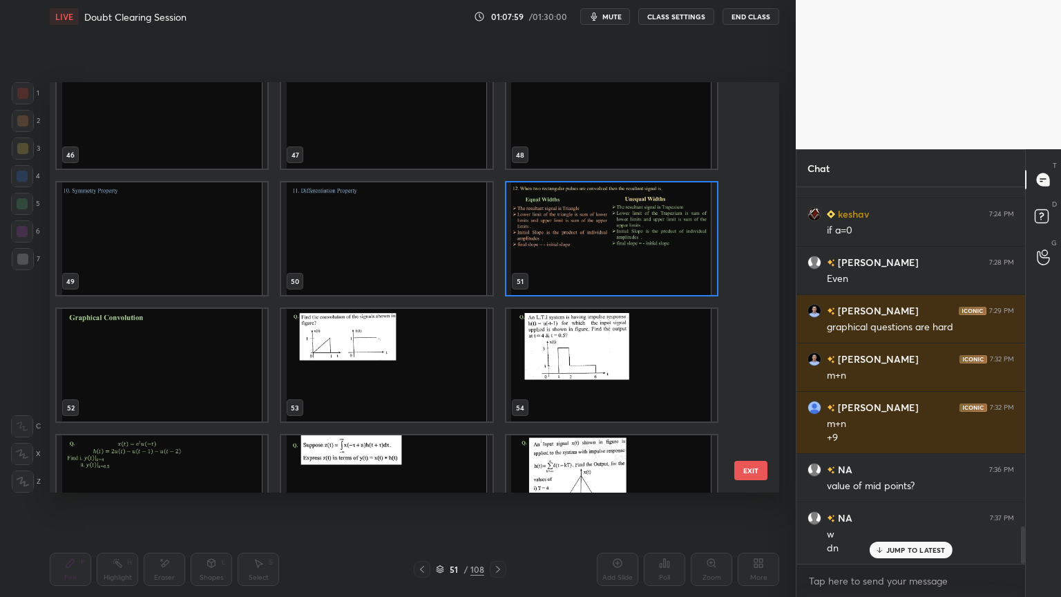
click at [749, 468] on button "EXIT" at bounding box center [750, 470] width 33 height 19
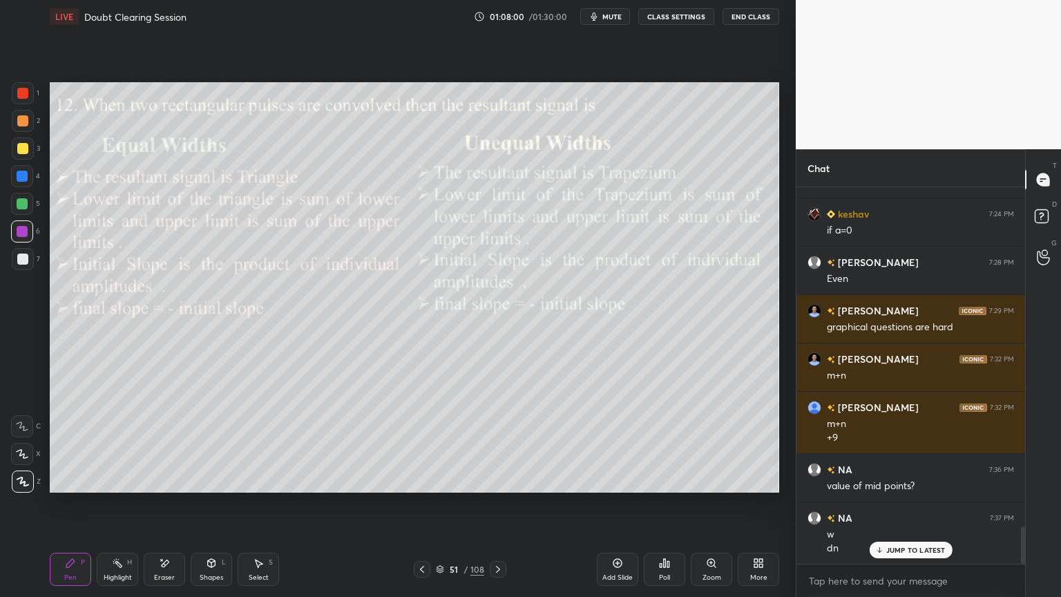
click at [495, 509] on icon at bounding box center [498, 569] width 11 height 11
click at [23, 149] on div at bounding box center [22, 148] width 11 height 11
click at [23, 487] on div at bounding box center [23, 482] width 22 height 22
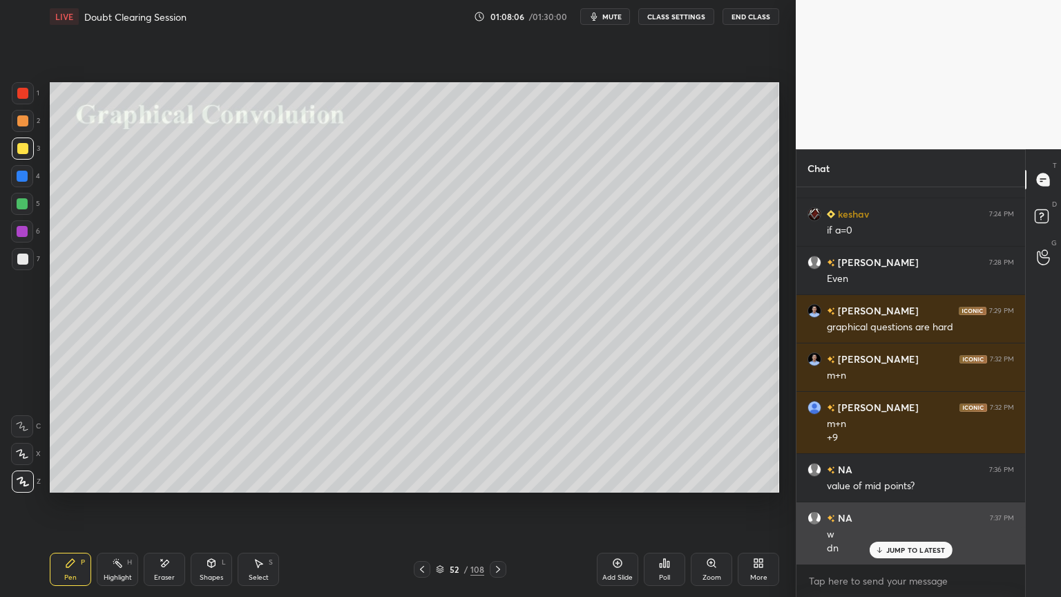
click at [895, 509] on div "JUMP TO LATEST" at bounding box center [910, 550] width 83 height 17
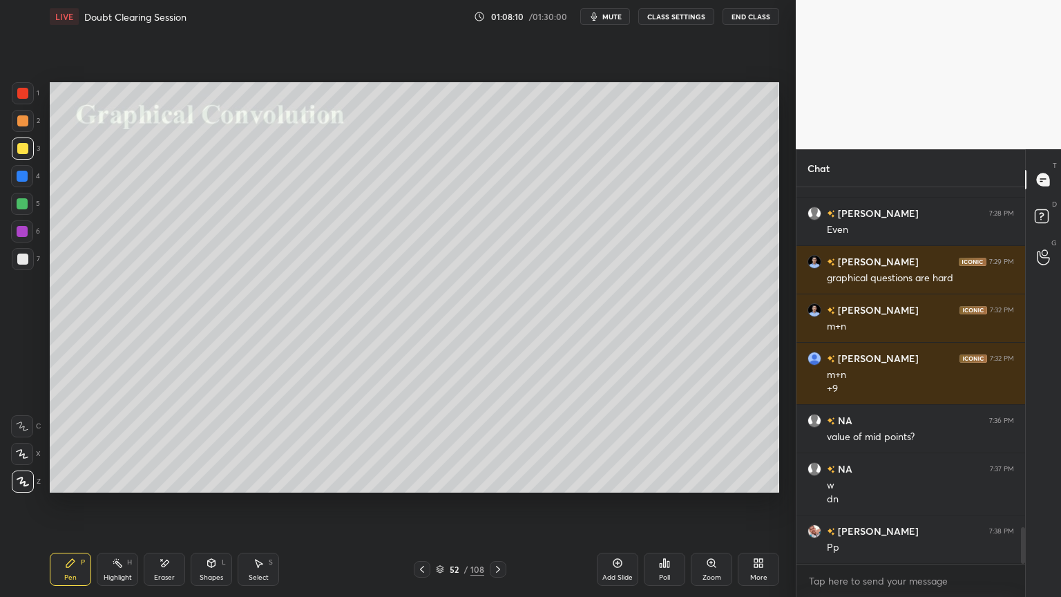
click at [419, 509] on icon at bounding box center [422, 569] width 11 height 11
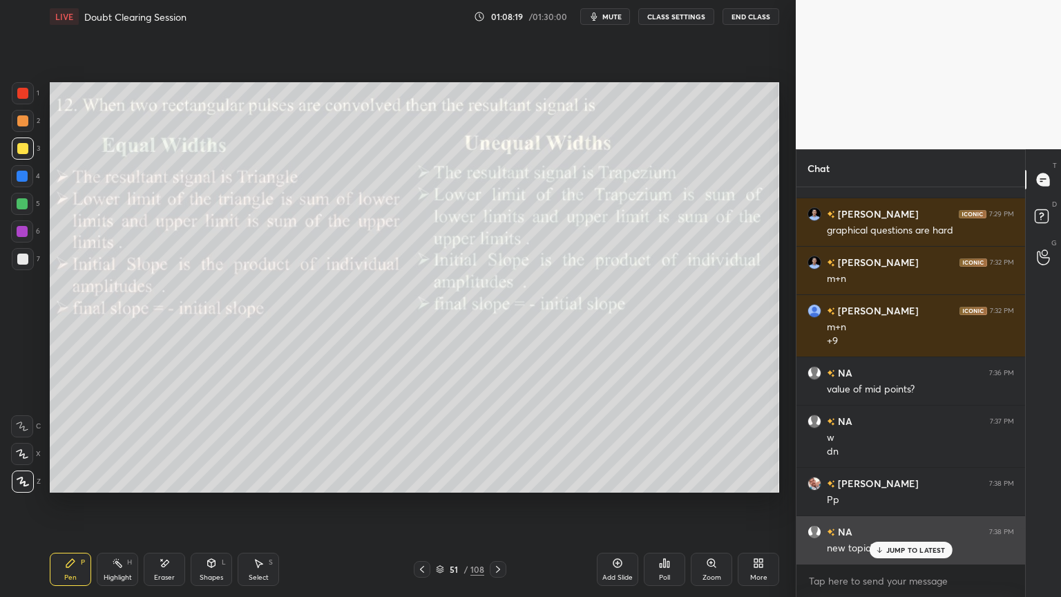
click at [887, 509] on p "JUMP TO LATEST" at bounding box center [916, 550] width 59 height 8
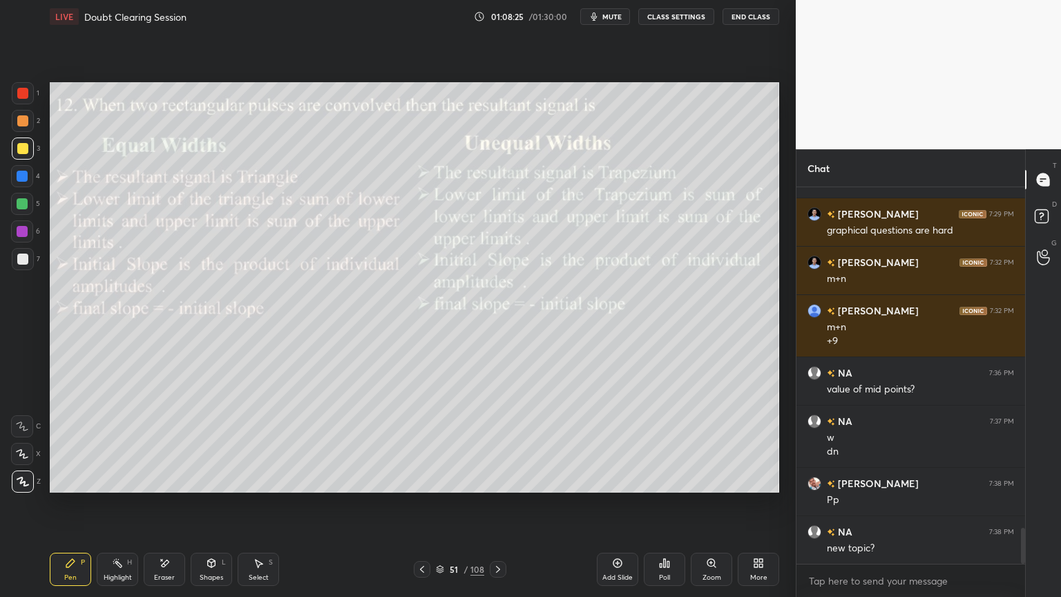
click at [25, 481] on icon at bounding box center [23, 482] width 12 height 10
click at [30, 131] on div at bounding box center [23, 121] width 22 height 22
click at [495, 509] on icon at bounding box center [498, 569] width 11 height 11
click at [24, 155] on div at bounding box center [23, 149] width 22 height 22
click at [20, 127] on div at bounding box center [23, 121] width 22 height 22
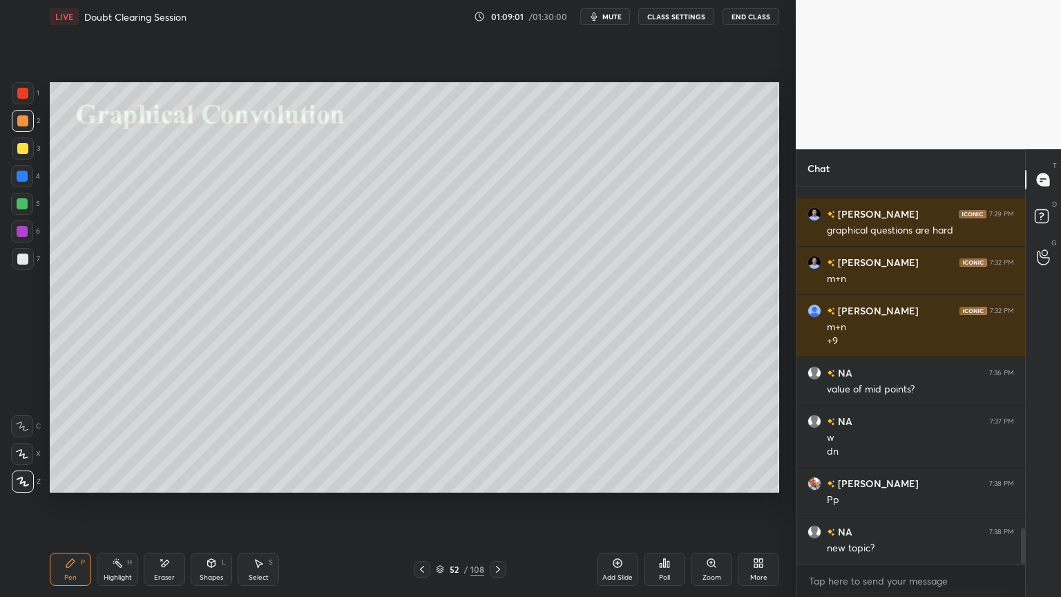
click at [21, 151] on div at bounding box center [22, 148] width 11 height 11
click at [21, 130] on div at bounding box center [23, 121] width 22 height 22
click at [254, 509] on div "Select" at bounding box center [259, 577] width 20 height 7
click at [296, 291] on div "0 ° Undo Copy Paste here Duplicate Duplicate to new slide Delete" at bounding box center [415, 287] width 730 height 410
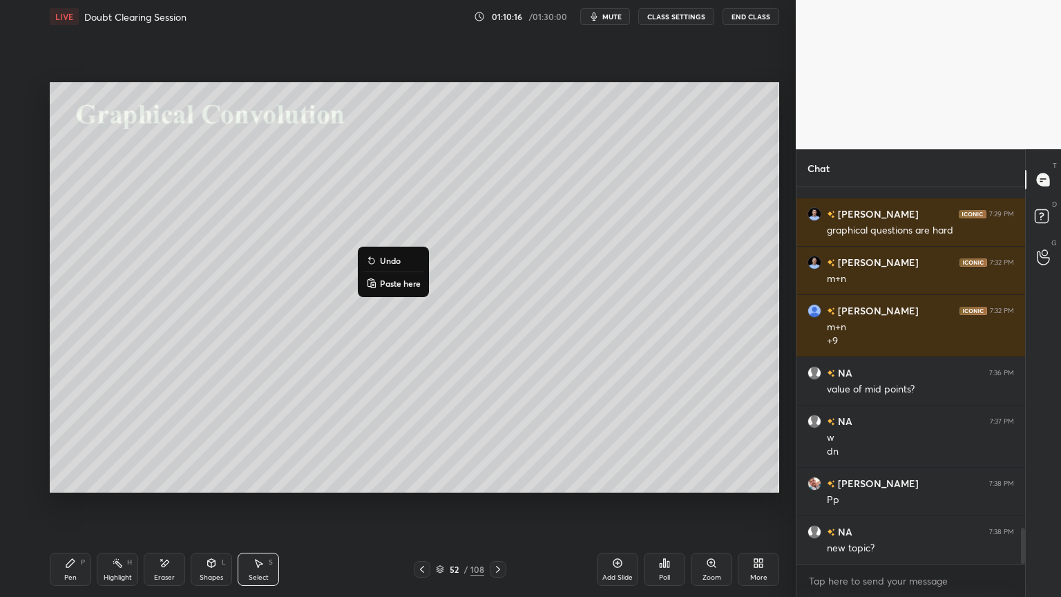
click at [178, 304] on div "0 ° Undo Copy Paste here Duplicate Duplicate to new slide Delete" at bounding box center [415, 287] width 730 height 410
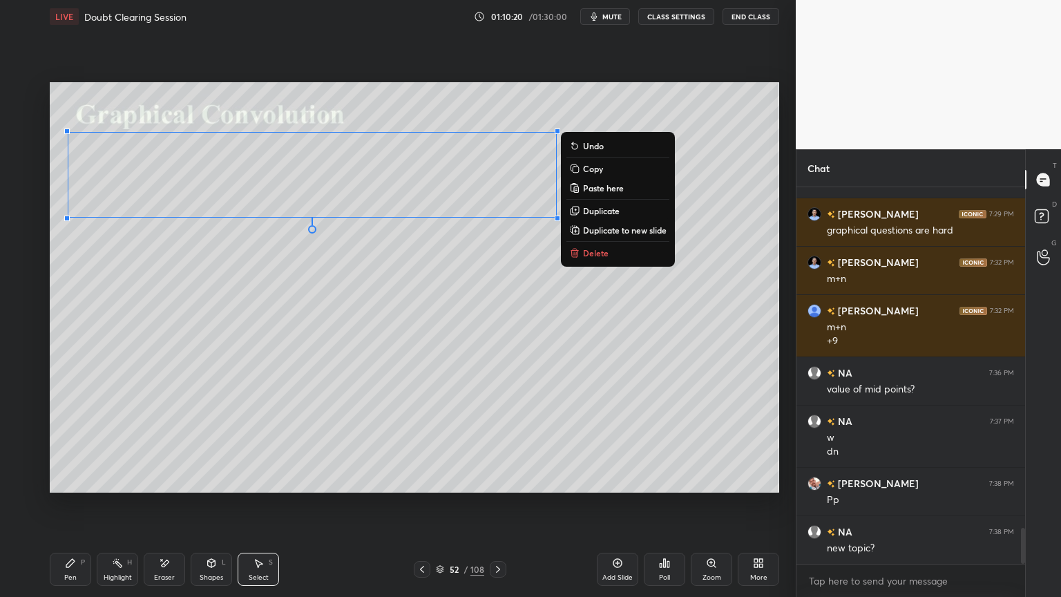
click at [318, 395] on div "0 ° Undo Copy Paste here Duplicate Duplicate to new slide Delete" at bounding box center [415, 287] width 730 height 410
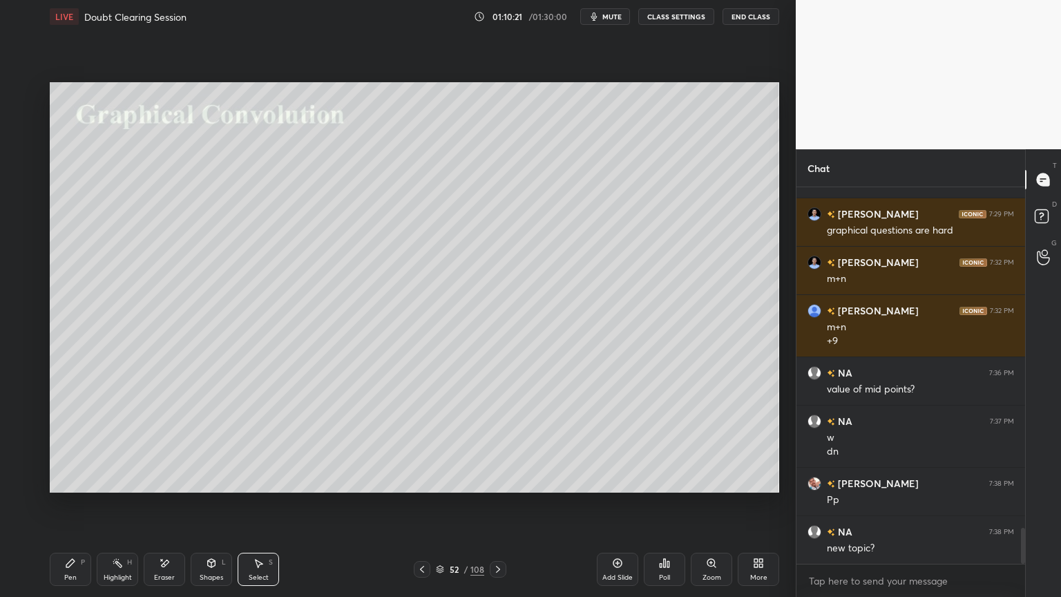
click at [65, 509] on icon at bounding box center [70, 563] width 11 height 11
click at [21, 155] on div at bounding box center [23, 149] width 22 height 22
click at [22, 260] on div at bounding box center [22, 259] width 11 height 11
click at [23, 205] on div at bounding box center [22, 203] width 11 height 11
click at [23, 261] on div at bounding box center [22, 259] width 11 height 11
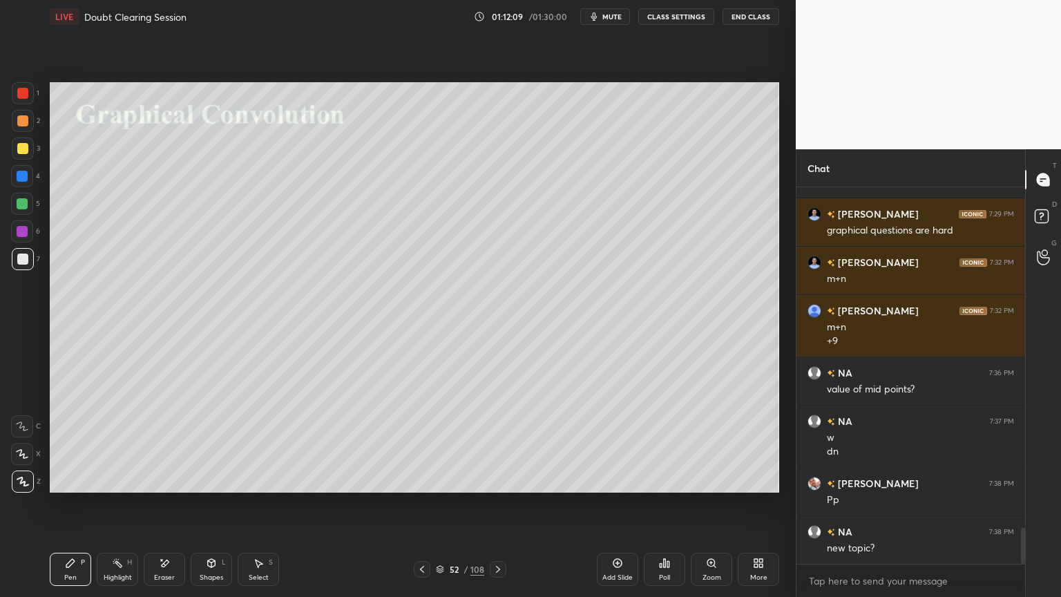
click at [21, 149] on div at bounding box center [22, 148] width 11 height 11
click at [206, 509] on div "Shapes" at bounding box center [211, 577] width 23 height 7
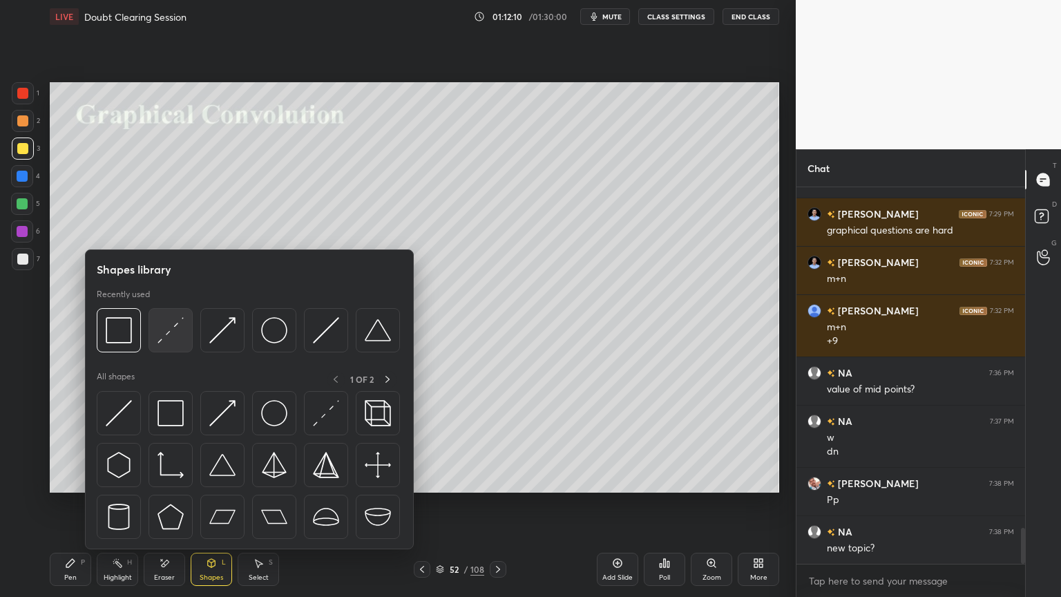
click at [164, 333] on img at bounding box center [171, 330] width 26 height 26
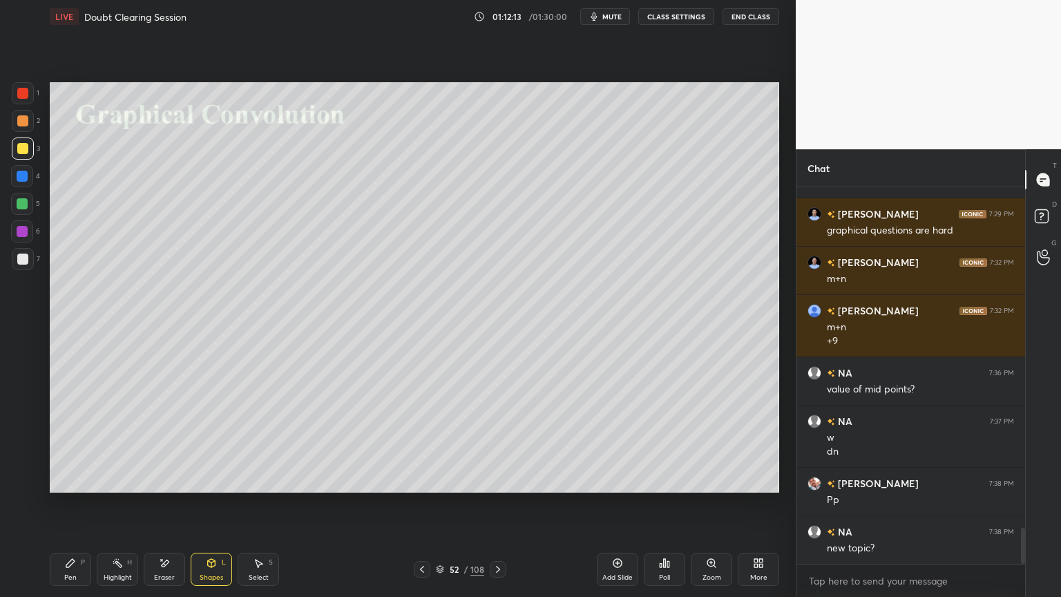
click at [59, 509] on div "Pen P" at bounding box center [70, 569] width 41 height 33
click at [23, 257] on div at bounding box center [22, 259] width 11 height 11
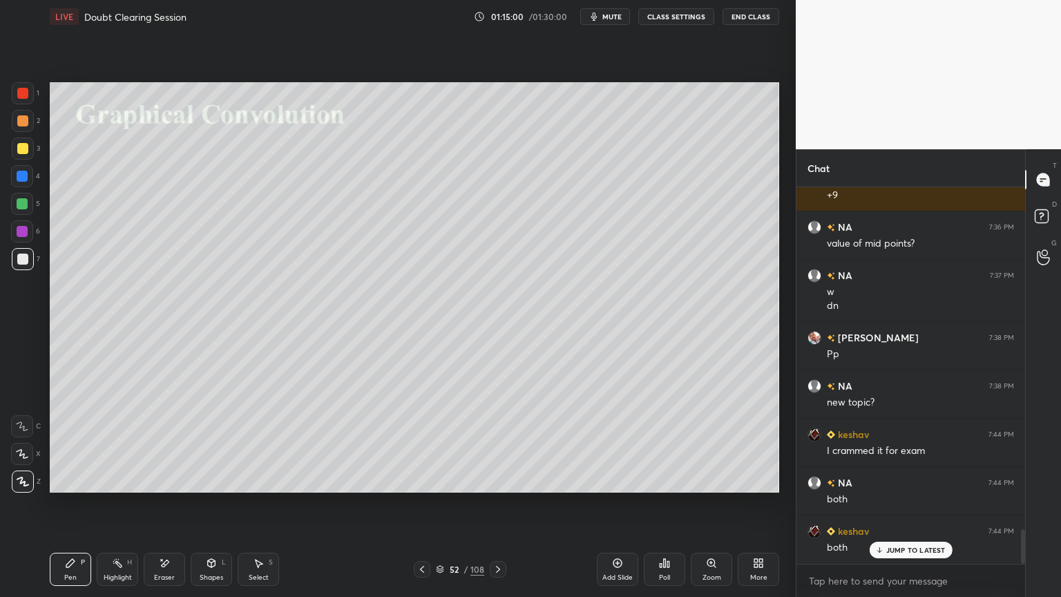
scroll to position [3740, 0]
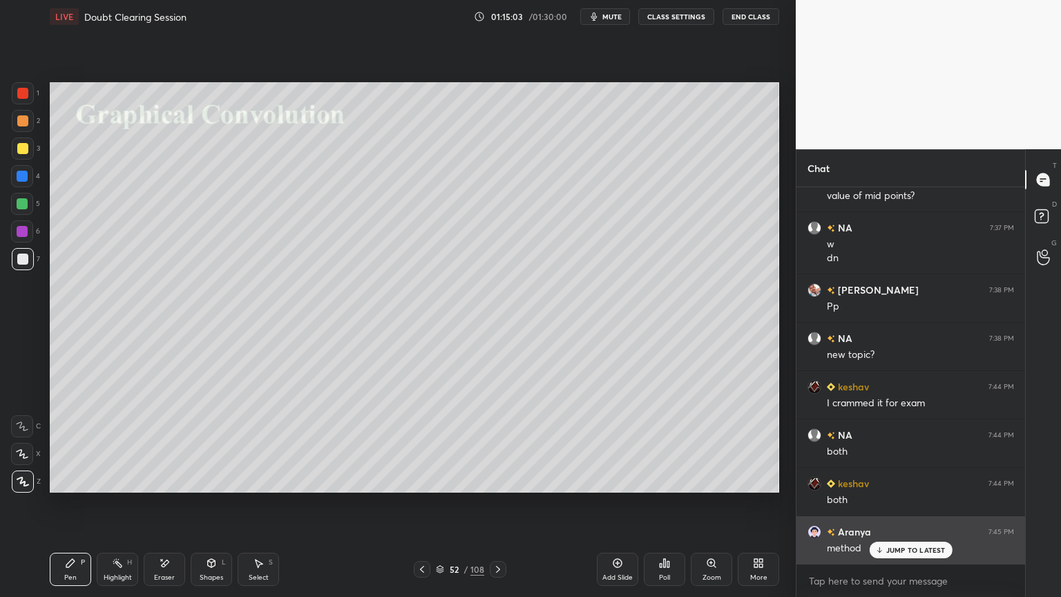
click at [904, 509] on p "JUMP TO LATEST" at bounding box center [916, 550] width 59 height 8
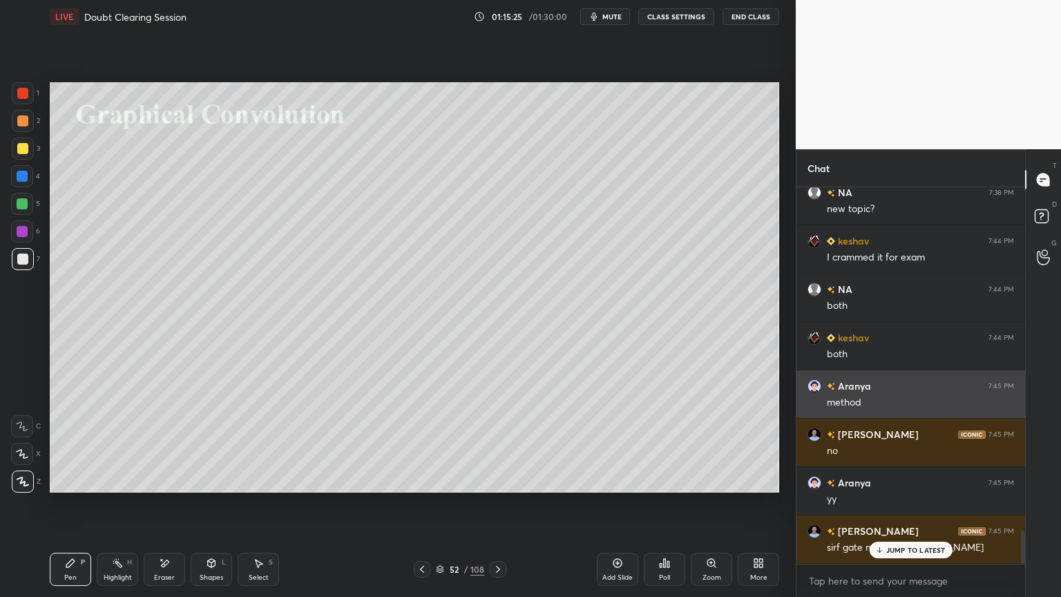
scroll to position [3933, 0]
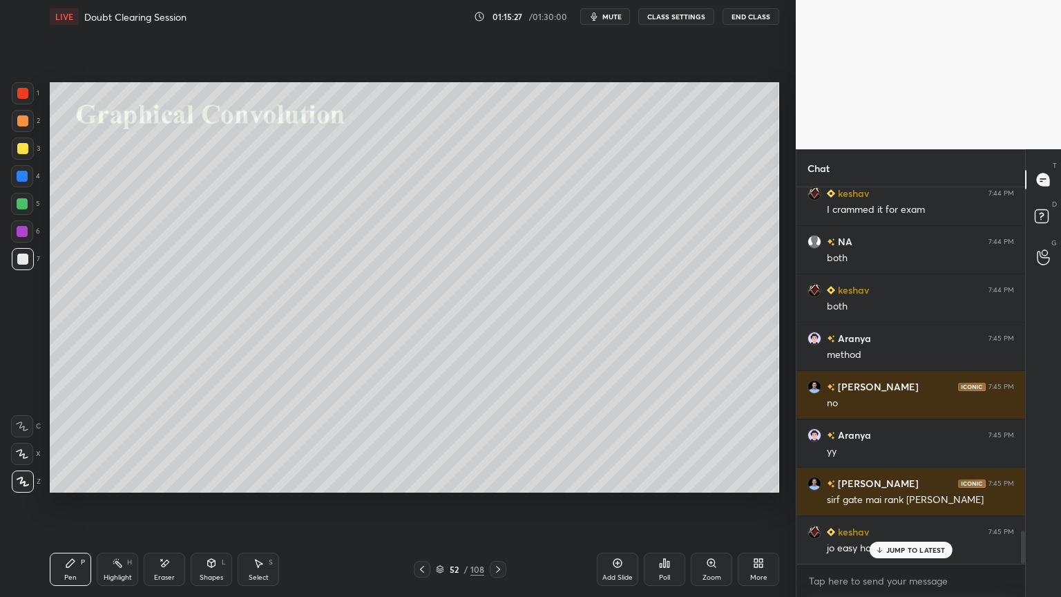
click at [898, 509] on p "JUMP TO LATEST" at bounding box center [916, 550] width 59 height 8
click at [28, 151] on div at bounding box center [22, 148] width 11 height 11
click at [443, 509] on icon at bounding box center [440, 569] width 8 height 8
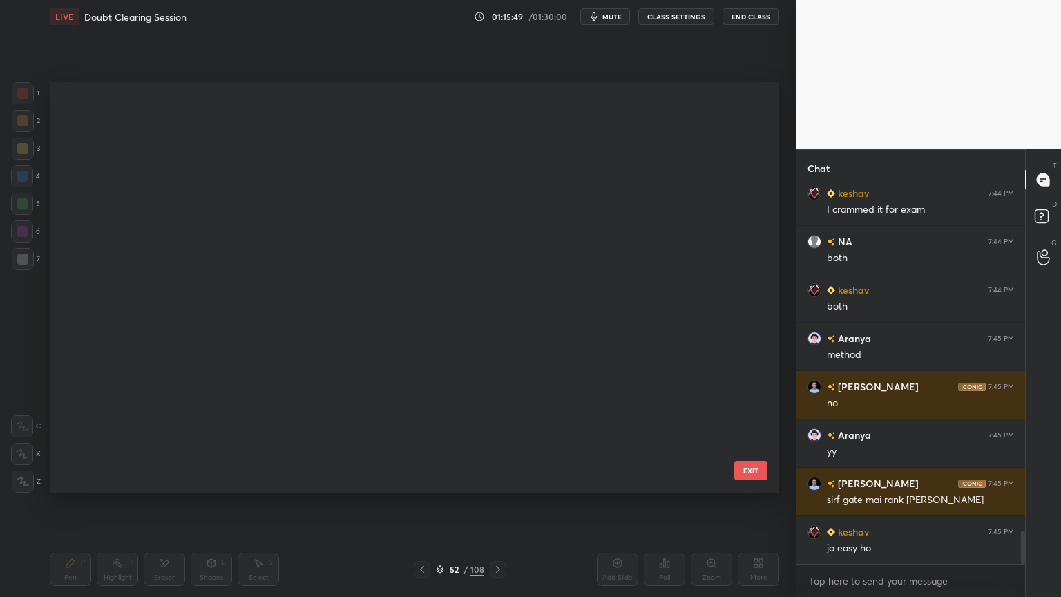
scroll to position [406, 723]
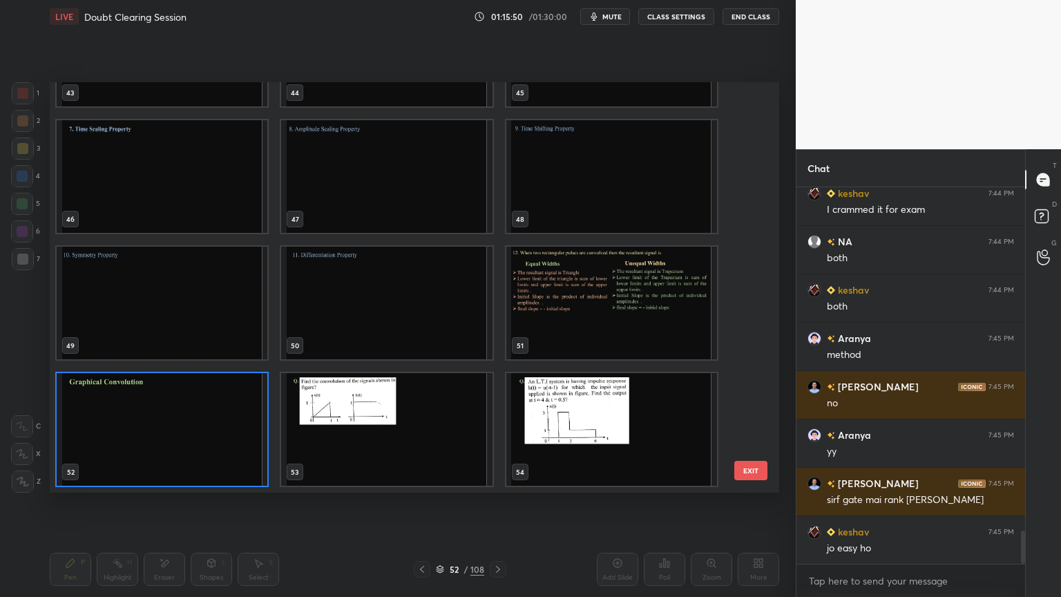
click at [231, 439] on img "grid" at bounding box center [162, 429] width 211 height 113
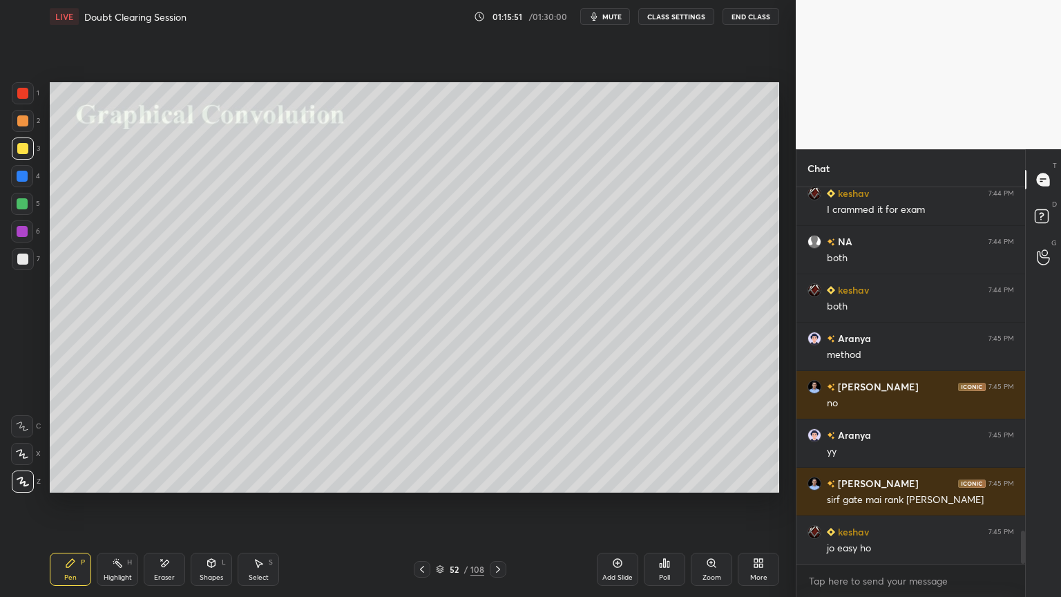
click at [233, 441] on img "grid" at bounding box center [162, 429] width 211 height 113
click at [618, 509] on icon at bounding box center [617, 563] width 11 height 11
click at [23, 125] on div at bounding box center [22, 120] width 11 height 11
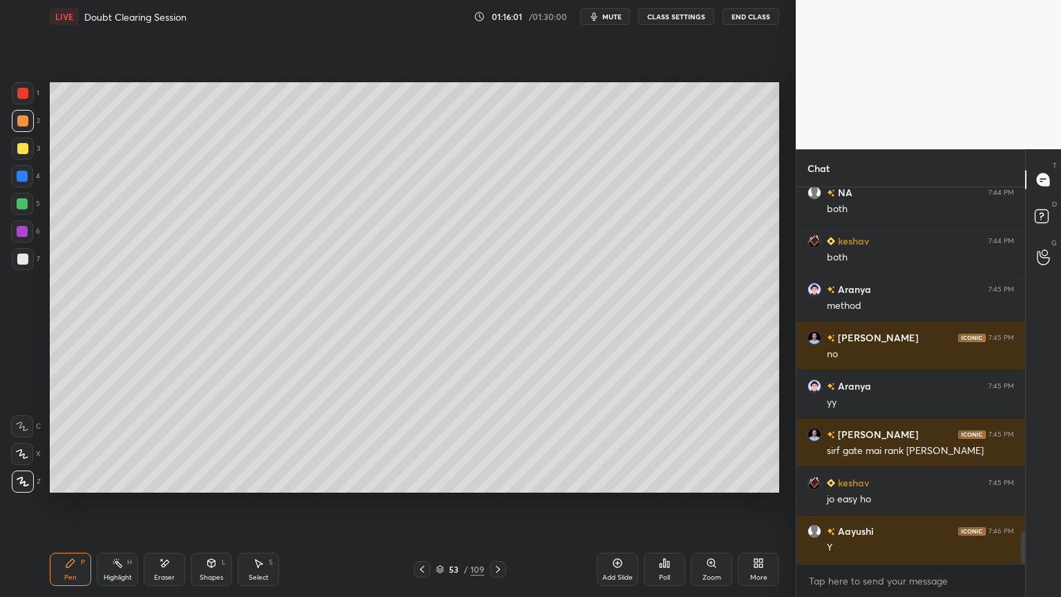
click at [26, 487] on div at bounding box center [23, 482] width 22 height 22
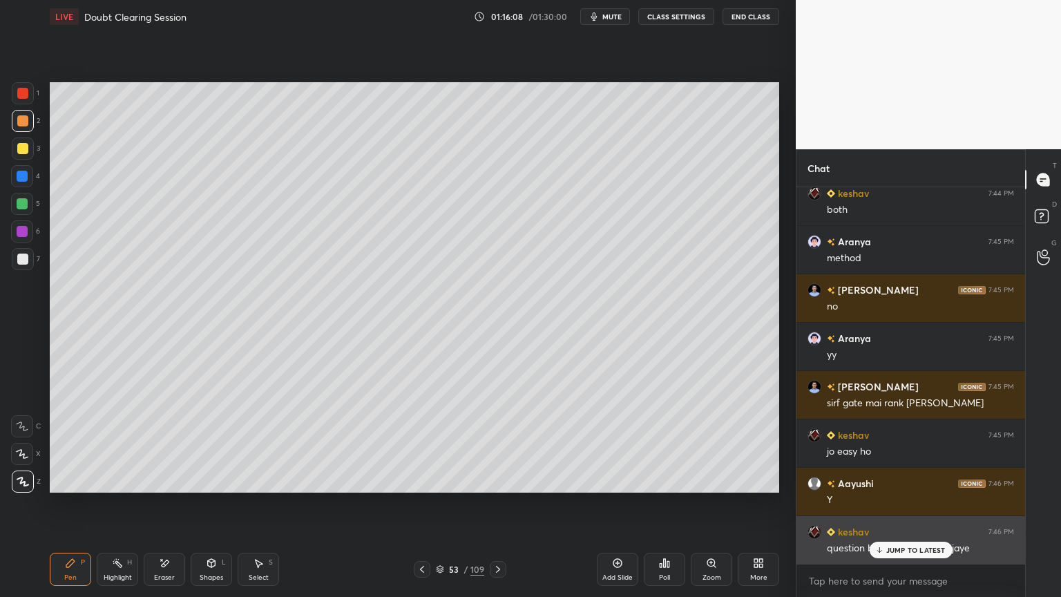
click at [892, 509] on p "JUMP TO LATEST" at bounding box center [916, 550] width 59 height 8
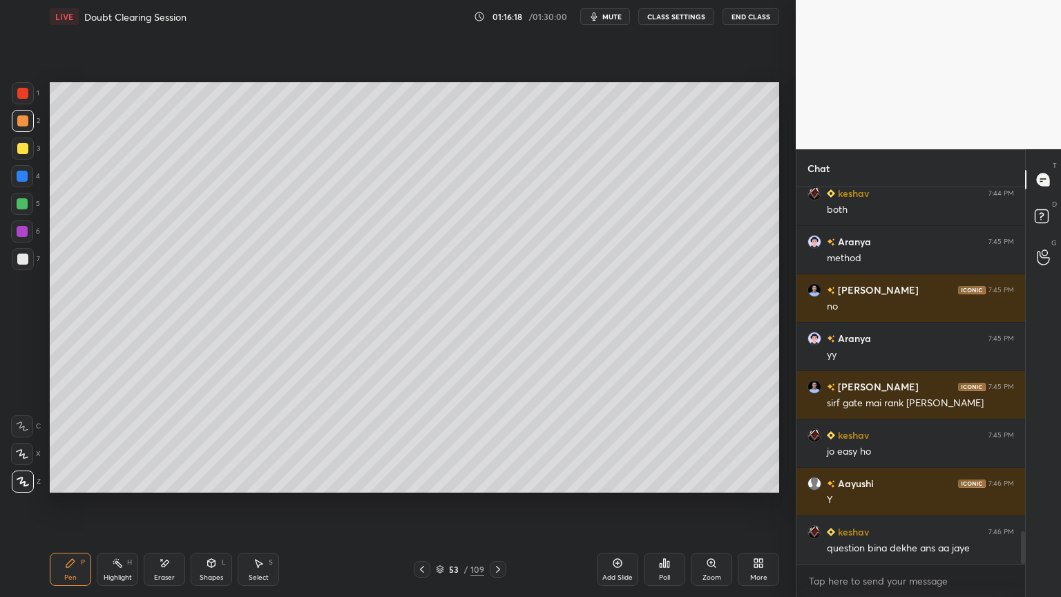
click at [209, 509] on div "Shapes" at bounding box center [211, 577] width 23 height 7
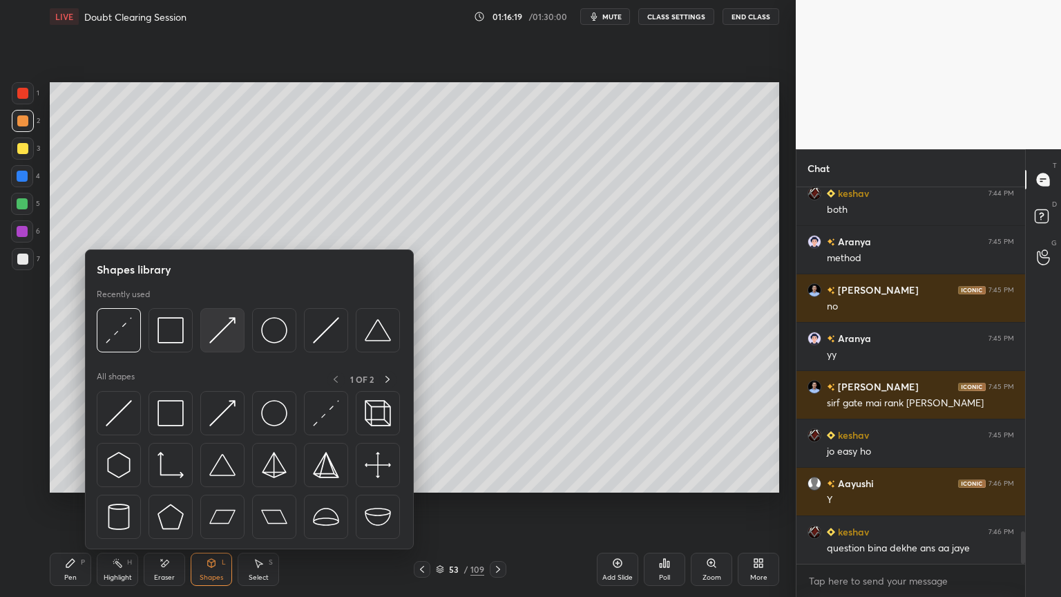
click at [217, 341] on img at bounding box center [222, 330] width 26 height 26
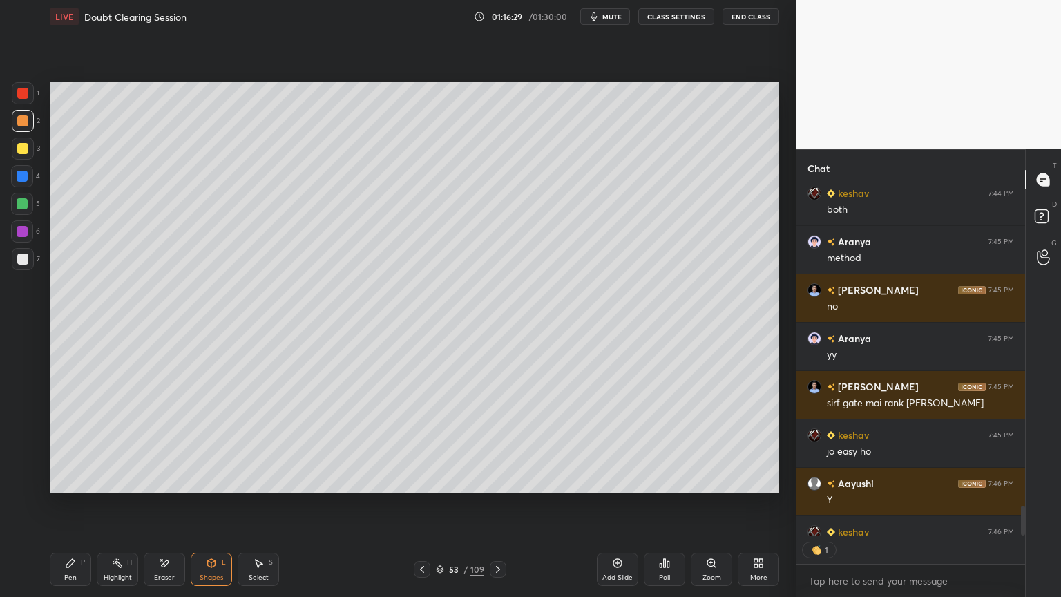
scroll to position [345, 225]
click at [218, 509] on div "Shapes L" at bounding box center [211, 569] width 41 height 33
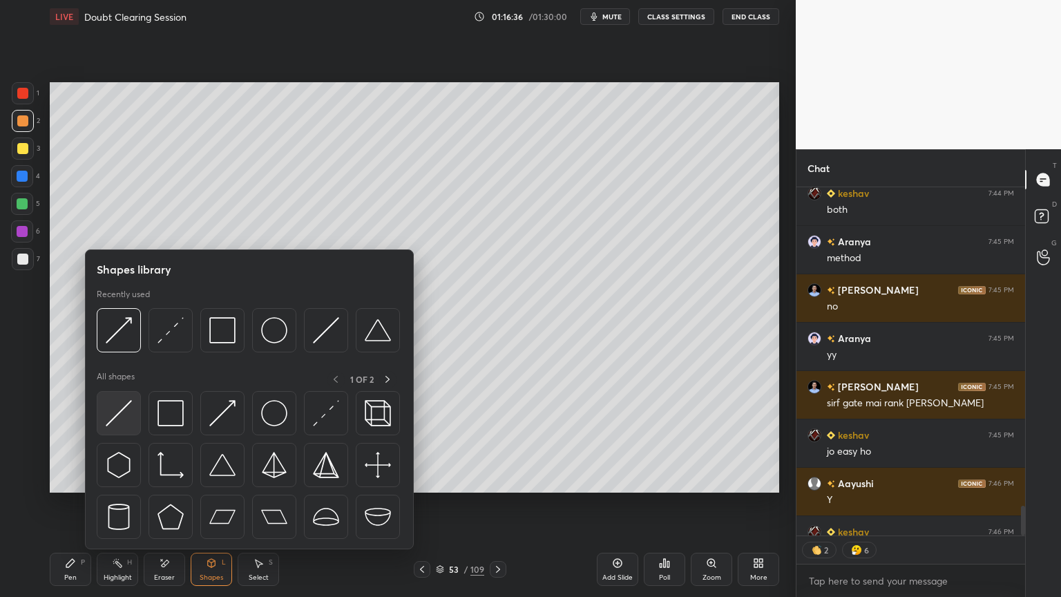
click at [119, 417] on img at bounding box center [119, 413] width 26 height 26
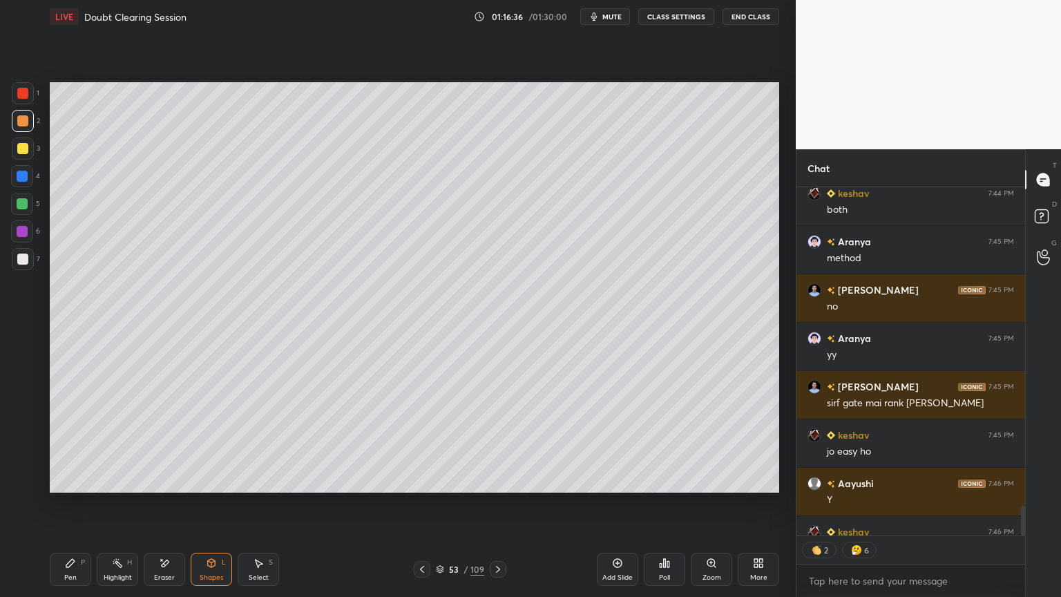
click at [19, 259] on div at bounding box center [22, 259] width 11 height 11
click at [64, 509] on div "Pen P" at bounding box center [70, 569] width 41 height 33
click at [22, 127] on div at bounding box center [23, 121] width 22 height 22
click at [254, 509] on div "Select S" at bounding box center [258, 569] width 41 height 33
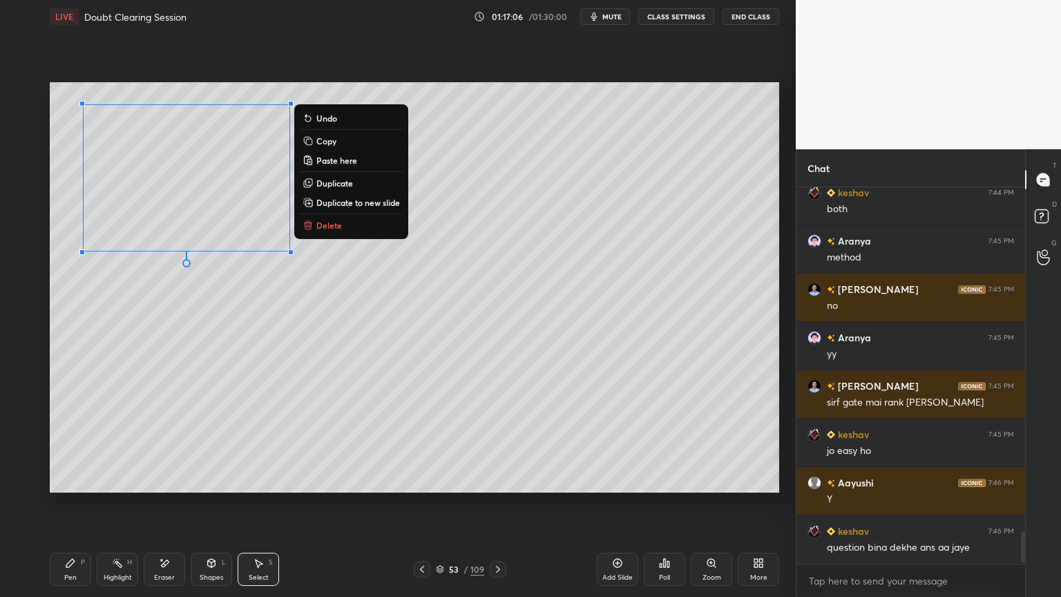
click at [343, 185] on p "Duplicate" at bounding box center [334, 183] width 37 height 11
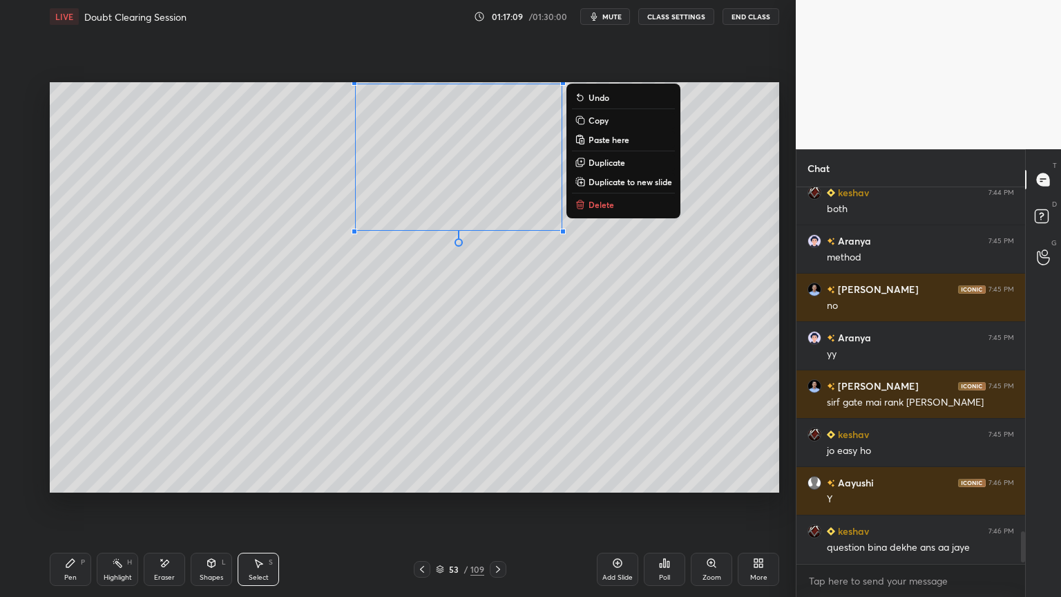
click at [440, 298] on div "0 ° Undo Copy Paste here Duplicate Duplicate to new slide Delete" at bounding box center [415, 287] width 730 height 410
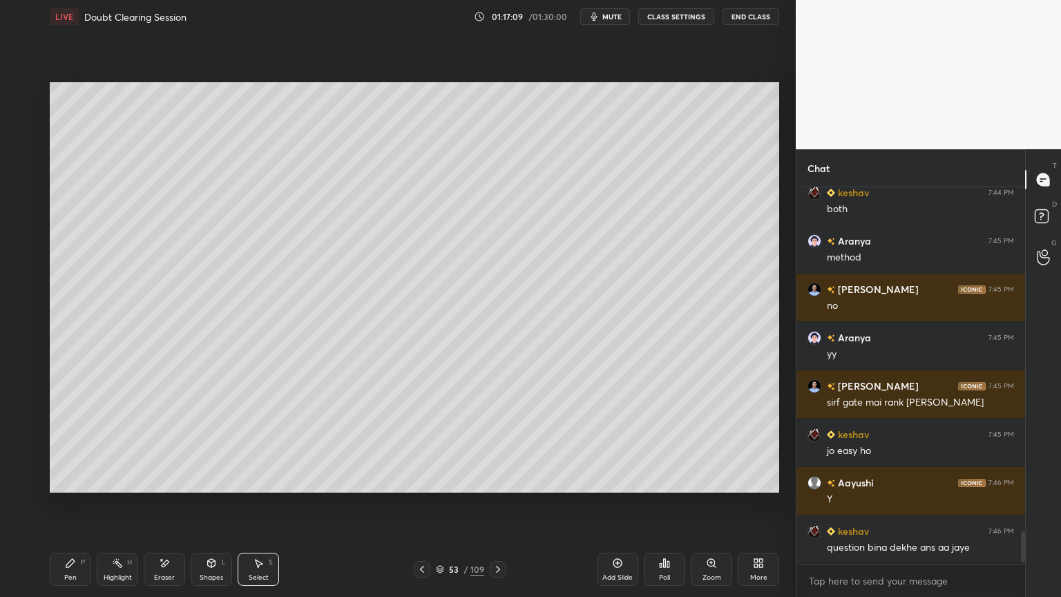
click at [153, 509] on div "Eraser" at bounding box center [164, 569] width 41 height 33
click at [67, 509] on div "Pen" at bounding box center [70, 577] width 12 height 7
click at [19, 153] on div at bounding box center [22, 148] width 11 height 11
click at [30, 121] on div at bounding box center [23, 121] width 22 height 22
click at [23, 99] on div at bounding box center [23, 93] width 22 height 22
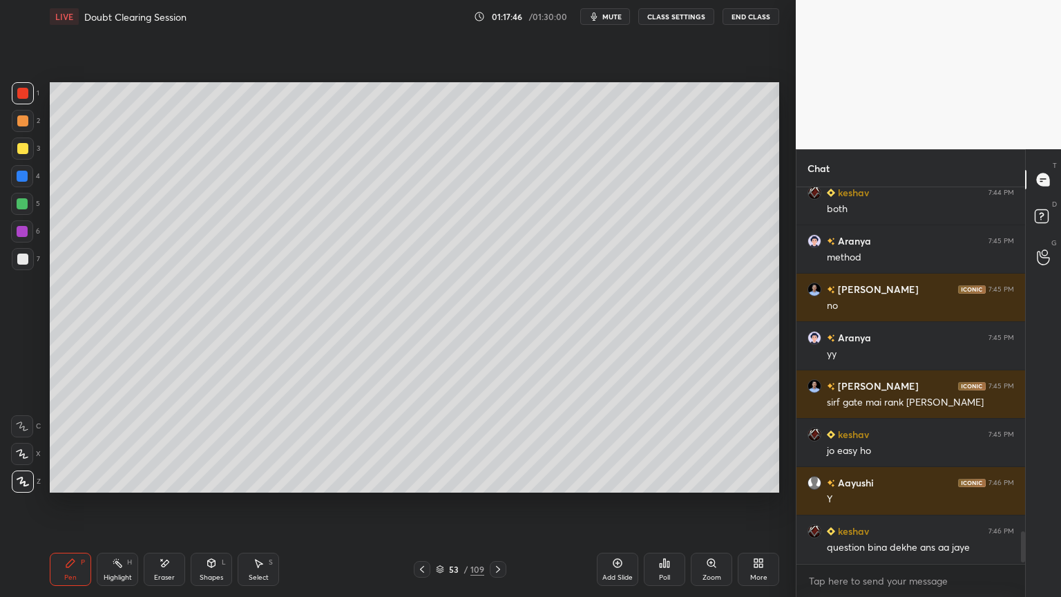
click at [21, 155] on div at bounding box center [23, 149] width 22 height 22
click at [210, 509] on div "Shapes" at bounding box center [211, 577] width 23 height 7
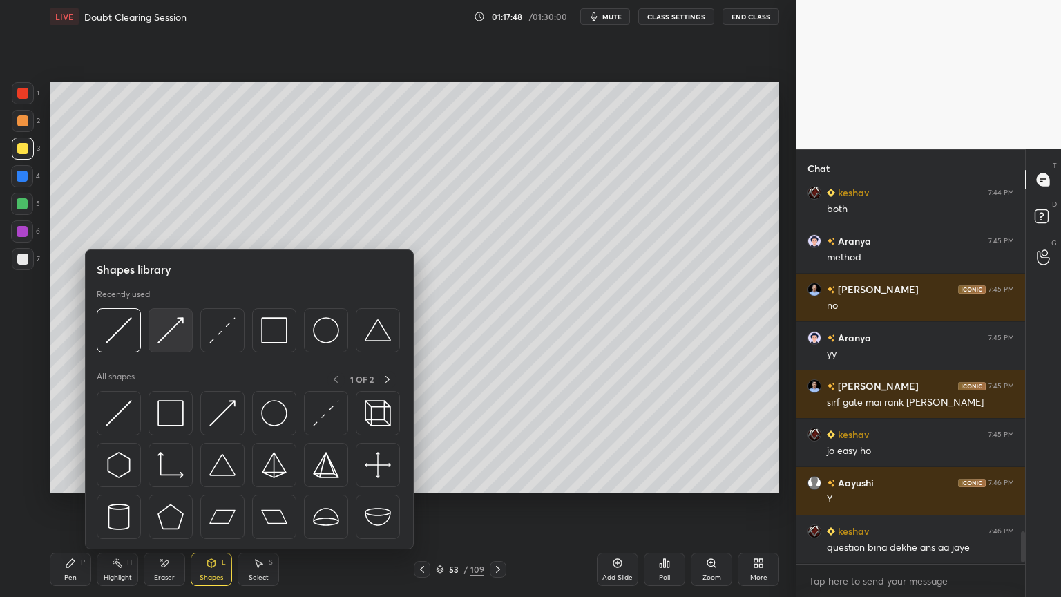
click at [175, 340] on img at bounding box center [171, 330] width 26 height 26
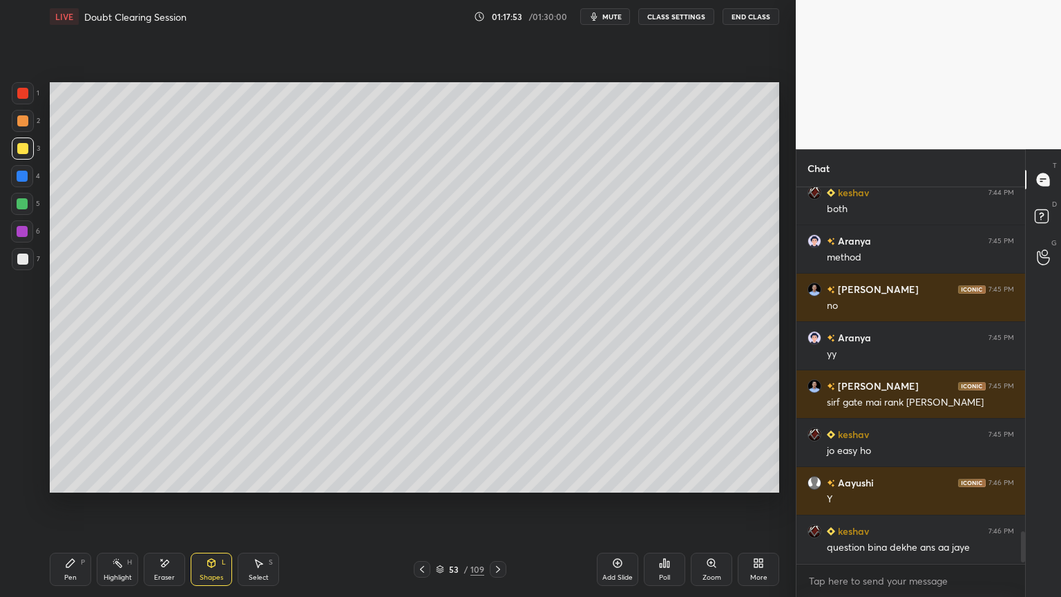
click at [78, 509] on div "Pen P" at bounding box center [70, 569] width 41 height 33
click at [28, 258] on div at bounding box center [23, 259] width 22 height 22
click at [207, 509] on div "Shapes" at bounding box center [211, 577] width 23 height 7
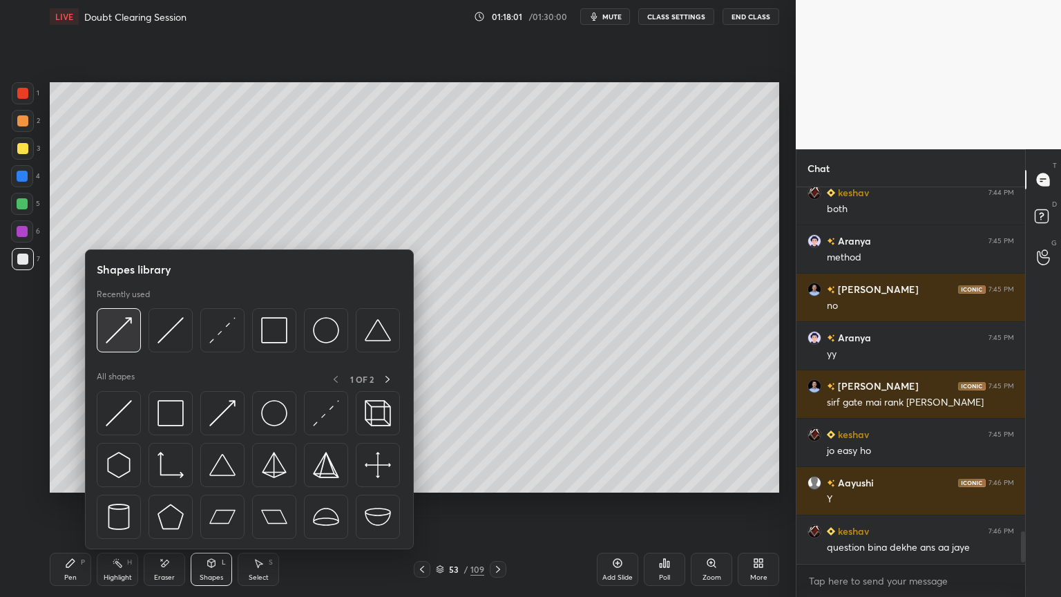
click at [126, 336] on img at bounding box center [119, 330] width 26 height 26
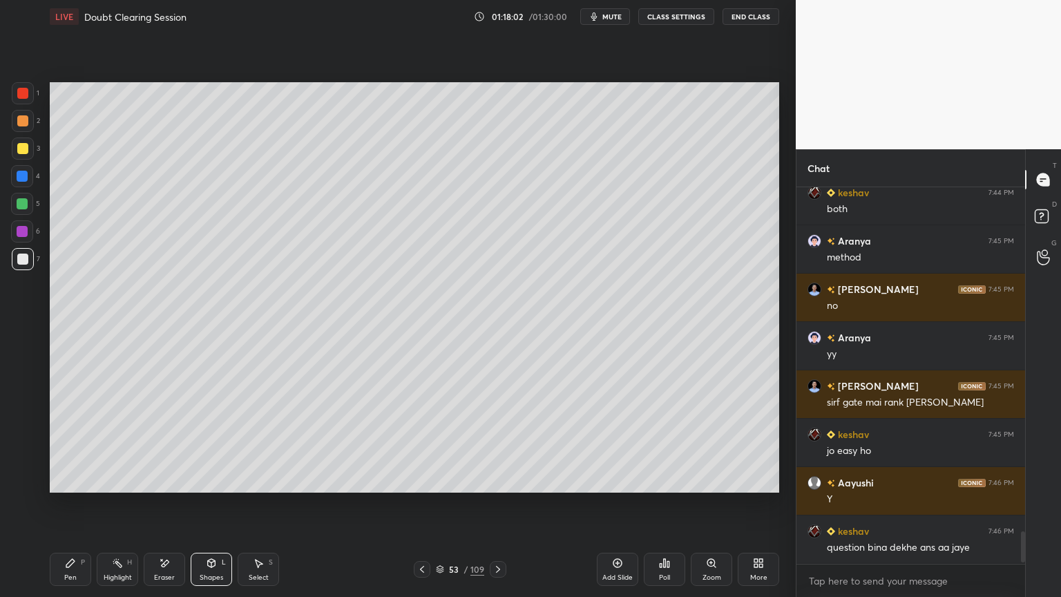
click at [22, 207] on div at bounding box center [22, 203] width 11 height 11
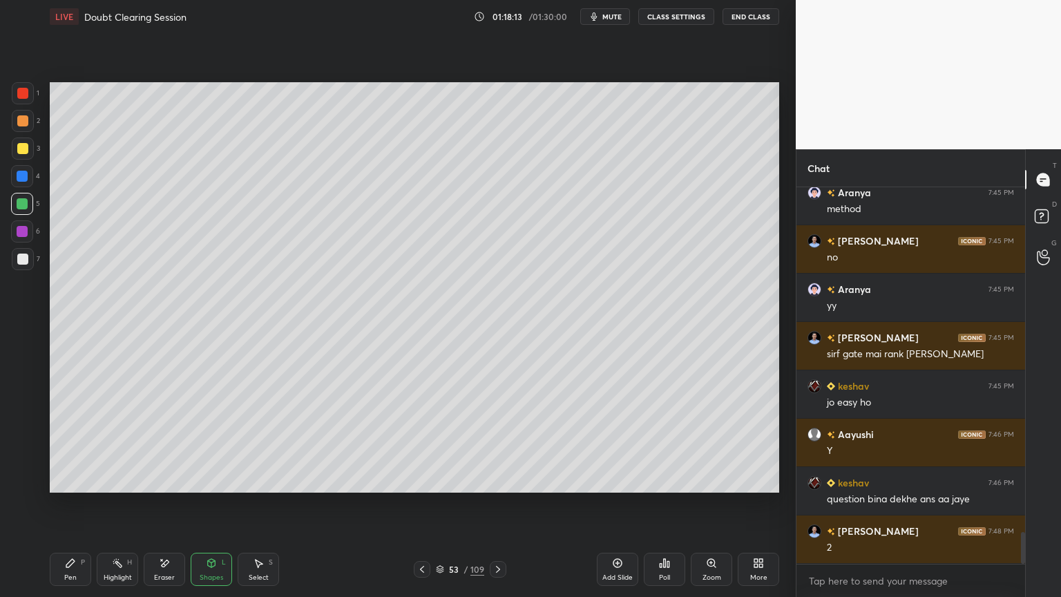
click at [59, 509] on div "Pen P" at bounding box center [70, 569] width 41 height 33
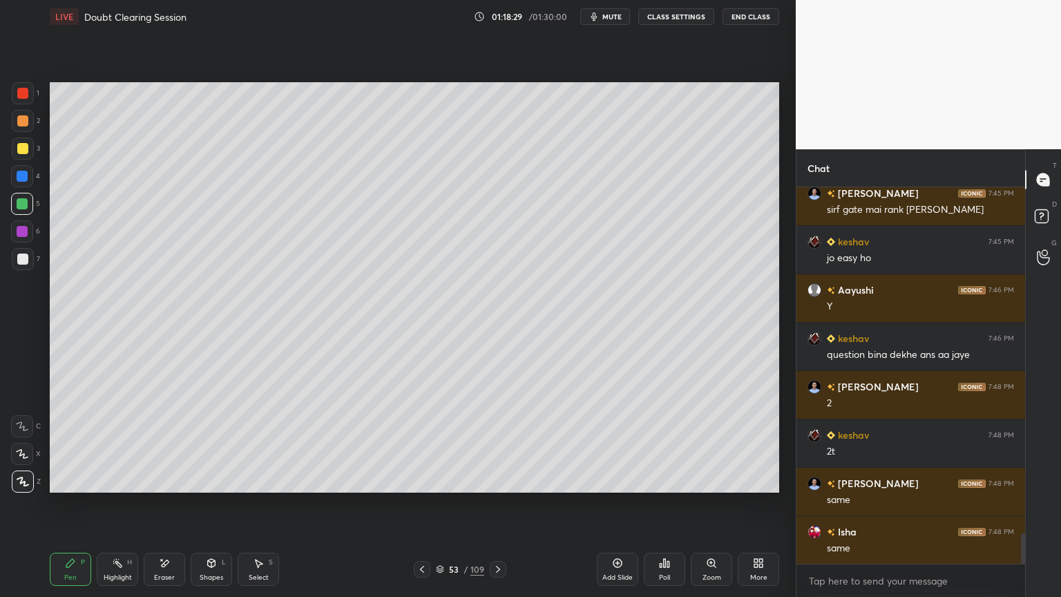
scroll to position [4272, 0]
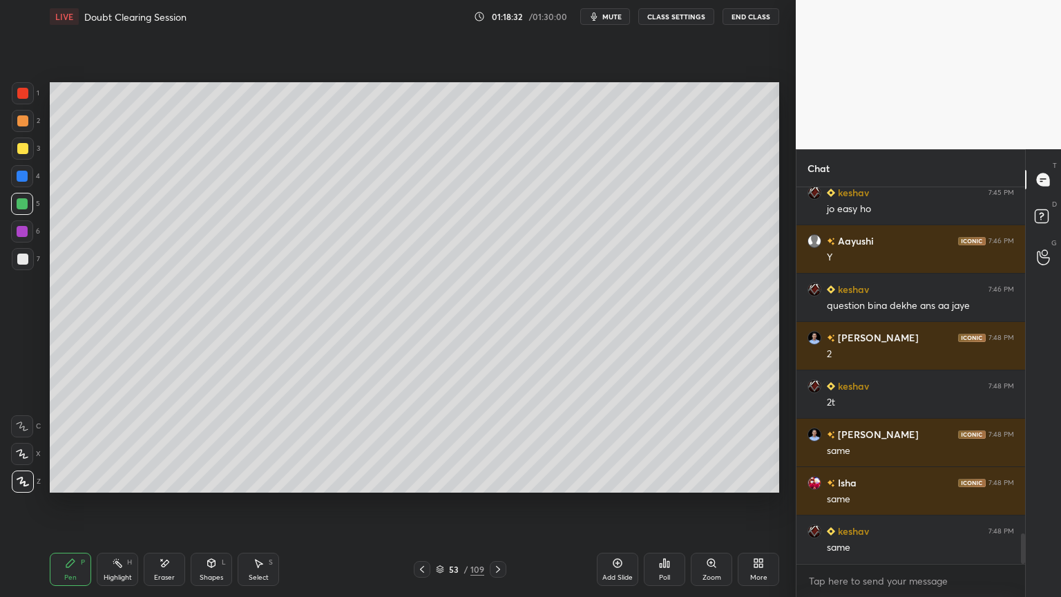
click at [423, 509] on icon at bounding box center [422, 569] width 4 height 7
click at [421, 509] on icon at bounding box center [422, 569] width 4 height 7
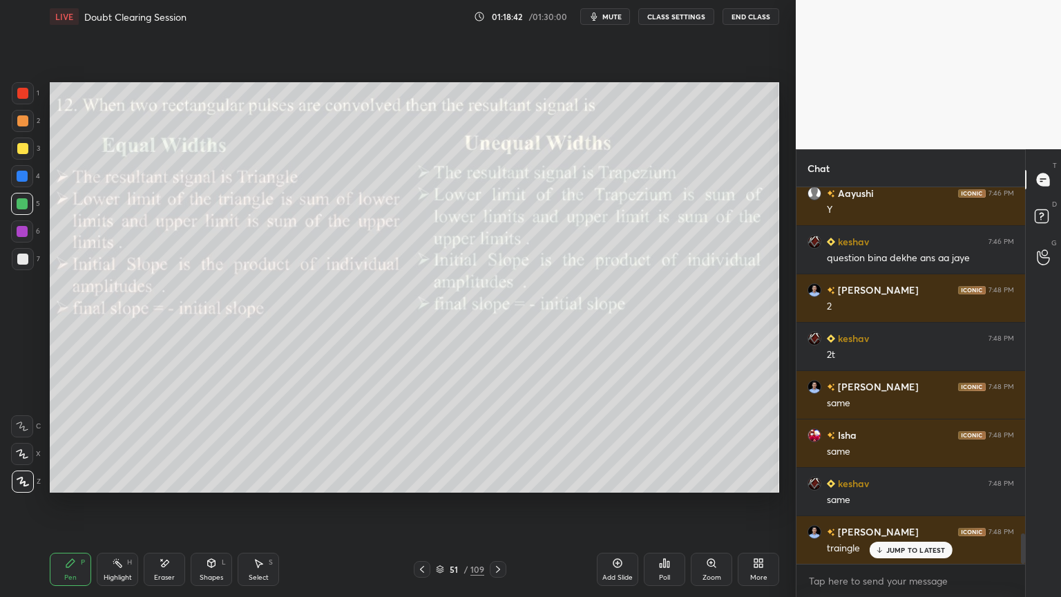
click at [500, 509] on icon at bounding box center [498, 569] width 11 height 11
click at [502, 509] on icon at bounding box center [498, 569] width 11 height 11
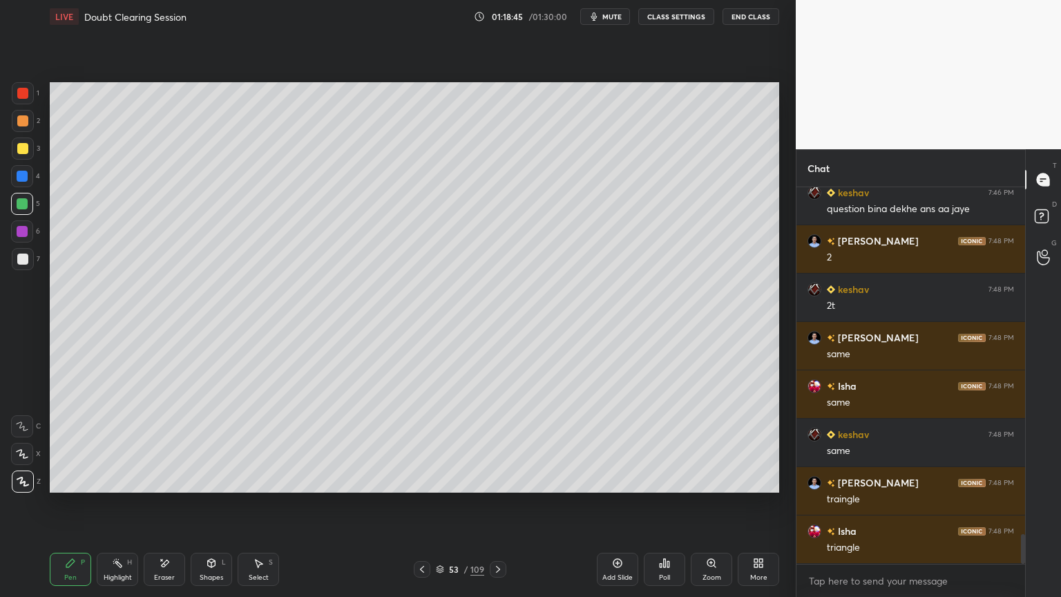
click at [75, 509] on div "Pen" at bounding box center [70, 577] width 12 height 7
click at [21, 149] on div at bounding box center [22, 148] width 11 height 11
click at [19, 120] on div at bounding box center [22, 120] width 11 height 11
click at [22, 262] on div at bounding box center [22, 259] width 11 height 11
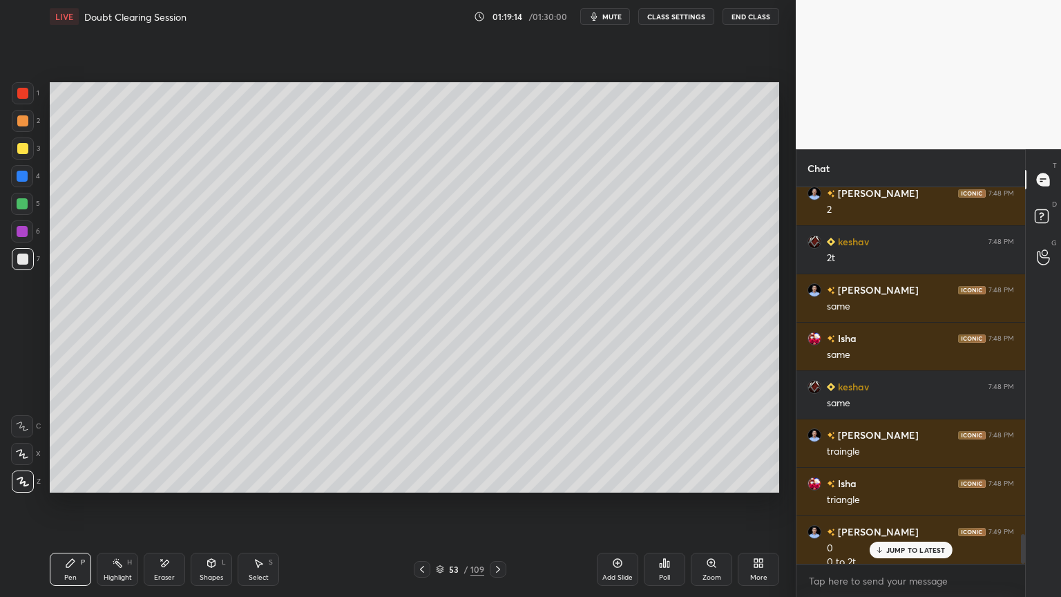
scroll to position [4430, 0]
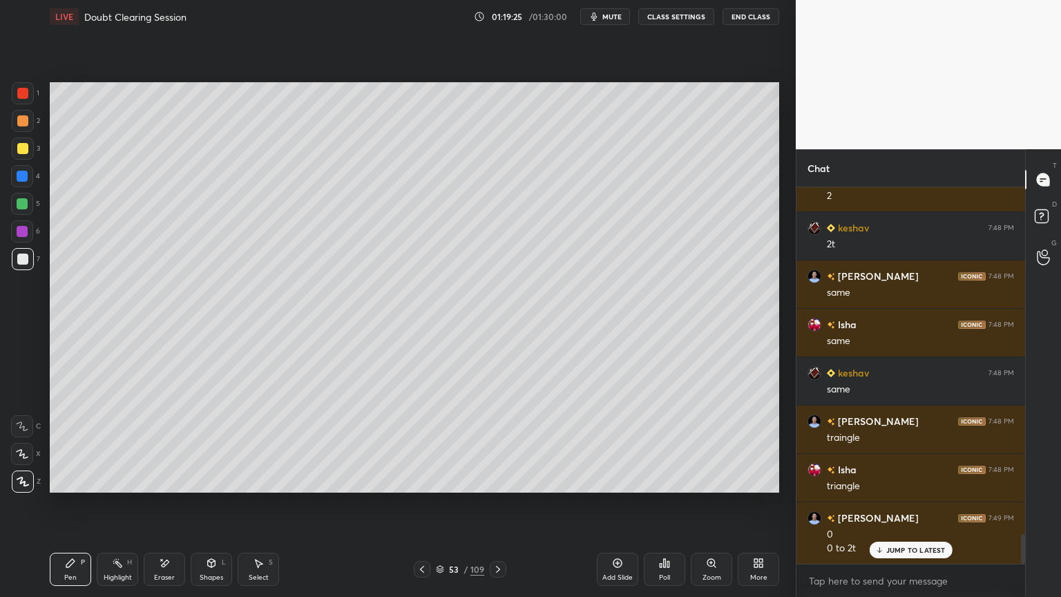
click at [109, 509] on div "Highlight" at bounding box center [118, 577] width 28 height 7
click at [19, 122] on div at bounding box center [22, 120] width 11 height 11
click at [207, 509] on div "Shapes L" at bounding box center [211, 569] width 41 height 33
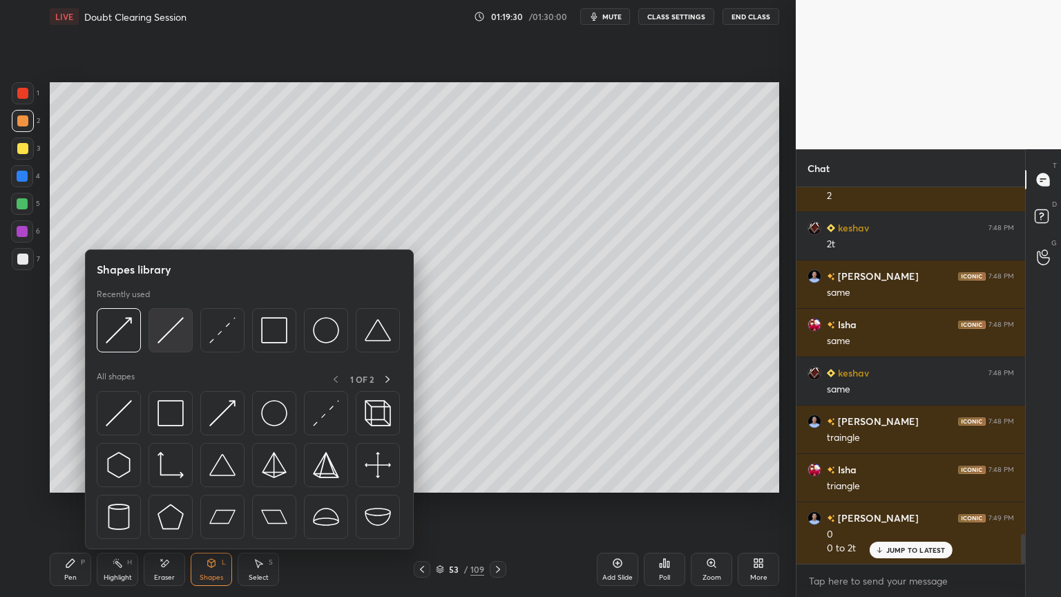
click at [177, 337] on img at bounding box center [171, 330] width 26 height 26
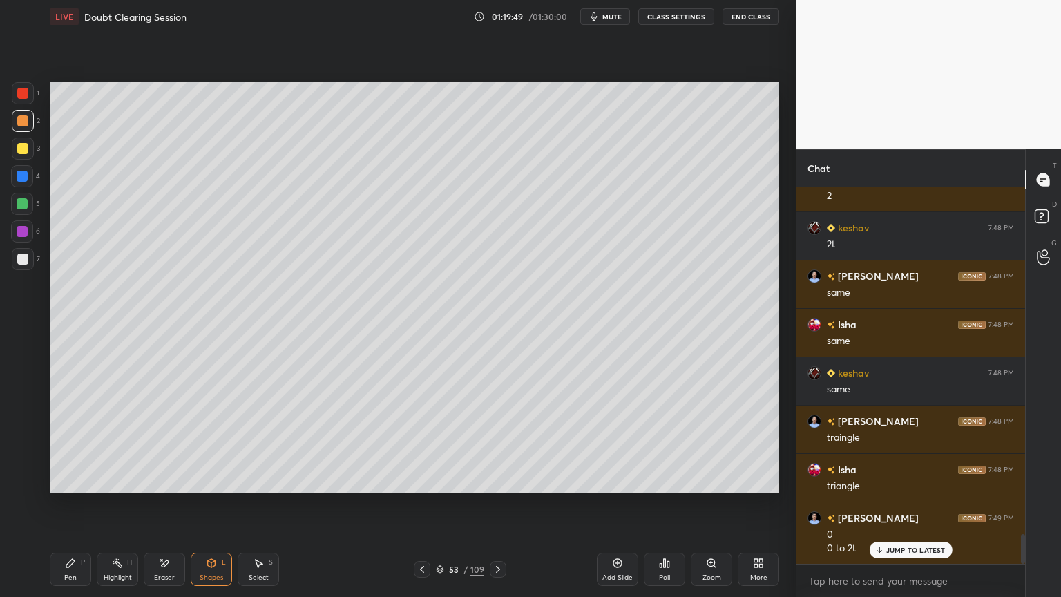
click at [211, 509] on icon at bounding box center [211, 564] width 0 height 5
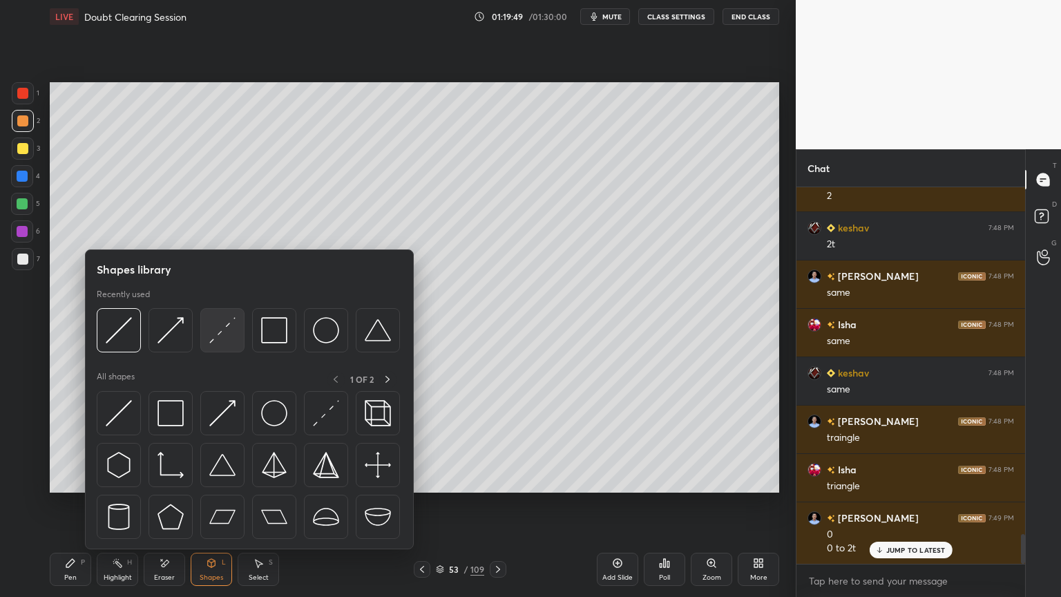
click at [216, 334] on img at bounding box center [222, 330] width 26 height 26
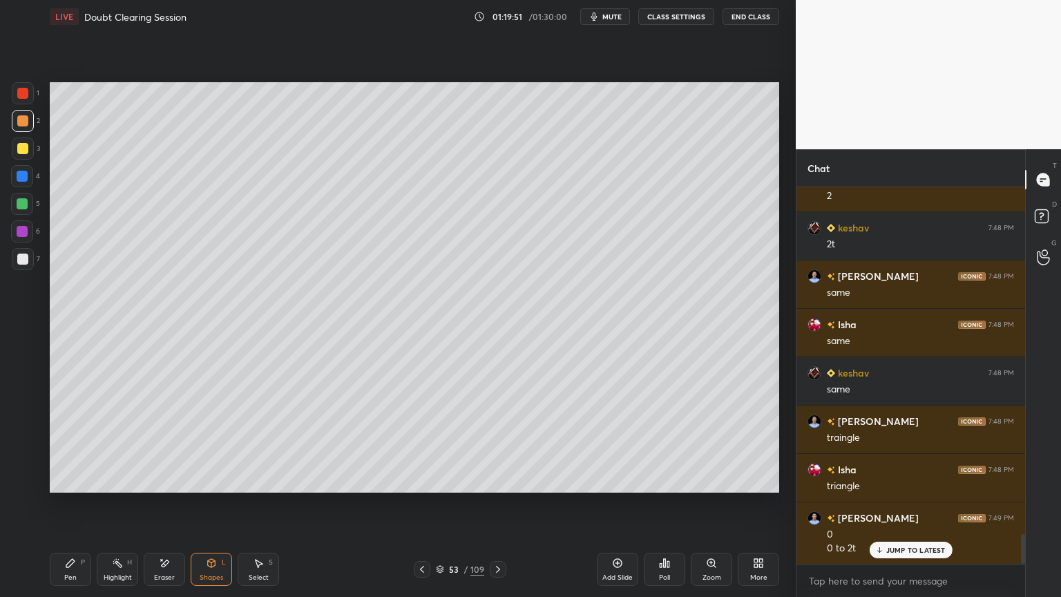
click at [22, 261] on div at bounding box center [22, 259] width 11 height 11
click at [84, 509] on div "P" at bounding box center [83, 562] width 4 height 7
click at [122, 509] on div "Highlight" at bounding box center [118, 577] width 28 height 7
click at [22, 132] on div "2" at bounding box center [26, 124] width 28 height 28
click at [167, 509] on div "Eraser" at bounding box center [164, 569] width 41 height 33
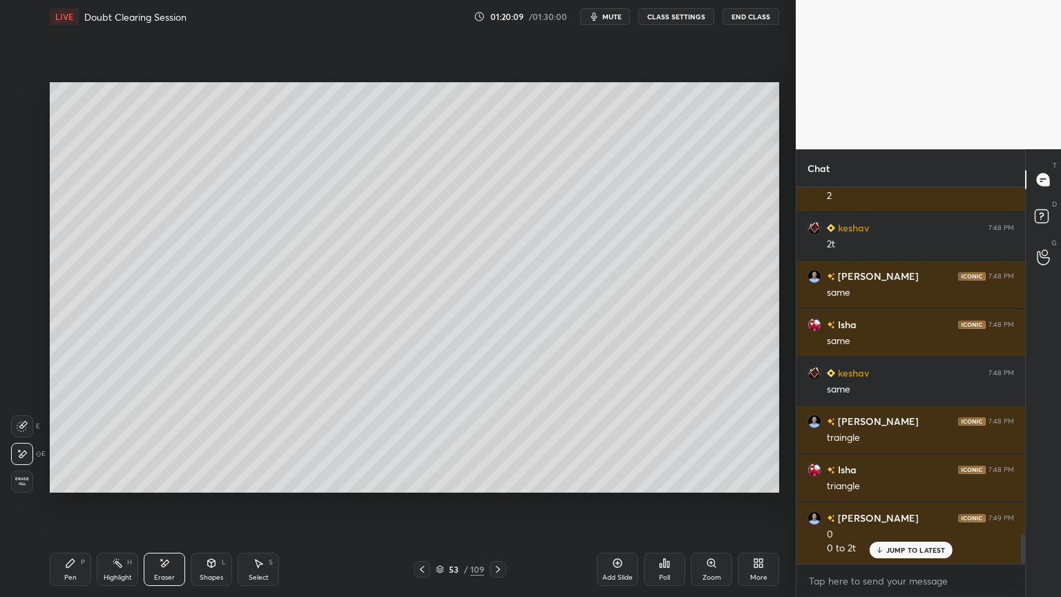
click at [71, 509] on icon at bounding box center [70, 563] width 8 height 8
click at [108, 509] on div "Highlight H" at bounding box center [117, 569] width 41 height 33
click at [59, 509] on div "Pen P" at bounding box center [70, 569] width 41 height 33
click at [28, 264] on div at bounding box center [23, 259] width 22 height 22
click at [26, 459] on div at bounding box center [22, 454] width 22 height 22
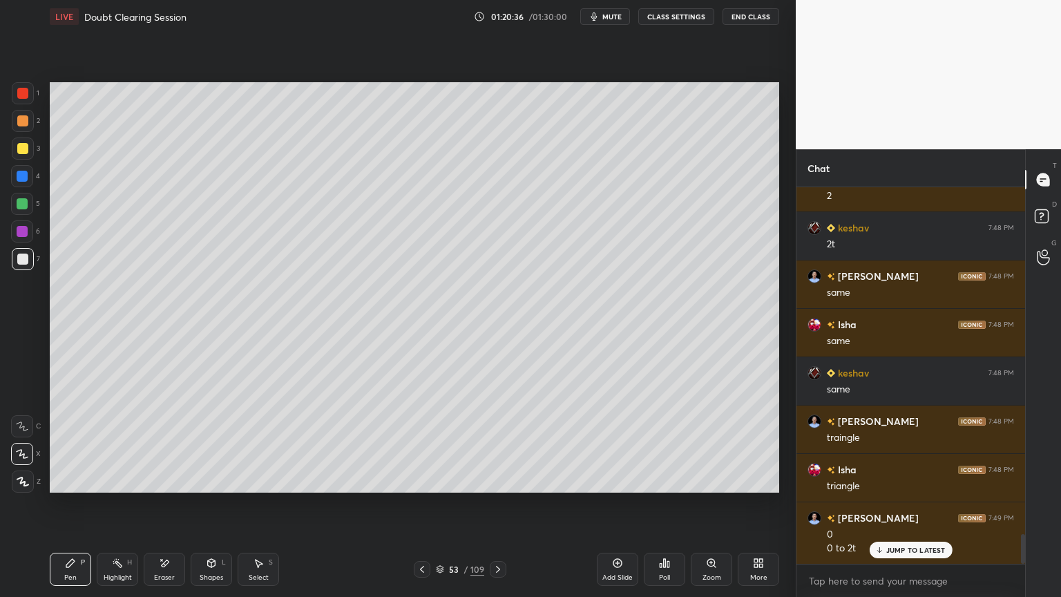
click at [211, 509] on div "Shapes L" at bounding box center [211, 569] width 41 height 33
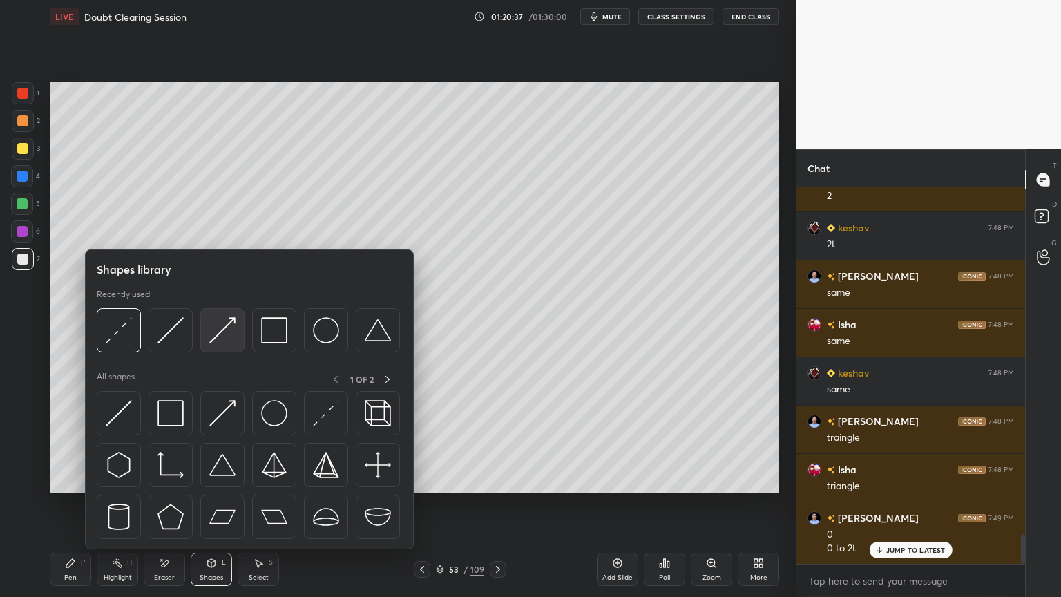
click at [211, 328] on img at bounding box center [222, 330] width 26 height 26
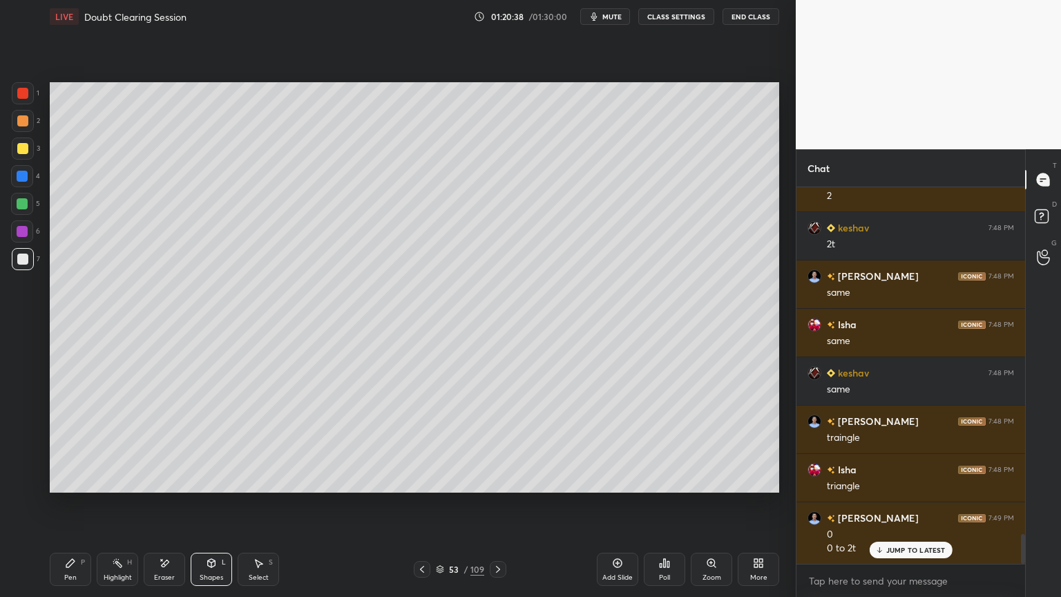
click at [22, 124] on div at bounding box center [22, 120] width 11 height 11
click at [67, 509] on div "Pen" at bounding box center [70, 577] width 12 height 7
click at [26, 484] on icon at bounding box center [23, 482] width 12 height 10
click at [22, 481] on icon at bounding box center [23, 482] width 12 height 10
click at [32, 264] on div at bounding box center [23, 259] width 22 height 22
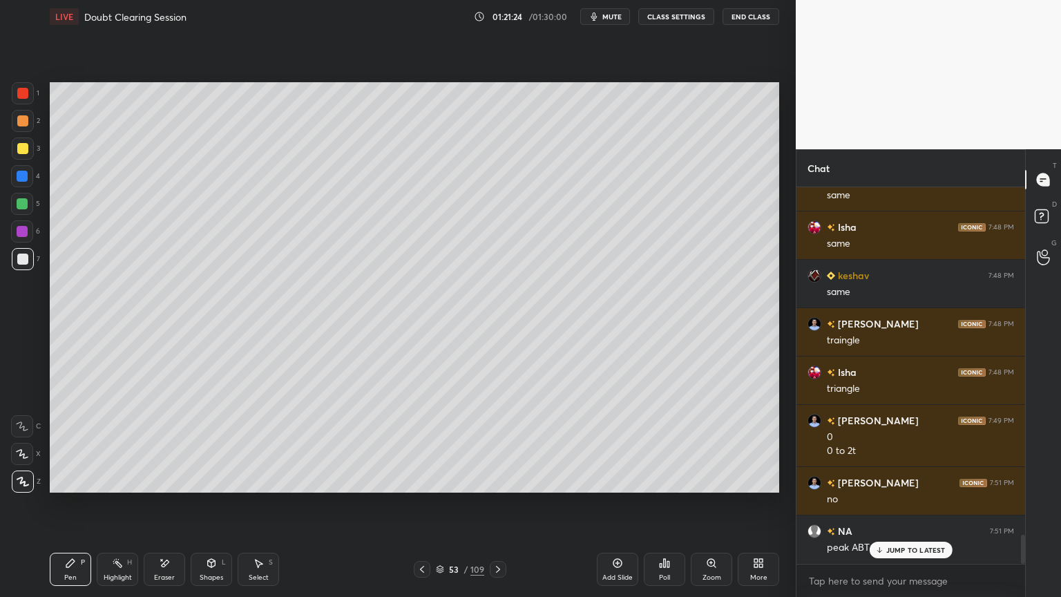
scroll to position [4527, 0]
click at [19, 150] on div at bounding box center [22, 148] width 11 height 11
click at [205, 509] on div "Shapes L" at bounding box center [211, 569] width 41 height 33
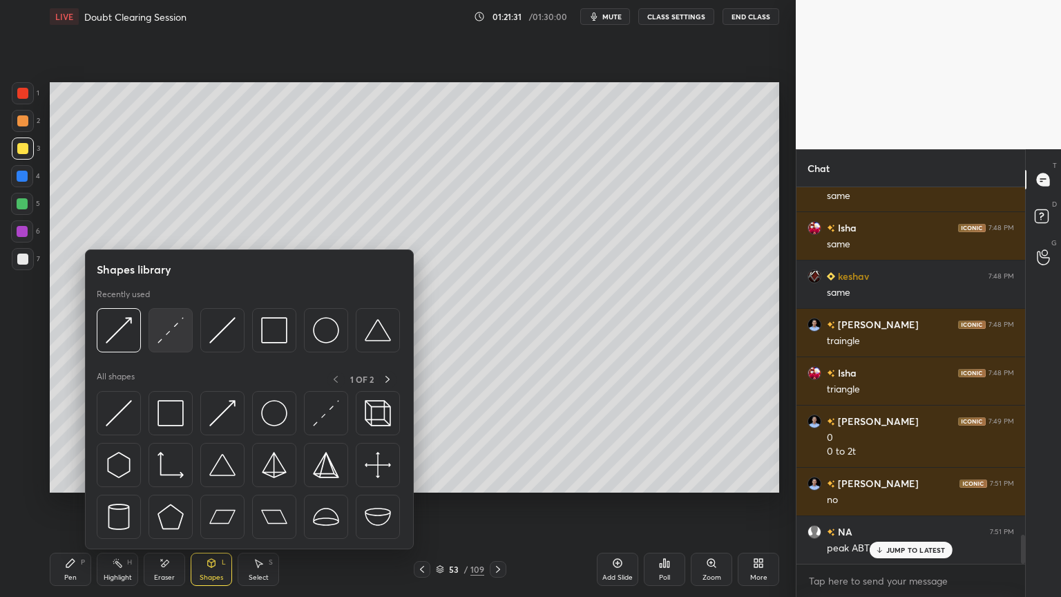
click at [161, 334] on img at bounding box center [171, 330] width 26 height 26
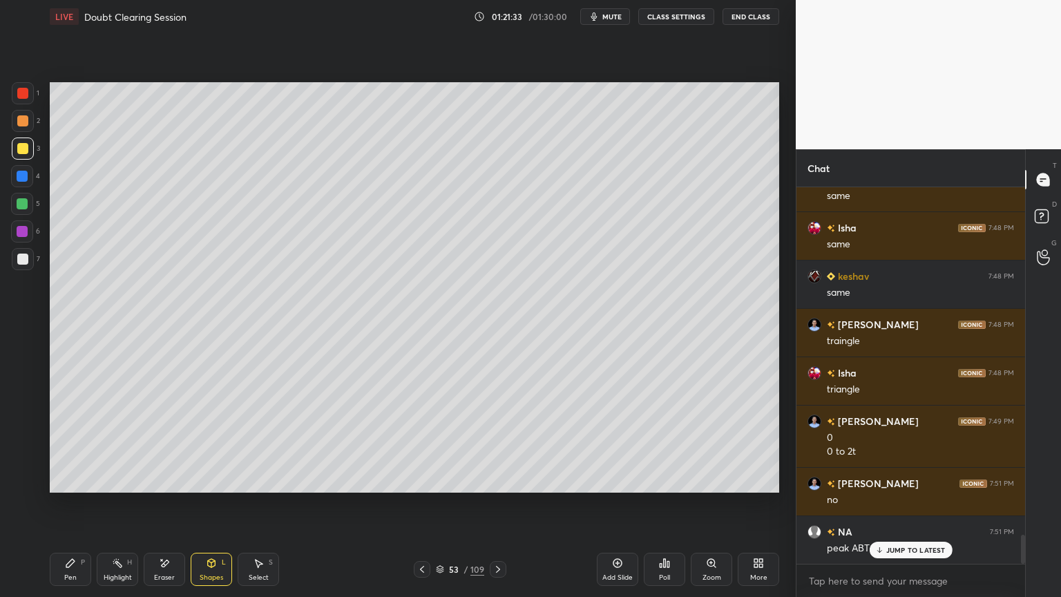
click at [63, 509] on div "Pen P" at bounding box center [70, 569] width 41 height 33
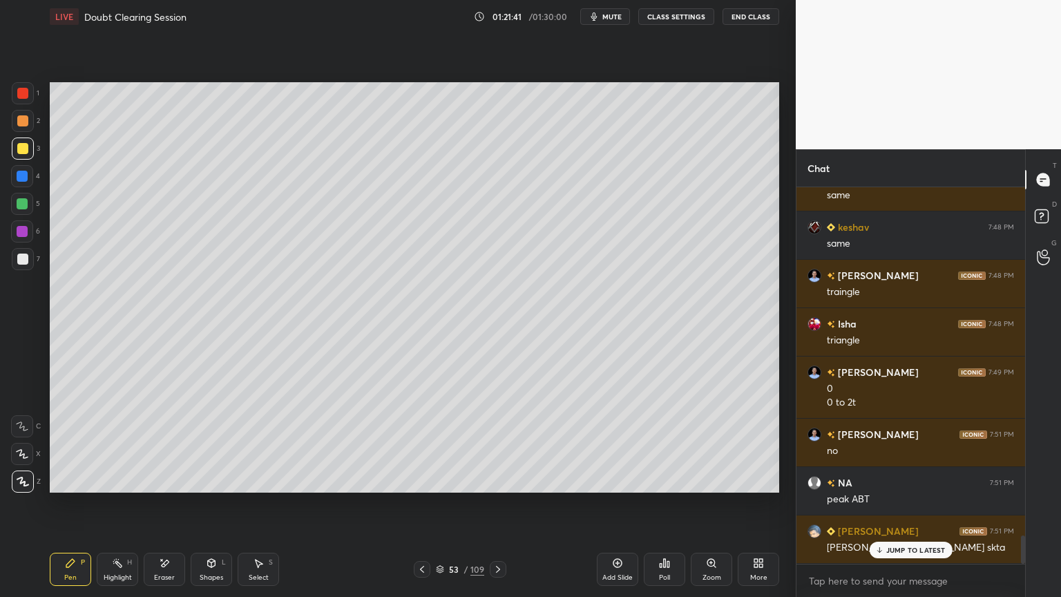
scroll to position [4624, 0]
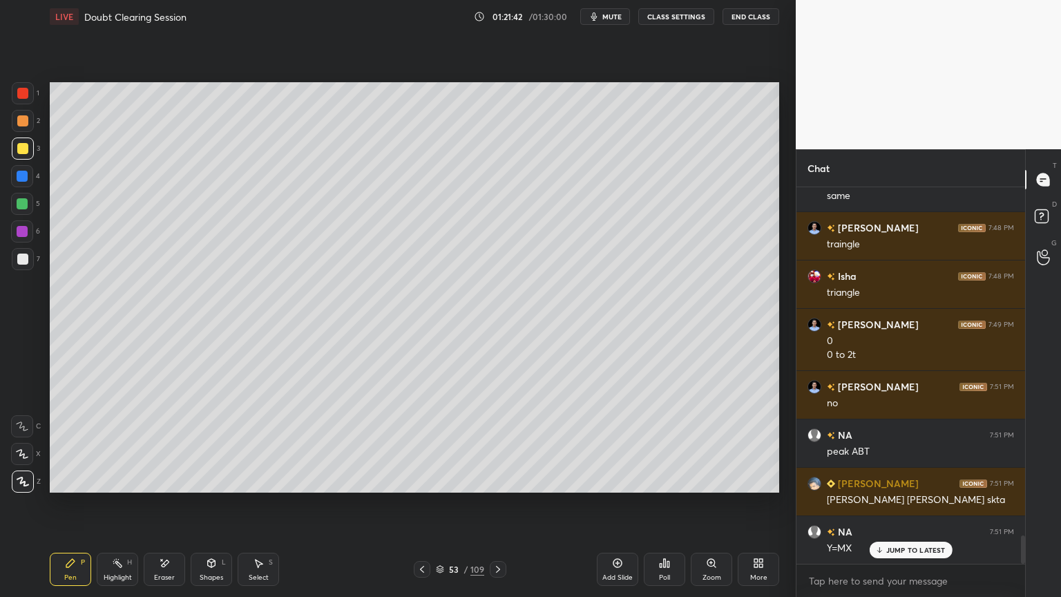
click at [32, 258] on div at bounding box center [23, 259] width 22 height 22
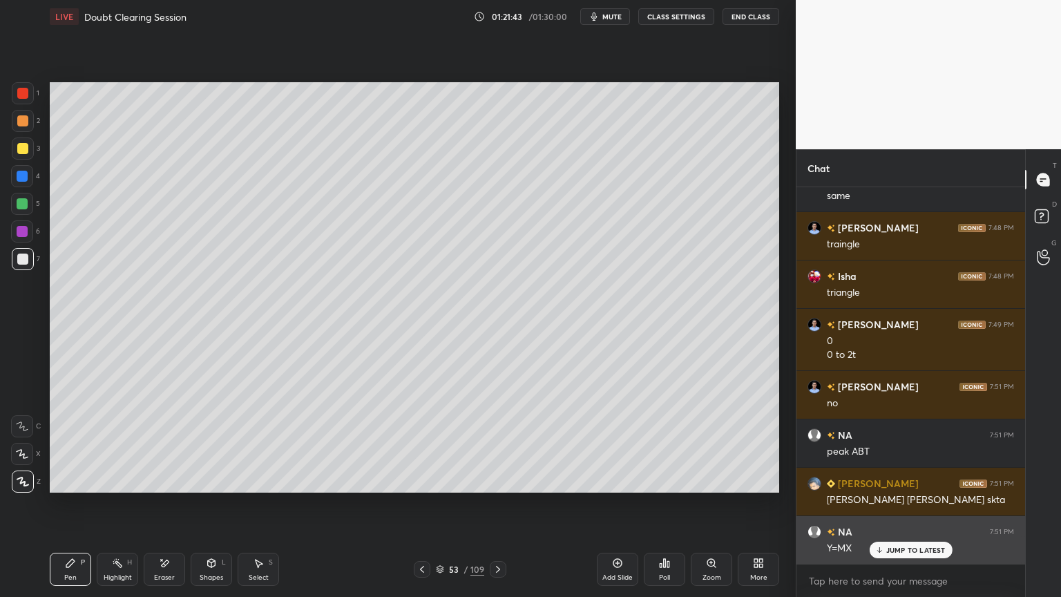
click at [898, 509] on p "JUMP TO LATEST" at bounding box center [916, 550] width 59 height 8
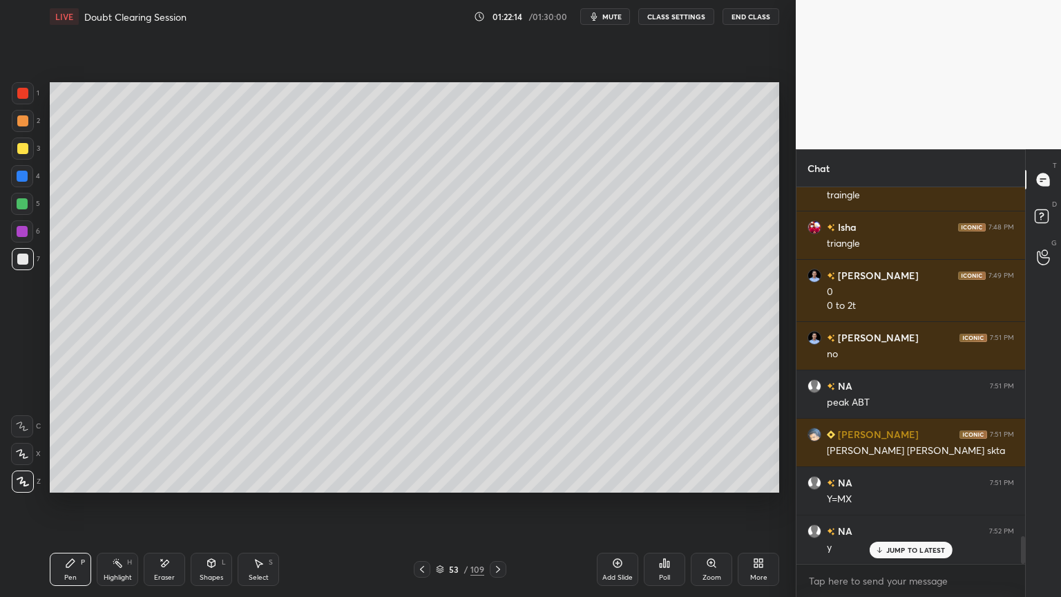
scroll to position [4721, 0]
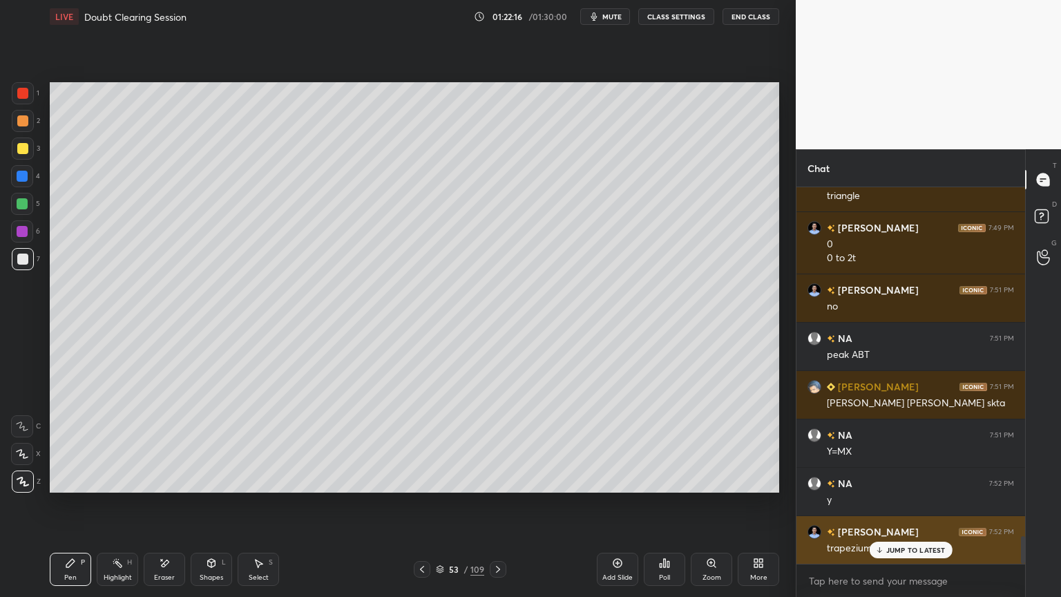
click at [887, 509] on div "JUMP TO LATEST" at bounding box center [910, 550] width 83 height 17
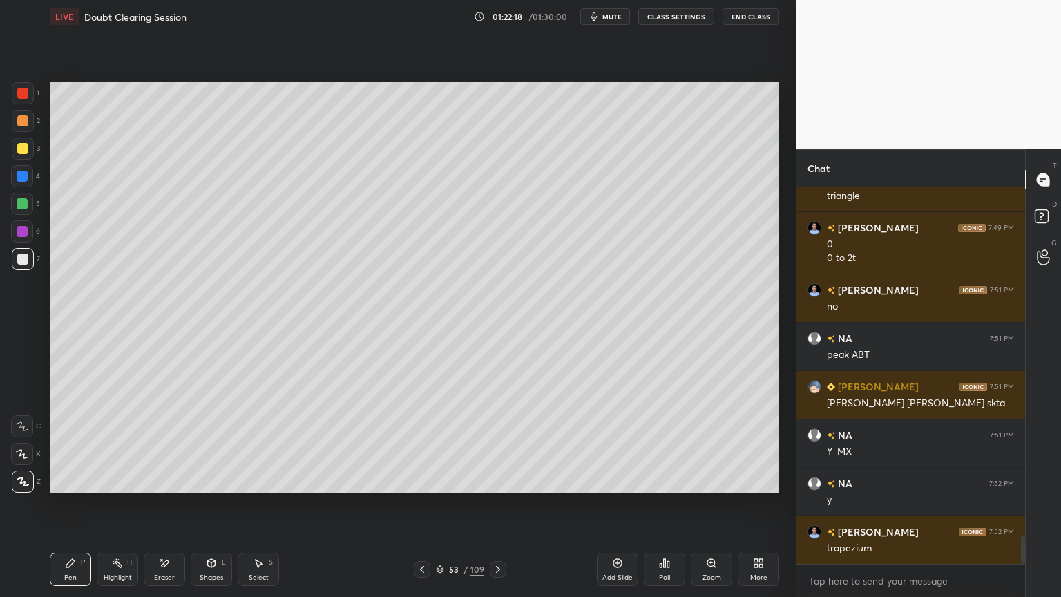
click at [618, 509] on div "Add Slide" at bounding box center [617, 569] width 41 height 33
click at [21, 127] on div at bounding box center [23, 121] width 22 height 22
click at [20, 152] on div at bounding box center [22, 148] width 11 height 11
click at [209, 509] on div "Shapes L" at bounding box center [211, 569] width 41 height 33
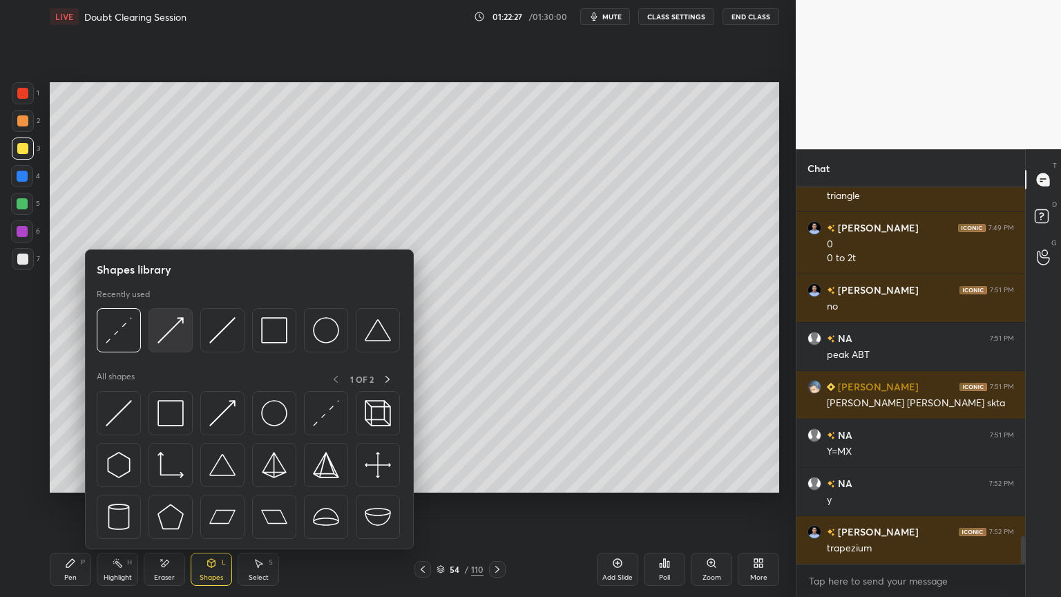
click at [163, 327] on img at bounding box center [171, 330] width 26 height 26
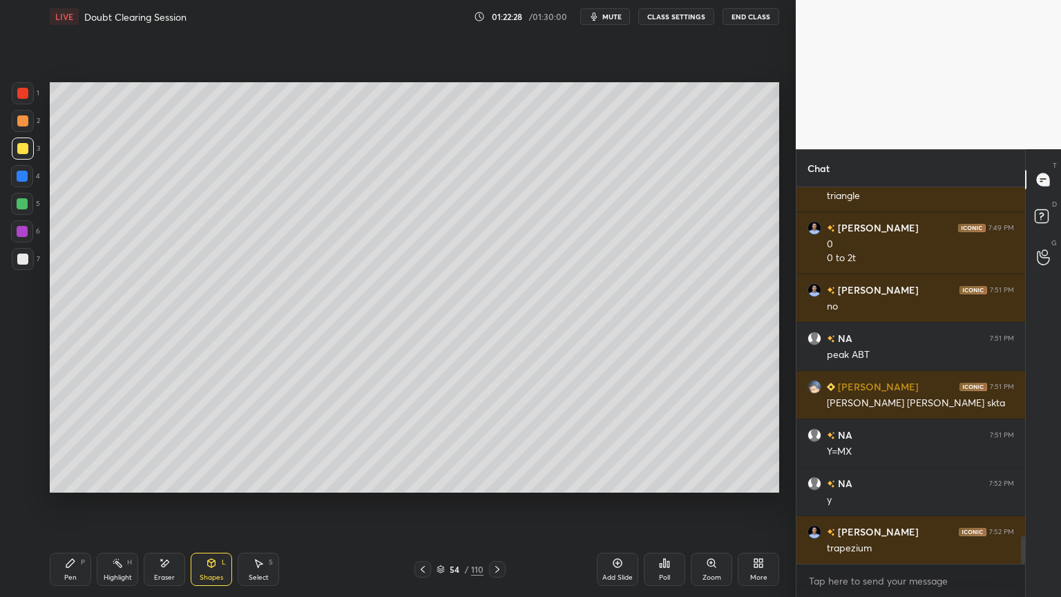
click at [24, 122] on div at bounding box center [22, 120] width 11 height 11
click at [214, 509] on icon at bounding box center [212, 562] width 8 height 2
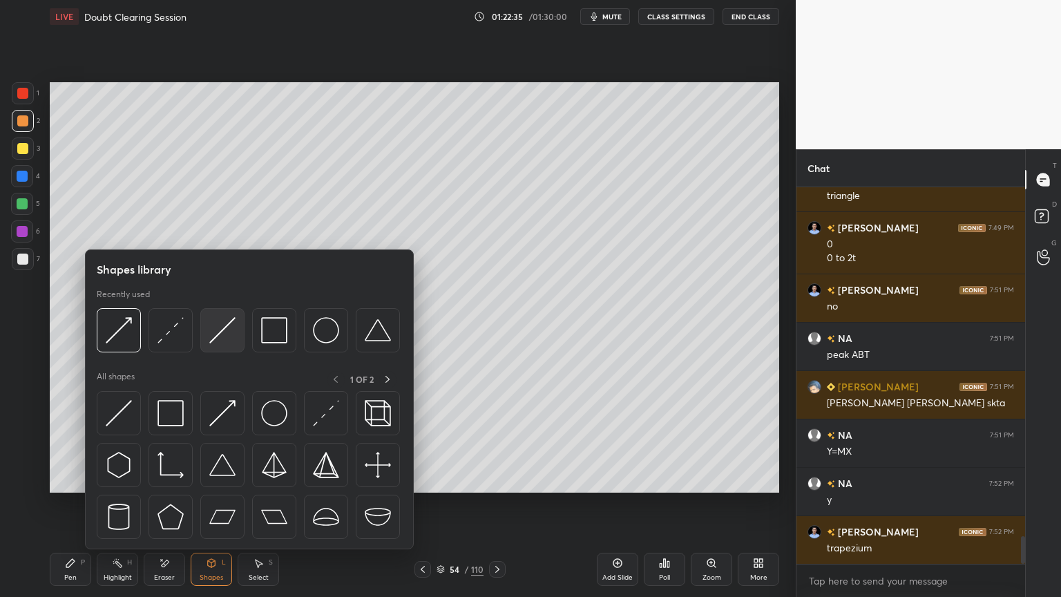
click at [218, 338] on img at bounding box center [222, 330] width 26 height 26
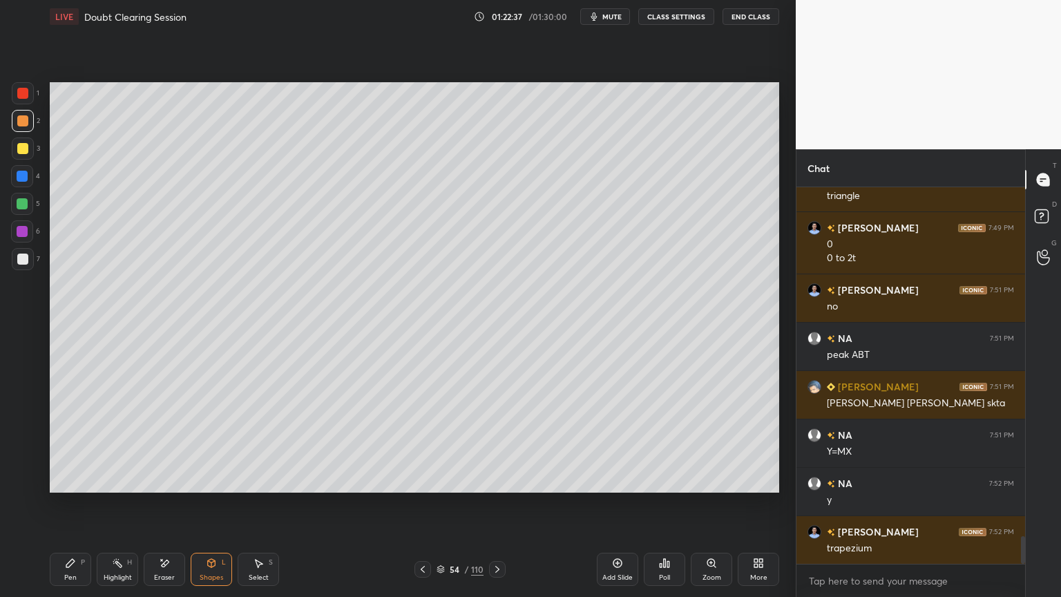
click at [23, 260] on div at bounding box center [22, 259] width 11 height 11
click at [74, 509] on div "Pen P" at bounding box center [70, 569] width 41 height 33
click at [21, 122] on div at bounding box center [22, 120] width 11 height 11
click at [216, 509] on div "Shapes" at bounding box center [211, 577] width 23 height 7
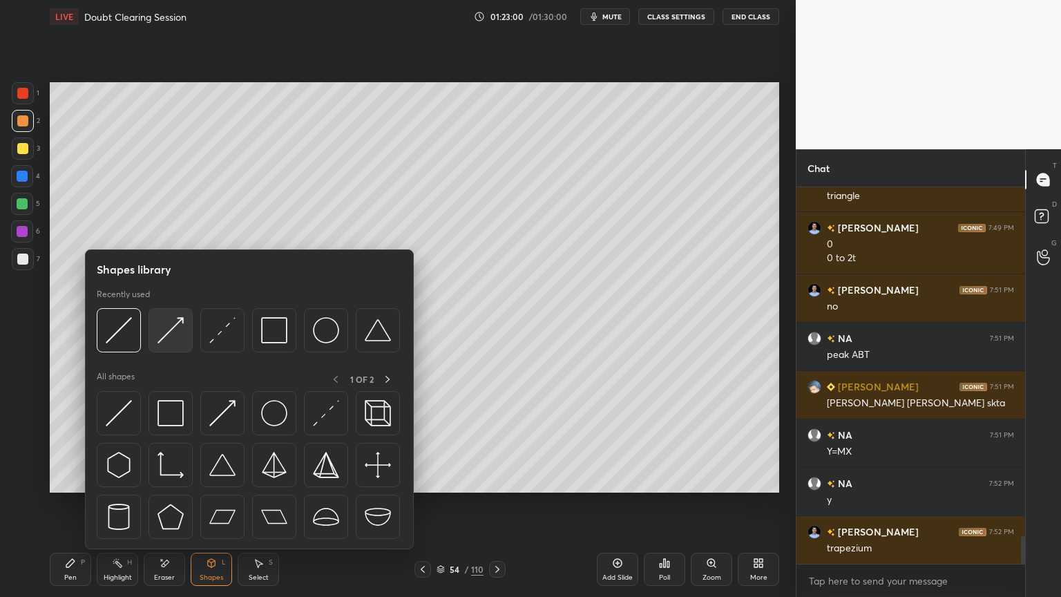
click at [169, 330] on img at bounding box center [171, 330] width 26 height 26
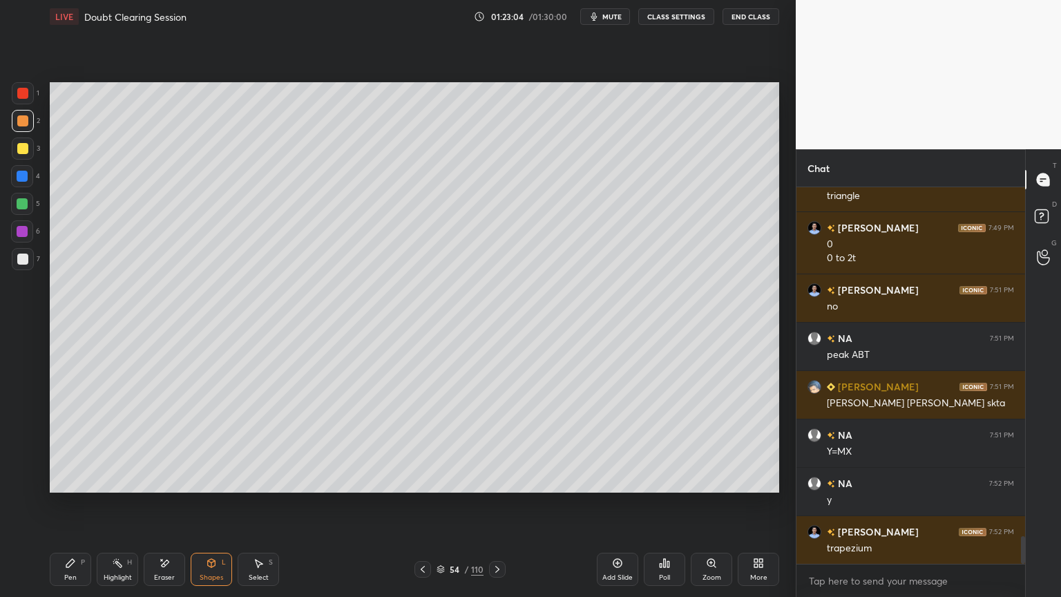
click at [57, 509] on div "Pen P" at bounding box center [70, 569] width 41 height 33
click at [211, 509] on div "Shapes L" at bounding box center [211, 569] width 41 height 33
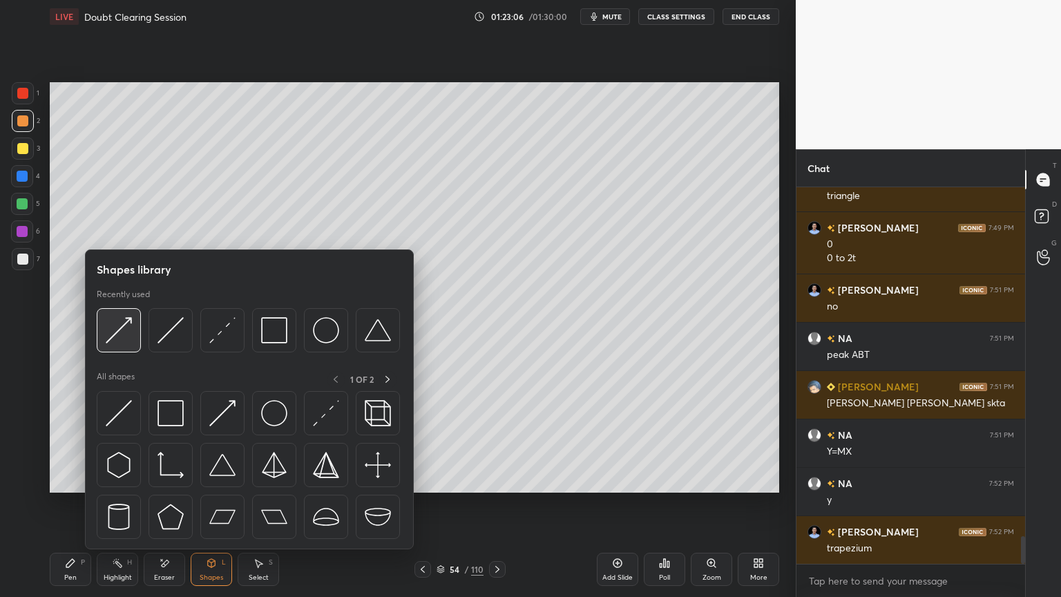
click at [127, 335] on img at bounding box center [119, 330] width 26 height 26
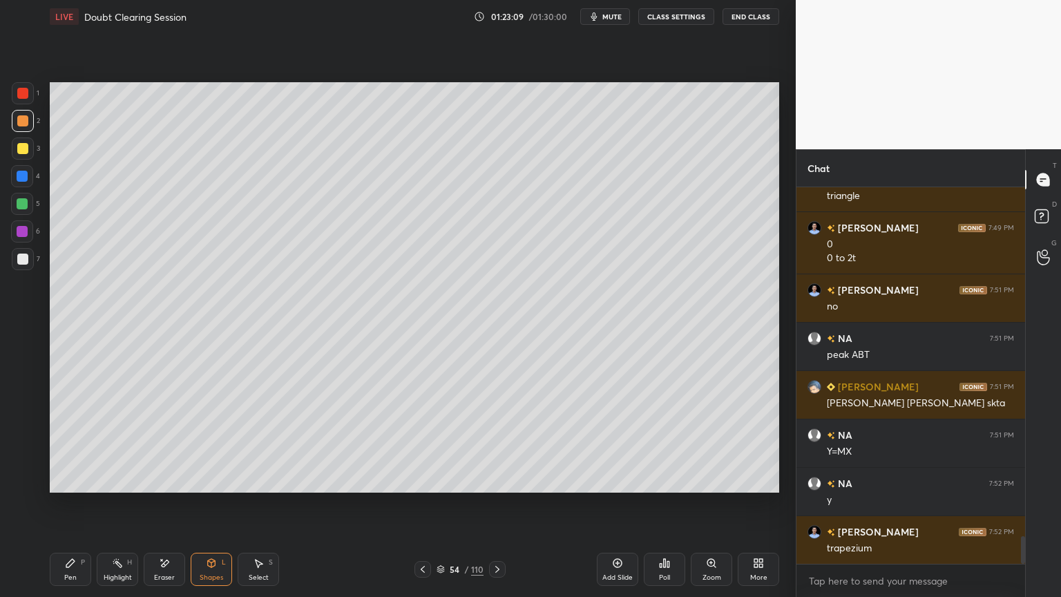
click at [18, 257] on div at bounding box center [22, 259] width 11 height 11
click at [207, 509] on icon at bounding box center [211, 563] width 11 height 11
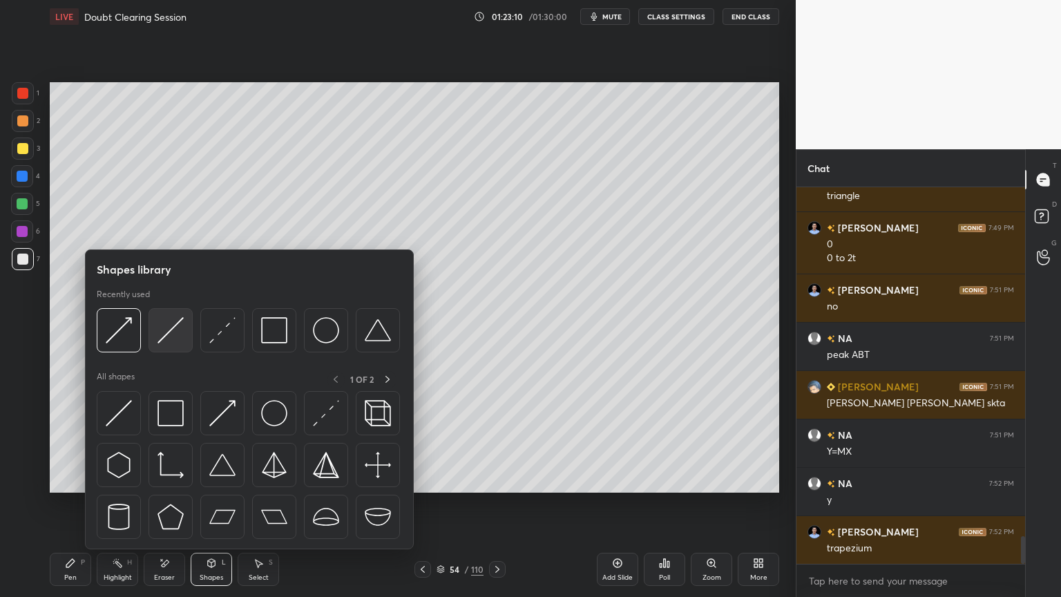
click at [170, 334] on img at bounding box center [171, 330] width 26 height 26
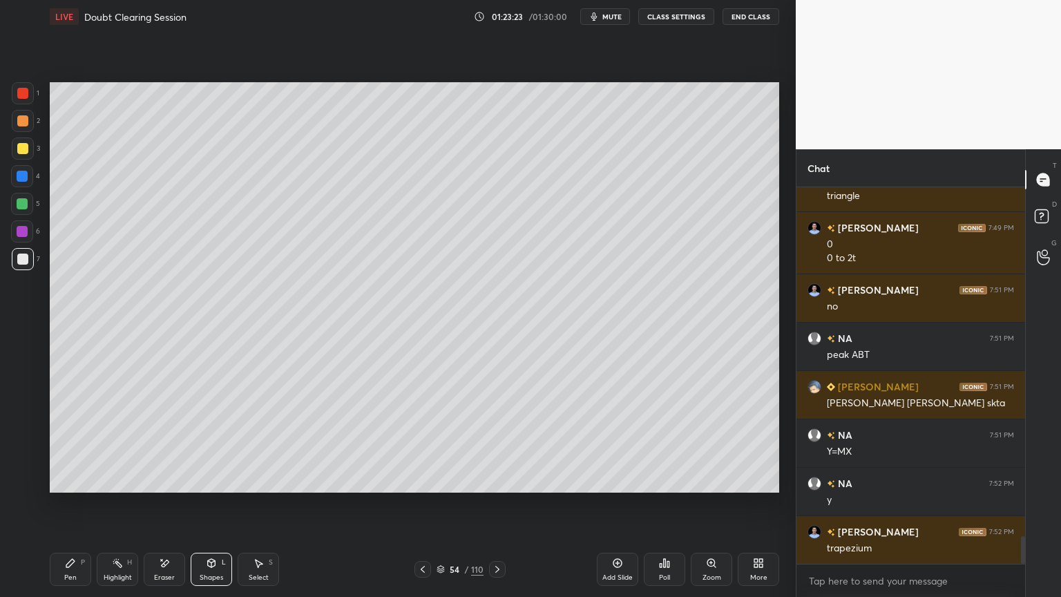
click at [61, 509] on div "Pen P" at bounding box center [70, 569] width 41 height 33
click at [162, 509] on icon at bounding box center [166, 563] width 8 height 7
click at [73, 509] on div "Pen P" at bounding box center [70, 569] width 41 height 33
click at [22, 126] on div at bounding box center [23, 121] width 22 height 22
click at [216, 509] on div "Shapes" at bounding box center [211, 577] width 23 height 7
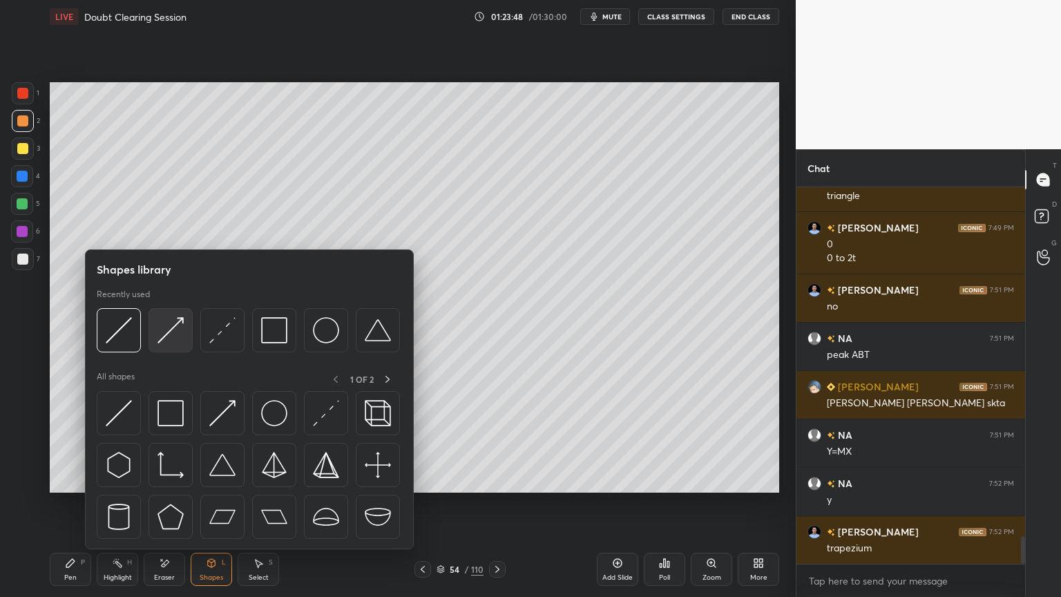
click at [167, 339] on img at bounding box center [171, 330] width 26 height 26
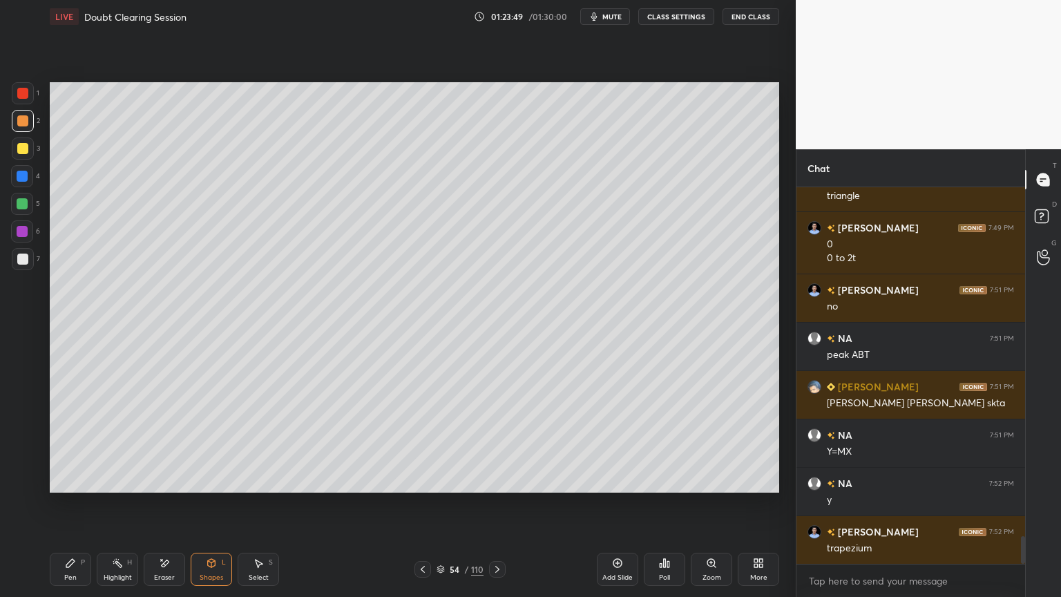
click at [21, 129] on div at bounding box center [23, 121] width 22 height 22
click at [68, 509] on icon at bounding box center [70, 563] width 11 height 11
click at [23, 209] on div at bounding box center [22, 204] width 22 height 22
click at [21, 258] on div at bounding box center [22, 259] width 11 height 11
click at [21, 149] on div at bounding box center [22, 148] width 11 height 11
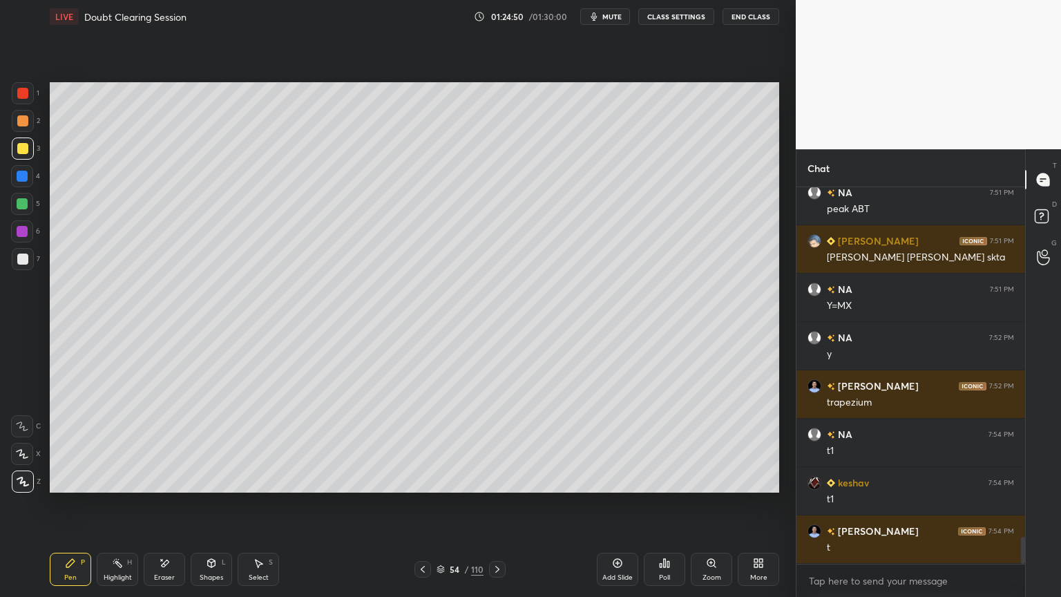
scroll to position [4880, 0]
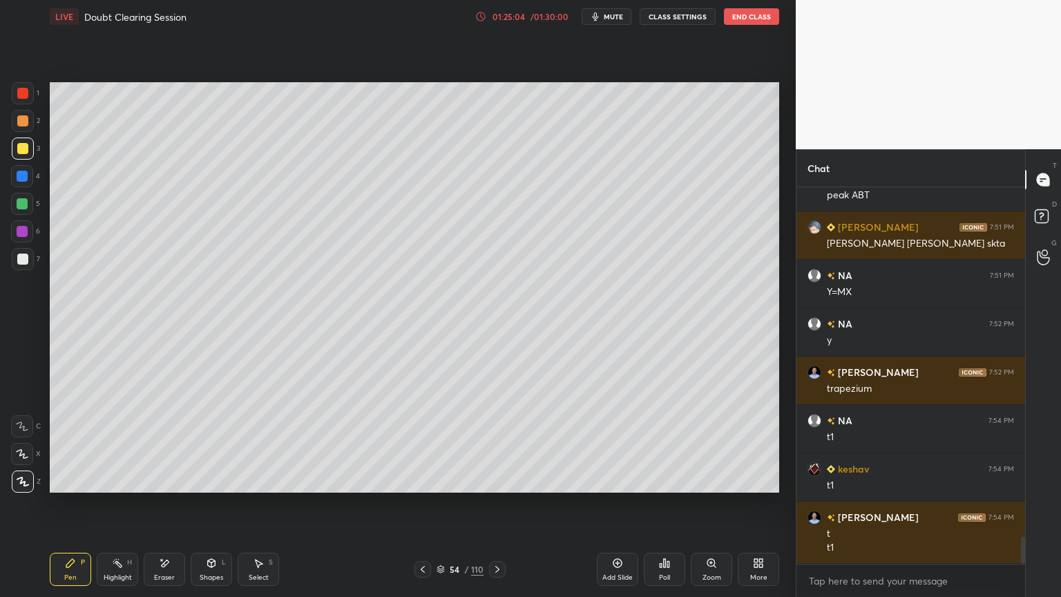
click at [207, 509] on div "Shapes" at bounding box center [211, 577] width 23 height 7
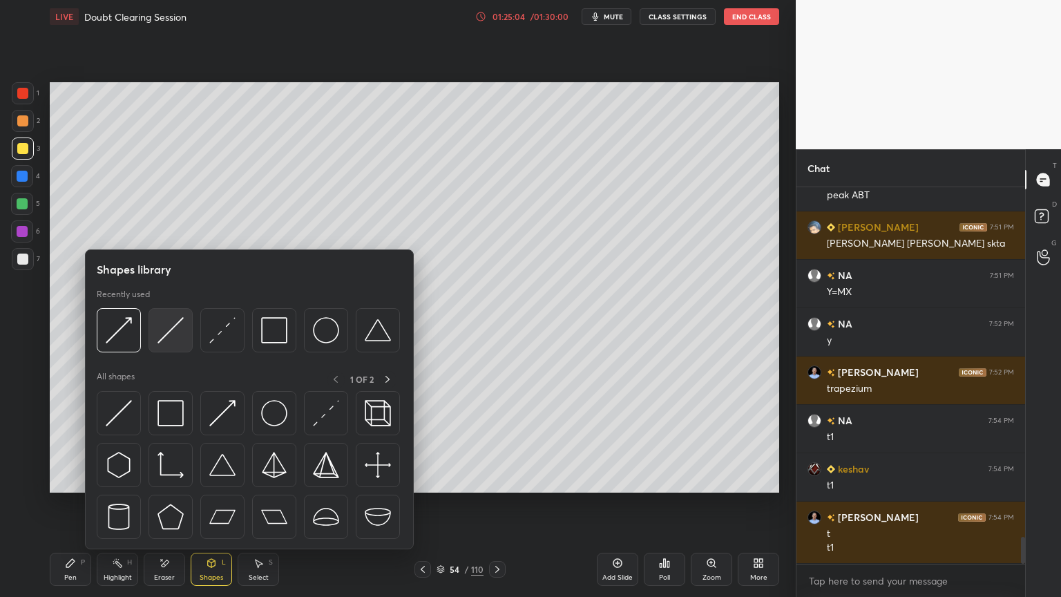
click at [156, 336] on div at bounding box center [171, 330] width 44 height 44
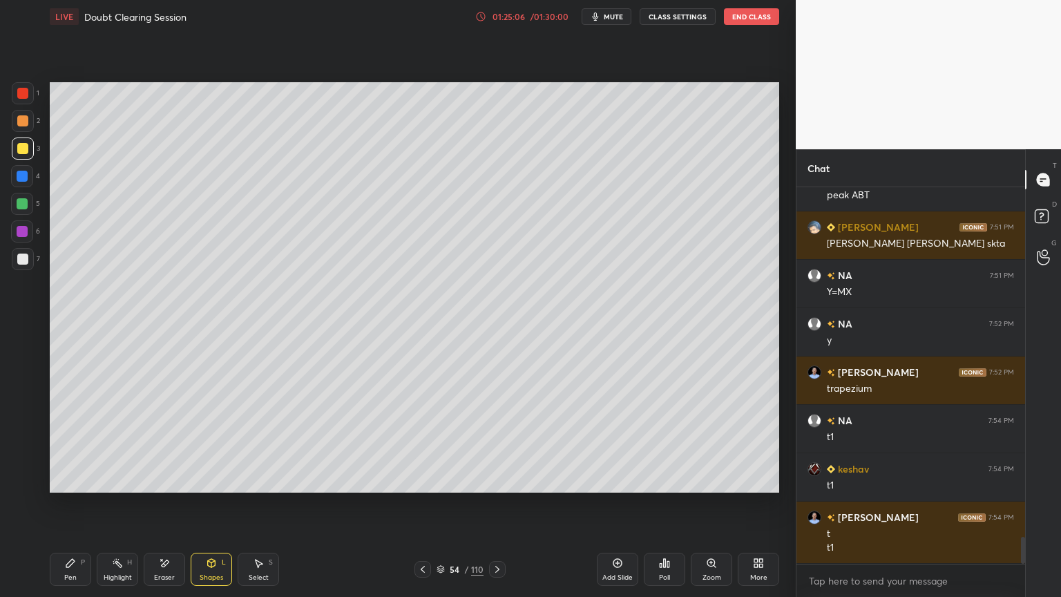
click at [23, 259] on div at bounding box center [22, 259] width 11 height 11
click at [66, 509] on div "Pen P" at bounding box center [70, 569] width 41 height 33
click at [216, 509] on div "Shapes" at bounding box center [211, 577] width 23 height 7
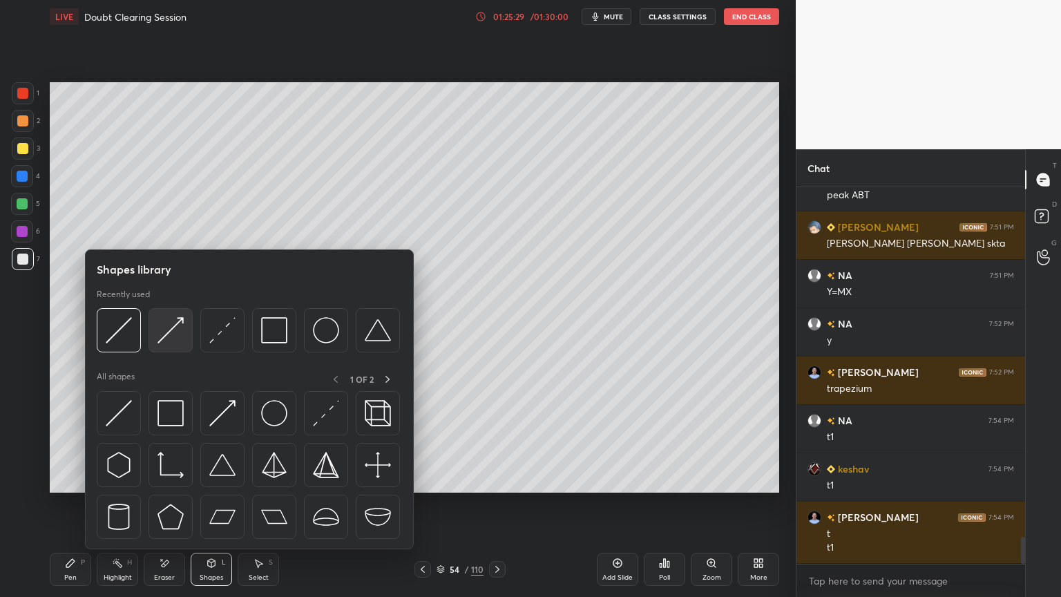
click at [169, 331] on img at bounding box center [171, 330] width 26 height 26
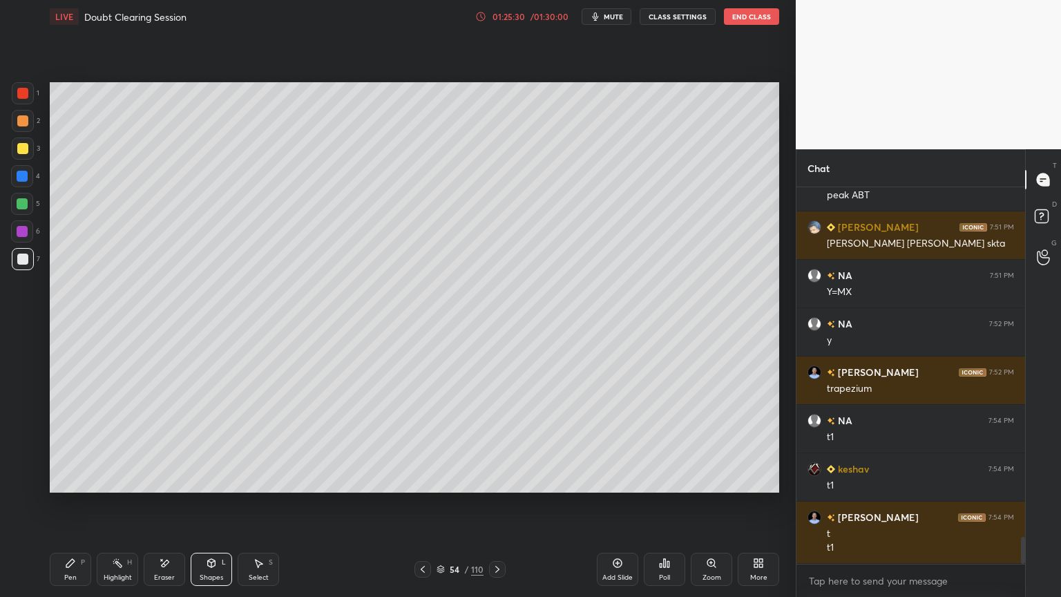
click at [23, 122] on div at bounding box center [22, 120] width 11 height 11
click at [73, 509] on div "Pen" at bounding box center [70, 577] width 12 height 7
click at [29, 155] on div at bounding box center [23, 149] width 22 height 22
click at [216, 509] on div "Shapes" at bounding box center [211, 577] width 23 height 7
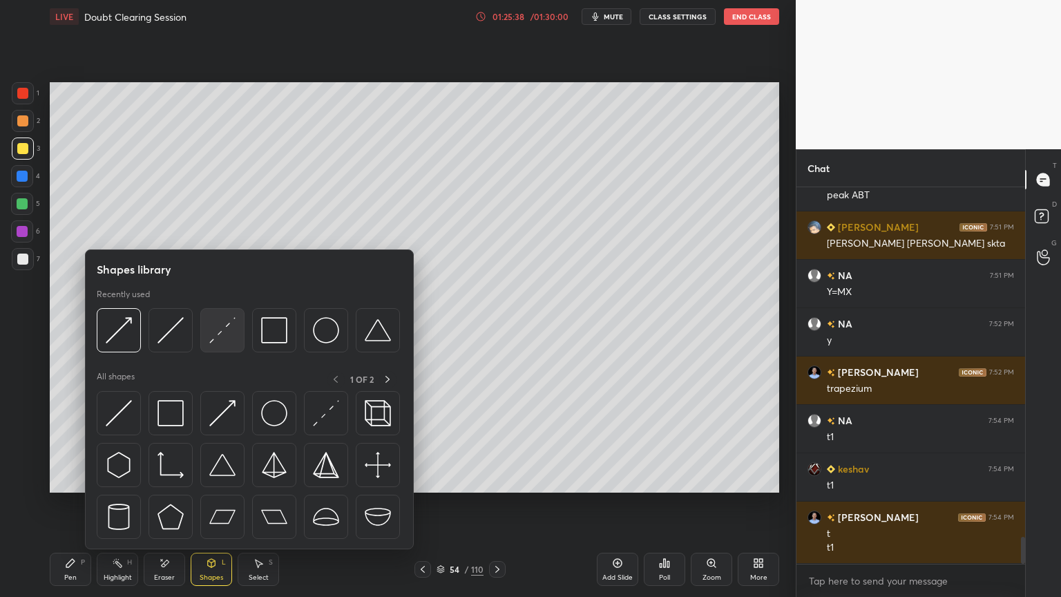
click at [223, 328] on img at bounding box center [222, 330] width 26 height 26
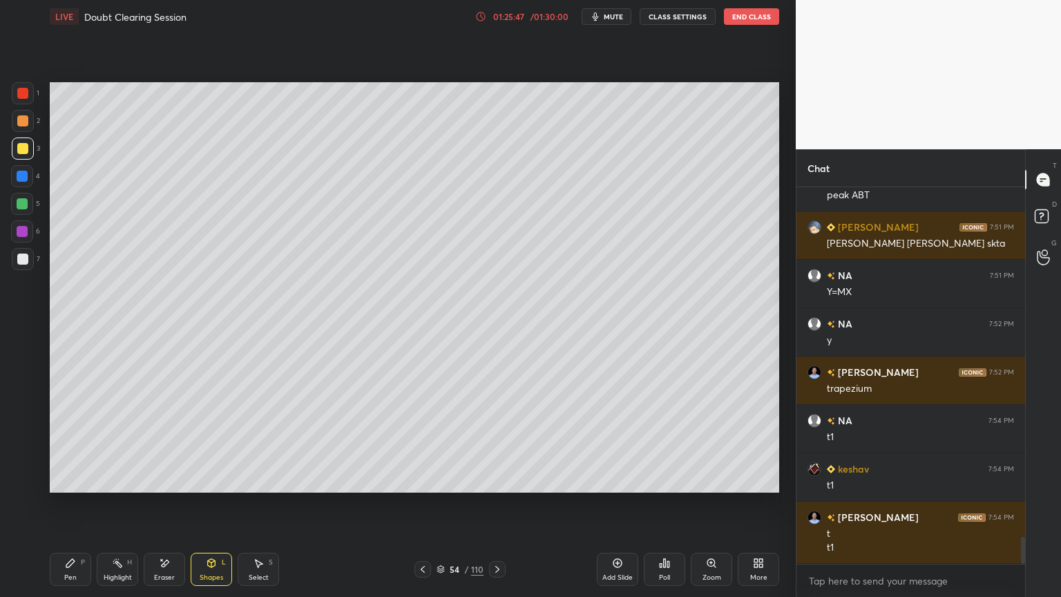
click at [73, 509] on div "Pen" at bounding box center [70, 577] width 12 height 7
click at [25, 211] on div at bounding box center [22, 204] width 22 height 22
click at [30, 451] on div at bounding box center [22, 454] width 22 height 22
click at [26, 202] on div at bounding box center [22, 203] width 11 height 11
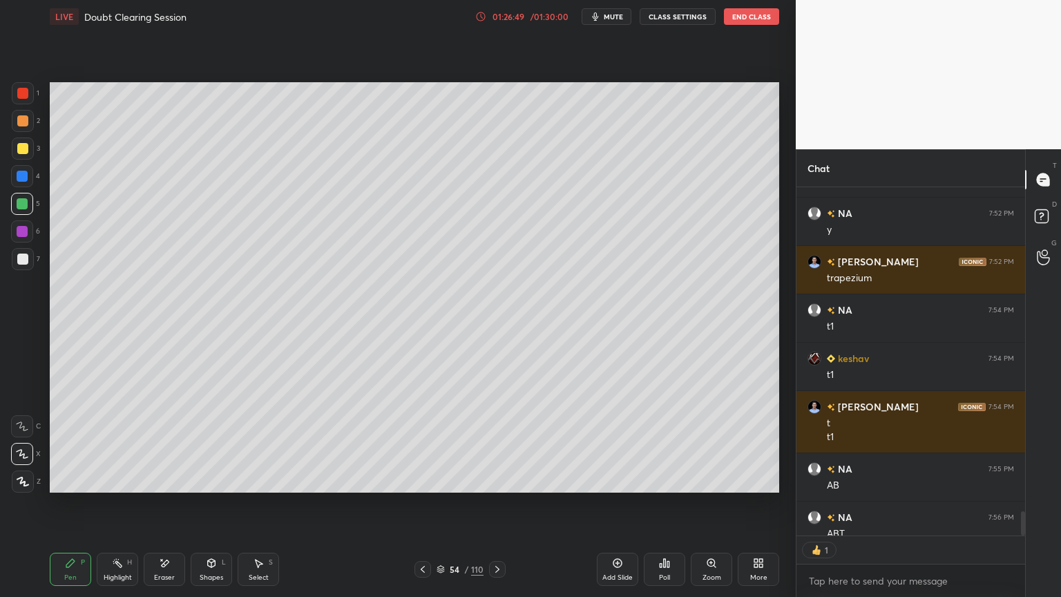
scroll to position [345, 225]
click at [17, 259] on div at bounding box center [22, 259] width 11 height 11
click at [614, 509] on div "Add Slide" at bounding box center [617, 569] width 41 height 33
click at [23, 151] on div at bounding box center [22, 148] width 11 height 11
click at [26, 487] on div at bounding box center [23, 482] width 22 height 22
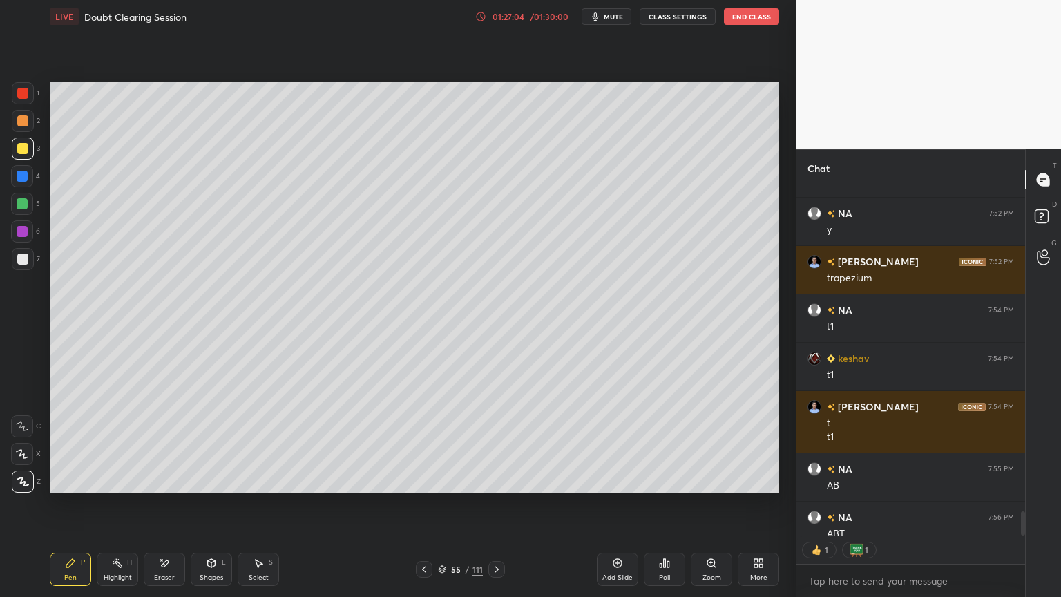
click at [23, 122] on div at bounding box center [22, 120] width 11 height 11
click at [212, 509] on div "Shapes" at bounding box center [211, 577] width 23 height 7
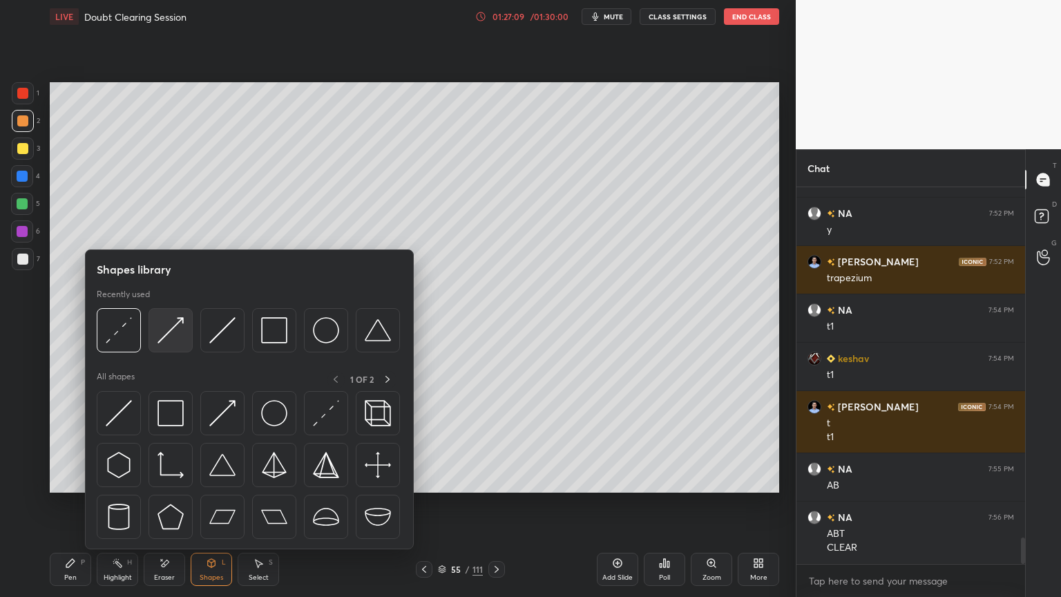
click at [172, 341] on img at bounding box center [171, 330] width 26 height 26
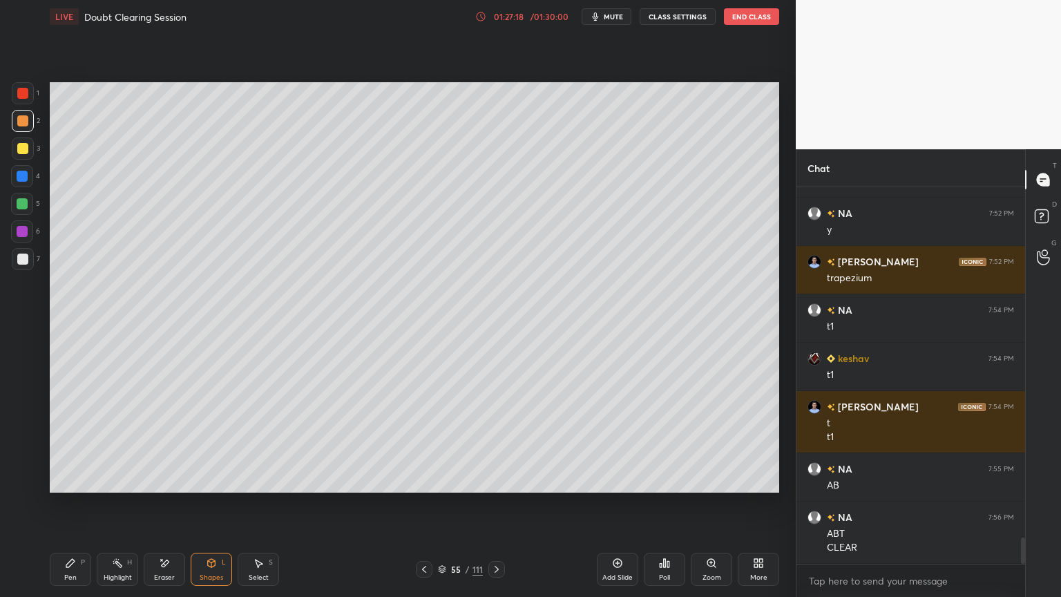
click at [257, 509] on div "Select" at bounding box center [259, 577] width 20 height 7
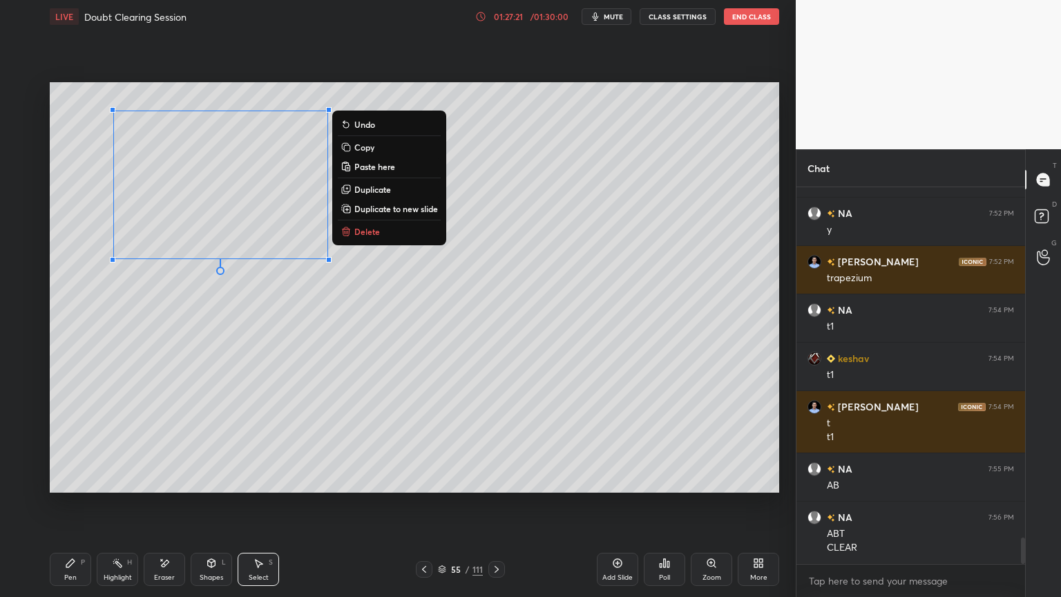
click at [375, 192] on p "Duplicate" at bounding box center [372, 189] width 37 height 11
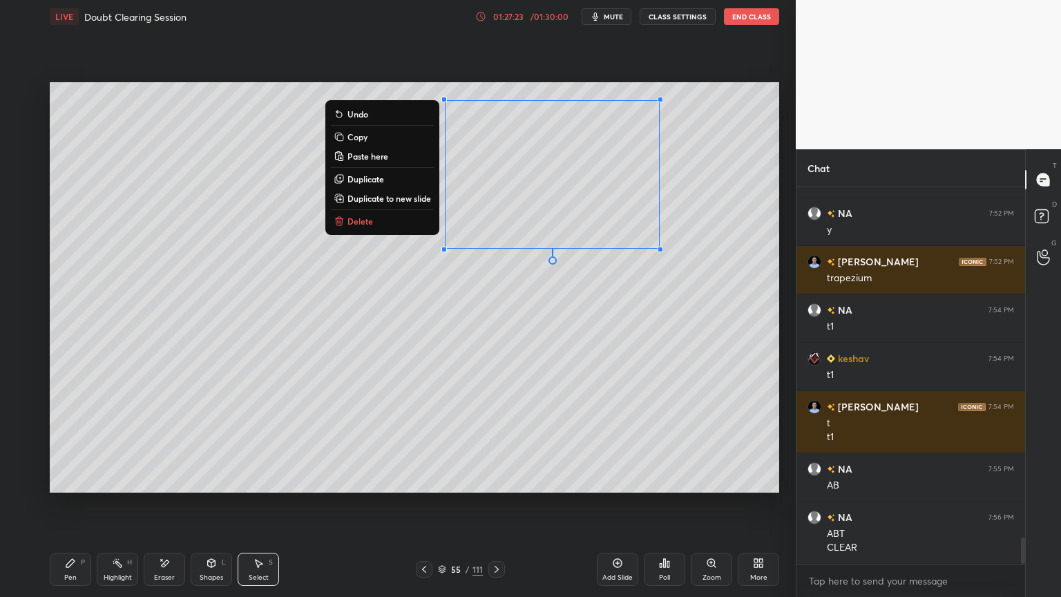
click at [210, 509] on div "Shapes L" at bounding box center [211, 569] width 41 height 33
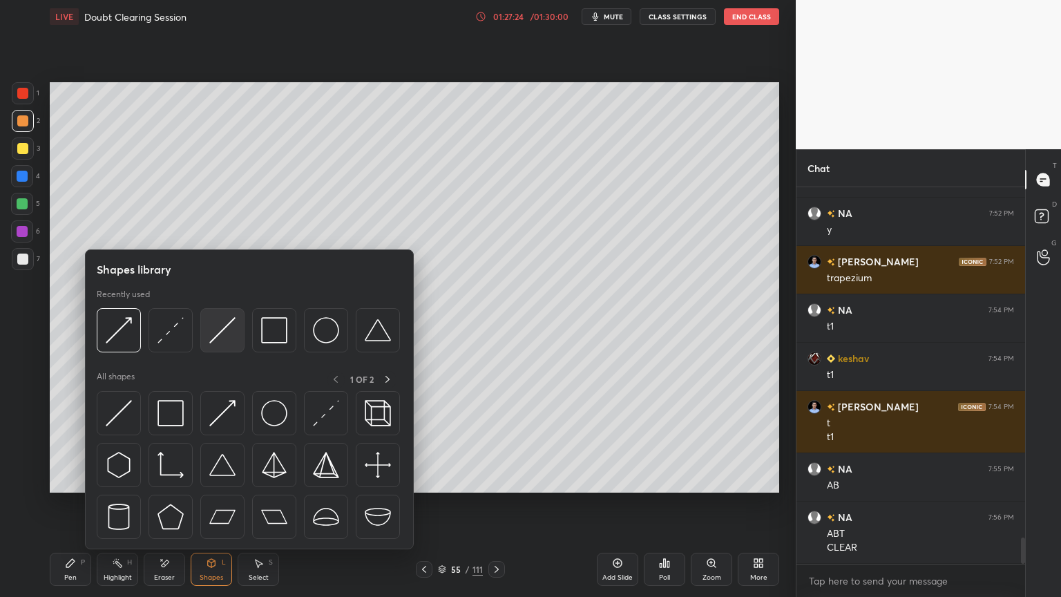
click at [218, 333] on img at bounding box center [222, 330] width 26 height 26
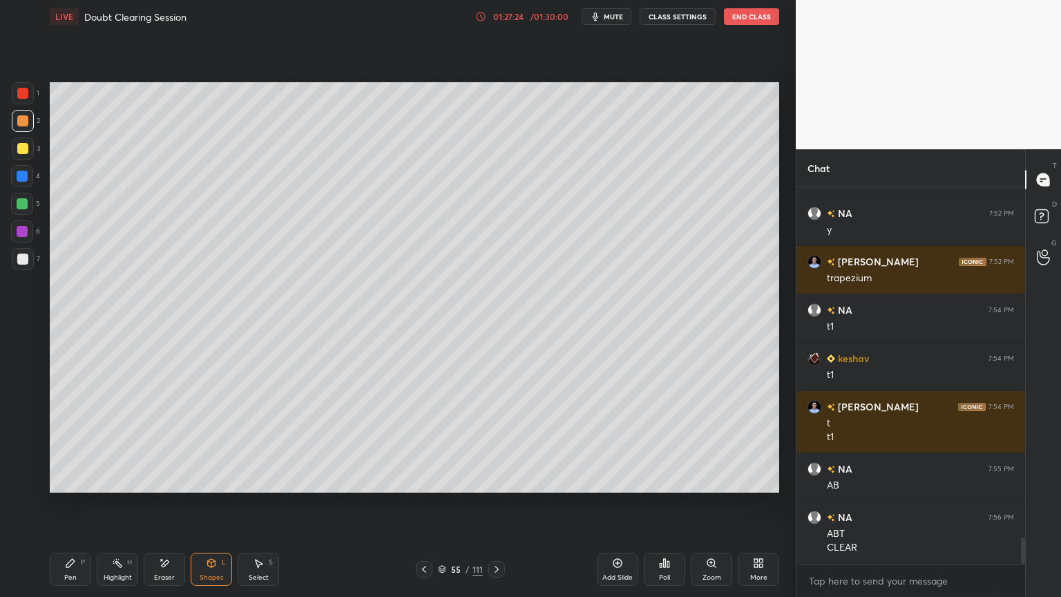
click at [23, 260] on div at bounding box center [22, 259] width 11 height 11
click at [64, 509] on div "Pen P" at bounding box center [70, 569] width 41 height 33
click at [221, 509] on div "Shapes" at bounding box center [211, 577] width 23 height 7
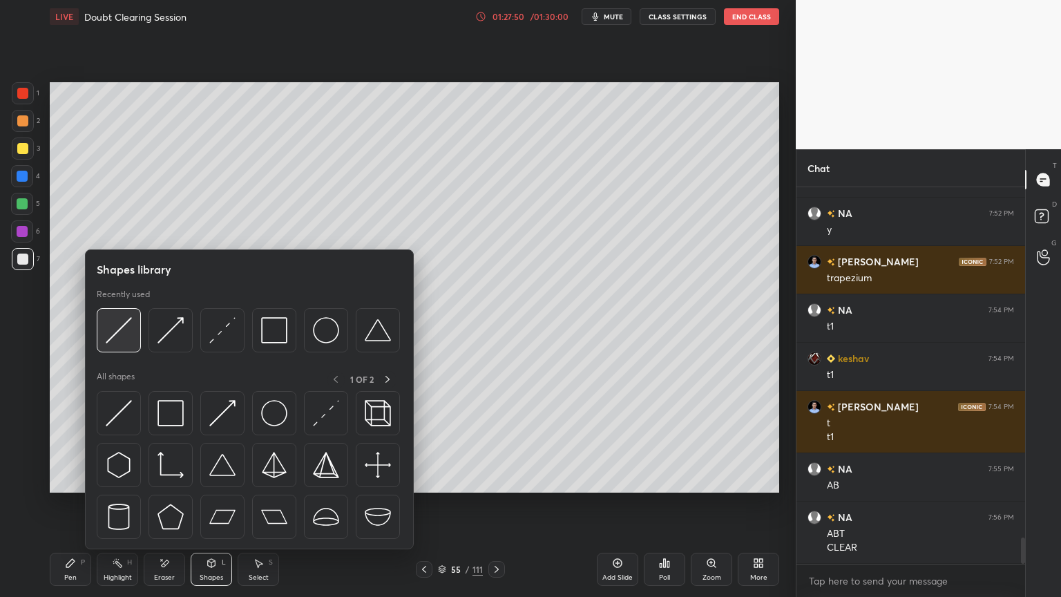
click at [127, 338] on img at bounding box center [119, 330] width 26 height 26
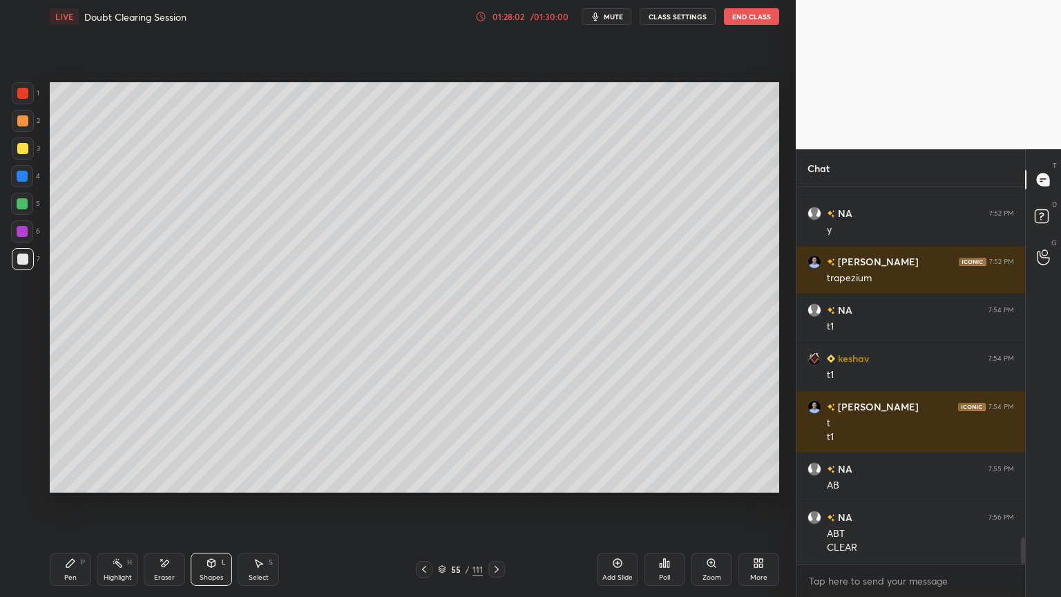
click at [70, 509] on div "Pen" at bounding box center [70, 577] width 12 height 7
click at [26, 149] on div at bounding box center [22, 148] width 11 height 11
click at [218, 509] on div "Shapes" at bounding box center [211, 577] width 23 height 7
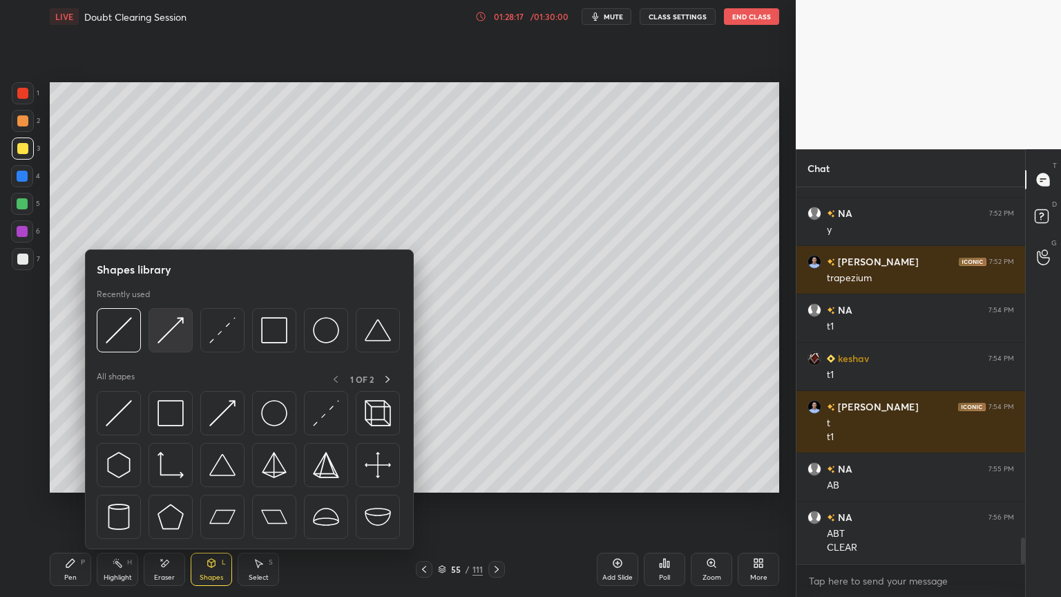
click at [166, 340] on img at bounding box center [171, 330] width 26 height 26
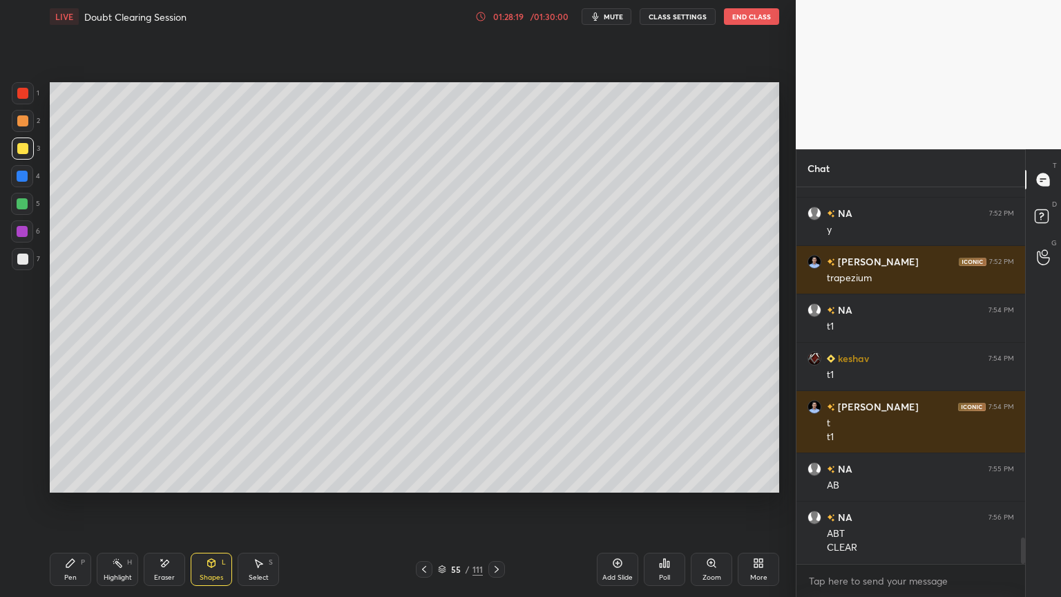
click at [24, 124] on div at bounding box center [22, 120] width 11 height 11
click at [76, 509] on div "Pen" at bounding box center [70, 577] width 12 height 7
click at [24, 205] on div at bounding box center [22, 203] width 11 height 11
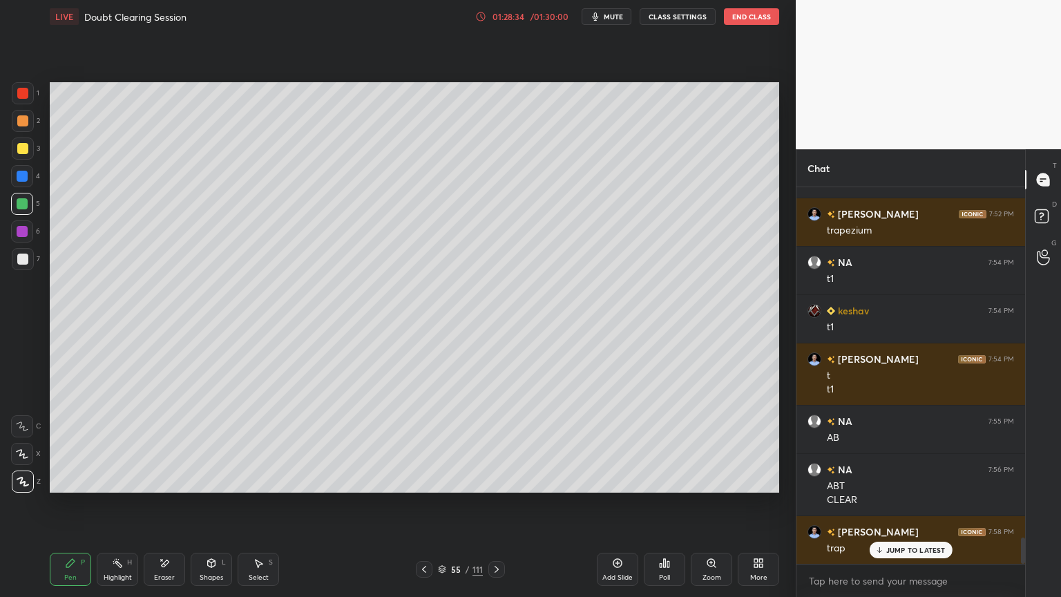
click at [115, 509] on div "Highlight H" at bounding box center [117, 569] width 41 height 33
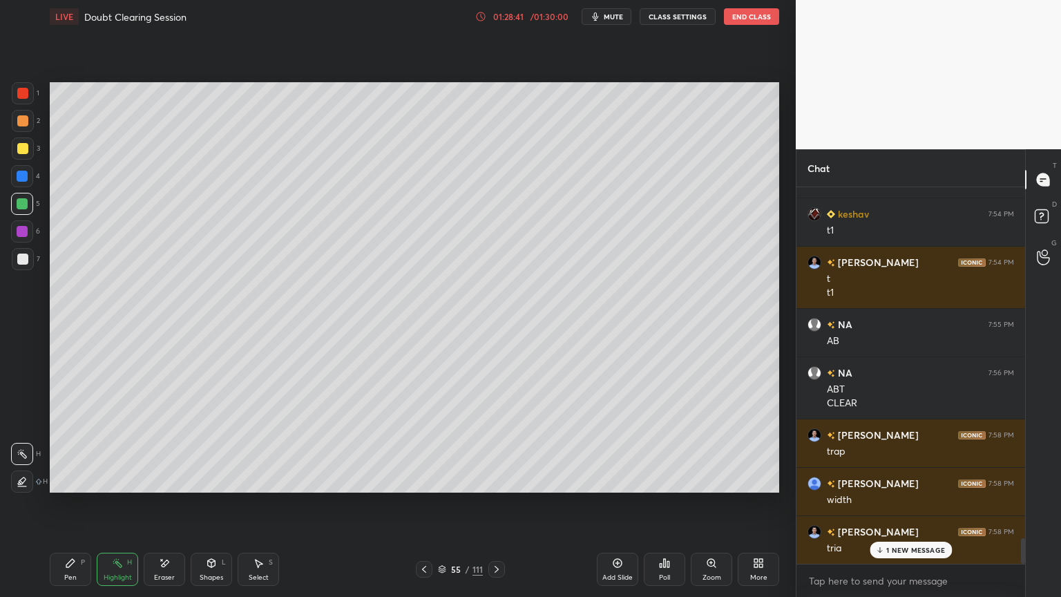
scroll to position [5184, 0]
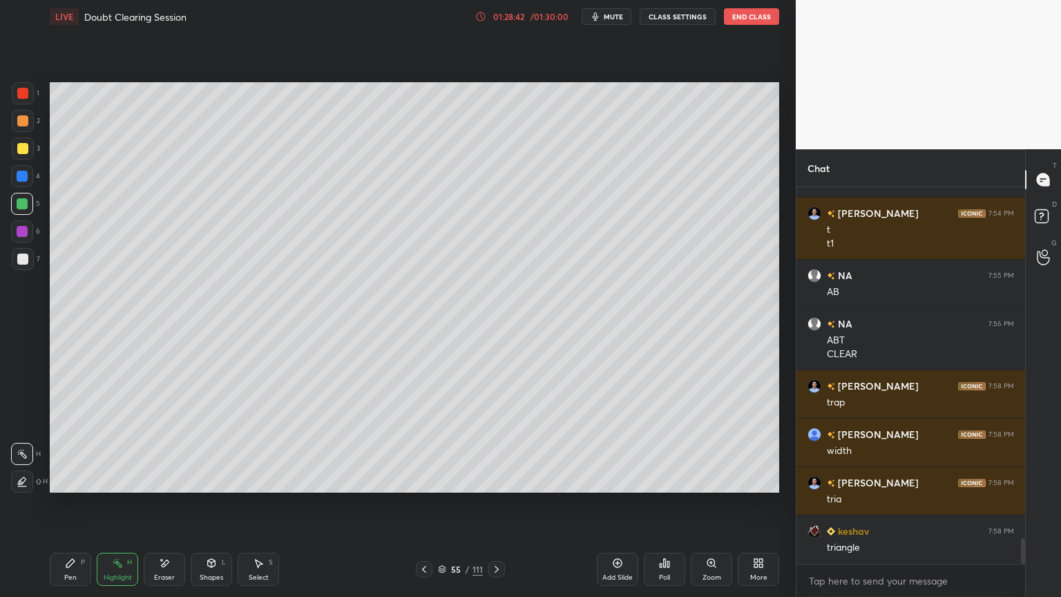
click at [205, 509] on div "Shapes" at bounding box center [211, 577] width 23 height 7
click at [65, 509] on div "Pen" at bounding box center [70, 577] width 12 height 7
click at [21, 126] on div at bounding box center [22, 120] width 11 height 11
click at [26, 155] on div at bounding box center [23, 149] width 22 height 22
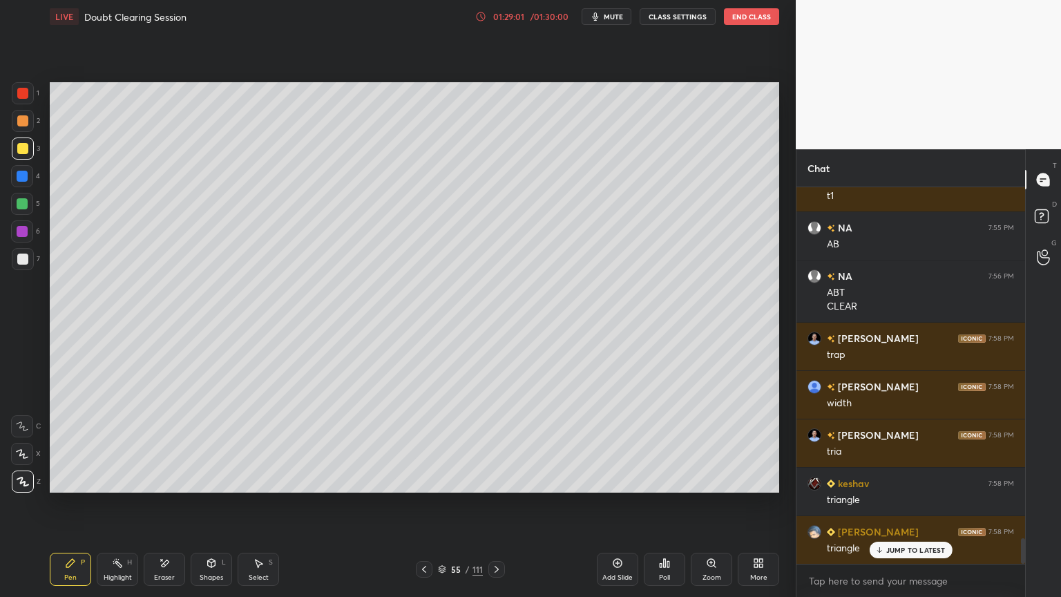
scroll to position [5293, 0]
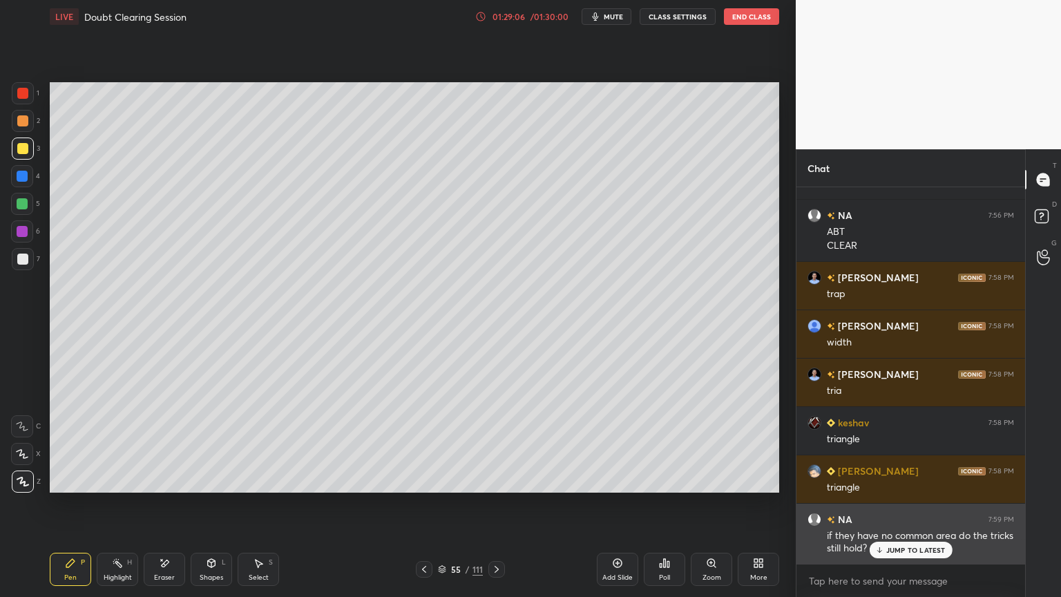
click at [875, 509] on icon at bounding box center [879, 550] width 9 height 8
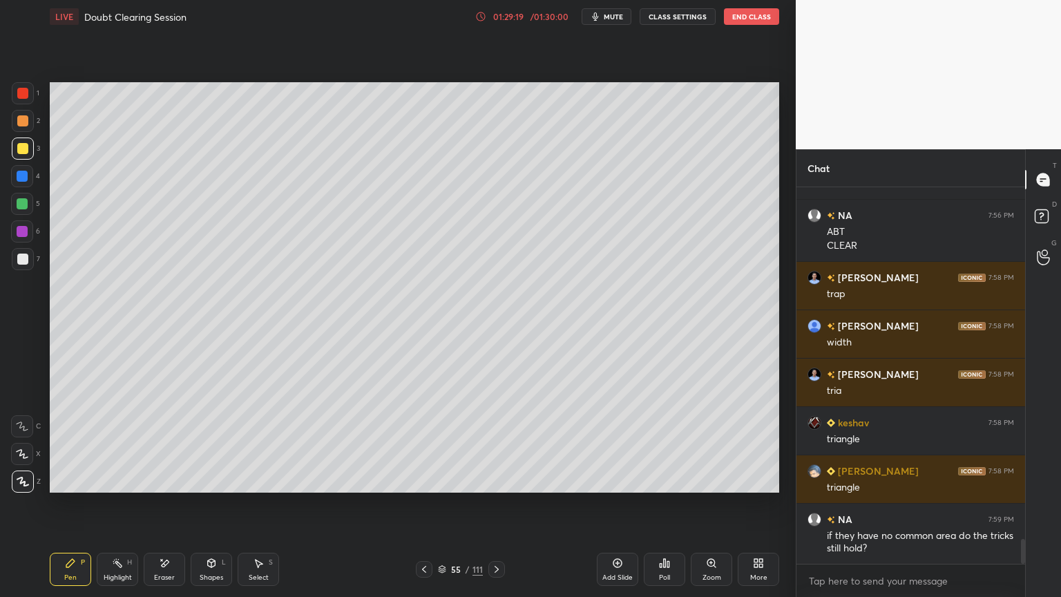
click at [212, 509] on div "Shapes" at bounding box center [211, 577] width 23 height 7
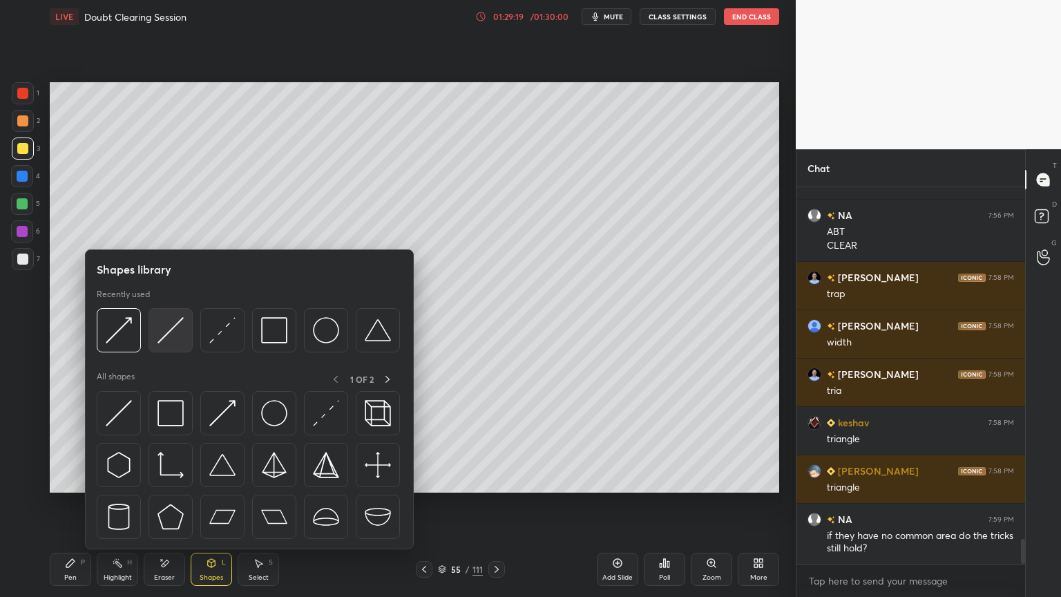
click at [174, 338] on img at bounding box center [171, 330] width 26 height 26
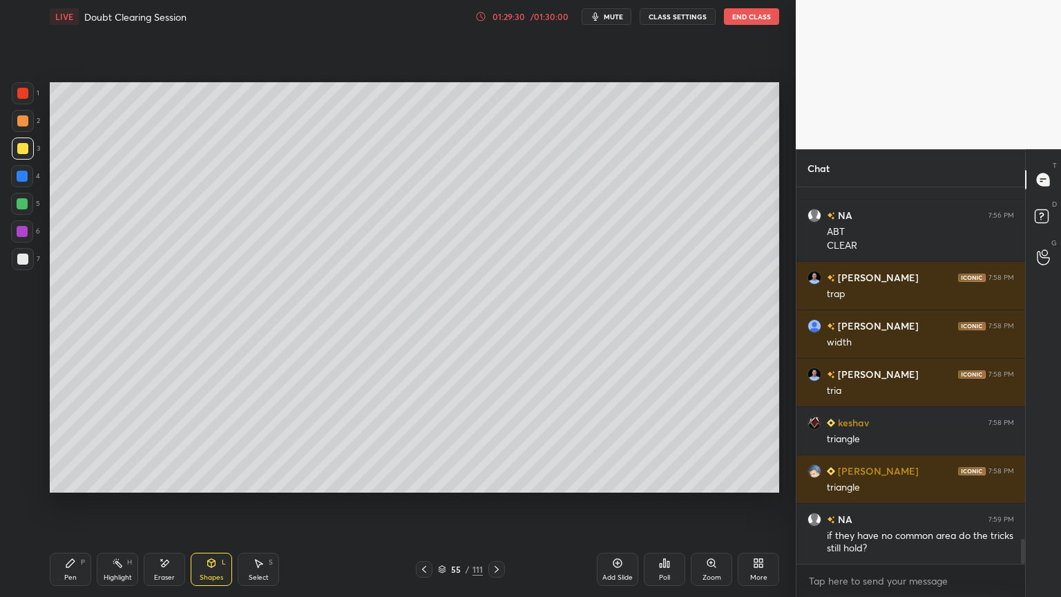
click at [64, 509] on div "Pen P" at bounding box center [70, 569] width 41 height 33
click at [12, 263] on div at bounding box center [23, 259] width 22 height 22
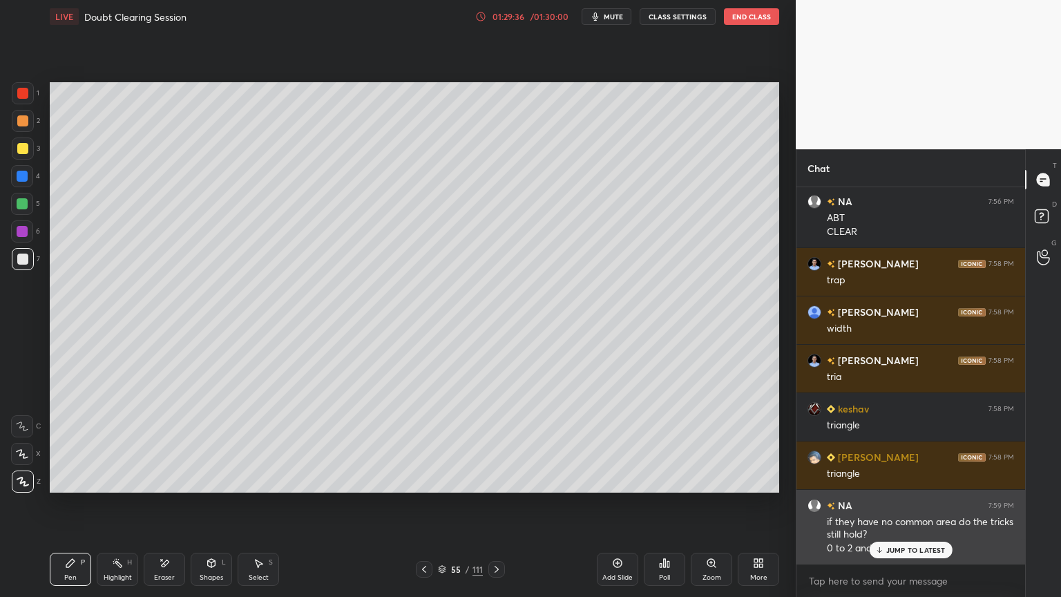
click at [890, 509] on div "JUMP TO LATEST" at bounding box center [910, 550] width 83 height 17
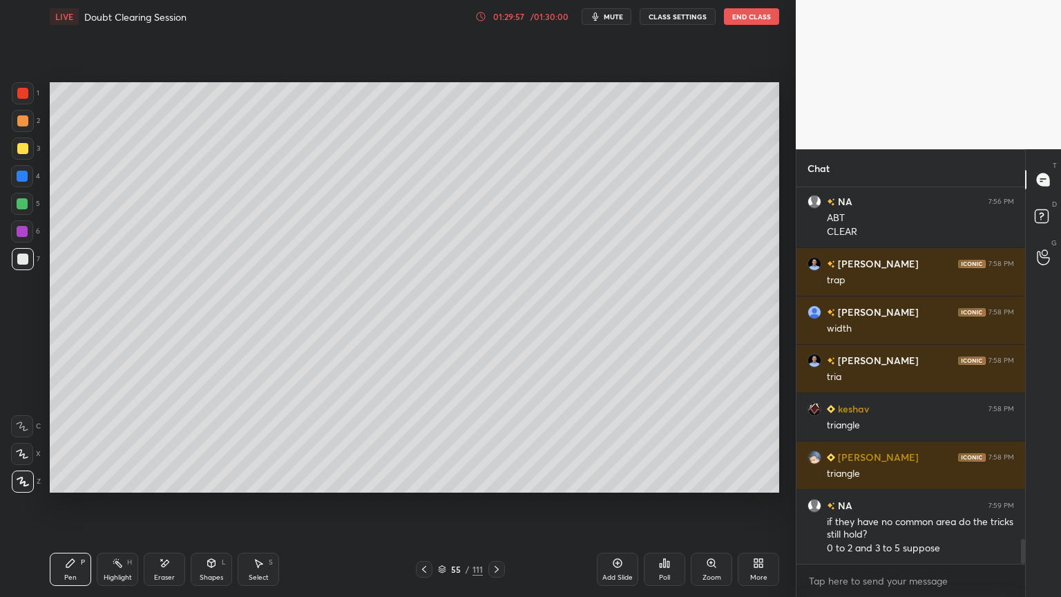
click at [214, 509] on div "Shapes" at bounding box center [211, 577] width 23 height 7
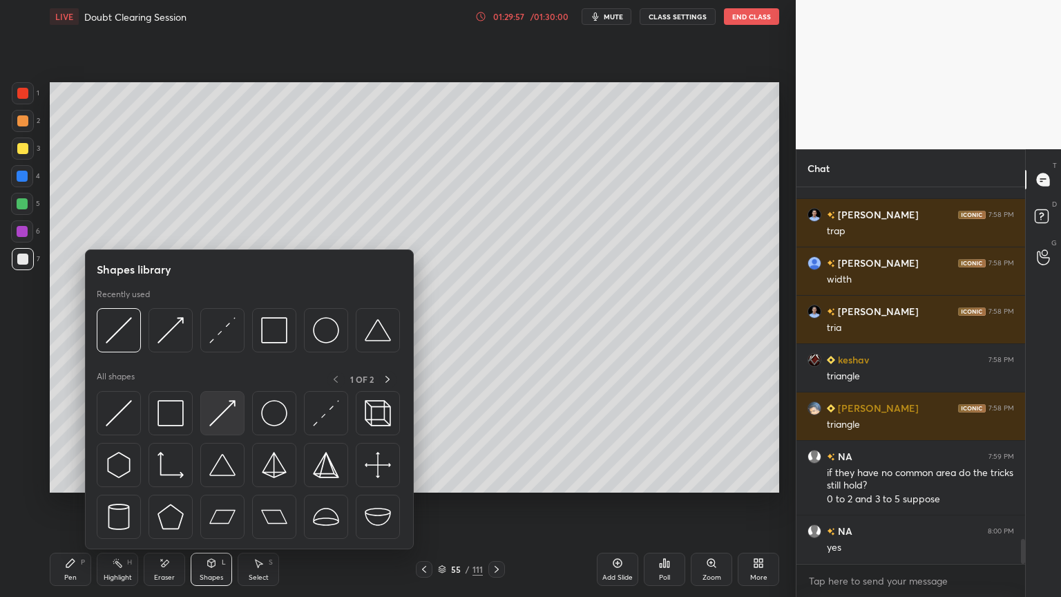
click at [227, 414] on img at bounding box center [222, 413] width 26 height 26
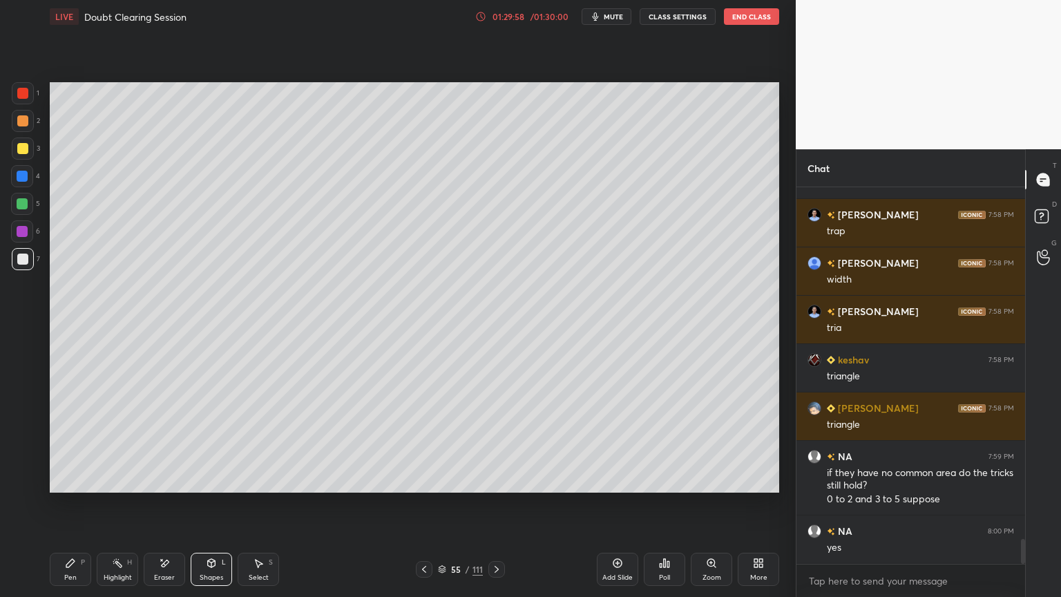
click at [23, 121] on div at bounding box center [22, 120] width 11 height 11
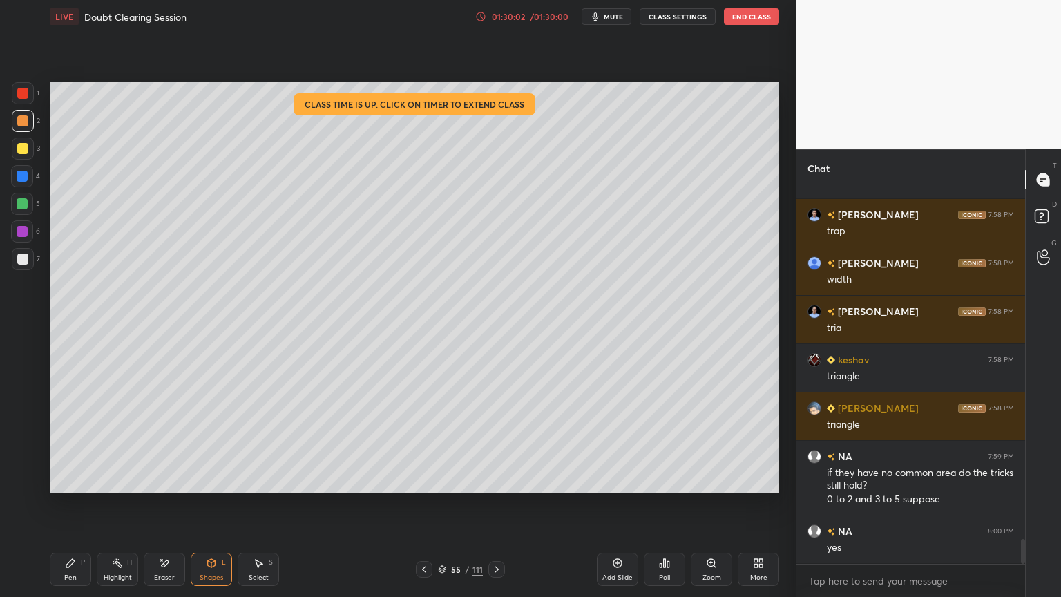
click at [61, 509] on div "Pen P" at bounding box center [70, 569] width 41 height 33
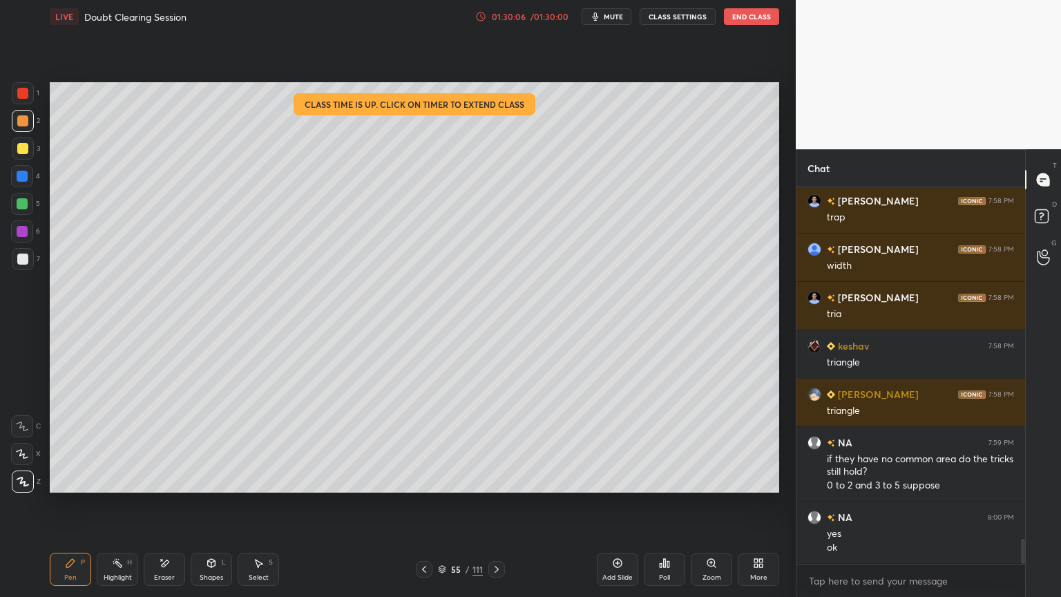
click at [24, 209] on div at bounding box center [22, 203] width 11 height 11
click at [207, 509] on div "Shapes L" at bounding box center [211, 569] width 41 height 33
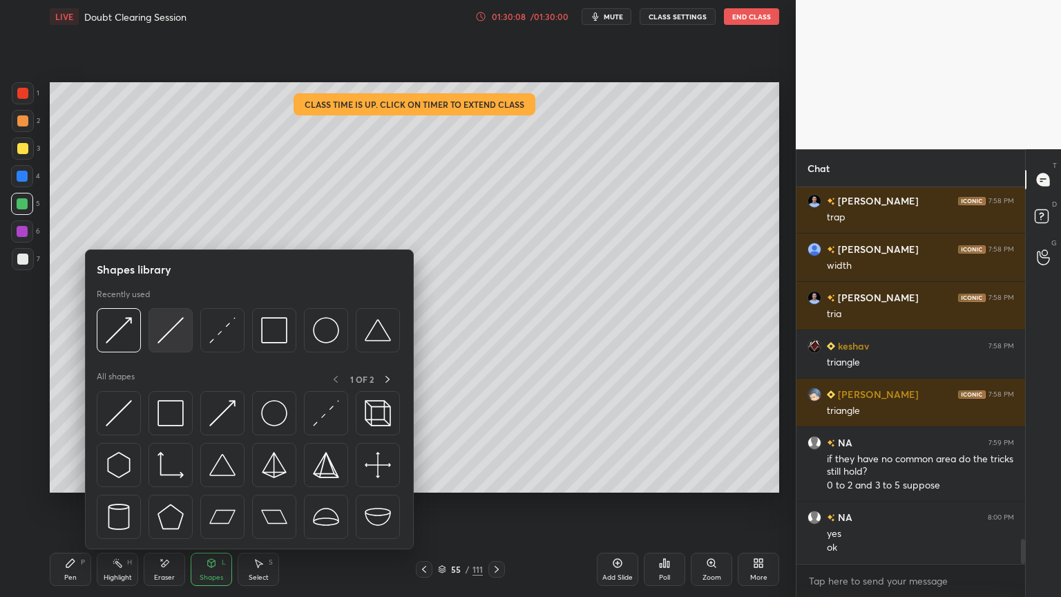
click at [171, 339] on img at bounding box center [171, 330] width 26 height 26
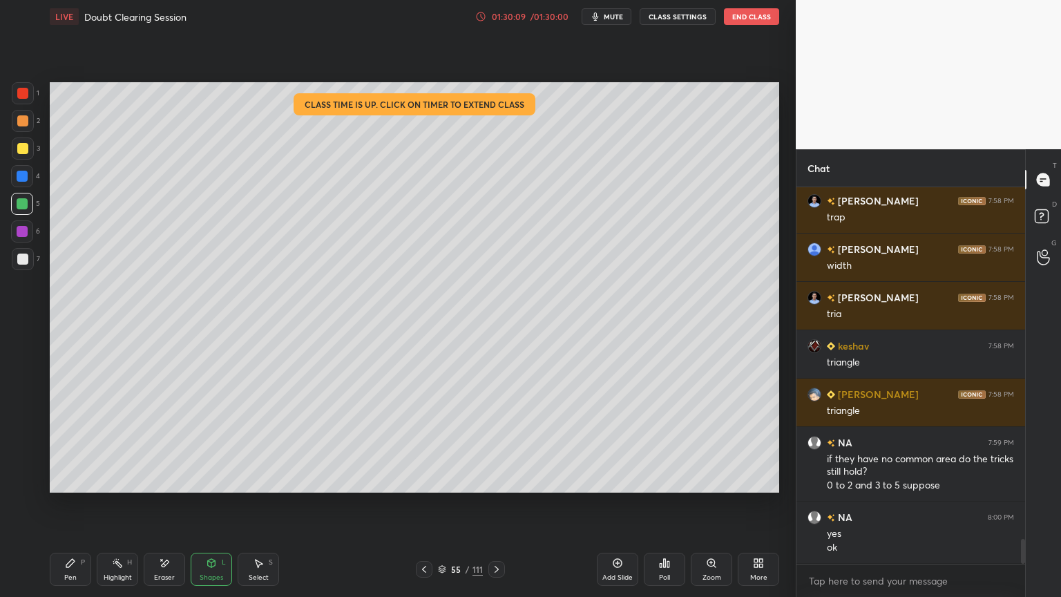
click at [68, 509] on div "Pen P" at bounding box center [70, 569] width 41 height 33
click at [21, 267] on div at bounding box center [23, 259] width 22 height 22
click at [213, 509] on div "Shapes L" at bounding box center [211, 569] width 41 height 33
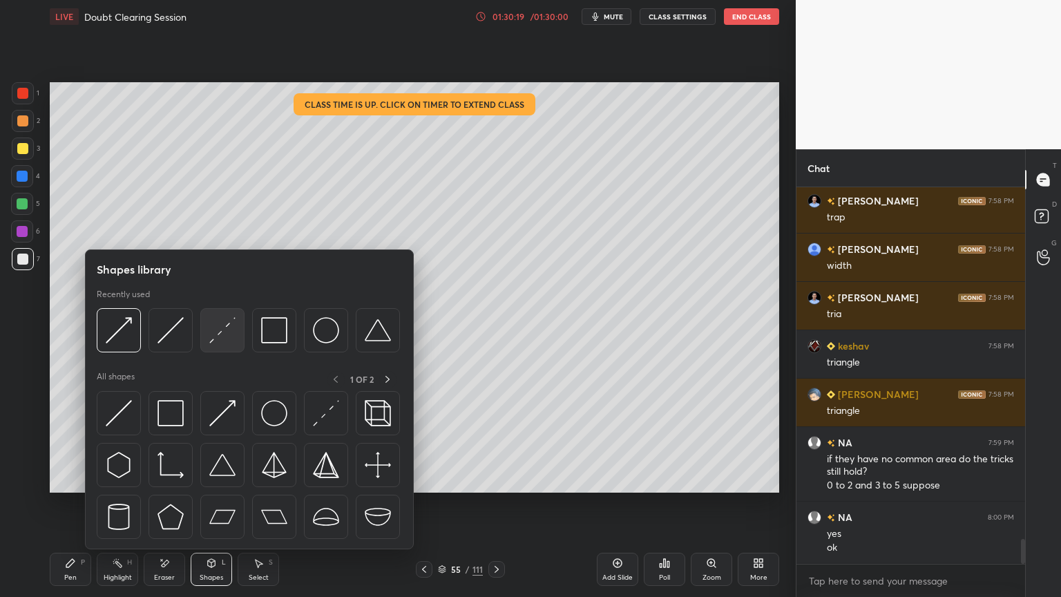
click at [222, 337] on img at bounding box center [222, 330] width 26 height 26
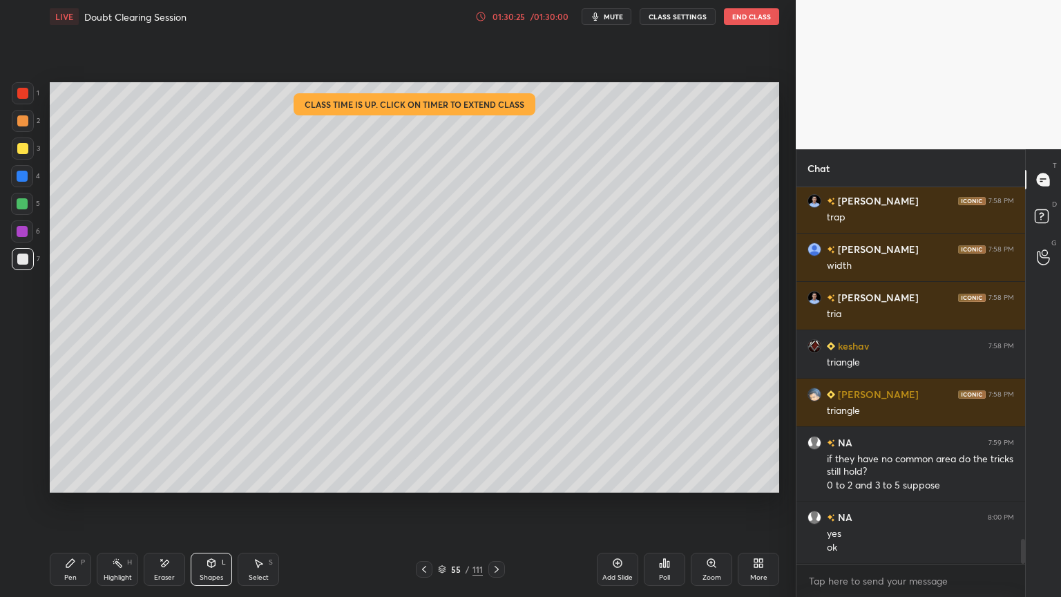
click at [71, 509] on div "Pen" at bounding box center [70, 577] width 12 height 7
click at [22, 131] on div at bounding box center [23, 121] width 22 height 22
click at [767, 19] on button "End Class" at bounding box center [751, 16] width 55 height 17
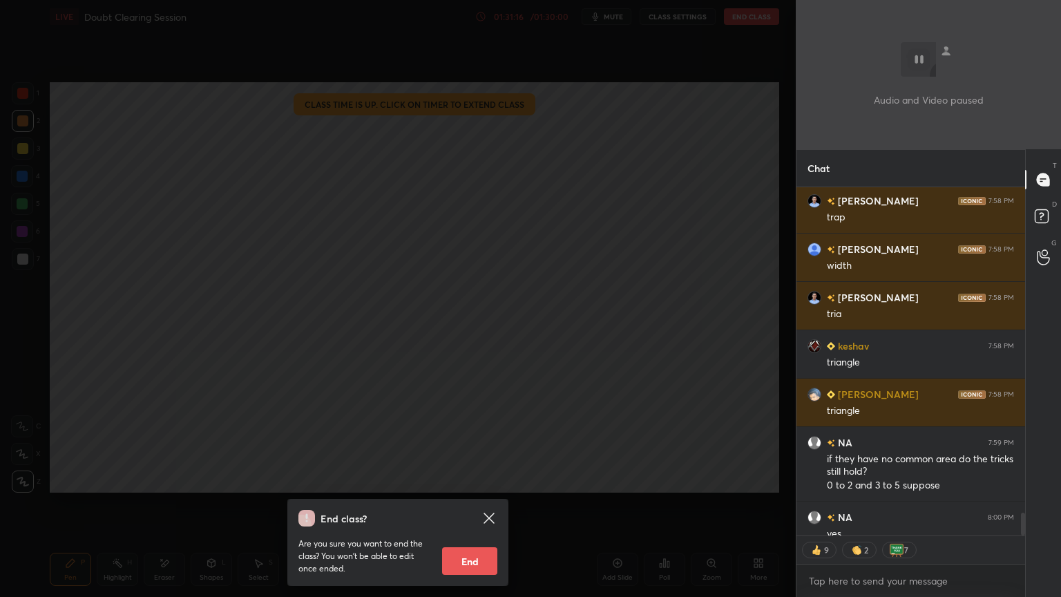
click at [471, 509] on button "End" at bounding box center [469, 561] width 55 height 28
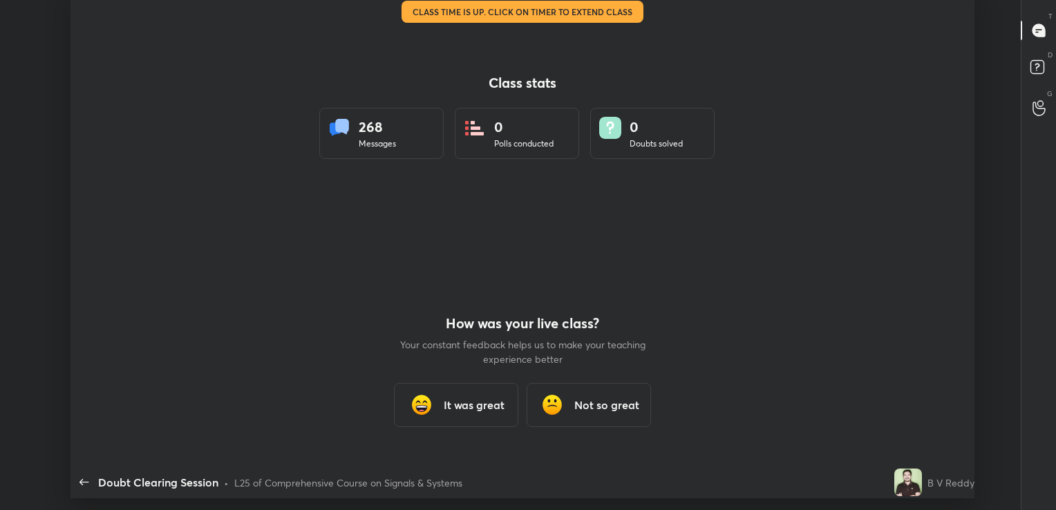
scroll to position [68675, 68052]
